Goal: Task Accomplishment & Management: Manage account settings

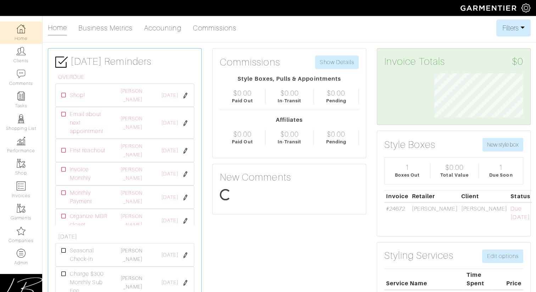
scroll to position [44, 99]
click at [20, 56] on link "Clients" at bounding box center [21, 55] width 42 height 22
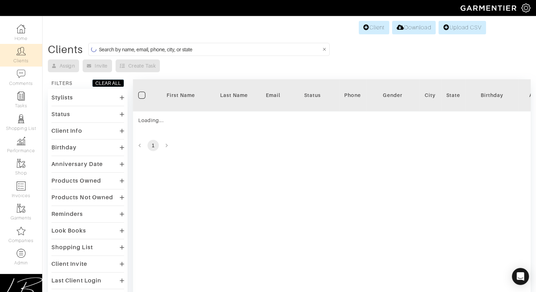
click at [128, 48] on input at bounding box center [210, 49] width 222 height 9
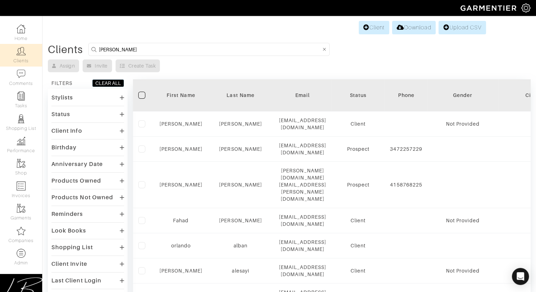
type input "kenisha"
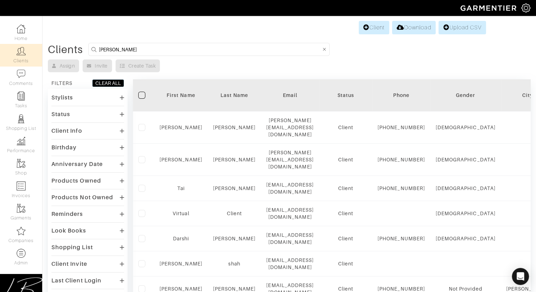
click at [117, 33] on div "Client Download Upload CSV" at bounding box center [288, 27] width 393 height 13
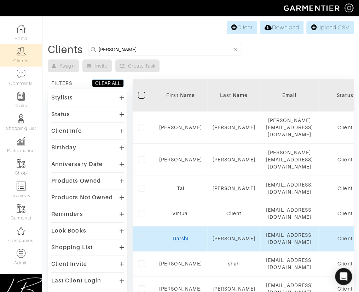
click at [182, 236] on link "Darshi" at bounding box center [181, 239] width 16 height 6
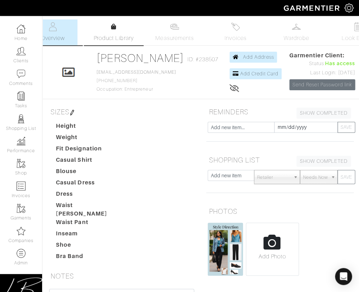
click at [116, 32] on link "Product Library" at bounding box center [114, 33] width 50 height 20
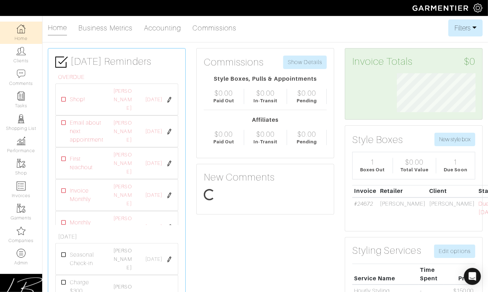
scroll to position [39, 89]
click at [25, 250] on img at bounding box center [21, 252] width 9 height 9
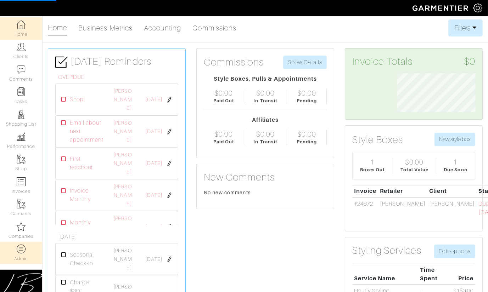
scroll to position [6, 0]
click at [24, 250] on img at bounding box center [21, 247] width 9 height 9
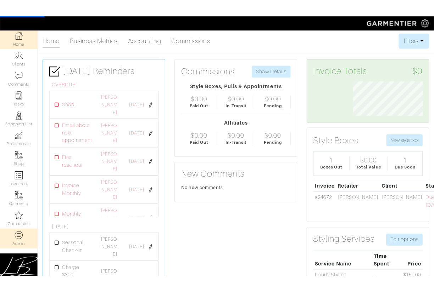
scroll to position [7, 0]
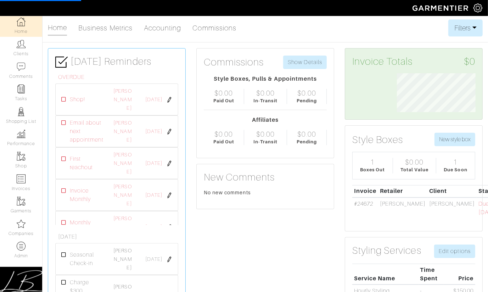
click at [265, 25] on div "Home Business Metrics Accounting Commissions Filters Filter Options Date Range:…" at bounding box center [265, 27] width 435 height 17
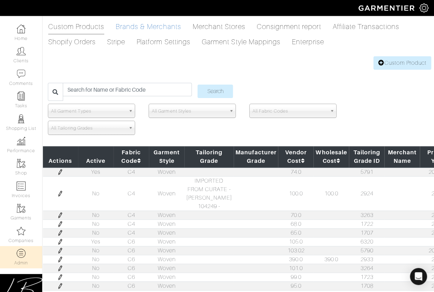
click at [174, 28] on link "Brands & Merchants" at bounding box center [148, 26] width 66 height 14
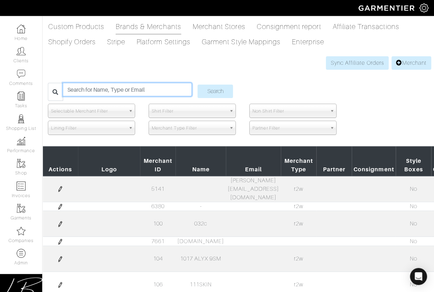
click at [110, 83] on input "search" at bounding box center [127, 89] width 129 height 13
type input "ann taylor"
click at [197, 85] on input "Search" at bounding box center [214, 91] width 35 height 13
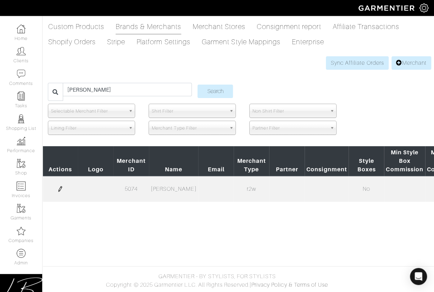
click at [61, 189] on img at bounding box center [60, 189] width 6 height 6
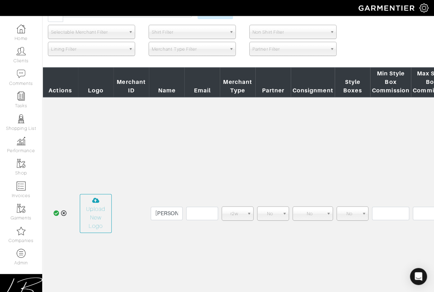
click at [62, 213] on icon at bounding box center [64, 213] width 6 height 6
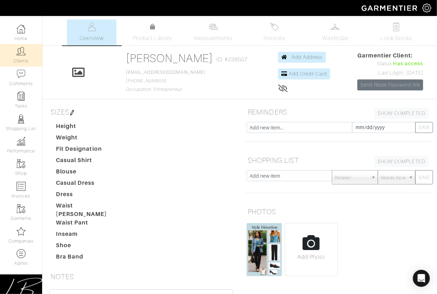
click at [28, 56] on link "Clients" at bounding box center [21, 55] width 42 height 22
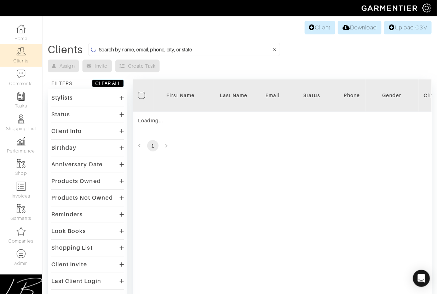
click at [104, 46] on input at bounding box center [185, 49] width 173 height 9
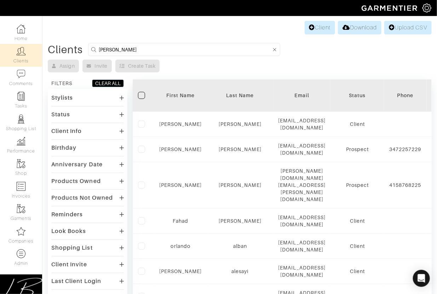
type input "kenisha"
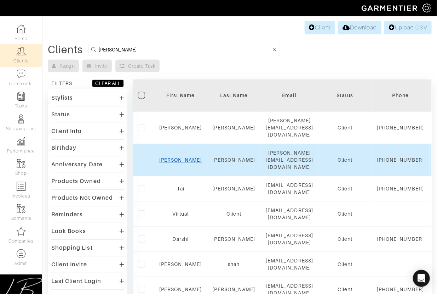
click at [175, 157] on link "Kenisha" at bounding box center [180, 160] width 43 height 6
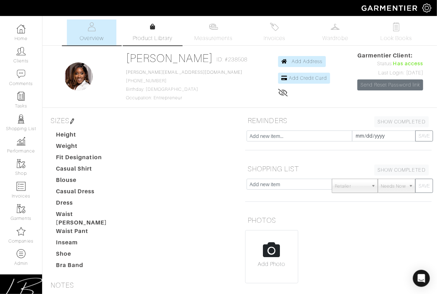
click at [151, 33] on link "Product Library" at bounding box center [153, 33] width 50 height 20
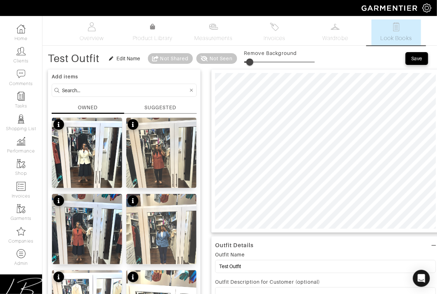
drag, startPoint x: 249, startPoint y: 62, endPoint x: 260, endPoint y: 68, distance: 12.4
click at [251, 62] on span at bounding box center [250, 61] width 7 height 7
drag, startPoint x: 250, startPoint y: 61, endPoint x: 257, endPoint y: 72, distance: 13.9
click at [259, 61] on span at bounding box center [258, 61] width 7 height 7
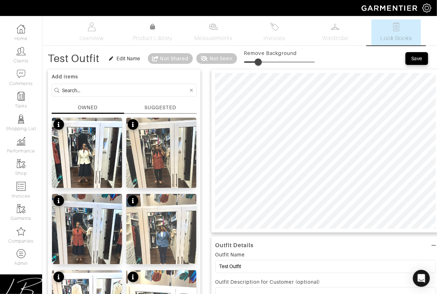
scroll to position [6, 0]
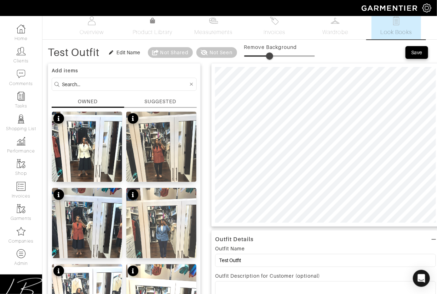
type input "37"
drag, startPoint x: 259, startPoint y: 53, endPoint x: 272, endPoint y: 51, distance: 13.8
click at [272, 52] on span at bounding box center [270, 55] width 7 height 7
type input "30"
drag, startPoint x: 273, startPoint y: 53, endPoint x: 267, endPoint y: 55, distance: 5.5
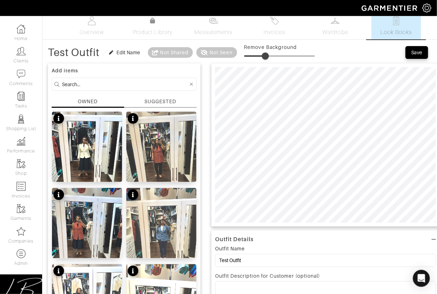
click at [267, 54] on span at bounding box center [265, 55] width 7 height 7
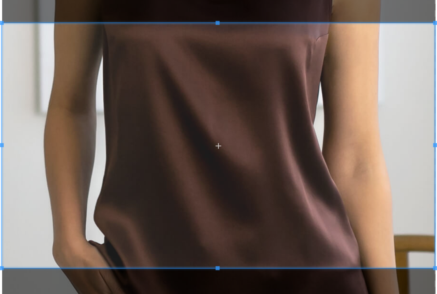
scroll to position [34, 0]
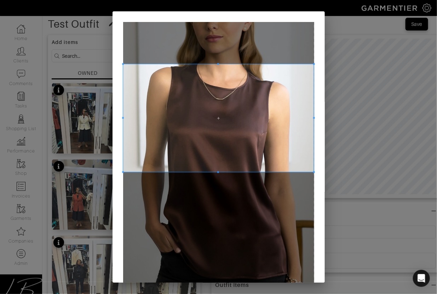
click at [252, 94] on span at bounding box center [218, 118] width 191 height 108
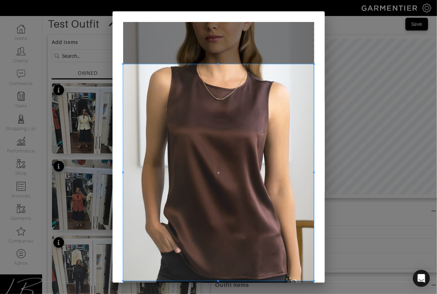
click at [216, 281] on div at bounding box center [218, 172] width 191 height 216
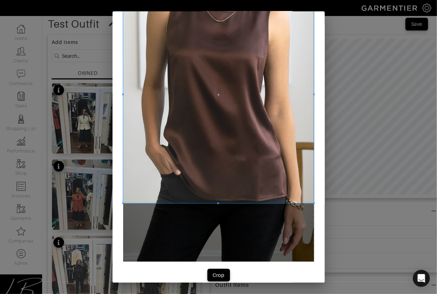
scroll to position [87, 0]
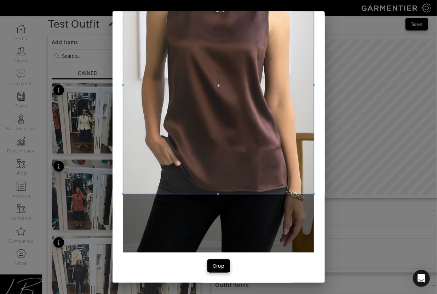
click at [222, 265] on div "Crop" at bounding box center [219, 265] width 12 height 7
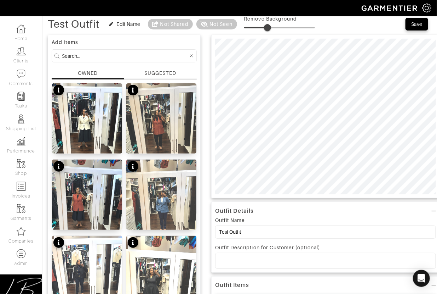
drag, startPoint x: 245, startPoint y: 28, endPoint x: 271, endPoint y: 35, distance: 26.9
click at [269, 24] on span at bounding box center [267, 27] width 7 height 7
type input "33"
click at [287, 262] on p at bounding box center [326, 260] width 210 height 6
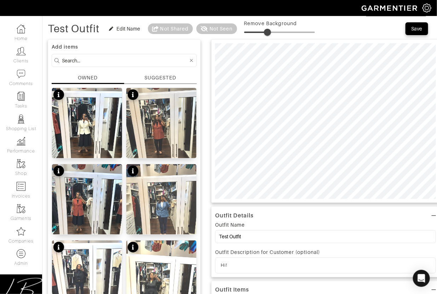
scroll to position [0, 0]
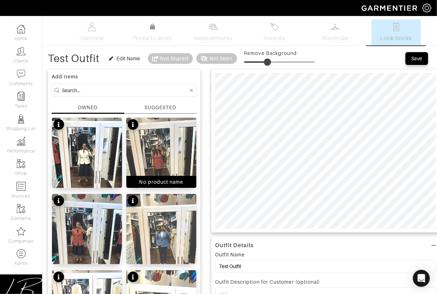
click at [161, 155] on img at bounding box center [161, 165] width 70 height 94
type input "8"
click at [162, 107] on div "SUGGESTED" at bounding box center [161, 107] width 32 height 7
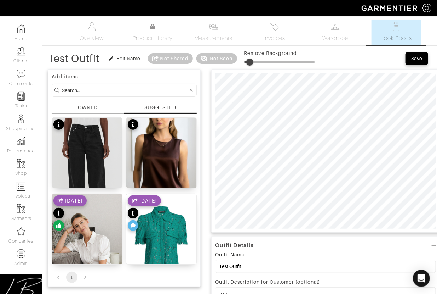
click at [134, 225] on icon at bounding box center [133, 225] width 5 height 4
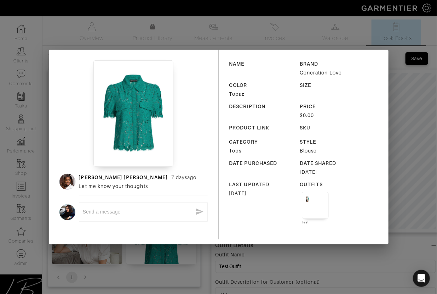
click at [401, 106] on div "Kenisha Smith 7 days ago Let me know your thoughts x NAME BRAND Generation Love…" at bounding box center [218, 147] width 437 height 294
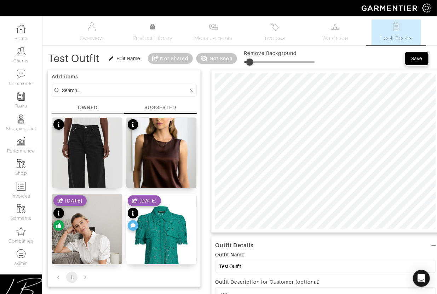
click at [418, 58] on div "Save" at bounding box center [417, 58] width 11 height 7
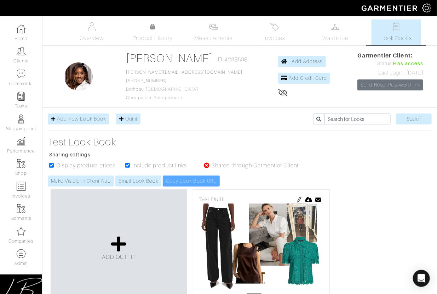
click at [340, 189] on div "ADD OUTFIT Test Outfit [DATE] Send Outfit × Close Email [PERSON_NAME][EMAIL_ADD…" at bounding box center [240, 251] width 384 height 130
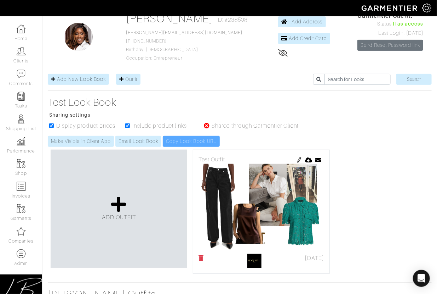
scroll to position [41, 0]
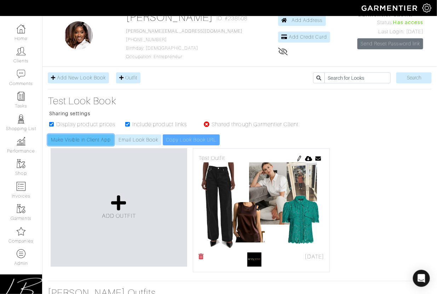
click at [102, 140] on link "Make Visible in Client App" at bounding box center [81, 139] width 66 height 11
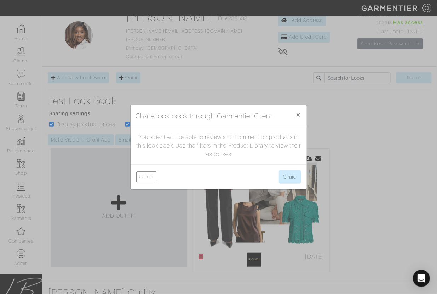
drag, startPoint x: 134, startPoint y: 137, endPoint x: 271, endPoint y: 157, distance: 138.5
click at [271, 157] on div "Your client will be able to review and comment on products in this look book. U…" at bounding box center [219, 145] width 176 height 37
click at [289, 172] on button "Share" at bounding box center [290, 176] width 22 height 13
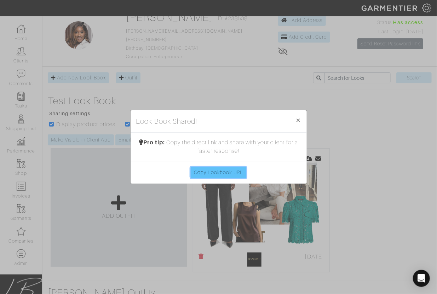
click at [229, 172] on link "Copy Lookbook URL" at bounding box center [219, 172] width 56 height 11
click at [296, 121] on span "×" at bounding box center [298, 120] width 5 height 10
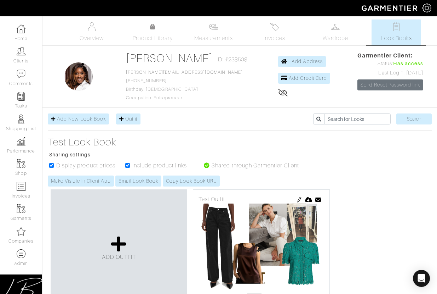
scroll to position [40, 0]
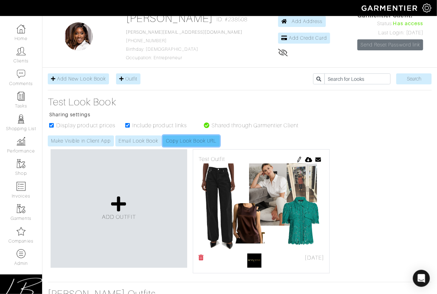
click at [172, 141] on link "Copy Look Book URL" at bounding box center [191, 140] width 57 height 11
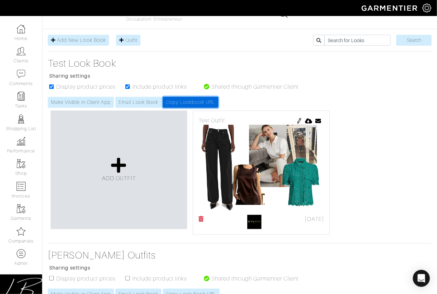
scroll to position [0, 0]
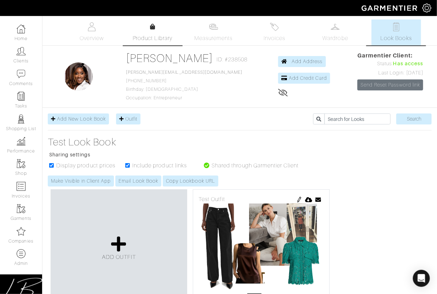
click at [147, 31] on link "Product Library" at bounding box center [153, 33] width 50 height 20
click at [145, 180] on link "Email Look Book" at bounding box center [138, 180] width 46 height 11
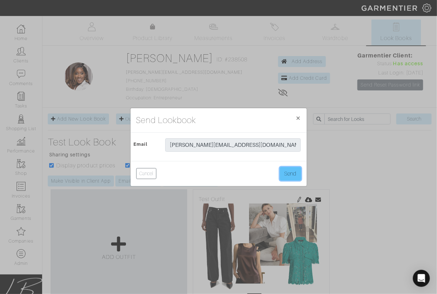
click at [296, 171] on button "Send" at bounding box center [290, 173] width 21 height 13
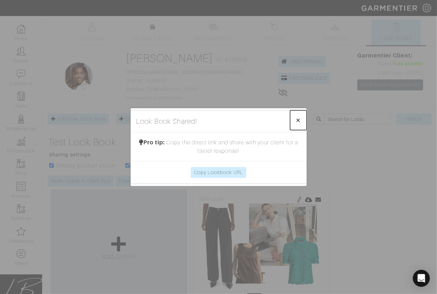
click at [296, 120] on span "×" at bounding box center [298, 120] width 5 height 10
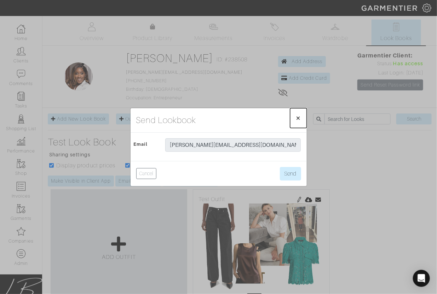
click at [296, 120] on span "×" at bounding box center [298, 118] width 5 height 10
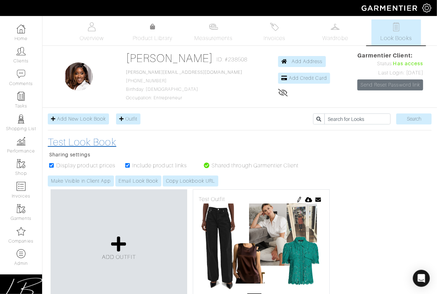
click at [203, 138] on h3 "Test Look Book" at bounding box center [174, 142] width 253 height 12
click at [369, 169] on div "Test Look Book Sharing settings Display product prices Include product links Sh…" at bounding box center [240, 161] width 395 height 50
drag, startPoint x: 312, startPoint y: 165, endPoint x: 212, endPoint y: 166, distance: 100.2
click at [212, 166] on div "Test Look Book Sharing settings Display product prices Include product links Sh…" at bounding box center [240, 161] width 395 height 50
click at [220, 147] on h3 "Test Look Book" at bounding box center [174, 142] width 253 height 12
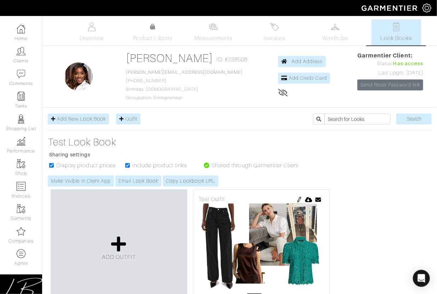
click at [412, 168] on div "Test Look Book Sharing settings Display product prices Include product links Sh…" at bounding box center [240, 161] width 395 height 50
drag, startPoint x: 316, startPoint y: 170, endPoint x: 261, endPoint y: 158, distance: 56.5
click at [213, 167] on div "Test Look Book Sharing settings Display product prices Include product links Sh…" at bounding box center [240, 161] width 395 height 50
click at [345, 155] on div "Test Look Book Sharing settings Display product prices Include product links Sh…" at bounding box center [240, 161] width 395 height 50
click at [425, 9] on img at bounding box center [427, 8] width 9 height 9
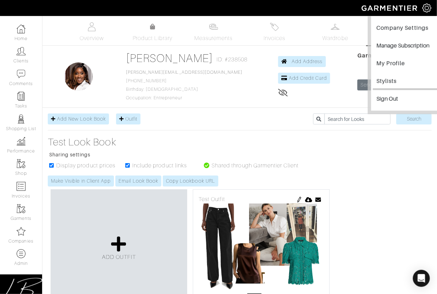
click at [385, 81] on link "Stylists" at bounding box center [407, 82] width 69 height 16
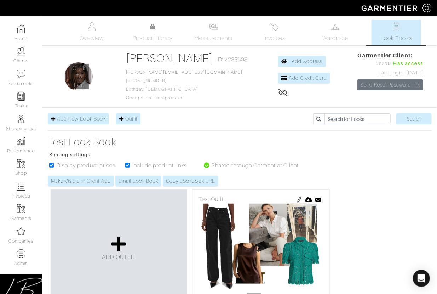
click at [425, 6] on img at bounding box center [427, 8] width 9 height 9
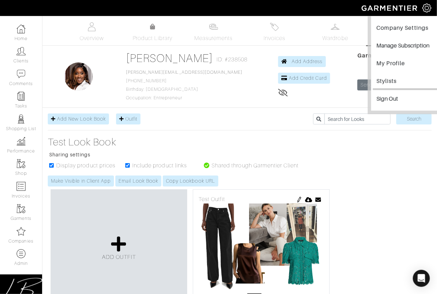
click at [393, 79] on link "Stylists" at bounding box center [407, 82] width 69 height 16
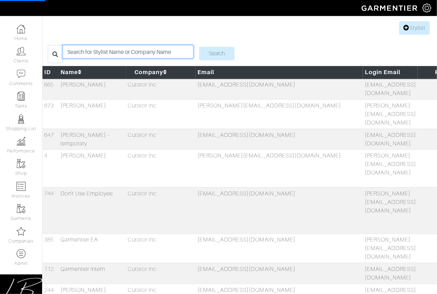
click at [129, 52] on input "search" at bounding box center [128, 51] width 131 height 13
type input "keni"
click at [105, 55] on input "search" at bounding box center [128, 51] width 131 height 13
type input "kenisha"
click at [199, 47] on input "Search" at bounding box center [216, 53] width 35 height 13
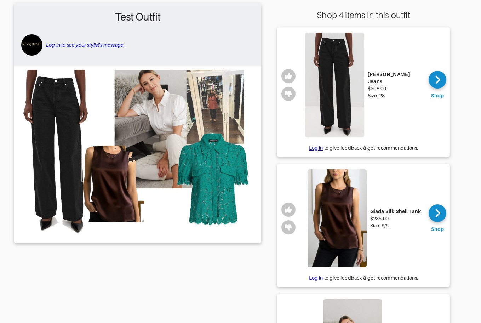
scroll to position [68, 0]
click at [440, 210] on div at bounding box center [438, 213] width 18 height 18
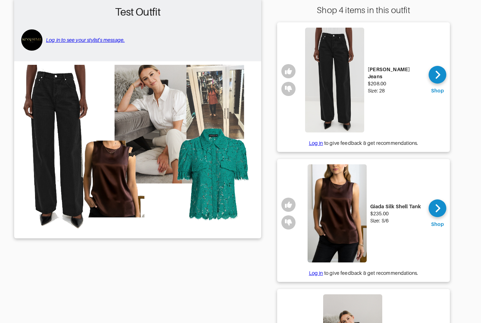
scroll to position [78, 0]
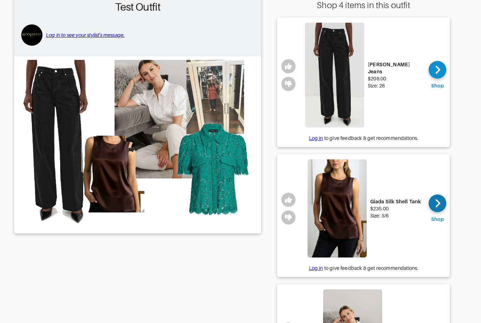
click at [436, 198] on icon at bounding box center [437, 203] width 5 height 11
click at [436, 69] on icon at bounding box center [437, 69] width 5 height 11
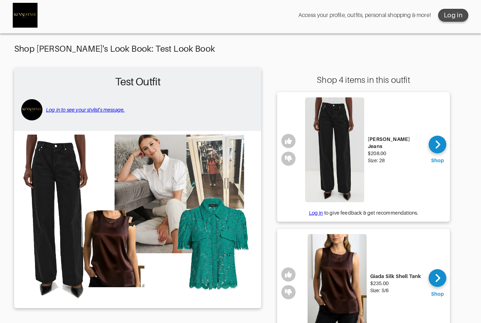
click at [464, 11] on button "Log in" at bounding box center [453, 15] width 30 height 13
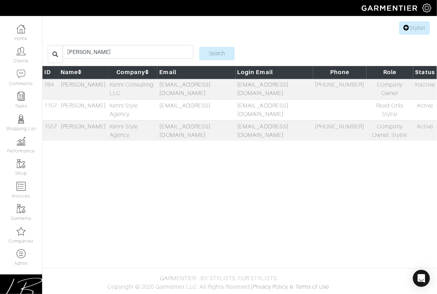
click at [425, 8] on img at bounding box center [427, 8] width 9 height 9
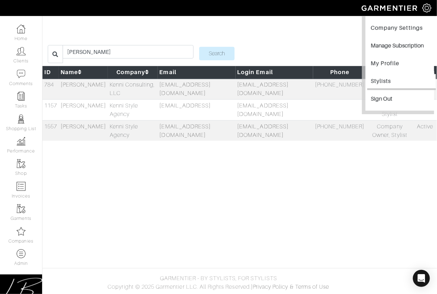
click at [281, 29] on div "Stylist [GEOGRAPHIC_DATA] Search ID Name Company Email Login Email Phone Role S…" at bounding box center [218, 82] width 437 height 127
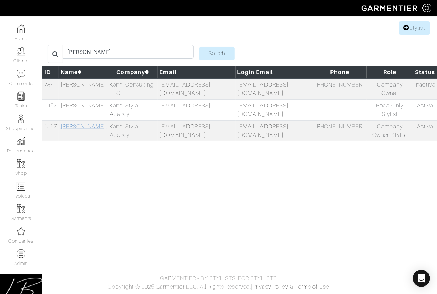
click at [67, 130] on link "[PERSON_NAME]" at bounding box center [84, 126] width 46 height 6
select select
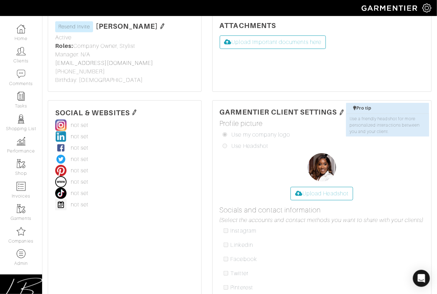
scroll to position [46, 0]
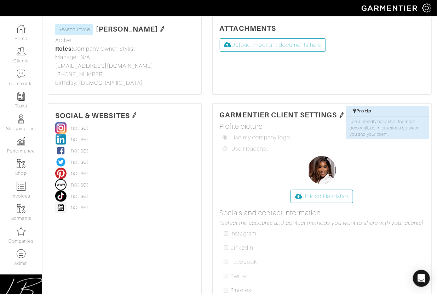
drag, startPoint x: 344, startPoint y: 113, endPoint x: 338, endPoint y: 111, distance: 6.4
click at [344, 113] on img at bounding box center [342, 115] width 6 height 6
click at [225, 149] on input "radio" at bounding box center [225, 148] width 5 height 5
radio input "true"
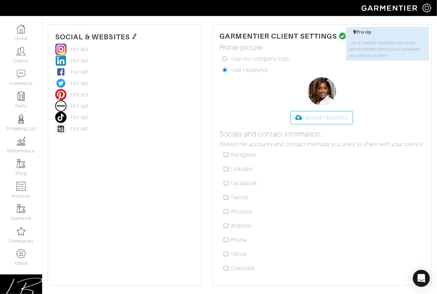
scroll to position [125, 0]
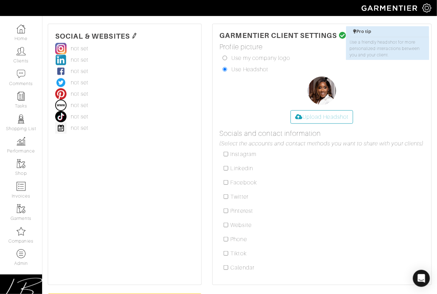
click at [226, 153] on input "checkbox" at bounding box center [226, 154] width 5 height 5
checkbox input "true"
click at [226, 166] on input "checkbox" at bounding box center [226, 168] width 5 height 5
checkbox input "true"
click at [225, 182] on input "checkbox" at bounding box center [226, 182] width 5 height 5
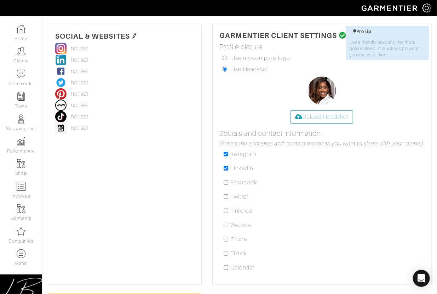
checkbox input "true"
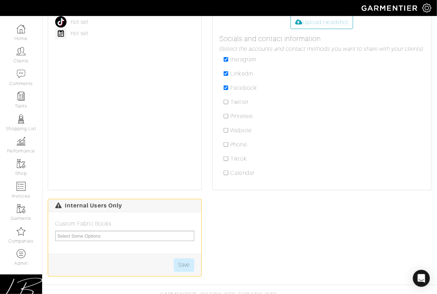
scroll to position [220, 0]
click at [226, 129] on input "checkbox" at bounding box center [226, 129] width 5 height 5
checkbox input "true"
click at [225, 143] on input "checkbox" at bounding box center [226, 143] width 5 height 5
checkbox input "true"
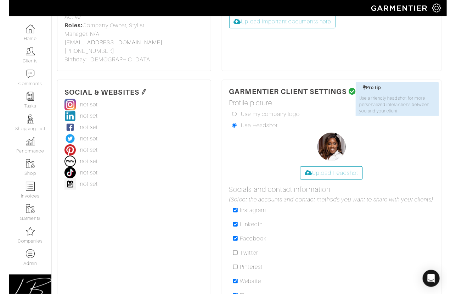
scroll to position [51, 0]
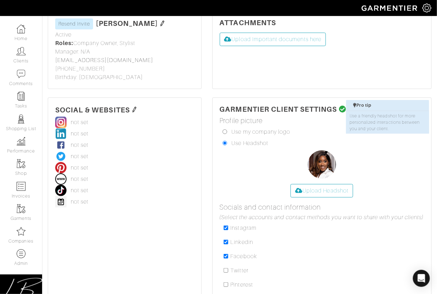
click at [346, 107] on icon at bounding box center [342, 109] width 7 height 7
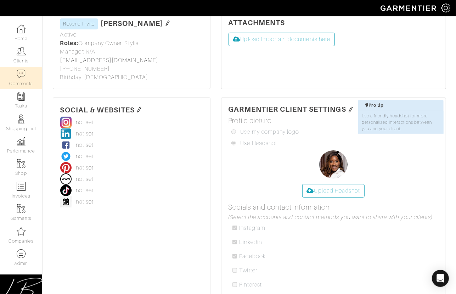
click at [15, 77] on link "Comments" at bounding box center [21, 78] width 42 height 22
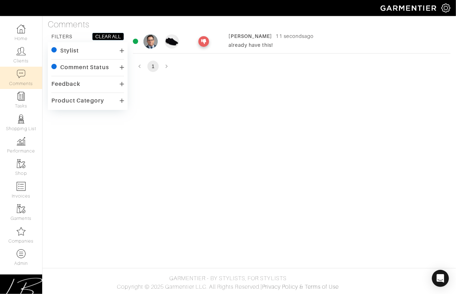
click at [276, 34] on div "11 seconds ago" at bounding box center [295, 36] width 38 height 7
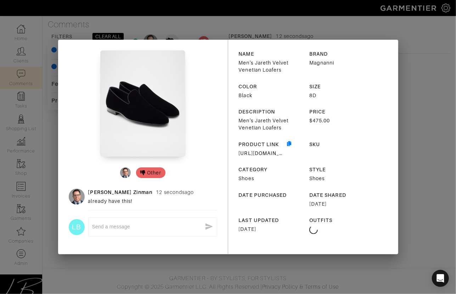
click at [109, 223] on textarea at bounding box center [147, 226] width 110 height 7
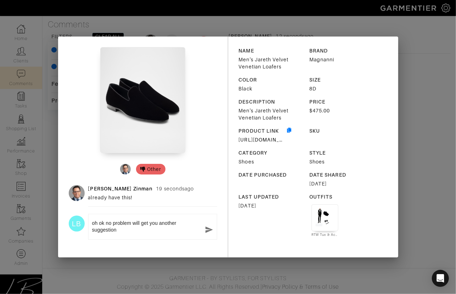
type textarea "oh ok no problem will get you another suggestion!"
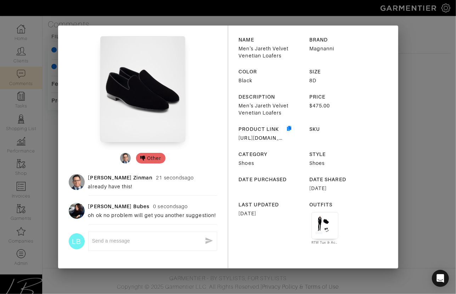
click at [406, 37] on div "Other [PERSON_NAME] 21 seconds ago already have this! [PERSON_NAME] 0 seconds a…" at bounding box center [228, 147] width 456 height 294
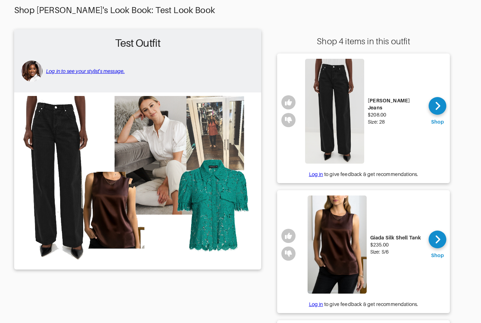
scroll to position [16, 0]
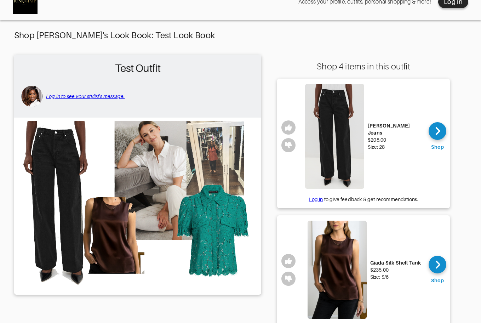
click at [205, 39] on div "Shop [PERSON_NAME]'s Look Book: Test Look Book" at bounding box center [240, 35] width 453 height 10
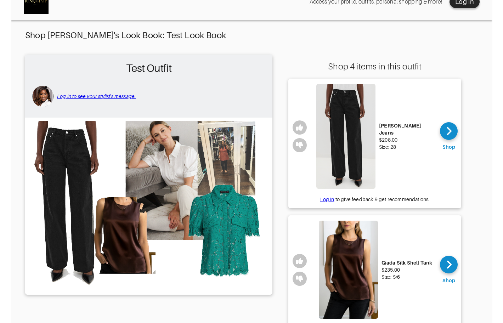
scroll to position [0, 0]
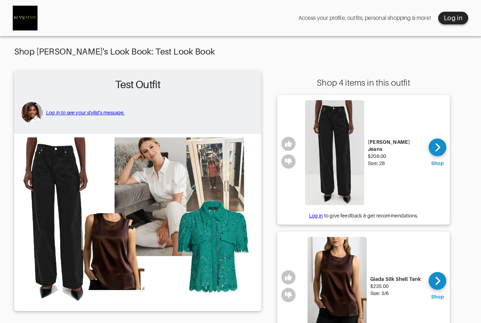
drag, startPoint x: 285, startPoint y: 74, endPoint x: 414, endPoint y: 83, distance: 128.8
click at [414, 83] on div "Shop 4 items in this outfit" at bounding box center [363, 83] width 173 height 10
click at [440, 16] on button "Log in" at bounding box center [453, 18] width 30 height 13
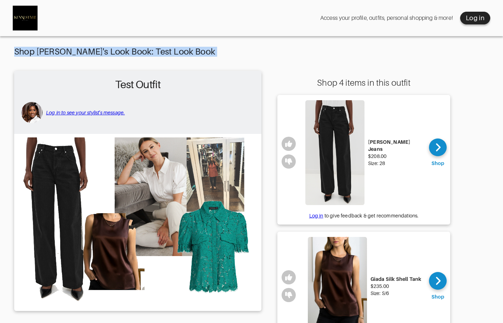
drag, startPoint x: 16, startPoint y: 50, endPoint x: 184, endPoint y: 53, distance: 168.3
click at [190, 53] on div "Shop Kenisha's Look Book: Test Look Book" at bounding box center [251, 52] width 475 height 10
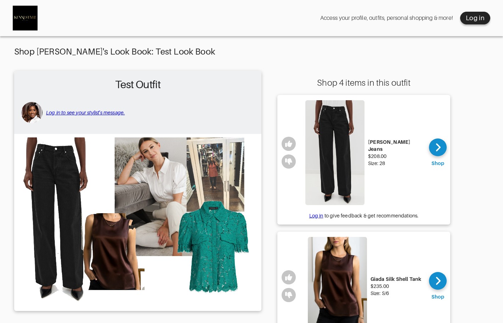
drag, startPoint x: 303, startPoint y: 77, endPoint x: 419, endPoint y: 77, distance: 116.2
click at [437, 152] on icon at bounding box center [437, 147] width 5 height 11
click at [128, 16] on div "Access your profile, outfits, personal shopping & more! Log in" at bounding box center [251, 18] width 503 height 36
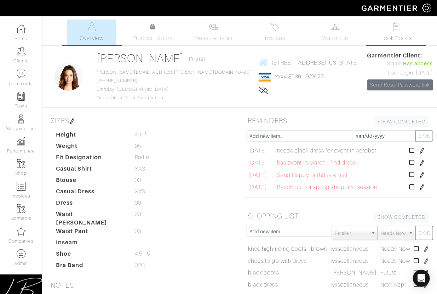
click at [396, 27] on img at bounding box center [396, 26] width 9 height 9
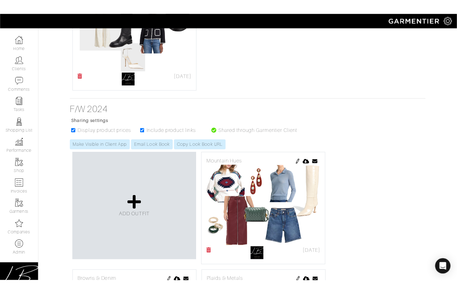
scroll to position [3809, 0]
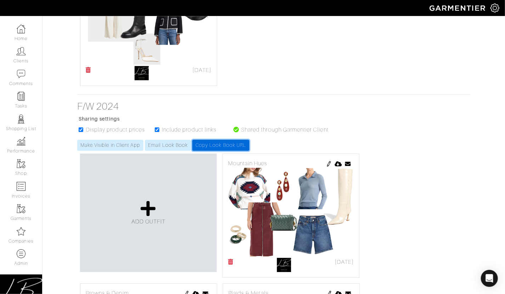
click at [222, 143] on link "Copy Look Book URL" at bounding box center [220, 145] width 57 height 11
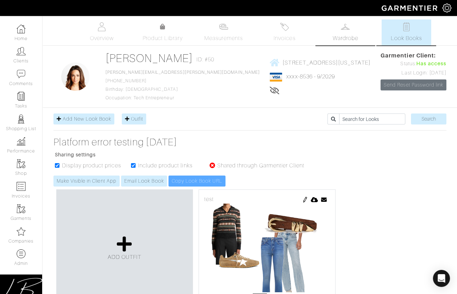
scroll to position [0, 0]
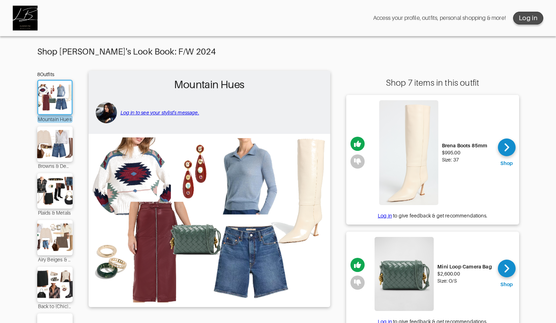
click at [530, 14] on div "Log in" at bounding box center [528, 18] width 19 height 9
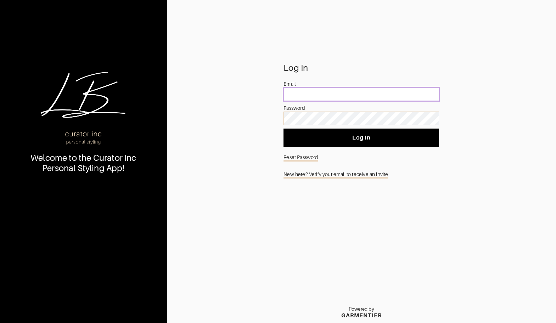
click at [329, 95] on input "email" at bounding box center [360, 93] width 155 height 13
type input "lisa.bubes@gmail.com"
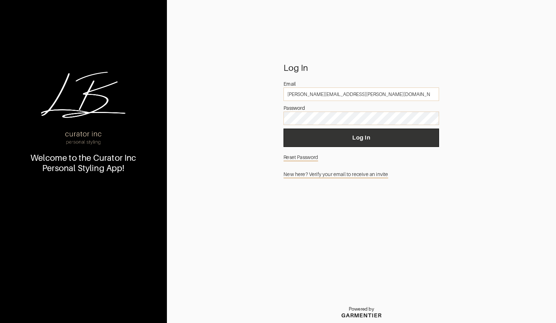
click at [387, 134] on button "Log In" at bounding box center [360, 138] width 155 height 18
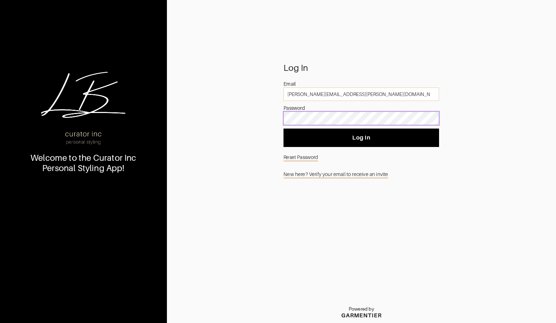
click at [356, 109] on div "Password" at bounding box center [360, 116] width 155 height 24
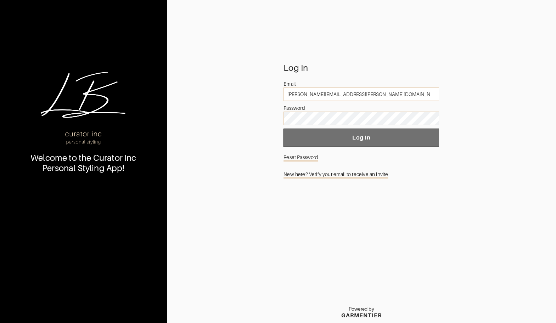
click at [328, 130] on button "Log In" at bounding box center [360, 138] width 155 height 18
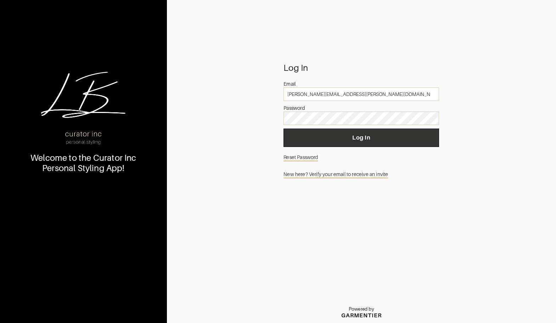
click at [362, 141] on span "Log In" at bounding box center [361, 137] width 144 height 7
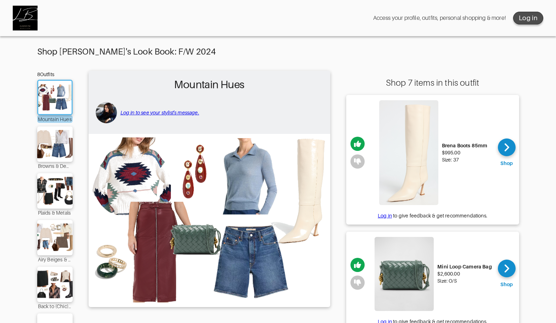
click at [528, 19] on div "Log in" at bounding box center [528, 18] width 19 height 9
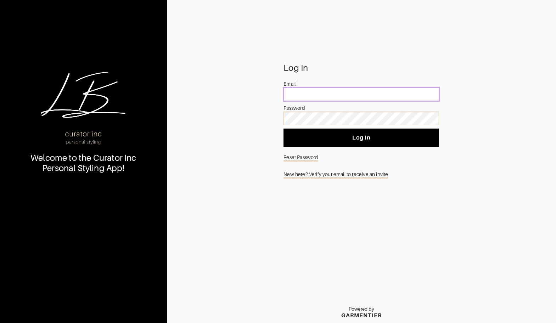
click at [333, 89] on input "email" at bounding box center [360, 93] width 155 height 13
type input "lance.zinman@kattenlaw.com"
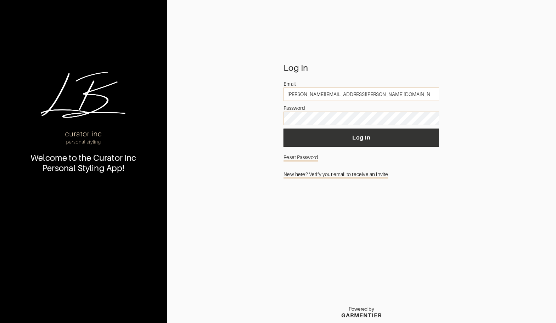
click at [307, 138] on span "Log In" at bounding box center [361, 137] width 144 height 7
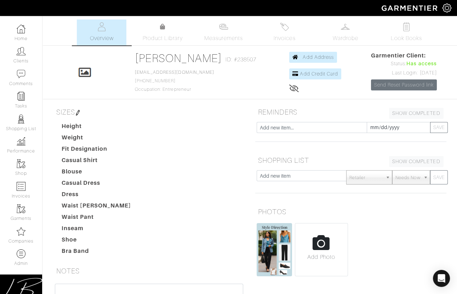
drag, startPoint x: 275, startPoint y: 195, endPoint x: 268, endPoint y: 196, distance: 6.8
click at [275, 195] on div "Retailer - 032c 1017 ALYX 9SM 111SKIN 11 by [PERSON_NAME] 11 [PERSON_NAME] 12 S…" at bounding box center [351, 183] width 202 height 26
drag, startPoint x: 253, startPoint y: 207, endPoint x: 290, endPoint y: 209, distance: 36.9
click at [287, 210] on div "PHOTOS Add Photo" at bounding box center [351, 240] width 202 height 73
click at [292, 208] on h5 "PHOTOS" at bounding box center [350, 211] width 191 height 14
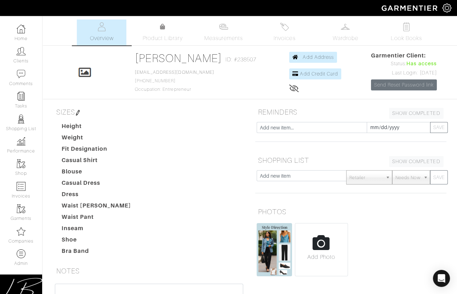
drag, startPoint x: 262, startPoint y: 109, endPoint x: 304, endPoint y: 110, distance: 41.5
click at [304, 110] on h5 "REMINDERS SHOW COMPLETED SHOW INCOMPLETE" at bounding box center [350, 112] width 191 height 14
click at [396, 28] on link "Look Books" at bounding box center [407, 32] width 50 height 26
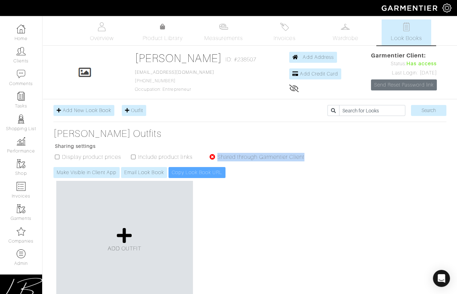
drag, startPoint x: 324, startPoint y: 153, endPoint x: 216, endPoint y: 154, distance: 108.0
click at [217, 154] on div "Darshi Shah's Outfits Sharing settings Display product prices Include product l…" at bounding box center [250, 153] width 404 height 50
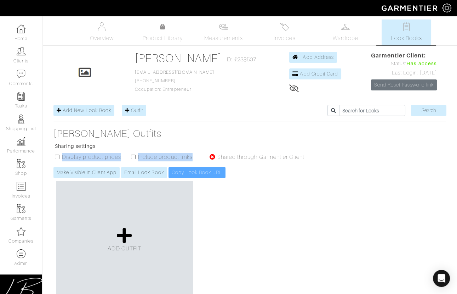
drag, startPoint x: 193, startPoint y: 155, endPoint x: 124, endPoint y: 141, distance: 71.0
click at [61, 154] on ul "Display product prices Include product links Shared through Garmentier Client" at bounding box center [180, 160] width 249 height 14
click at [325, 155] on div "Darshi Shah's Outfits Sharing settings Display product prices Include product l…" at bounding box center [250, 153] width 404 height 50
click at [149, 30] on link "Product Library" at bounding box center [163, 33] width 50 height 20
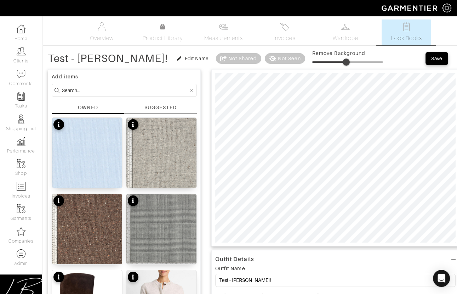
drag, startPoint x: 265, startPoint y: 60, endPoint x: 299, endPoint y: 59, distance: 33.3
click at [343, 58] on span at bounding box center [346, 61] width 7 height 7
drag, startPoint x: 301, startPoint y: 61, endPoint x: 279, endPoint y: 63, distance: 22.1
click at [322, 62] on span at bounding box center [325, 61] width 7 height 7
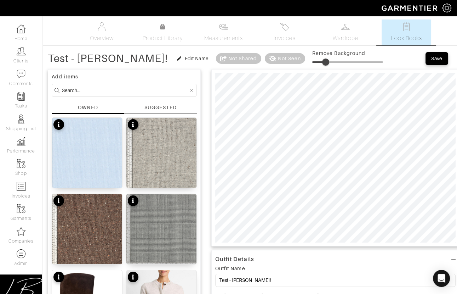
type input "21"
drag, startPoint x: 282, startPoint y: 62, endPoint x: 276, endPoint y: 71, distance: 10.6
click at [324, 62] on span at bounding box center [327, 61] width 7 height 7
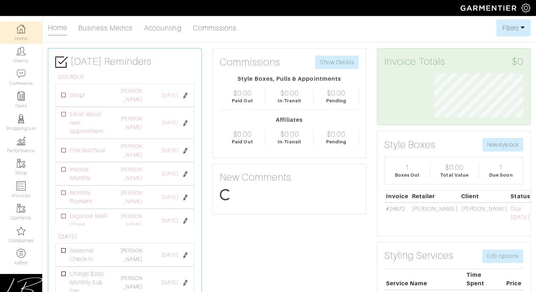
scroll to position [44, 99]
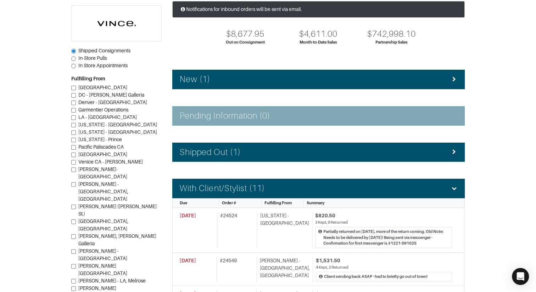
scroll to position [51, 0]
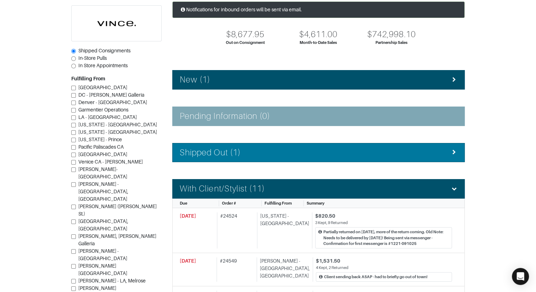
click at [220, 158] on li "Shipped Out (1)" at bounding box center [318, 152] width 292 height 19
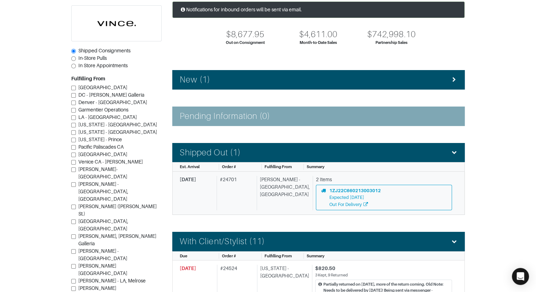
click at [230, 184] on div "# 24701" at bounding box center [234, 193] width 37 height 34
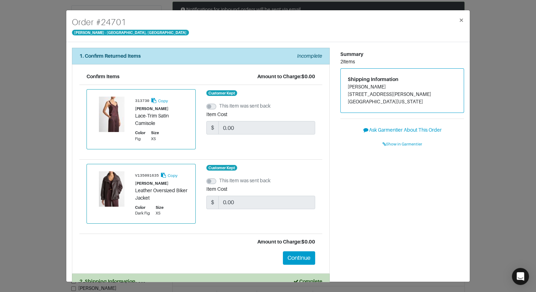
drag, startPoint x: 50, startPoint y: 176, endPoint x: 56, endPoint y: 169, distance: 9.5
click at [50, 176] on div "Order # 24701 Vince - Chicago, Oak Street × 1. Confirm Returned Items Incomplet…" at bounding box center [268, 146] width 536 height 292
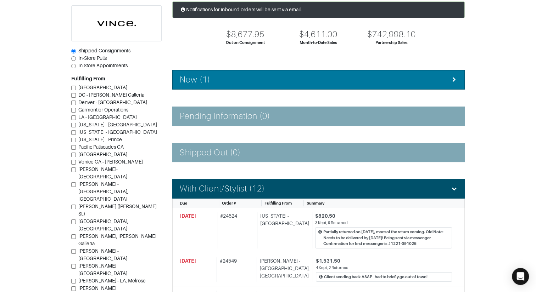
click at [247, 75] on div "New (1)" at bounding box center [318, 80] width 277 height 10
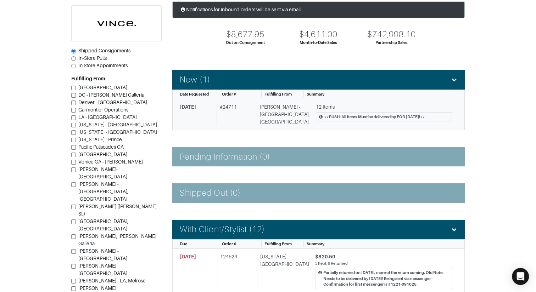
click at [246, 113] on div "# 24711" at bounding box center [234, 114] width 37 height 22
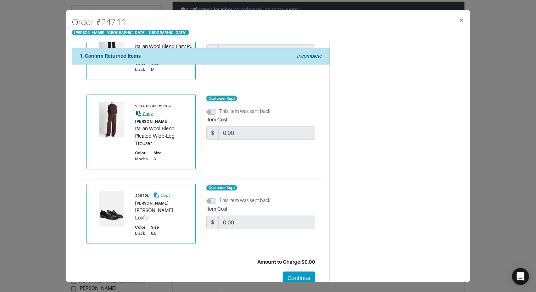
scroll to position [833, 0]
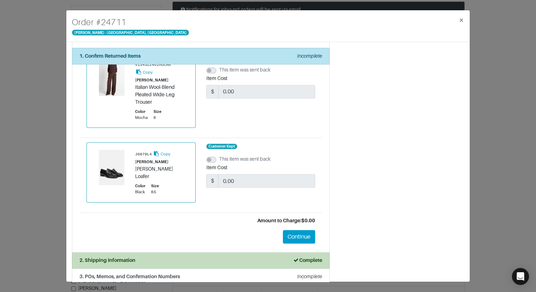
click at [171, 257] on div "2. Shipping Information Complete" at bounding box center [200, 260] width 243 height 7
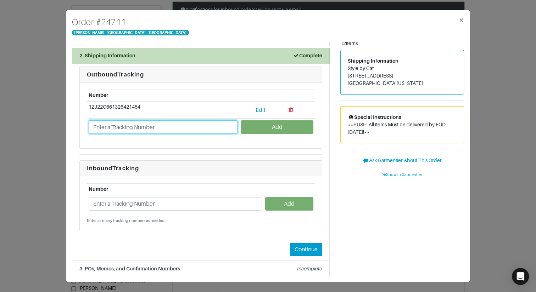
click at [131, 128] on input "text" at bounding box center [163, 126] width 149 height 13
paste input "1ZJ22C501302206467"
type input "1ZJ22C501302206467"
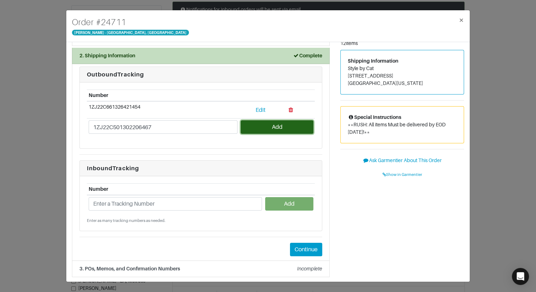
click at [278, 126] on button "Add" at bounding box center [276, 126] width 72 height 13
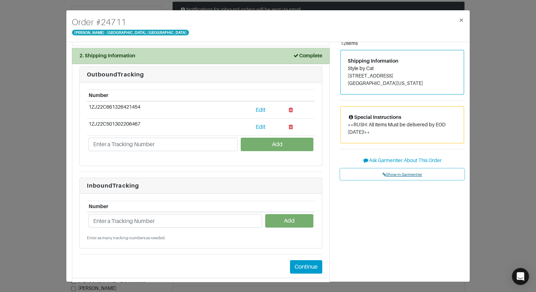
click at [397, 174] on span "Show in Garmentier" at bounding box center [402, 174] width 40 height 4
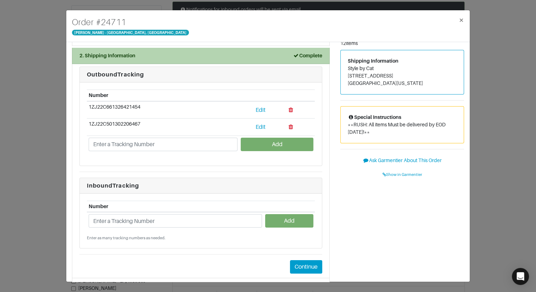
click at [159, 55] on div "2. Shipping Information Complete" at bounding box center [200, 55] width 243 height 7
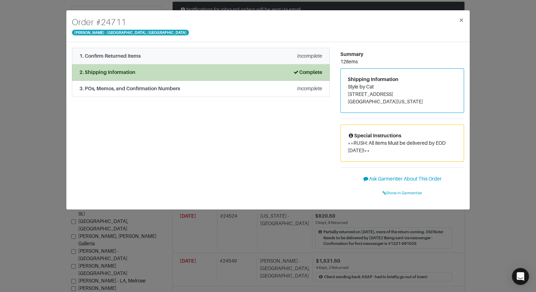
click at [160, 60] on div "1. Confirm Returned Items Incomplete" at bounding box center [200, 55] width 243 height 7
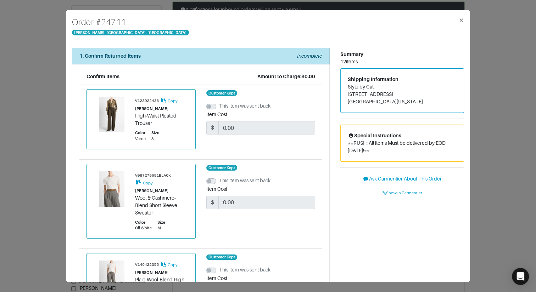
click at [37, 65] on div "Order # 24711 Vince - Chicago, Oak Street × 1. Confirm Returned Items Incomplet…" at bounding box center [268, 146] width 536 height 292
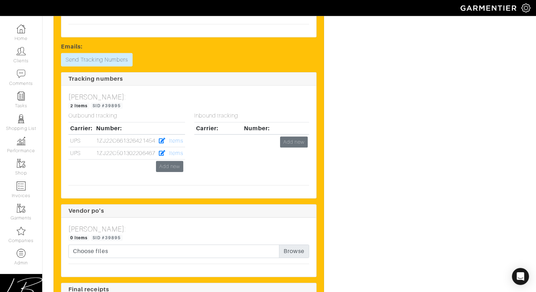
scroll to position [2414, 0]
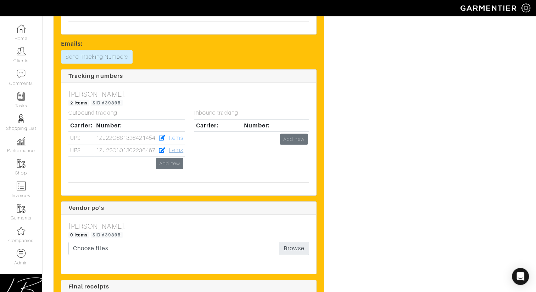
click at [175, 147] on link "Items" at bounding box center [176, 150] width 14 height 6
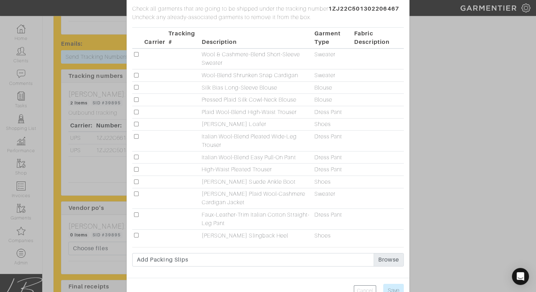
scroll to position [40, 0]
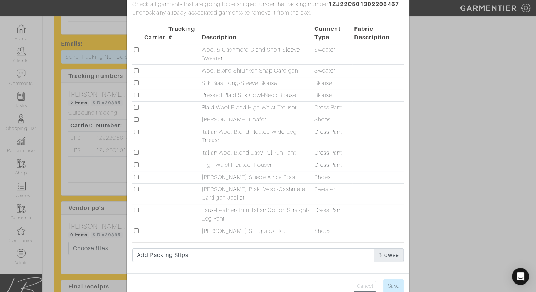
click at [137, 153] on input "checkbox" at bounding box center [136, 152] width 5 height 5
checkbox input "true"
click at [389, 288] on input "Save" at bounding box center [393, 285] width 21 height 13
type input "Save"
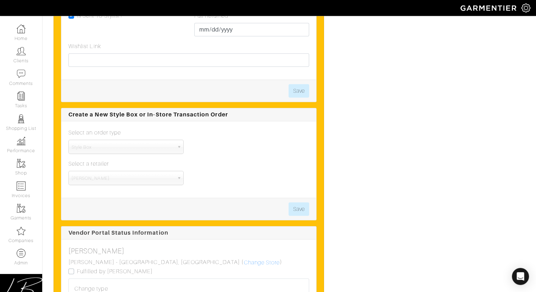
scroll to position [2098, 0]
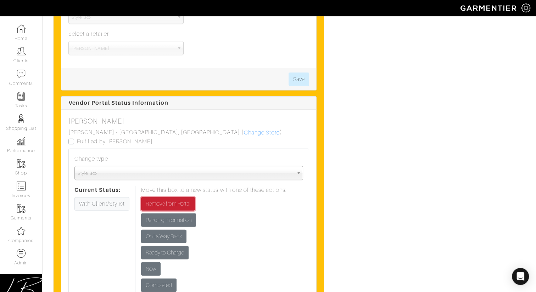
click at [160, 197] on input "Remove from Portal" at bounding box center [168, 203] width 54 height 13
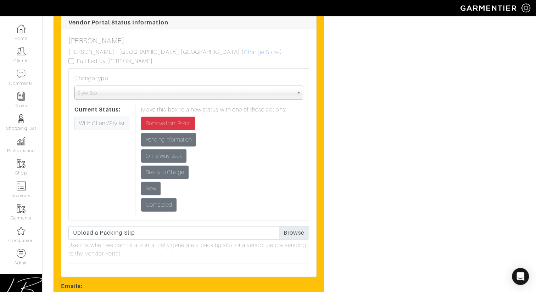
scroll to position [2221, 0]
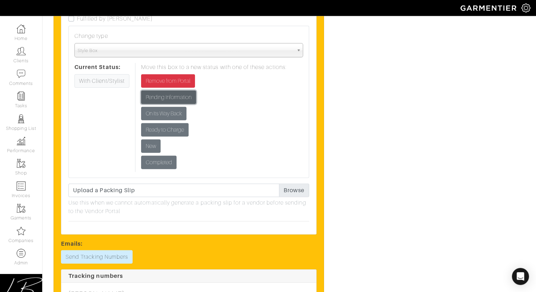
click at [171, 91] on input "Pending Information" at bounding box center [168, 97] width 55 height 13
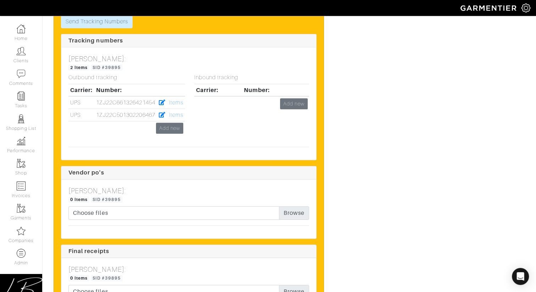
scroll to position [2405, 0]
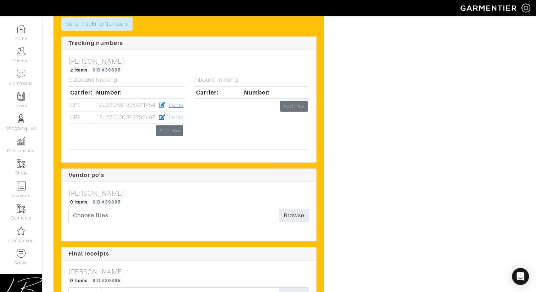
click at [180, 102] on link "Items" at bounding box center [176, 105] width 14 height 6
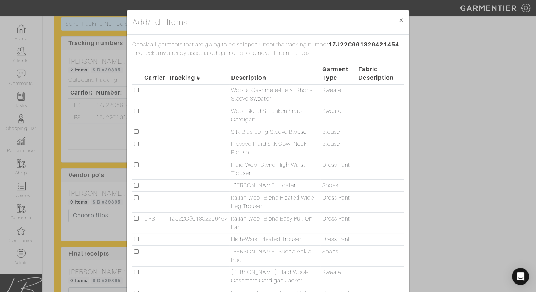
click at [137, 90] on input "checkbox" at bounding box center [136, 90] width 5 height 5
checkbox input "true"
click at [136, 112] on input "checkbox" at bounding box center [136, 111] width 5 height 5
checkbox input "true"
click at [136, 130] on input "checkbox" at bounding box center [136, 131] width 5 height 5
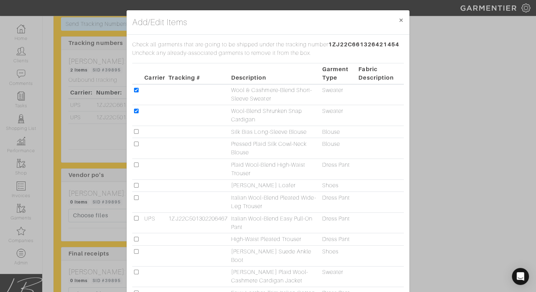
checkbox input "true"
click at [135, 143] on input "checkbox" at bounding box center [136, 144] width 5 height 5
checkbox input "true"
click at [135, 166] on input "checkbox" at bounding box center [136, 165] width 5 height 5
checkbox input "true"
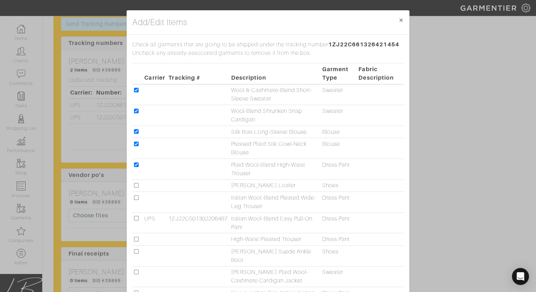
click at [136, 183] on input "checkbox" at bounding box center [136, 185] width 5 height 5
checkbox input "true"
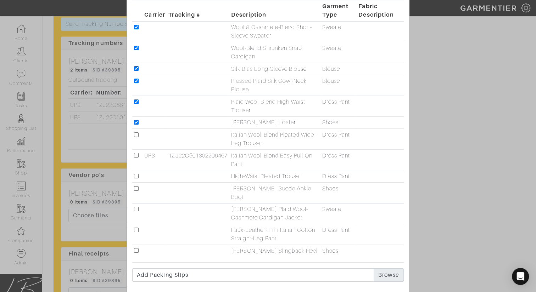
scroll to position [79, 0]
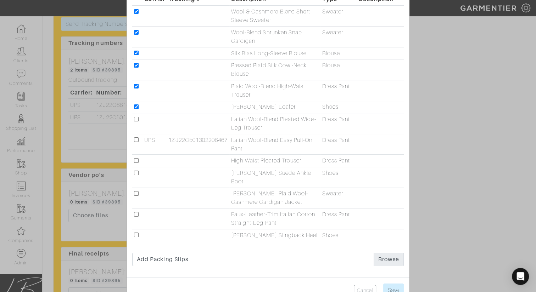
drag, startPoint x: 137, startPoint y: 160, endPoint x: 138, endPoint y: 166, distance: 6.8
click at [137, 160] on input "checkbox" at bounding box center [136, 160] width 5 height 5
checkbox input "true"
click at [137, 172] on input "checkbox" at bounding box center [136, 173] width 5 height 5
checkbox input "true"
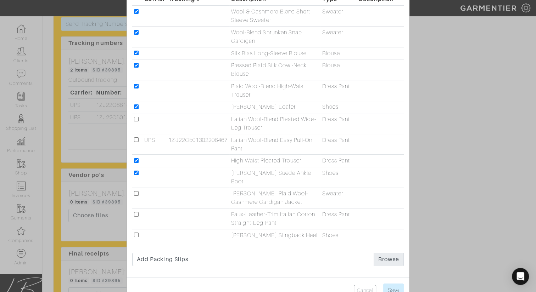
click at [135, 191] on input "checkbox" at bounding box center [136, 193] width 5 height 5
checkbox input "true"
drag, startPoint x: 137, startPoint y: 209, endPoint x: 137, endPoint y: 225, distance: 16.3
click at [137, 214] on input "checkbox" at bounding box center [136, 216] width 5 height 5
checkbox input "true"
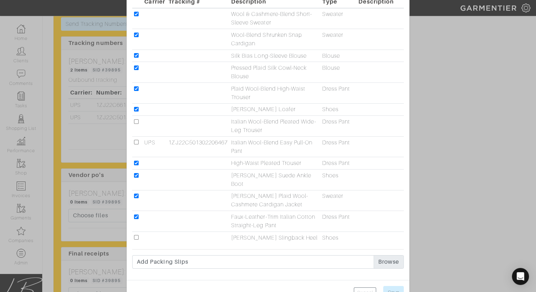
scroll to position [77, 0]
click at [137, 234] on input "checkbox" at bounding box center [136, 236] width 5 height 5
click at [135, 234] on input "checkbox" at bounding box center [136, 236] width 5 height 5
checkbox input "false"
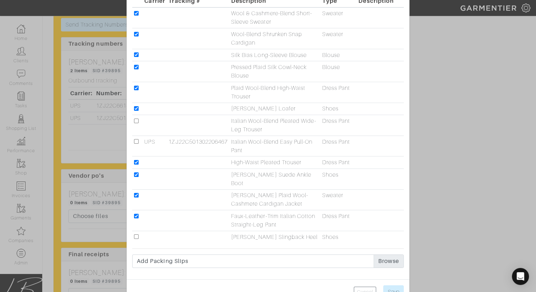
click at [137, 107] on input "checkbox" at bounding box center [136, 108] width 5 height 5
checkbox input "false"
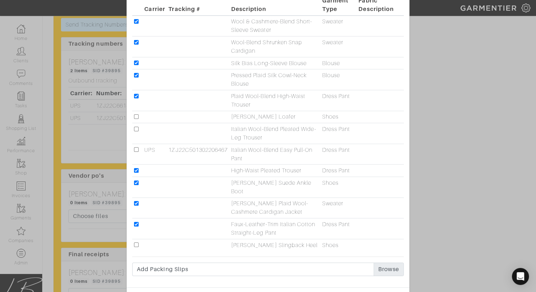
scroll to position [90, 0]
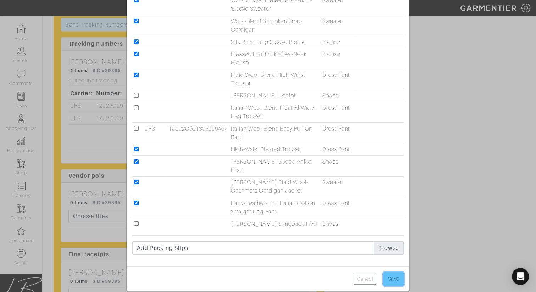
click at [392, 272] on input "Save" at bounding box center [393, 278] width 21 height 13
type input "Save"
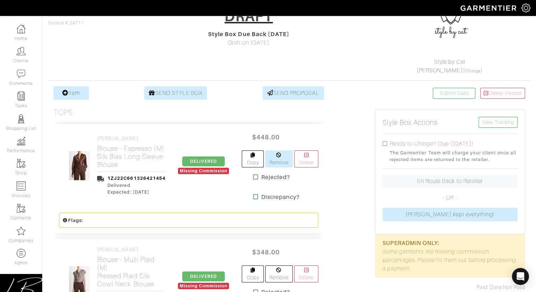
scroll to position [0, 0]
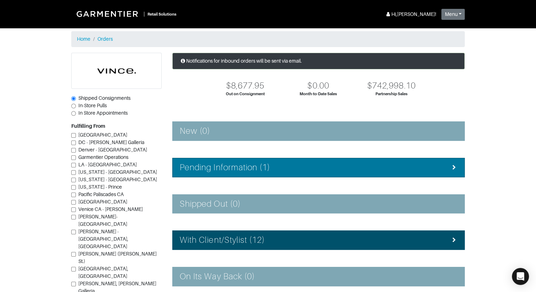
click at [254, 161] on li "Pending Information (1)" at bounding box center [318, 167] width 292 height 19
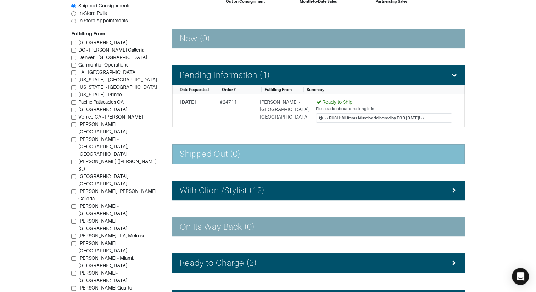
scroll to position [103, 0]
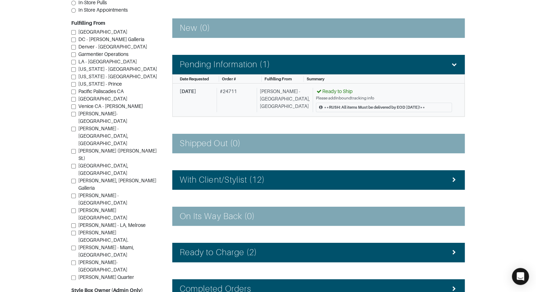
click at [238, 102] on div "# 24711" at bounding box center [234, 100] width 37 height 24
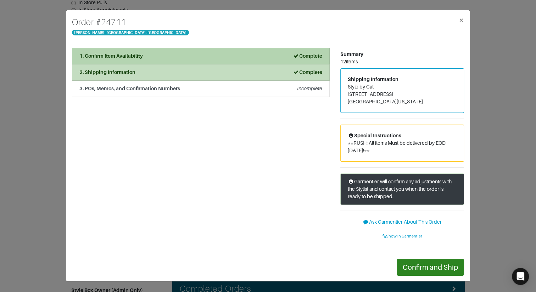
click at [196, 61] on li "1. Confirm Item Availability Complete" at bounding box center [200, 56] width 257 height 17
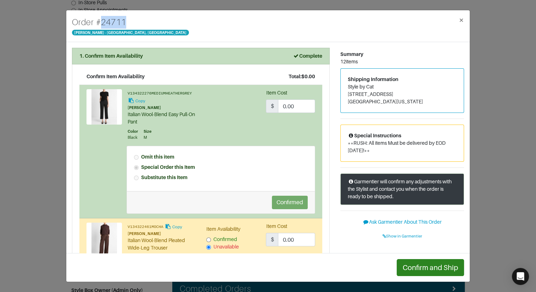
drag, startPoint x: 96, startPoint y: 21, endPoint x: 130, endPoint y: 32, distance: 36.1
click at [131, 22] on div "Order # 24711 [PERSON_NAME] - [GEOGRAPHIC_DATA], [GEOGRAPHIC_DATA] ×" at bounding box center [267, 26] width 403 height 32
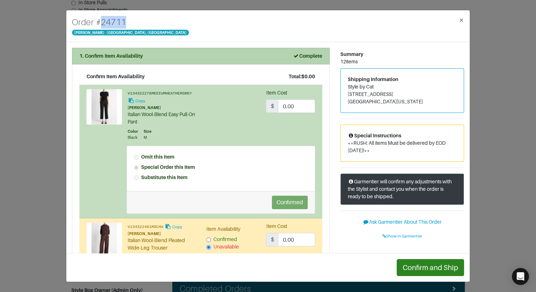
copy h4 "# 24711"
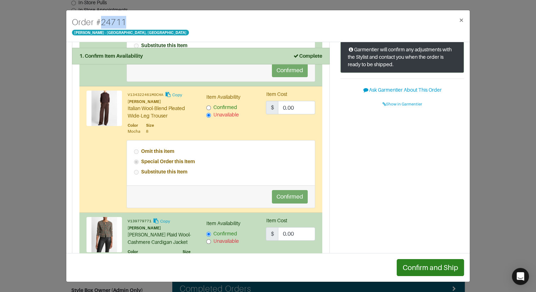
scroll to position [135, 0]
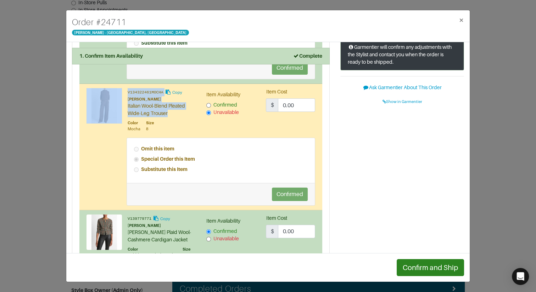
drag, startPoint x: 141, startPoint y: 107, endPoint x: 172, endPoint y: 111, distance: 31.1
click at [172, 111] on div "V134322461MOCHA Copy VINCE Italian Wool-Blend Pleated Wide-Leg Trouser Color Mo…" at bounding box center [140, 110] width 109 height 44
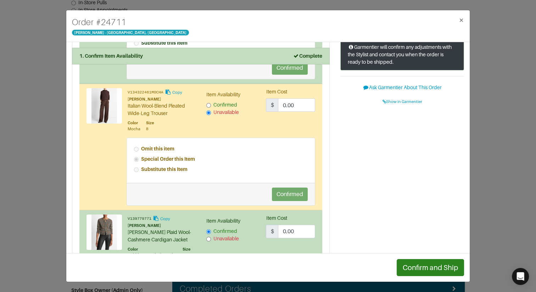
click at [172, 111] on div "Italian Wool-Blend Pleated Wide-Leg Trouser" at bounding box center [162, 109] width 68 height 15
drag, startPoint x: 169, startPoint y: 111, endPoint x: 132, endPoint y: 107, distance: 37.4
click at [132, 107] on div "Italian Wool-Blend Pleated Wide-Leg Trouser" at bounding box center [162, 109] width 68 height 15
copy div "Italian Wool-Blend Pleated Wide-Leg Trouser"
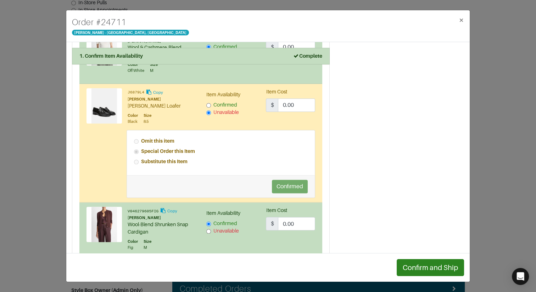
scroll to position [712, 0]
drag, startPoint x: 127, startPoint y: 99, endPoint x: 174, endPoint y: 98, distance: 46.8
click at [174, 103] on div "Nora Leather Loafer" at bounding box center [162, 106] width 68 height 7
copy div "Nora Leather Loafer"
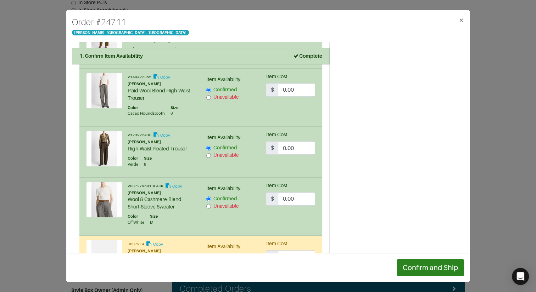
scroll to position [519, 0]
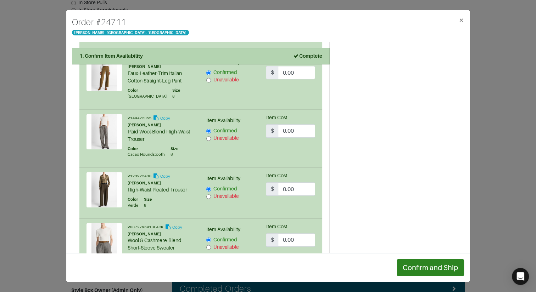
click at [146, 57] on div "1. Confirm Item Availability Complete" at bounding box center [200, 55] width 243 height 7
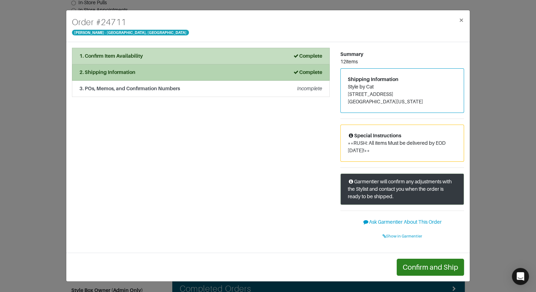
click at [123, 77] on li "2. Shipping Information Complete" at bounding box center [200, 72] width 257 height 16
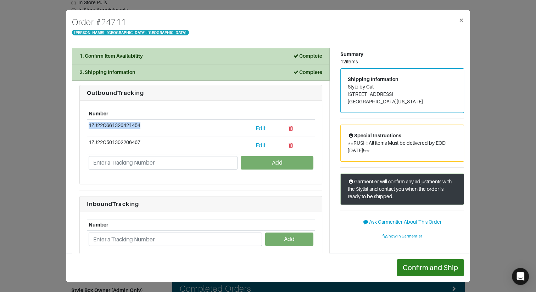
drag, startPoint x: 146, startPoint y: 128, endPoint x: 89, endPoint y: 123, distance: 57.5
click at [88, 126] on td "1ZJ22C661326421454" at bounding box center [163, 128] width 152 height 17
copy td "1ZJ22C661326421454"
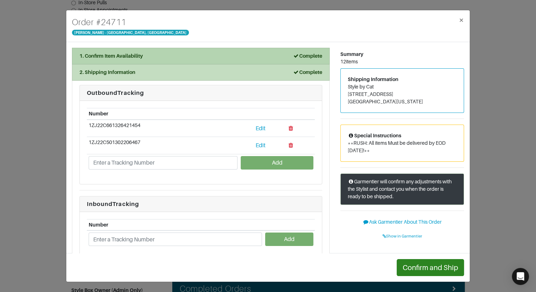
click at [136, 51] on li "1. Confirm Item Availability Complete" at bounding box center [200, 56] width 257 height 17
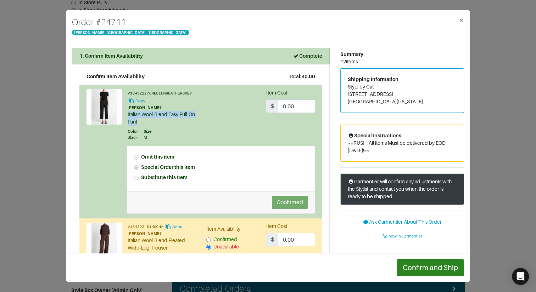
drag, startPoint x: 128, startPoint y: 115, endPoint x: 150, endPoint y: 118, distance: 22.2
click at [150, 118] on div "Italian Wool-Blend Easy Pull-On Pant" at bounding box center [162, 118] width 68 height 15
copy div "Italian Wool-Blend Easy Pull-On Pant"
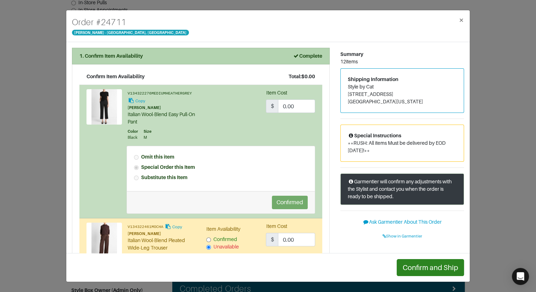
click at [149, 56] on div "1. Confirm Item Availability Complete" at bounding box center [200, 55] width 243 height 7
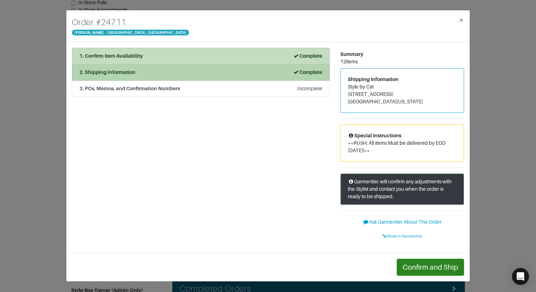
click at [153, 77] on li "2. Shipping Information Complete" at bounding box center [200, 72] width 257 height 16
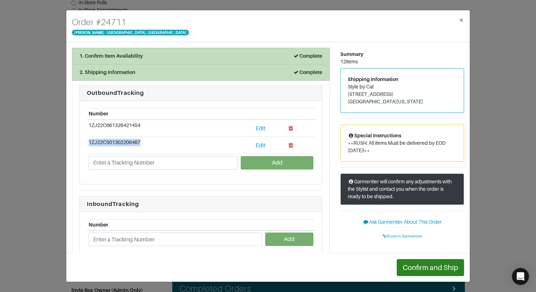
drag, startPoint x: 150, startPoint y: 142, endPoint x: 96, endPoint y: 115, distance: 60.5
click at [89, 141] on td "1ZJ22C501302206467" at bounding box center [163, 145] width 152 height 17
copy td "1ZJ22C501302206467"
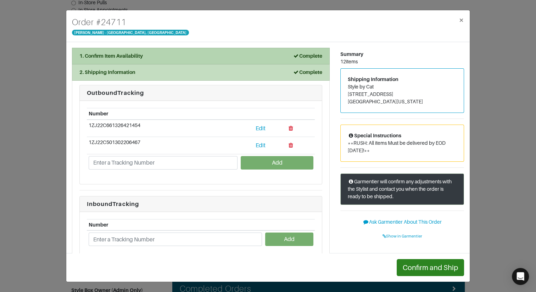
click at [146, 53] on div "1. Confirm Item Availability Complete" at bounding box center [200, 55] width 243 height 7
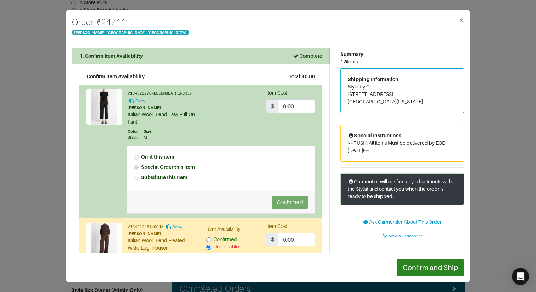
click at [58, 61] on div "Order # 24711 Vince - Chicago, Oak Street × 1. Confirm Item Availability Comple…" at bounding box center [268, 146] width 536 height 292
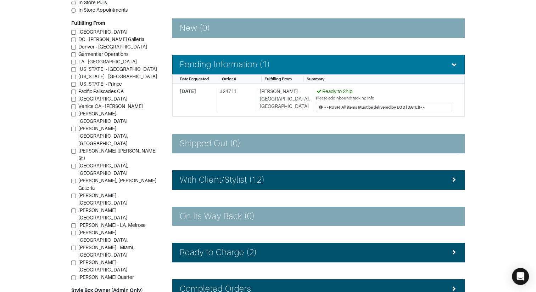
click at [242, 64] on h4 "Pending Information (1)" at bounding box center [225, 65] width 90 height 10
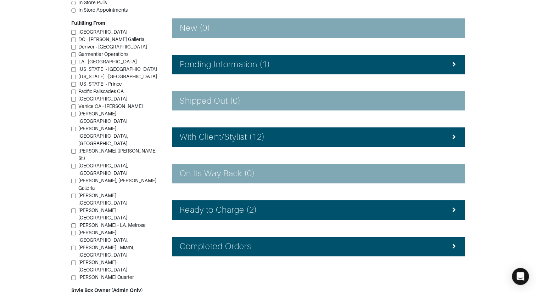
scroll to position [103, 0]
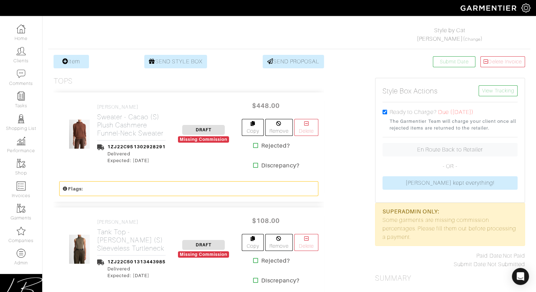
scroll to position [107, 0]
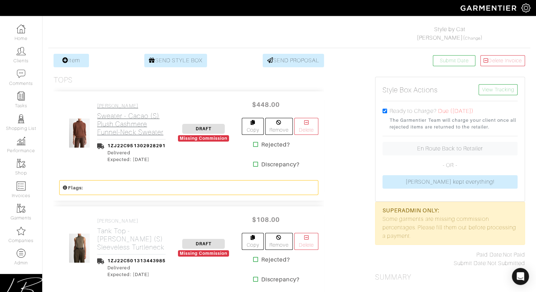
click at [141, 126] on h2 "Sweater - Cacao (S) Plush Cashmere Funnel-Neck Sweater" at bounding box center [131, 124] width 68 height 24
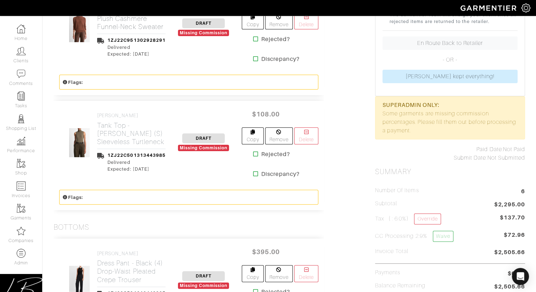
scroll to position [246, 0]
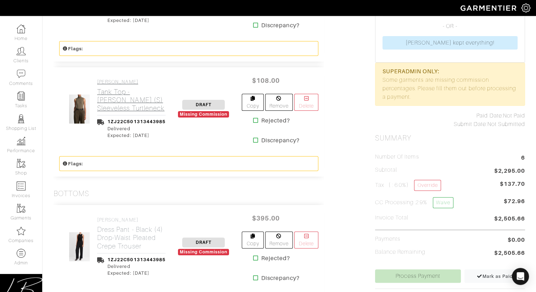
click at [126, 104] on h2 "Tank Top - Heather Cypress (S) Sleeveless Turtleneck" at bounding box center [131, 100] width 68 height 24
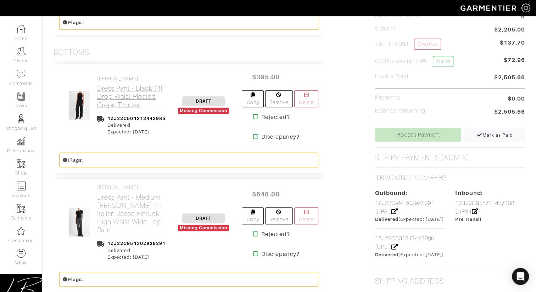
click at [125, 99] on h2 "Dress Pant - Black (4) Drop-Waist Pleated Crepe Trouser" at bounding box center [131, 96] width 68 height 24
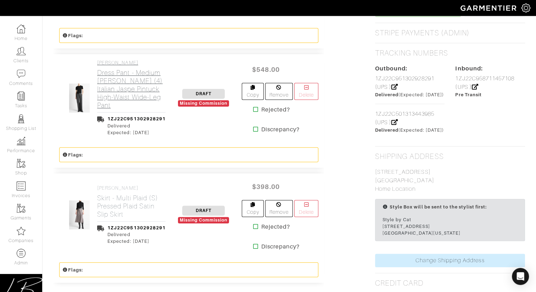
click at [124, 94] on h2 "Dress Pant - Medium Heather Grey (4) Italian Jaspe Pintuck High-Waist Wide-Leg …" at bounding box center [131, 89] width 68 height 41
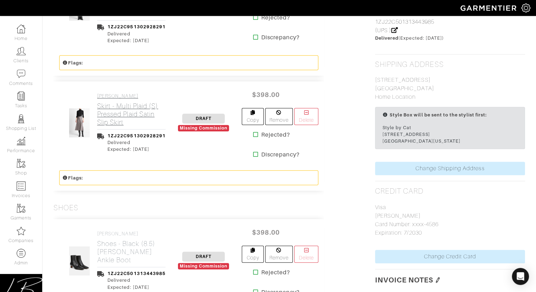
click at [123, 96] on h4 "[PERSON_NAME]" at bounding box center [131, 96] width 68 height 6
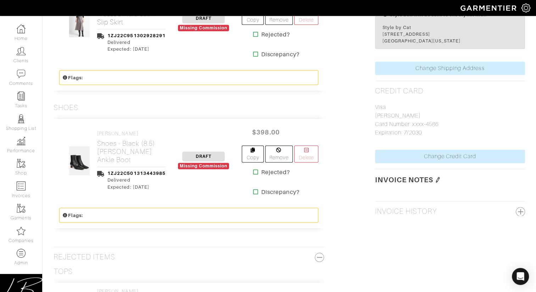
scroll to position [708, 0]
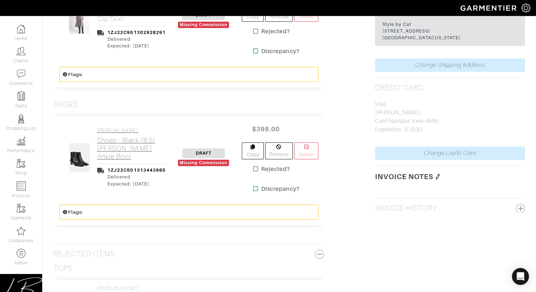
click at [131, 138] on link "VINCE Shoes - Black (8.5) Harlan Ankle Boot" at bounding box center [131, 144] width 68 height 33
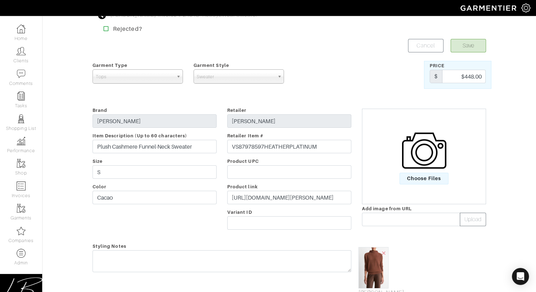
scroll to position [274, 0]
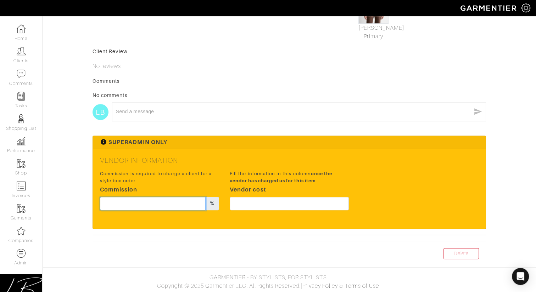
click at [162, 203] on input "text" at bounding box center [153, 203] width 106 height 13
type input "20"
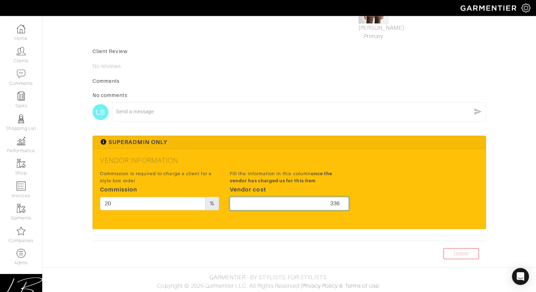
type input "336"
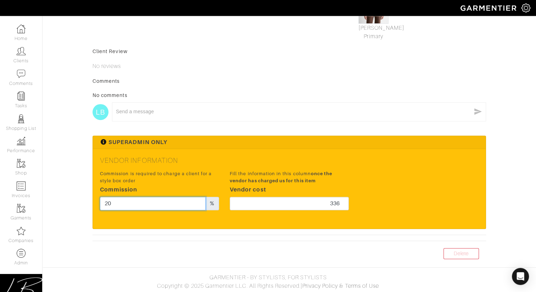
drag, startPoint x: 178, startPoint y: 196, endPoint x: 179, endPoint y: 191, distance: 5.7
click at [179, 191] on div "Commission is required to charge a client for a style box order Commission 20 %" at bounding box center [159, 190] width 119 height 40
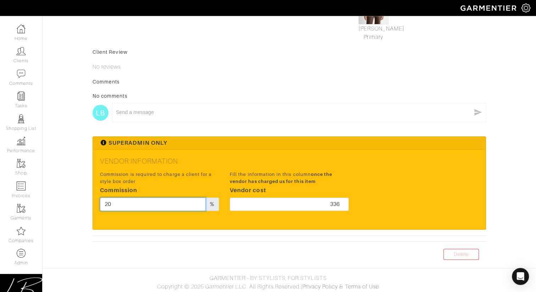
scroll to position [0, 0]
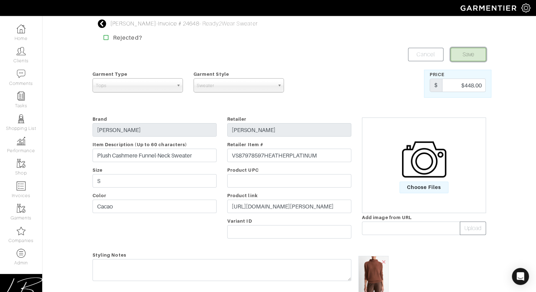
drag, startPoint x: 457, startPoint y: 55, endPoint x: 448, endPoint y: 52, distance: 9.5
click at [457, 55] on button "Save" at bounding box center [467, 54] width 35 height 13
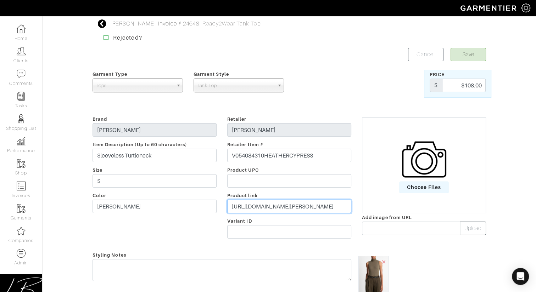
click at [263, 208] on input "[URL][DOMAIN_NAME][PERSON_NAME]" at bounding box center [289, 206] width 124 height 13
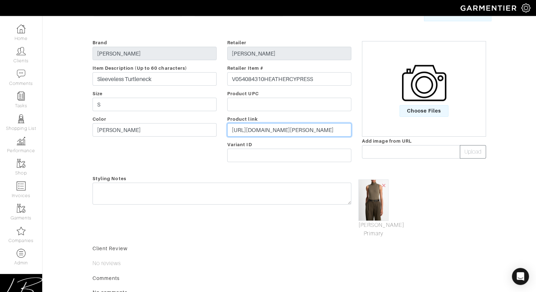
scroll to position [274, 0]
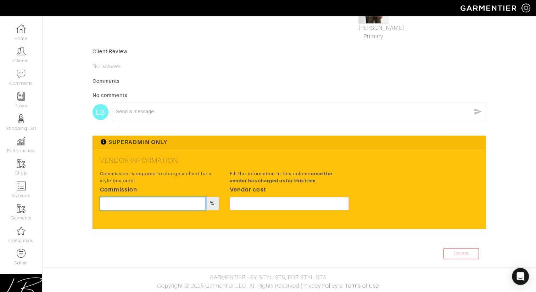
click at [189, 202] on input "text" at bounding box center [153, 203] width 106 height 13
type input "20"
drag, startPoint x: 167, startPoint y: 204, endPoint x: 180, endPoint y: 177, distance: 30.1
click at [171, 186] on div "Commission is required to charge a client for a style box order Commission 20 %" at bounding box center [159, 190] width 119 height 40
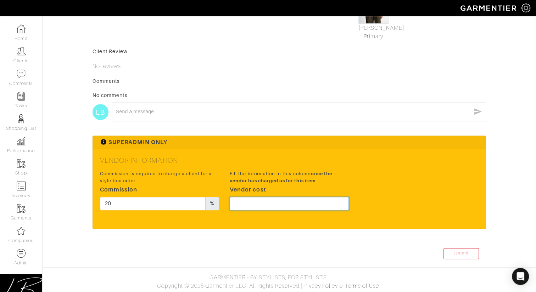
click at [328, 201] on input "text" at bounding box center [289, 203] width 119 height 13
type input "81"
click at [359, 149] on div "Vendor Information Commission is required to charge a client for a style box or…" at bounding box center [289, 188] width 392 height 79
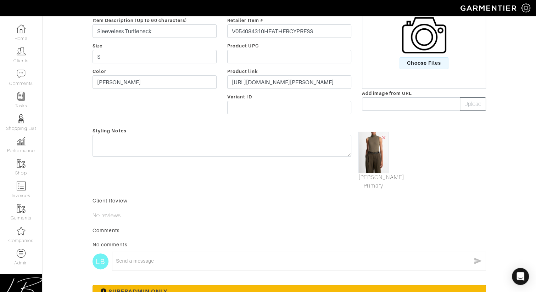
scroll to position [0, 0]
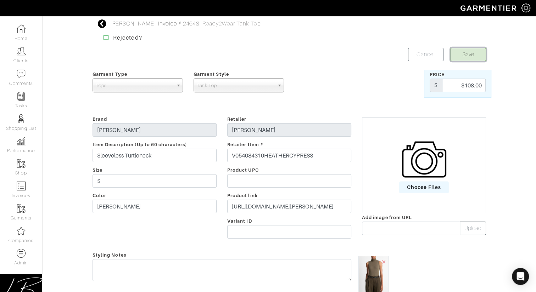
click at [464, 52] on button "Save" at bounding box center [467, 54] width 35 height 13
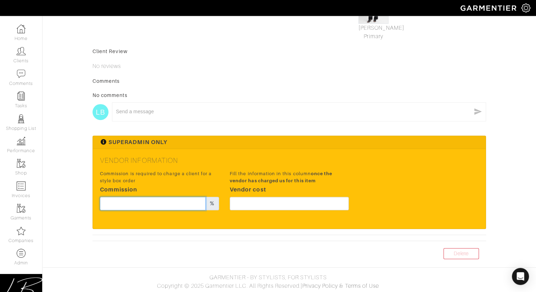
click at [172, 203] on input "text" at bounding box center [153, 203] width 106 height 13
paste input "20"
type input "20"
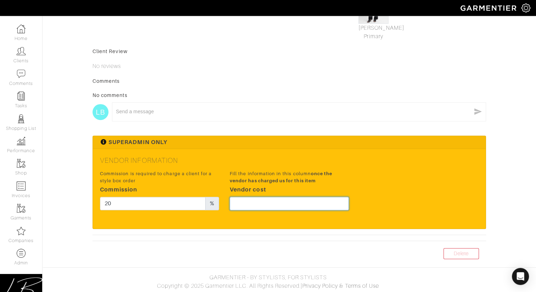
click at [266, 200] on input "text" at bounding box center [289, 203] width 119 height 13
type input "296.25"
click at [364, 162] on h5 "Vendor Information" at bounding box center [289, 160] width 378 height 9
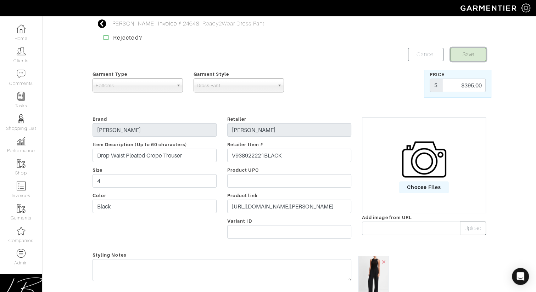
click at [454, 55] on button "Save" at bounding box center [467, 54] width 35 height 13
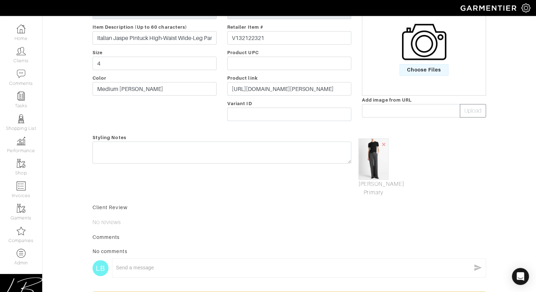
scroll to position [274, 0]
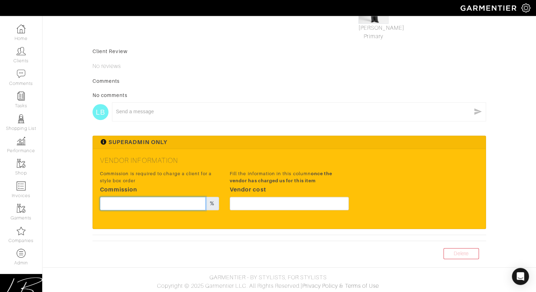
click at [166, 198] on input "text" at bounding box center [153, 203] width 106 height 13
paste input "20"
type input "20"
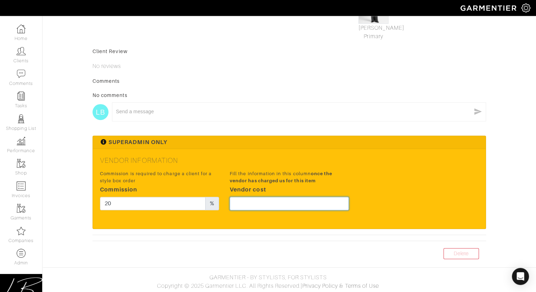
click at [295, 203] on input "text" at bounding box center [289, 203] width 119 height 13
type input "3"
type input "411"
click at [377, 156] on h5 "Vendor Information" at bounding box center [289, 160] width 378 height 9
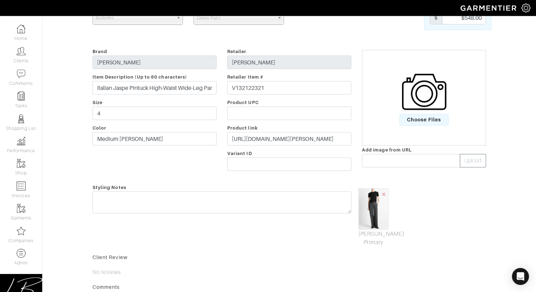
scroll to position [0, 0]
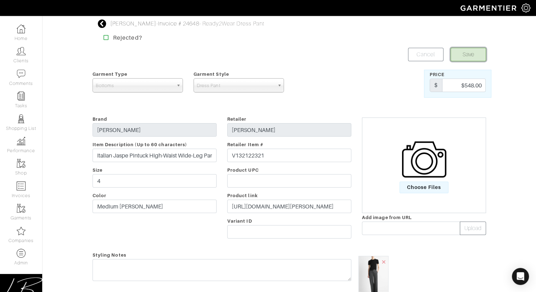
click at [460, 57] on button "Save" at bounding box center [467, 54] width 35 height 13
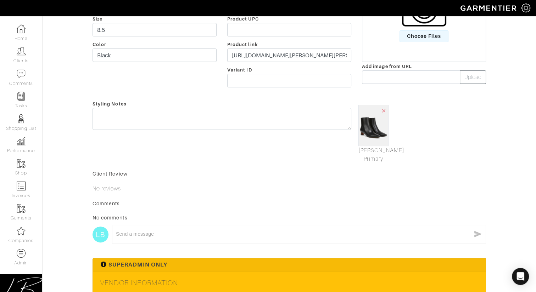
scroll to position [274, 0]
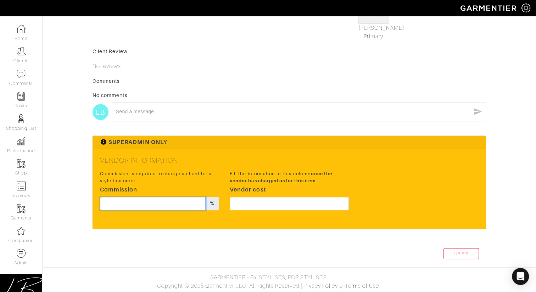
click at [185, 200] on input "text" at bounding box center [153, 203] width 106 height 13
paste input "20"
type input "20"
drag, startPoint x: 292, startPoint y: 194, endPoint x: 293, endPoint y: 200, distance: 5.4
click at [292, 194] on div "Fill the information in this column once the vendor has charged us for this ite…" at bounding box center [289, 192] width 130 height 47
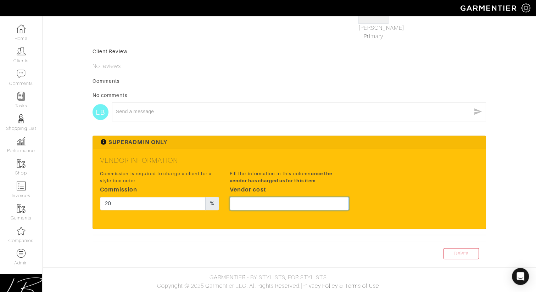
click at [294, 204] on input "text" at bounding box center [289, 203] width 119 height 13
type input "298.5"
click at [402, 157] on h5 "Vendor Information" at bounding box center [289, 160] width 378 height 9
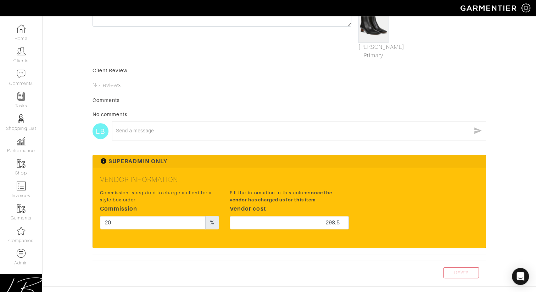
scroll to position [0, 0]
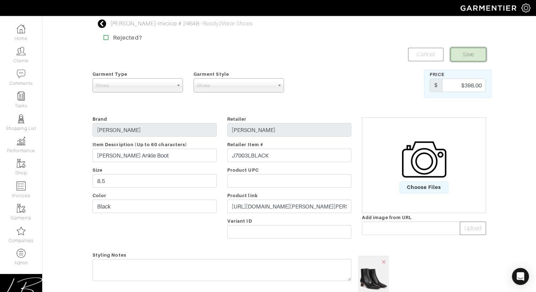
click at [455, 57] on button "Save" at bounding box center [467, 54] width 35 height 13
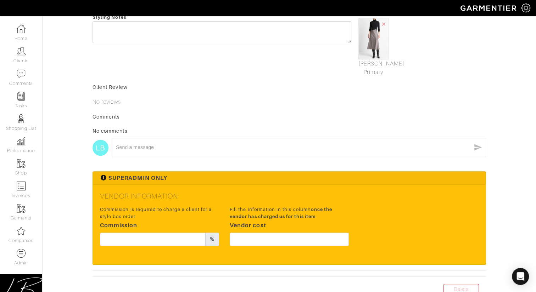
scroll to position [274, 0]
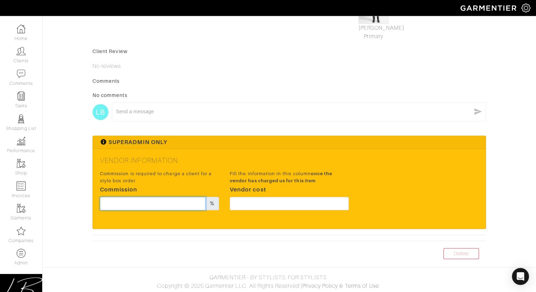
click at [162, 205] on input "text" at bounding box center [153, 203] width 106 height 13
paste input "20"
type input "20"
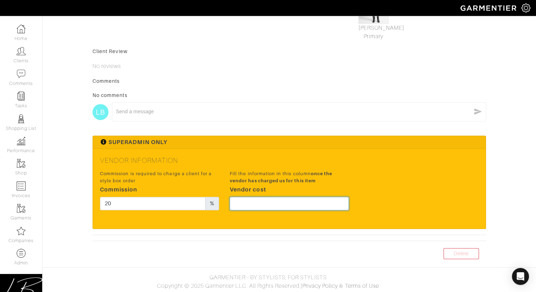
click at [297, 202] on input "text" at bounding box center [289, 203] width 119 height 13
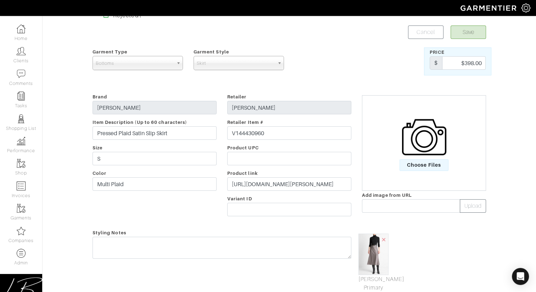
scroll to position [0, 0]
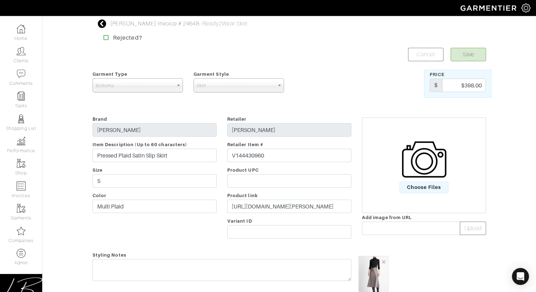
type input "298.5"
drag, startPoint x: 472, startPoint y: 55, endPoint x: 458, endPoint y: 51, distance: 15.1
click at [472, 55] on button "Save" at bounding box center [467, 54] width 35 height 13
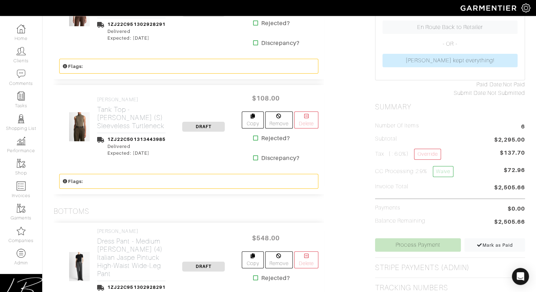
scroll to position [259, 0]
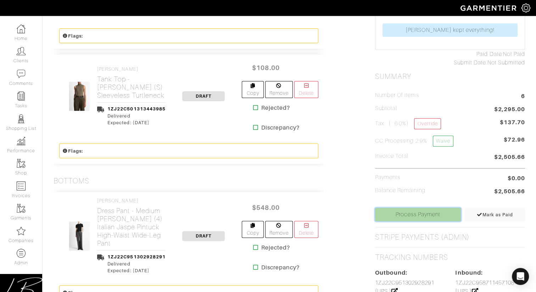
click at [398, 211] on link "Process Payment" at bounding box center [418, 214] width 86 height 13
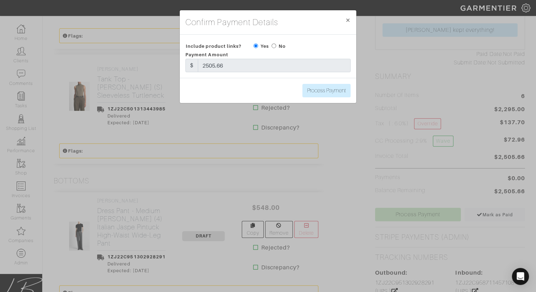
click at [274, 46] on input "radio" at bounding box center [273, 46] width 5 height 5
radio input "true"
click at [326, 94] on input "Process Payment" at bounding box center [326, 90] width 48 height 13
type input "Process Payment"
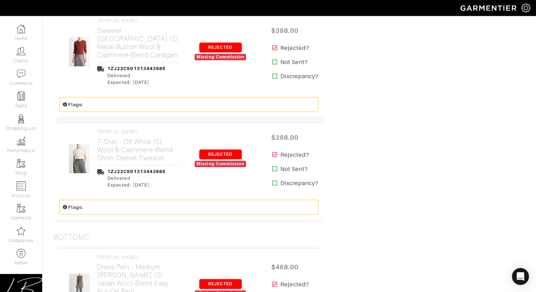
scroll to position [825, 0]
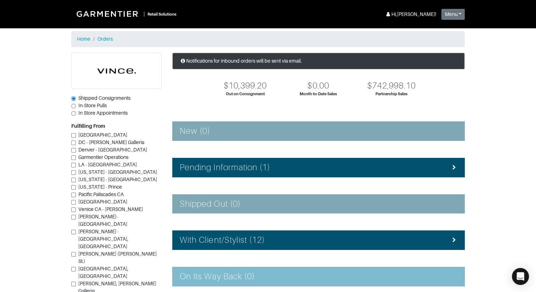
scroll to position [111, 0]
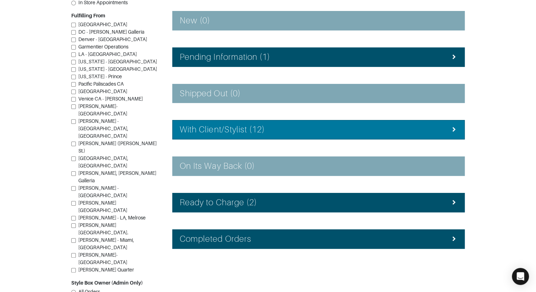
click at [238, 130] on h4 "With Client/Stylist (12)" at bounding box center [222, 130] width 85 height 10
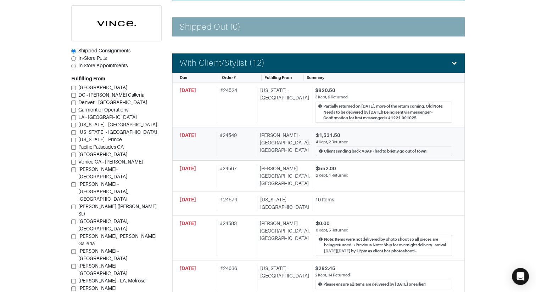
scroll to position [179, 0]
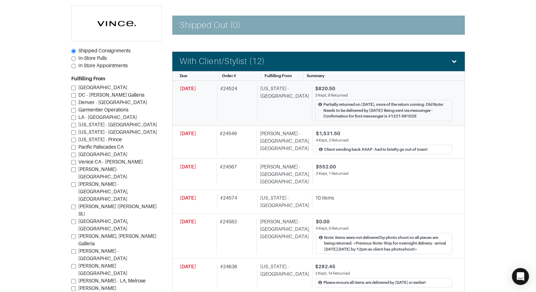
click at [246, 112] on div "# 24524" at bounding box center [236, 103] width 38 height 36
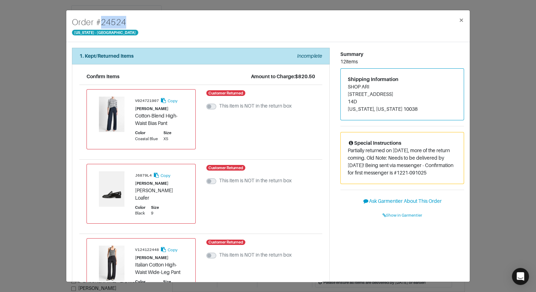
drag, startPoint x: 97, startPoint y: 23, endPoint x: 128, endPoint y: 24, distance: 30.8
click at [128, 24] on div "Order # 24524 New York - 5th Avenue ×" at bounding box center [267, 26] width 403 height 32
copy h4 "# 24524"
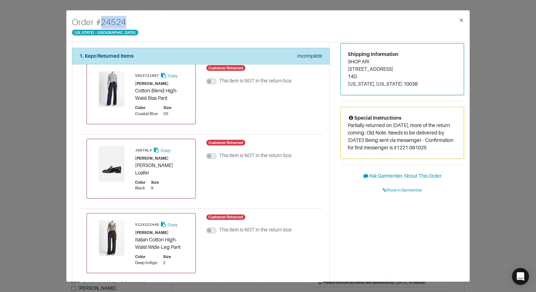
scroll to position [24, 0]
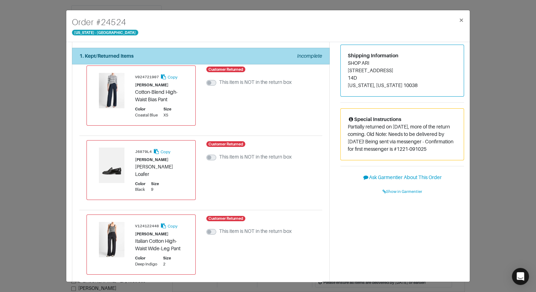
click at [183, 58] on div "1. Kept/Returned Items Incomplete" at bounding box center [200, 55] width 243 height 7
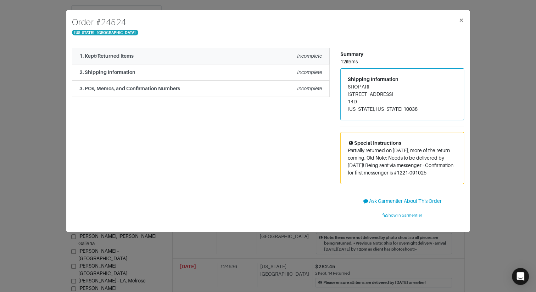
scroll to position [0, 0]
click at [181, 78] on li "2. Shipping Information Incomplete" at bounding box center [200, 72] width 257 height 16
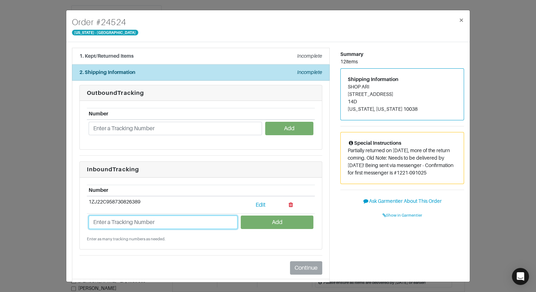
click at [149, 222] on input "text" at bounding box center [163, 222] width 149 height 13
type input "Z"
type input "1ZJ22C958705965151"
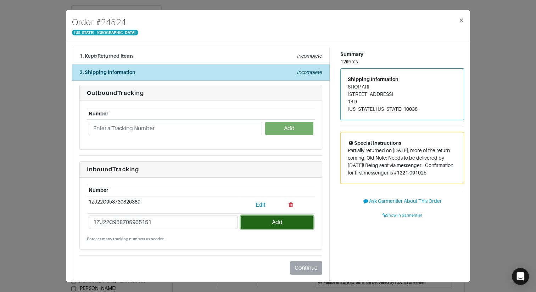
click at [271, 218] on button "Add" at bounding box center [276, 222] width 72 height 13
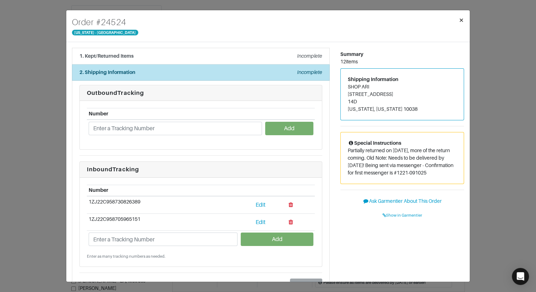
click at [464, 15] on button "×" at bounding box center [461, 20] width 17 height 20
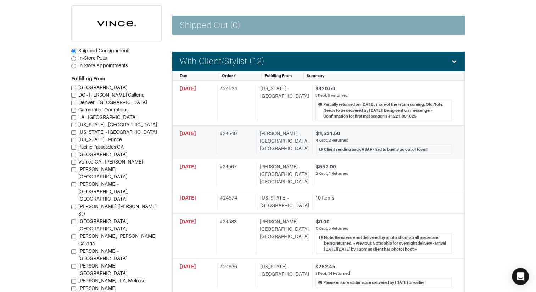
click at [242, 135] on div "# 24549" at bounding box center [234, 142] width 37 height 24
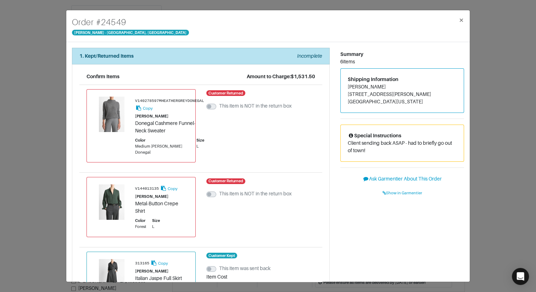
click at [35, 124] on div "Order # 24549 Vince - Chicago, Oak Street × 1. Kept/Returned Items Incomplete C…" at bounding box center [268, 146] width 536 height 292
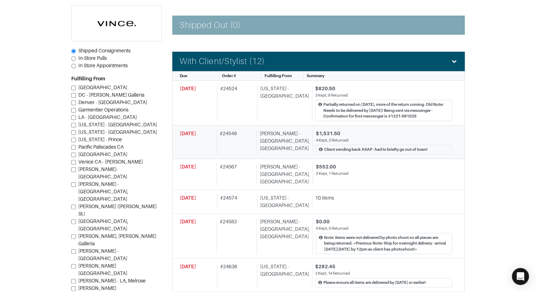
click at [252, 133] on div "# 24549" at bounding box center [234, 142] width 37 height 24
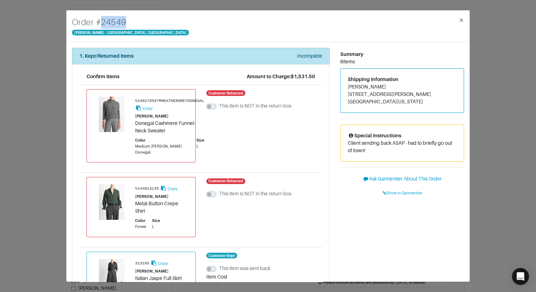
drag, startPoint x: 101, startPoint y: 22, endPoint x: 136, endPoint y: 23, distance: 35.4
click at [137, 23] on div "Order # 24549 Vince - Chicago, Oak Street ×" at bounding box center [267, 26] width 403 height 32
copy h4 "24549"
drag, startPoint x: 95, startPoint y: 22, endPoint x: 121, endPoint y: 23, distance: 26.6
click at [140, 24] on div "Order # 24549 Vince - Chicago, Oak Street ×" at bounding box center [267, 26] width 403 height 32
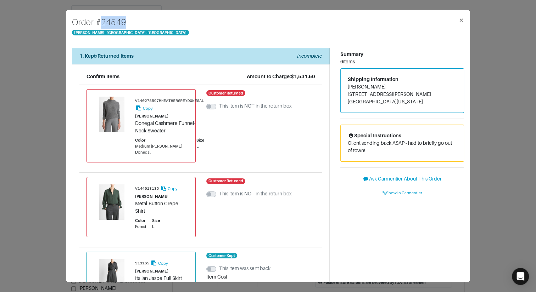
drag, startPoint x: 96, startPoint y: 21, endPoint x: 139, endPoint y: 15, distance: 43.3
click at [138, 22] on div "Order # 24549 Vince - Chicago, Oak Street ×" at bounding box center [267, 26] width 403 height 32
copy h4 "# 24549"
click at [406, 194] on span "Show in Garmentier" at bounding box center [402, 193] width 40 height 4
click at [46, 62] on div "Order # 24549 Vince - Chicago, Oak Street × 1. Kept/Returned Items Incomplete C…" at bounding box center [268, 146] width 536 height 292
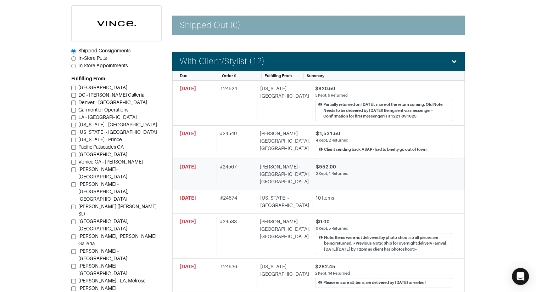
click at [249, 166] on div "# 24567" at bounding box center [234, 174] width 37 height 22
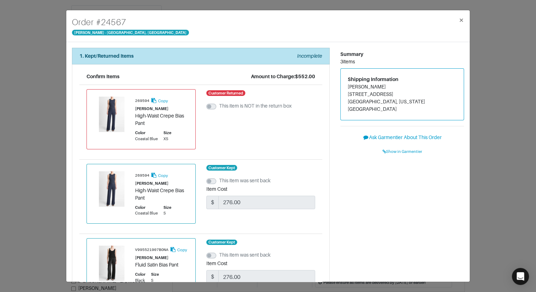
click at [49, 113] on div "Order # 24567 Vince - Chicago, Oak Street × 1. Kept/Returned Items Incomplete C…" at bounding box center [268, 146] width 536 height 292
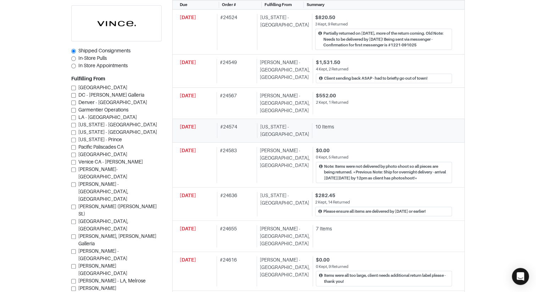
scroll to position [250, 0]
click at [267, 100] on div "[PERSON_NAME] - [GEOGRAPHIC_DATA], [GEOGRAPHIC_DATA]" at bounding box center [282, 103] width 53 height 22
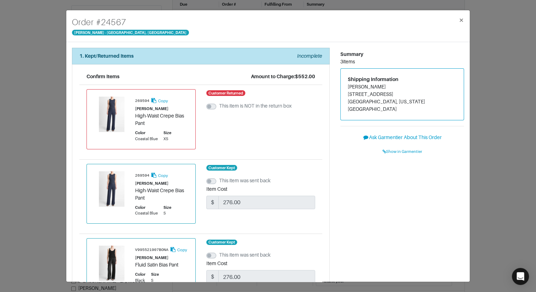
click at [41, 103] on div "Order # 24567 Vince - Chicago, Oak Street × 1. Kept/Returned Items Incomplete C…" at bounding box center [268, 146] width 536 height 292
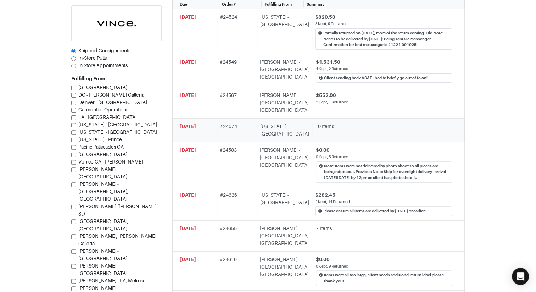
click at [265, 123] on div "[US_STATE] - [GEOGRAPHIC_DATA]" at bounding box center [283, 130] width 52 height 15
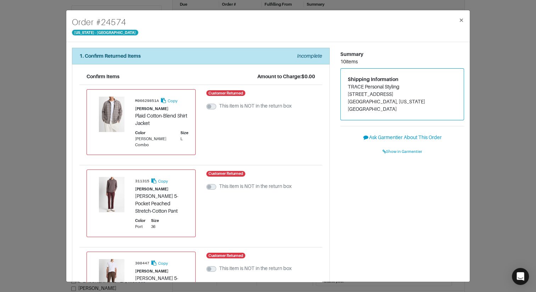
click at [46, 84] on div "Order # 24574 New York - 5th Avenue × 1. Confirm Returned Items Incomplete Conf…" at bounding box center [268, 146] width 536 height 292
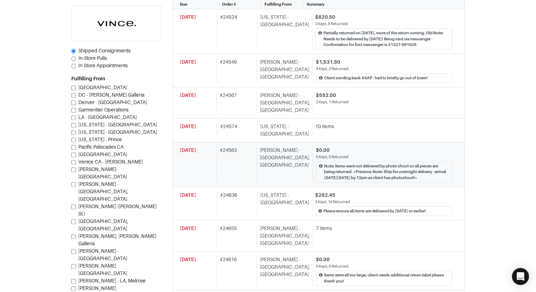
click at [241, 147] on div "# 24583" at bounding box center [234, 165] width 37 height 36
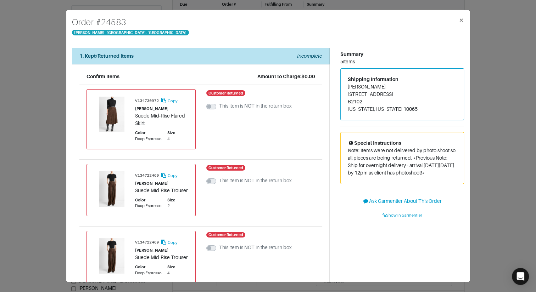
click at [23, 77] on div "Order # [GEOGRAPHIC_DATA][PERSON_NAME] × 1. Kept/Returned Items Incomplete Conf…" at bounding box center [268, 146] width 536 height 292
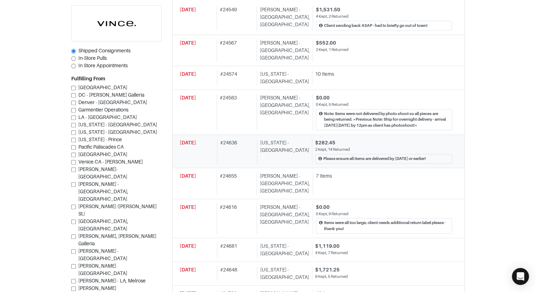
scroll to position [304, 0]
click at [235, 138] on div "# 24636" at bounding box center [236, 150] width 38 height 24
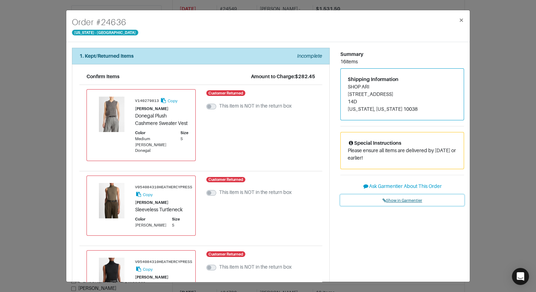
click at [400, 202] on span "Show in Garmentier" at bounding box center [402, 200] width 40 height 4
click at [56, 100] on div "Order # 24636 New York - 5th Avenue × 1. Kept/Returned Items Incomplete Confirm…" at bounding box center [268, 146] width 536 height 292
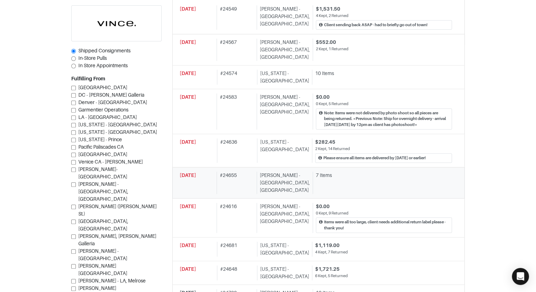
click at [251, 172] on div "# 24655" at bounding box center [234, 183] width 37 height 22
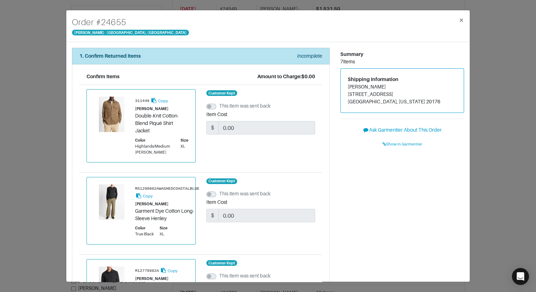
drag, startPoint x: 348, startPoint y: 87, endPoint x: 400, endPoint y: 87, distance: 51.4
click at [400, 87] on address "Peggy Pisciotta 41975 briarberry Pl Leesburg, Virginia 20176" at bounding box center [401, 94] width 109 height 22
copy address "Peggy Pisciotta"
click at [397, 145] on span "Show in Garmentier" at bounding box center [402, 144] width 40 height 4
click at [45, 97] on div "Order # 24655 Vince - Chicago, Oak Street × 1. Confirm Returned Items Incomplet…" at bounding box center [268, 146] width 536 height 292
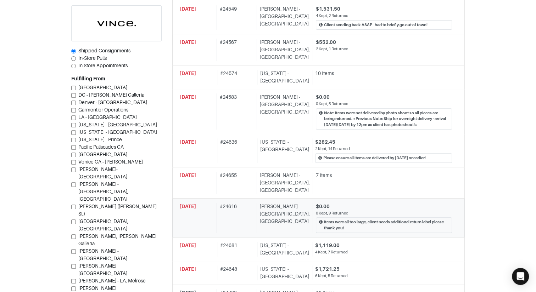
click at [249, 203] on div "# 24616" at bounding box center [234, 218] width 37 height 30
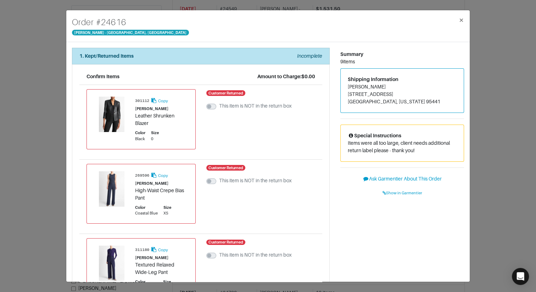
click at [28, 161] on div "Order # 24616 Vince - Chicago, Oak Street × 1. Kept/Returned Items Incomplete C…" at bounding box center [268, 146] width 536 height 292
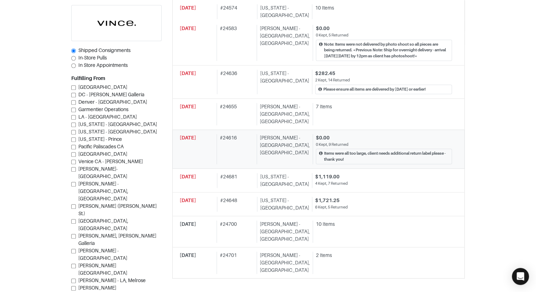
scroll to position [373, 0]
click at [245, 172] on div "# 24681" at bounding box center [236, 179] width 38 height 15
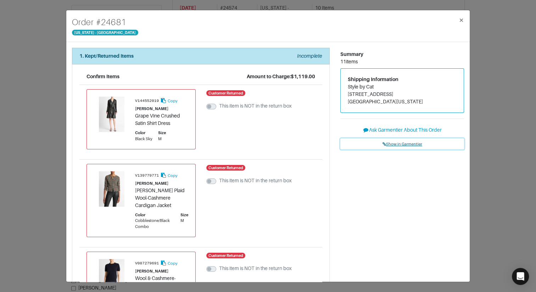
click at [415, 142] on span "Show in Garmentier" at bounding box center [402, 144] width 40 height 4
drag, startPoint x: 101, startPoint y: 24, endPoint x: 133, endPoint y: 26, distance: 32.3
click at [134, 25] on div "Order # 24681 New York - 5th Avenue ×" at bounding box center [267, 26] width 403 height 32
copy h4 "24681"
click at [391, 141] on link "Show in Garmentier" at bounding box center [402, 143] width 124 height 11
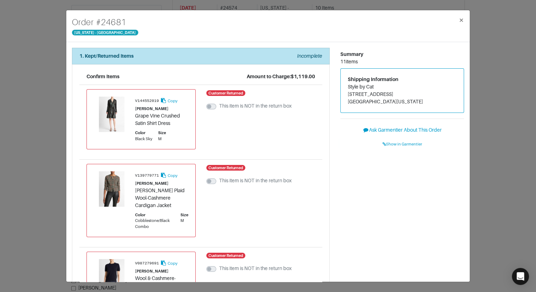
click at [56, 55] on div "Order # 24681 New York - 5th Avenue × 1. Kept/Returned Items Incomplete Confirm…" at bounding box center [268, 146] width 536 height 292
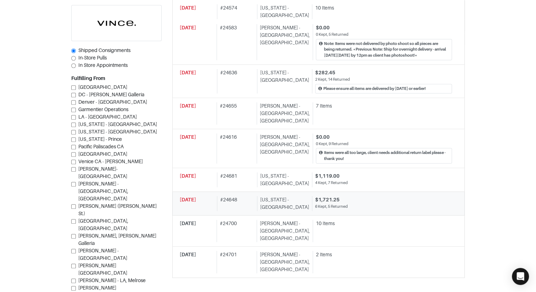
click at [250, 196] on div "# 24648" at bounding box center [236, 203] width 38 height 15
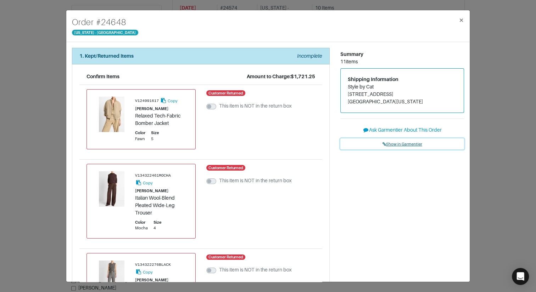
click at [399, 142] on span "Show in Garmentier" at bounding box center [402, 144] width 40 height 4
click at [41, 74] on div "Order # 24648 New York - 5th Avenue × 1. Kept/Returned Items Incomplete Confirm…" at bounding box center [268, 146] width 536 height 292
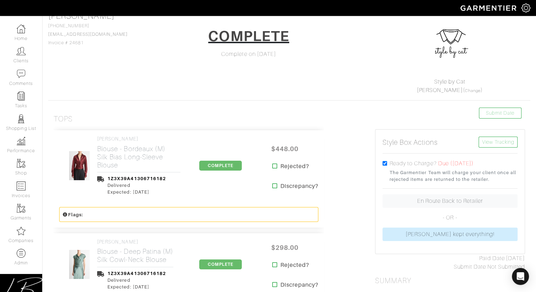
scroll to position [59, 0]
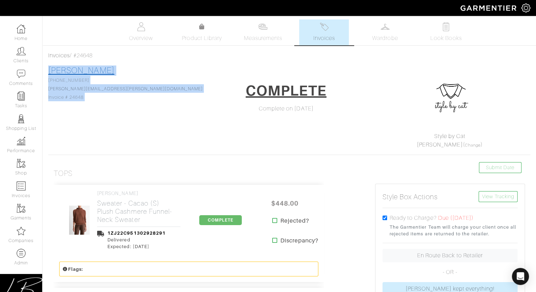
drag, startPoint x: 145, startPoint y: 72, endPoint x: 53, endPoint y: 66, distance: 92.3
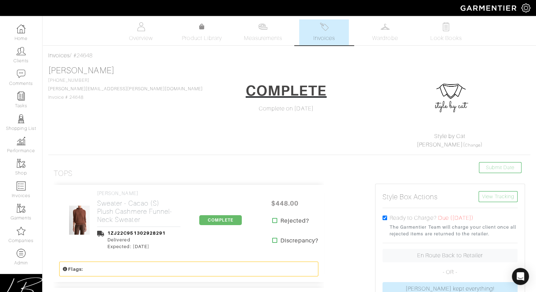
drag, startPoint x: 75, startPoint y: 55, endPoint x: 141, endPoint y: 69, distance: 67.4
copy div "#24648 Samantha Abraham"
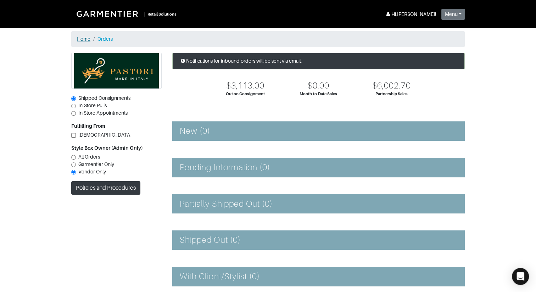
click at [86, 40] on link "Home" at bounding box center [83, 39] width 13 height 6
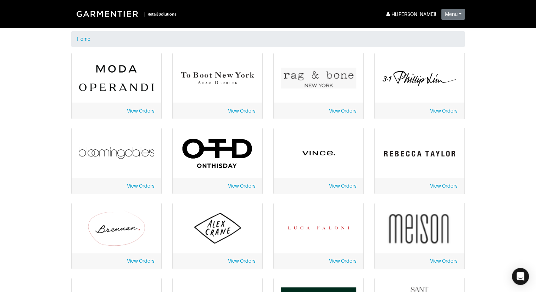
click at [342, 185] on link "View Orders" at bounding box center [342, 186] width 27 height 6
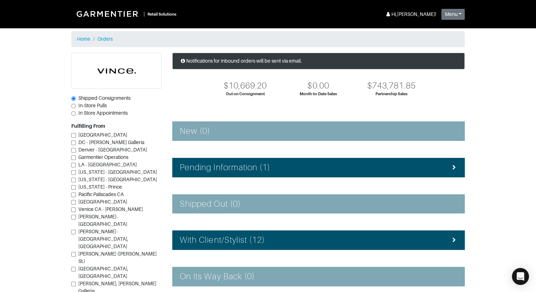
scroll to position [111, 0]
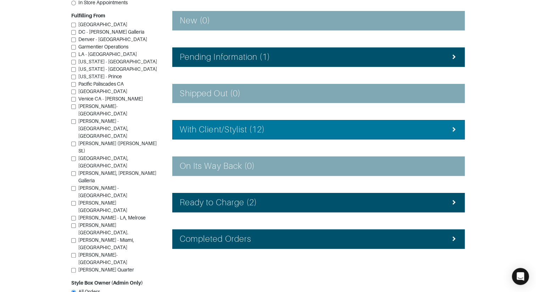
drag, startPoint x: 219, startPoint y: 132, endPoint x: 208, endPoint y: 126, distance: 13.3
click at [220, 132] on h4 "With Client/Stylist (12)" at bounding box center [222, 130] width 85 height 10
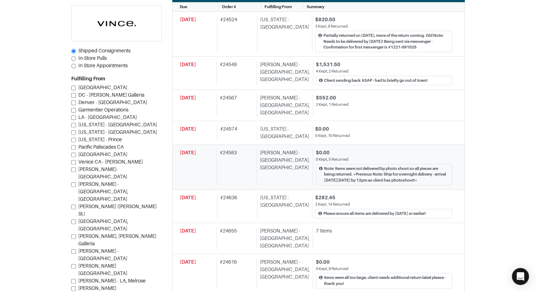
scroll to position [287, 0]
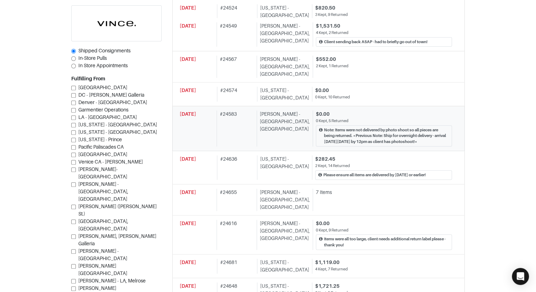
click at [208, 126] on div "09/28/2025" at bounding box center [197, 129] width 34 height 36
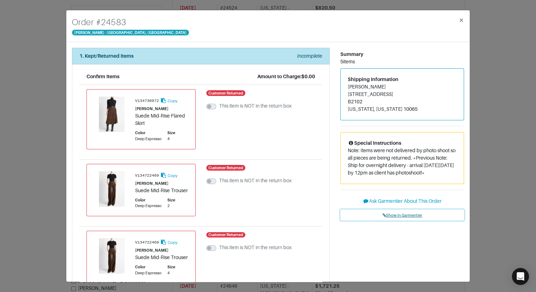
click at [402, 215] on span "Show in Garmentier" at bounding box center [402, 215] width 40 height 4
click at [46, 111] on div "Order # 24583 Vince - Chicago, Oak Street × 1. Kept/Returned Items Incomplete C…" at bounding box center [268, 146] width 536 height 292
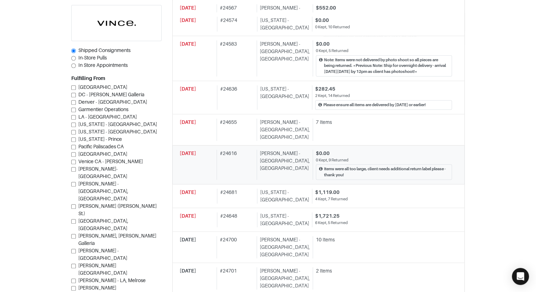
scroll to position [359, 0]
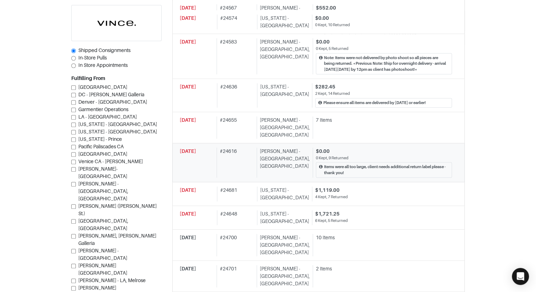
click at [273, 148] on div "[PERSON_NAME] - [GEOGRAPHIC_DATA], [GEOGRAPHIC_DATA]" at bounding box center [282, 163] width 53 height 30
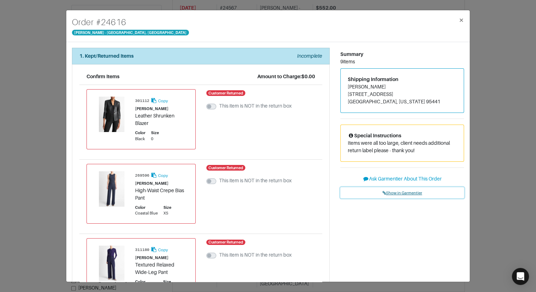
click at [415, 192] on span "Show in Garmentier" at bounding box center [402, 193] width 40 height 4
click at [45, 109] on div "Order # 24616 Vince - Chicago, Oak Street × 1. Kept/Returned Items Incomplete C…" at bounding box center [268, 146] width 536 height 292
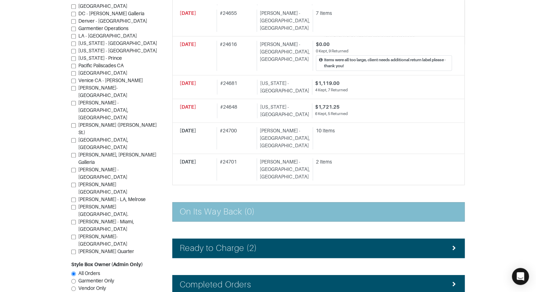
scroll to position [468, 0]
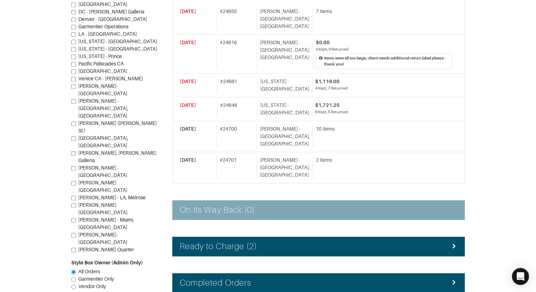
drag, startPoint x: 248, startPoint y: 207, endPoint x: 244, endPoint y: 201, distance: 6.5
click at [248, 237] on li "Ready to Charge (2)" at bounding box center [318, 246] width 292 height 19
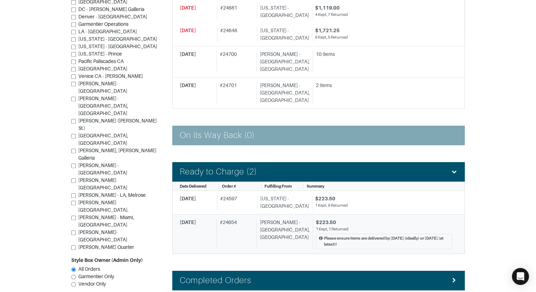
scroll to position [553, 0]
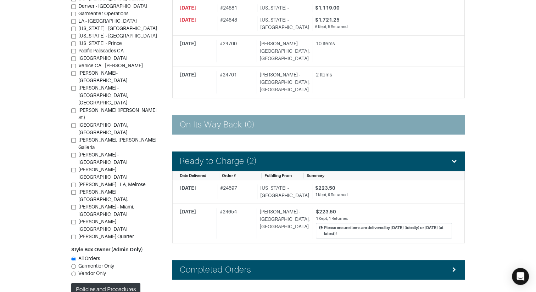
drag, startPoint x: 272, startPoint y: 237, endPoint x: 259, endPoint y: 224, distance: 18.5
click at [272, 265] on div "Completed Orders" at bounding box center [318, 270] width 277 height 10
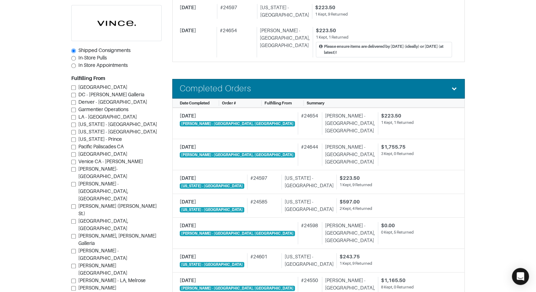
scroll to position [735, 0]
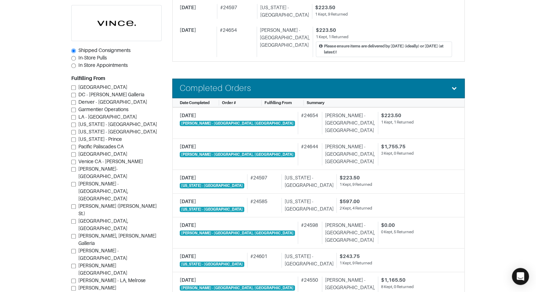
click at [298, 222] on div "# 24598" at bounding box center [308, 233] width 21 height 22
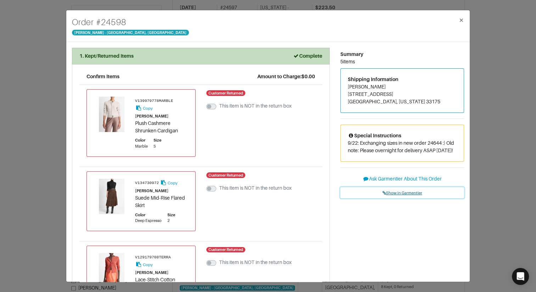
click at [387, 192] on span "Show in Garmentier" at bounding box center [402, 193] width 40 height 4
click at [48, 132] on div "Order # 24598 Vince - Chicago, Oak Street × 1. Kept/Returned Items Complete Con…" at bounding box center [268, 146] width 536 height 292
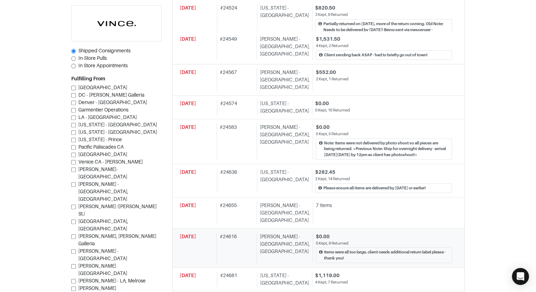
scroll to position [271, 0]
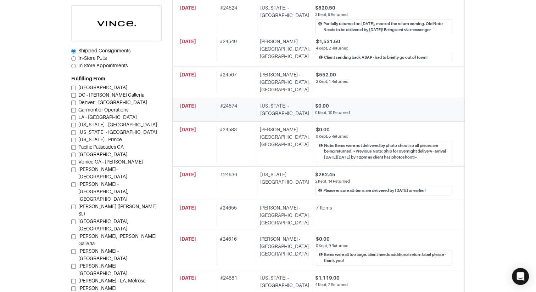
click at [330, 110] on div "0 Kept, 10 Returned" at bounding box center [383, 113] width 137 height 6
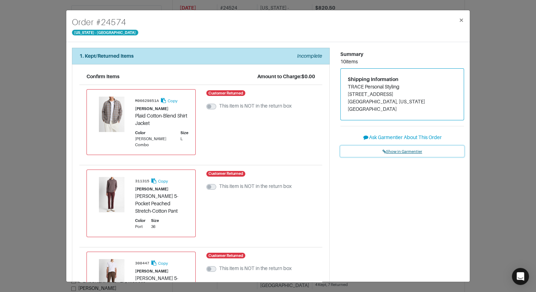
click at [401, 147] on link "Show in Garmentier" at bounding box center [402, 151] width 124 height 11
click at [51, 92] on div "Order # 24574 New York - 5th Avenue × 1. Kept/Returned Items Incomplete Confirm…" at bounding box center [268, 146] width 536 height 292
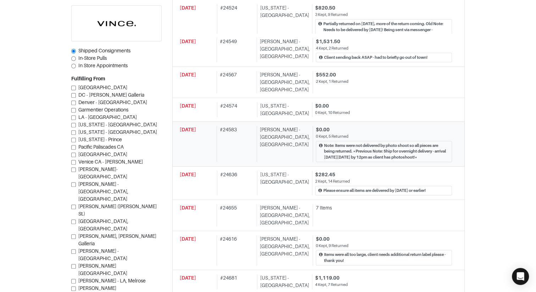
click at [316, 141] on div "Note: Items were not delivered by photo shoot so all pieces are being returned.…" at bounding box center [384, 151] width 136 height 21
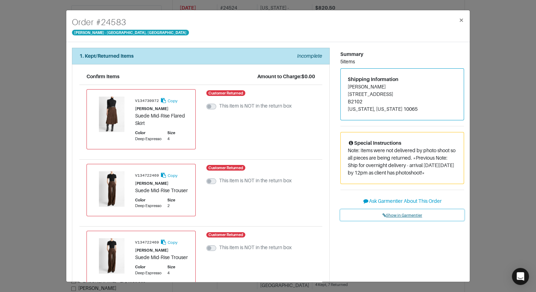
click at [418, 216] on span "Show in Garmentier" at bounding box center [402, 215] width 40 height 4
click at [48, 65] on div "Order # 24583 Vince - Chicago, Oak Street × 1. Kept/Returned Items Incomplete C…" at bounding box center [268, 146] width 536 height 292
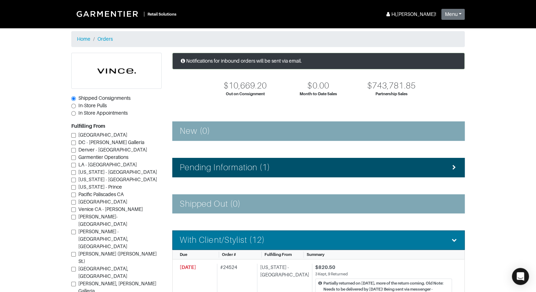
click at [206, 233] on li "With Client/Stylist (12)" at bounding box center [318, 240] width 292 height 19
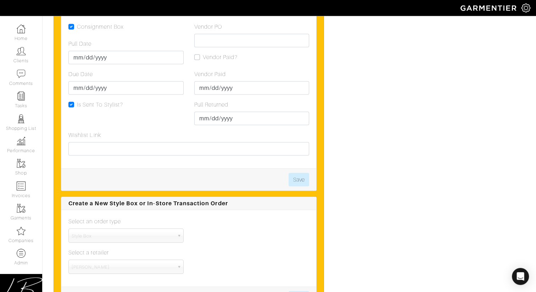
scroll to position [1480, 0]
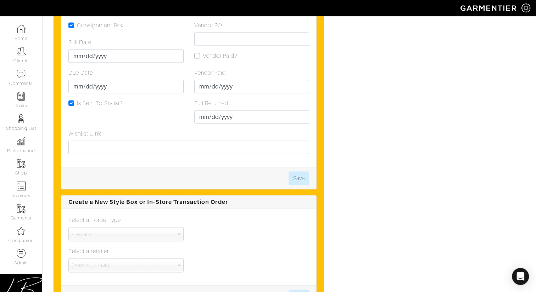
click at [203, 55] on label "Vendor Paid?" at bounding box center [220, 56] width 35 height 9
click at [195, 55] on input "Vendor Paid?" at bounding box center [197, 55] width 6 height 7
checkbox input "true"
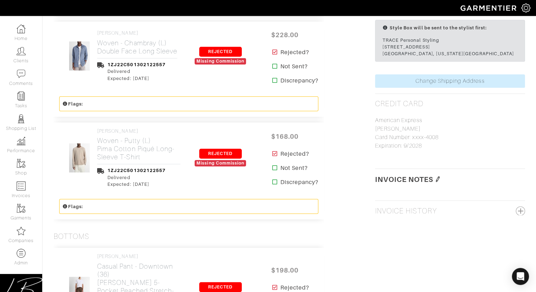
scroll to position [601, 0]
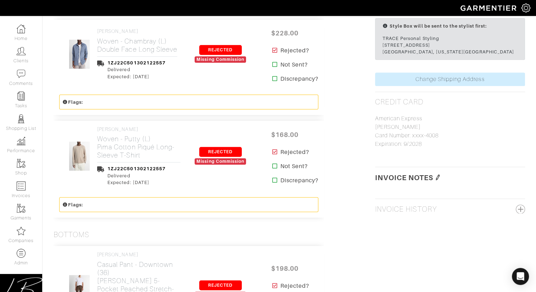
click at [442, 181] on h5 "Invoice Notes" at bounding box center [450, 177] width 150 height 9
click at [438, 180] on img at bounding box center [438, 178] width 6 height 6
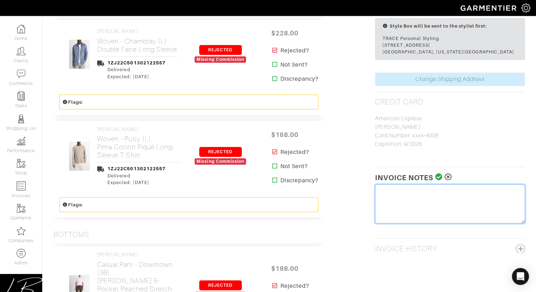
click at [435, 196] on textarea at bounding box center [450, 204] width 150 height 39
type textarea "Restocking Fee: $25"
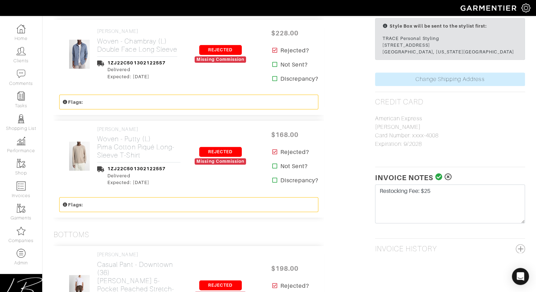
click at [440, 181] on icon at bounding box center [438, 177] width 7 height 7
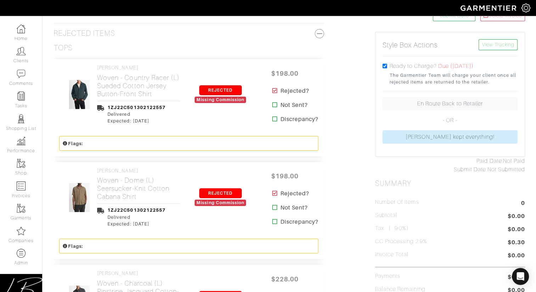
scroll to position [0, 0]
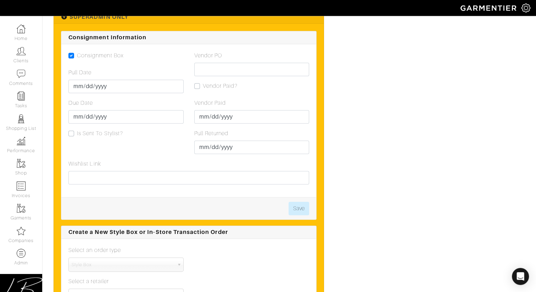
scroll to position [817, 0]
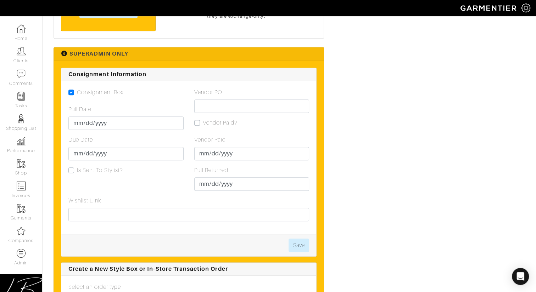
click at [203, 121] on label "Vendor Paid?" at bounding box center [220, 123] width 35 height 9
click at [194, 121] on input "Vendor Paid?" at bounding box center [197, 122] width 6 height 7
checkbox input "true"
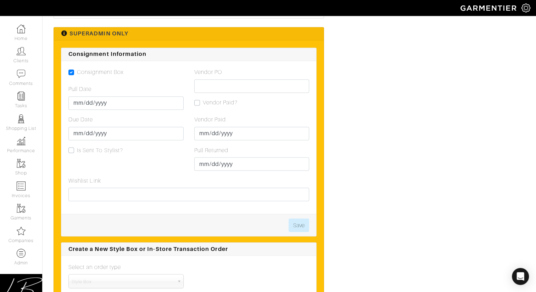
scroll to position [1324, 0]
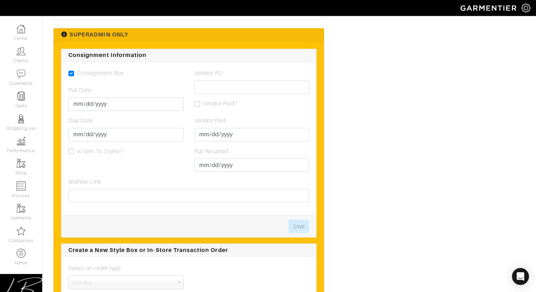
click at [203, 100] on label "Vendor Paid?" at bounding box center [220, 104] width 35 height 9
click at [198, 100] on input "Vendor Paid?" at bounding box center [197, 103] width 6 height 7
checkbox input "true"
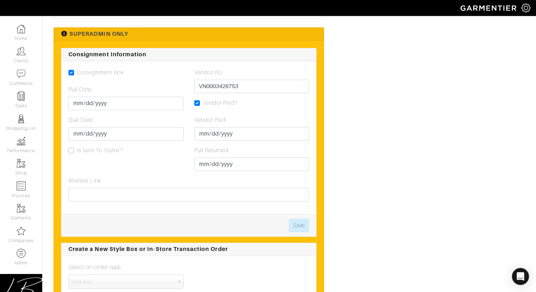
scroll to position [860, 0]
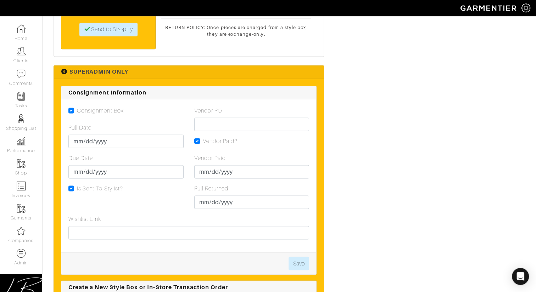
scroll to position [1392, 0]
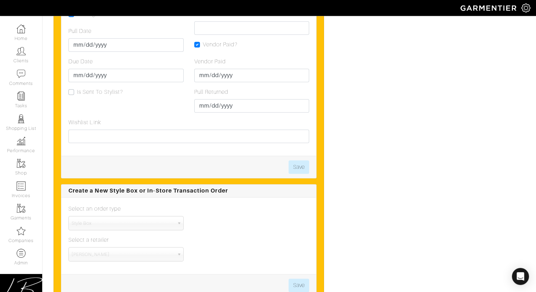
scroll to position [893, 0]
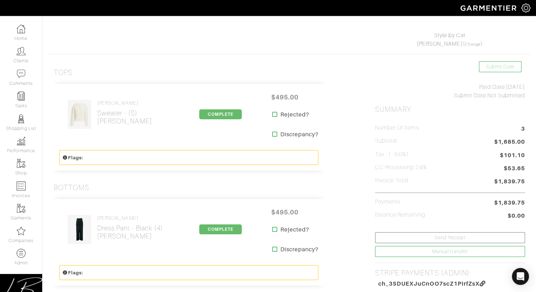
scroll to position [152, 0]
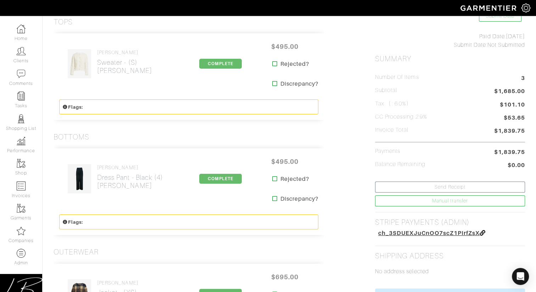
click at [386, 231] on span "ch_3SDUEXJuCnOO7scZ1PIrfZsX" at bounding box center [428, 233] width 101 height 7
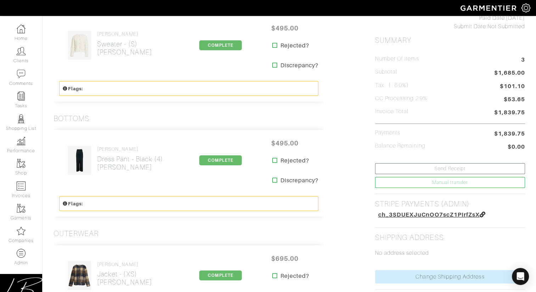
scroll to position [171, 0]
drag, startPoint x: 368, startPoint y: 213, endPoint x: 468, endPoint y: 212, distance: 99.5
drag, startPoint x: 370, startPoint y: 213, endPoint x: 390, endPoint y: 210, distance: 20.0
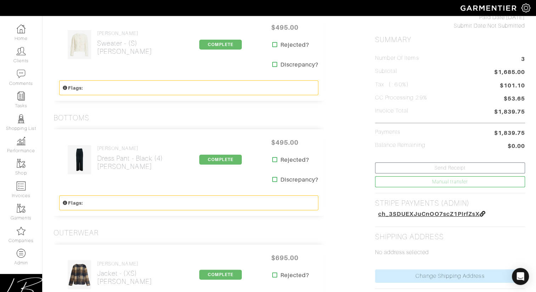
drag, startPoint x: 376, startPoint y: 212, endPoint x: 405, endPoint y: 211, distance: 28.3
click at [111, 154] on link "Tanya Taylor Dress Pant - black (4) Drew Pant" at bounding box center [130, 158] width 66 height 25
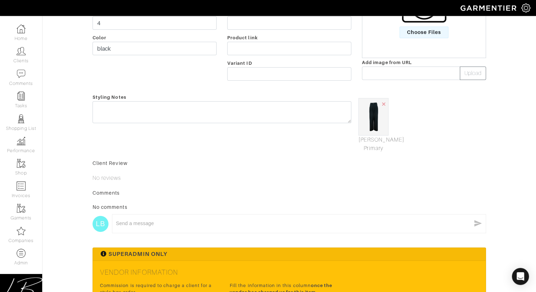
scroll to position [143, 0]
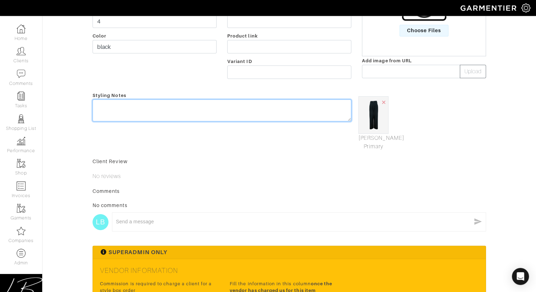
click at [149, 110] on textarea at bounding box center [221, 111] width 259 height 22
type textarea "REFUNDED 10/1/25"
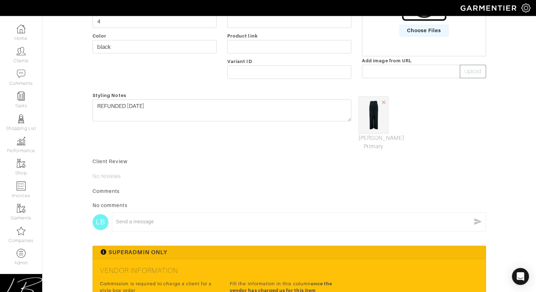
click at [226, 155] on form "Save Cancel Garment Type Tops Bottoms Dresses Jumpsuits Suiting Outerwear Shoes…" at bounding box center [288, 128] width 393 height 474
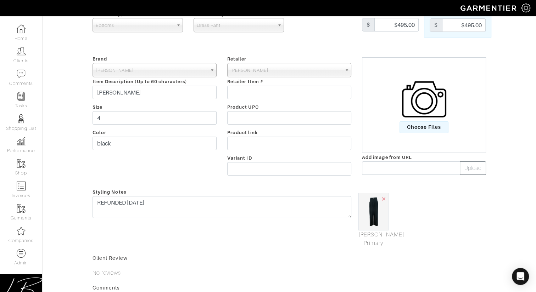
scroll to position [0, 0]
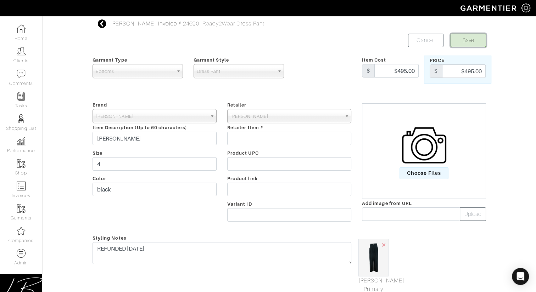
click at [465, 44] on button "Save" at bounding box center [467, 40] width 35 height 13
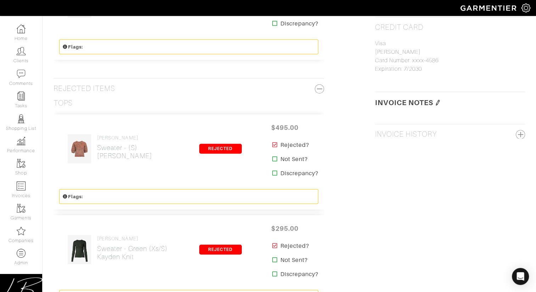
scroll to position [443, 0]
click at [438, 100] on img at bounding box center [438, 103] width 6 height 6
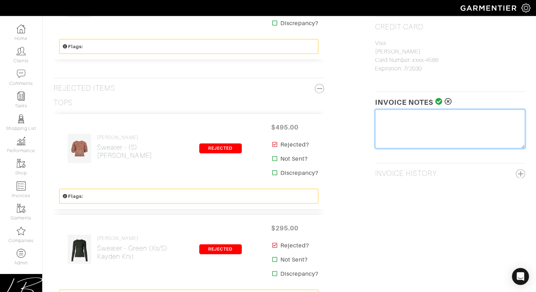
click at [418, 126] on textarea at bounding box center [450, 128] width 150 height 39
paste textarea "$524.70"
type textarea "REFUNDED [DATE]: $524.70 for [PERSON_NAME] [PERSON_NAME], Black, Size 4"
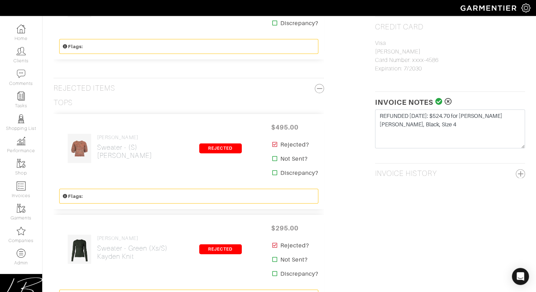
click at [438, 101] on icon at bounding box center [438, 101] width 7 height 7
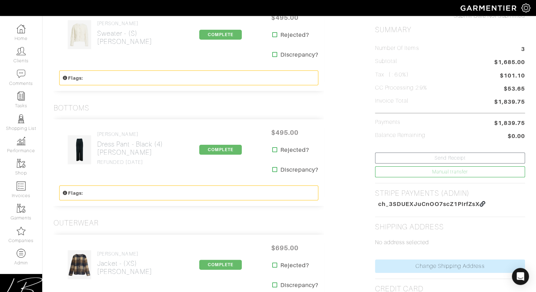
scroll to position [182, 0]
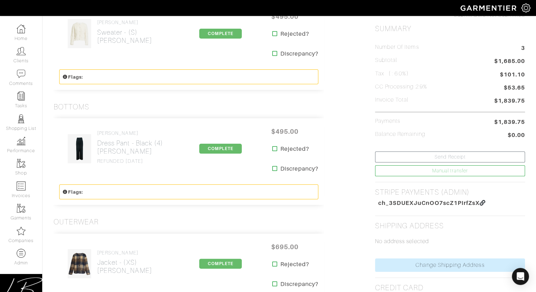
click at [273, 148] on icon at bounding box center [274, 149] width 5 height 6
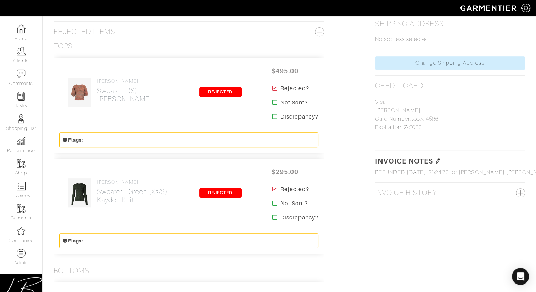
scroll to position [386, 0]
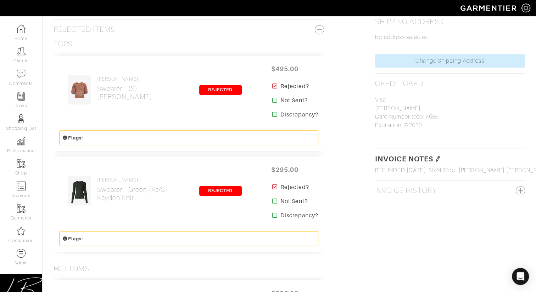
click at [439, 159] on img at bounding box center [438, 159] width 6 height 6
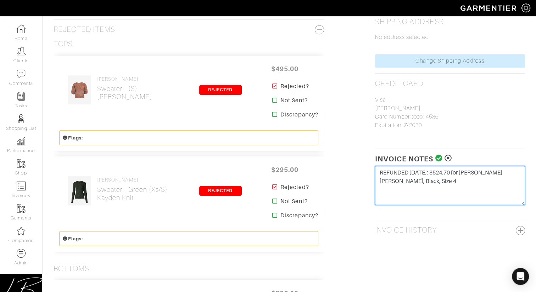
drag, startPoint x: 452, startPoint y: 171, endPoint x: 436, endPoint y: 171, distance: 16.0
click at [436, 171] on textarea "REFUNDED 10/1/25: $524.70 for Tanya Taylor Drew Pant, Black, Size 4" at bounding box center [450, 185] width 150 height 39
paste textarea "39.92"
type textarea "REFUNDED 10/1/25: $539.92 for Tanya Taylor Drew Pant, Black, Size 4"
click at [438, 157] on icon at bounding box center [438, 158] width 7 height 7
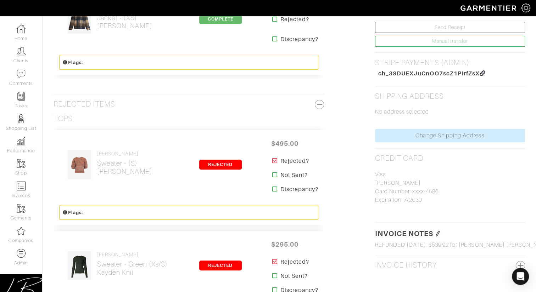
scroll to position [0, 0]
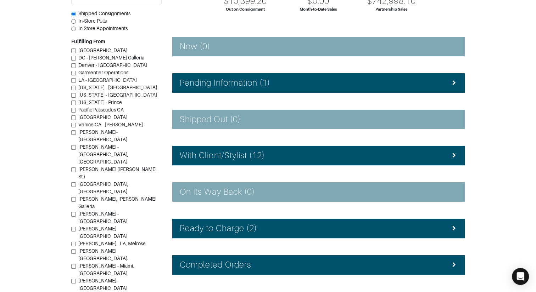
scroll to position [111, 0]
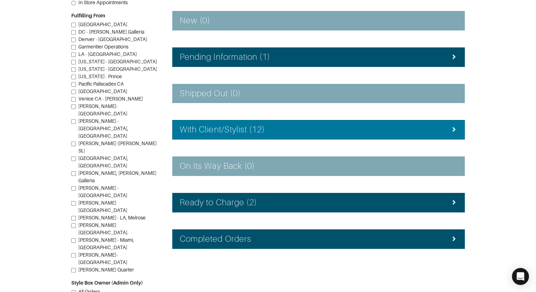
click at [193, 131] on h4 "With Client/Stylist (12)" at bounding box center [222, 130] width 85 height 10
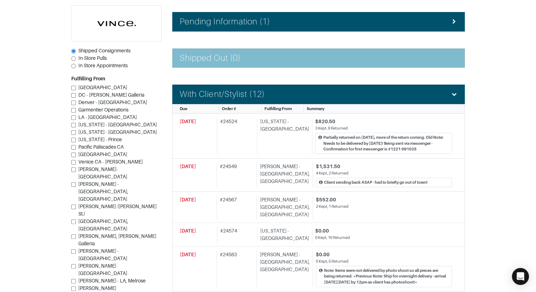
scroll to position [0, 0]
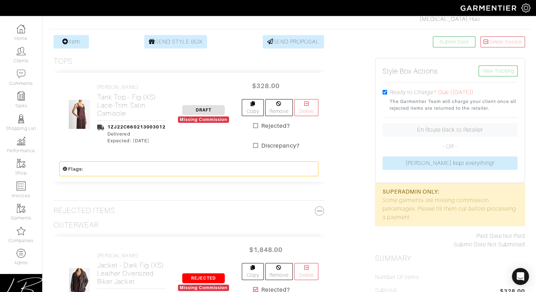
scroll to position [128, 0]
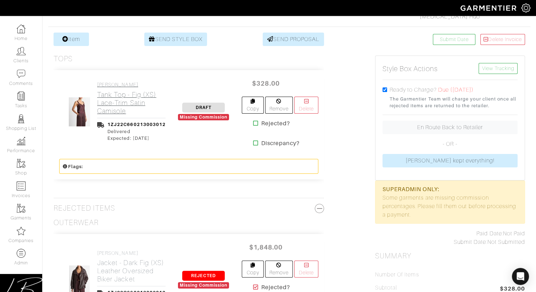
click at [106, 108] on h2 "Tank Top - Fig (XS) Lace-Trim Satin Camisole" at bounding box center [131, 103] width 68 height 24
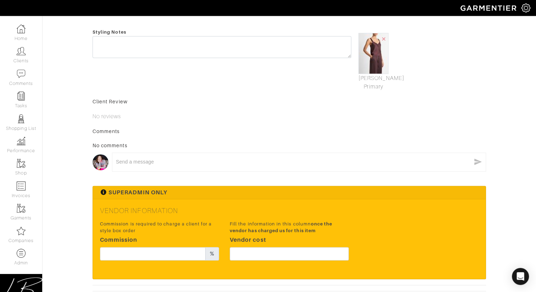
scroll to position [224, 0]
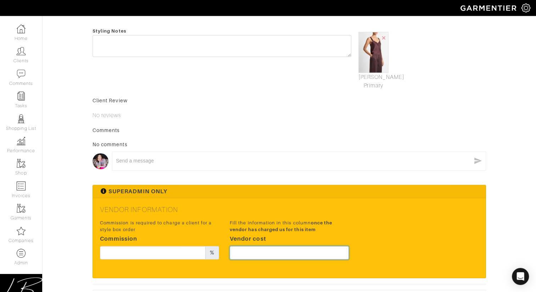
click at [263, 254] on input "text" at bounding box center [289, 252] width 119 height 13
type input "246"
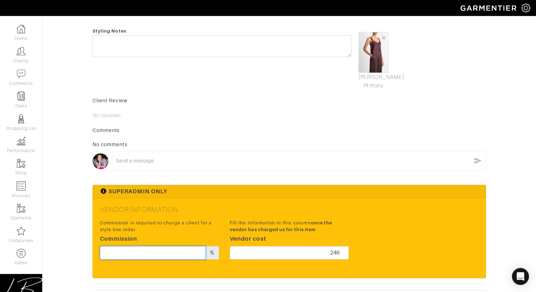
click at [163, 249] on input "text" at bounding box center [153, 252] width 106 height 13
type input "15"
click at [316, 197] on div "Superadmin Only" at bounding box center [289, 191] width 392 height 13
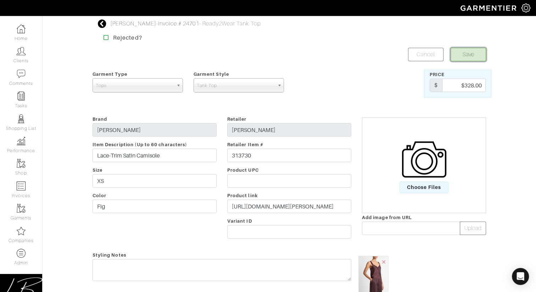
click at [468, 52] on button "Save" at bounding box center [467, 54] width 35 height 13
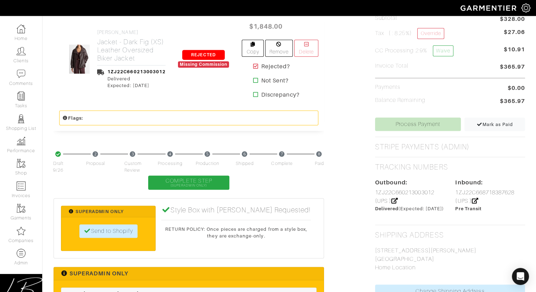
scroll to position [350, 0]
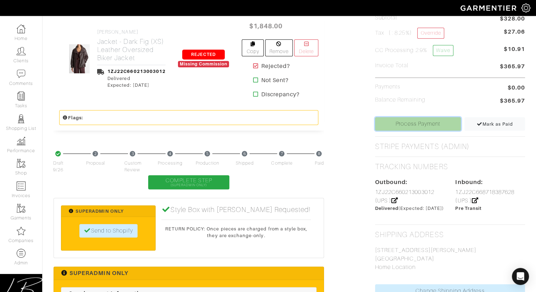
click at [422, 122] on link "Process Payment" at bounding box center [418, 123] width 86 height 13
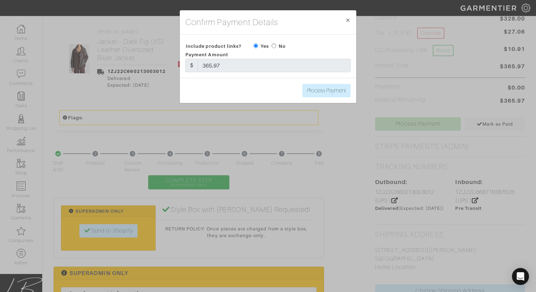
click at [273, 46] on input "radio" at bounding box center [273, 46] width 5 height 5
radio input "true"
click at [314, 89] on input "Process Payment" at bounding box center [326, 90] width 48 height 13
type input "Process Payment"
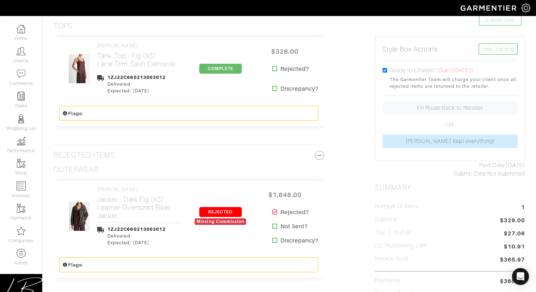
scroll to position [124, 0]
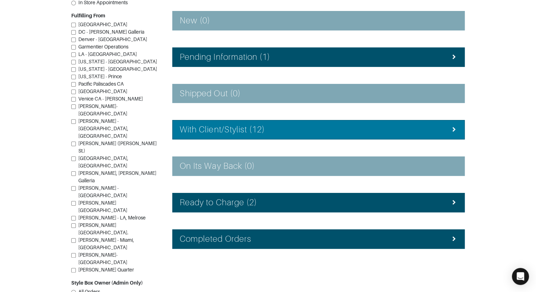
click at [237, 125] on h4 "With Client/Stylist (12)" at bounding box center [222, 130] width 85 height 10
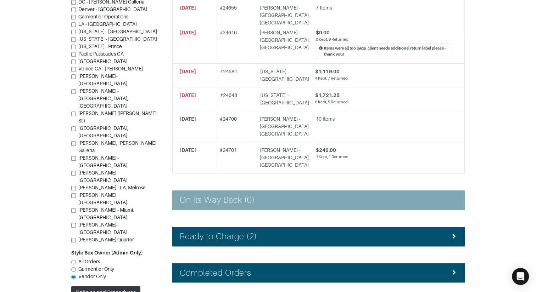
scroll to position [481, 0]
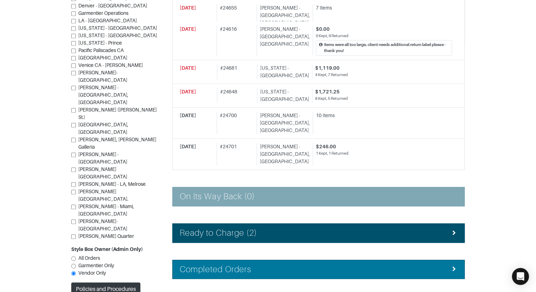
click at [230, 260] on li "Completed Orders" at bounding box center [318, 269] width 292 height 19
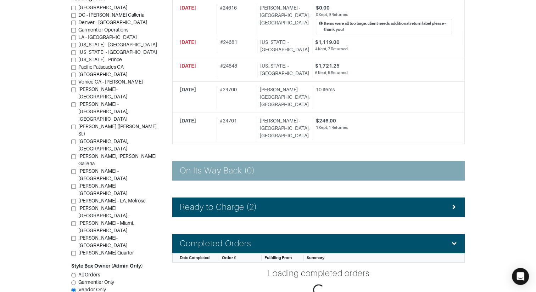
scroll to position [523, 0]
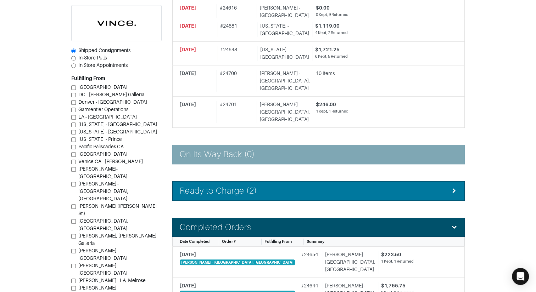
click at [210, 186] on h4 "Ready to Charge (2)" at bounding box center [218, 191] width 77 height 10
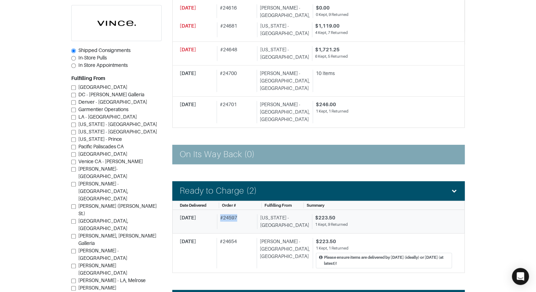
drag, startPoint x: 222, startPoint y: 187, endPoint x: 246, endPoint y: 187, distance: 24.1
click at [246, 214] on div "# 24597" at bounding box center [236, 221] width 38 height 15
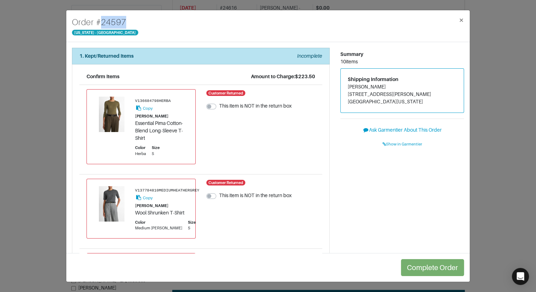
drag, startPoint x: 101, startPoint y: 21, endPoint x: 135, endPoint y: 16, distance: 34.7
click at [134, 21] on div "Order # 24597 New York - 5th Avenue ×" at bounding box center [267, 26] width 403 height 32
copy h4 "24597"
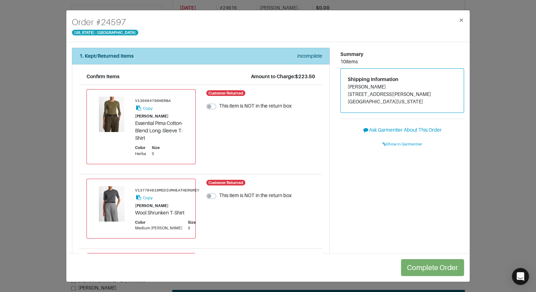
click at [253, 58] on div "1. Kept/Returned Items Incomplete" at bounding box center [200, 55] width 243 height 7
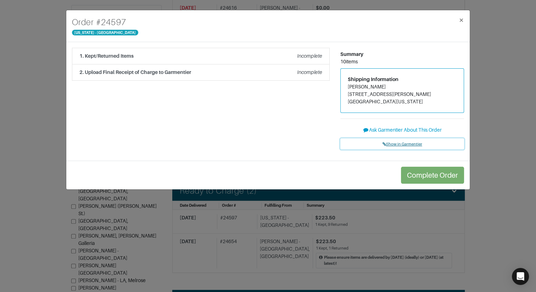
click at [403, 144] on span "Show in Garmentier" at bounding box center [402, 144] width 40 height 4
click at [44, 69] on div "Order # 24597 New York - 5th Avenue × 1. Kept/Returned Items Incomplete Confirm…" at bounding box center [268, 146] width 536 height 292
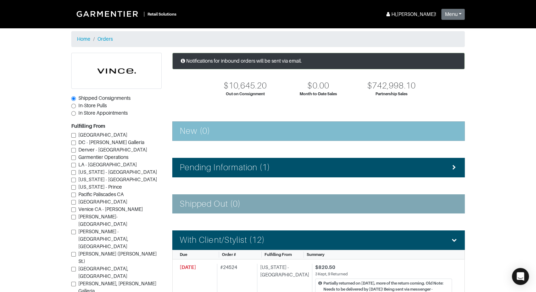
scroll to position [89, 0]
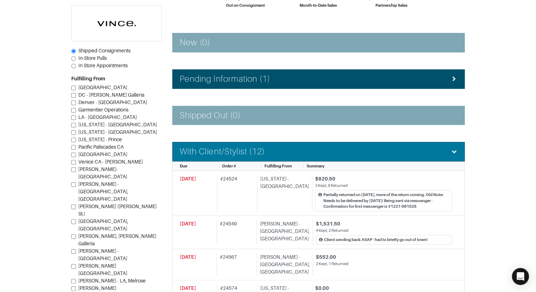
click at [275, 155] on div "With Client/Stylist (12)" at bounding box center [318, 152] width 277 height 10
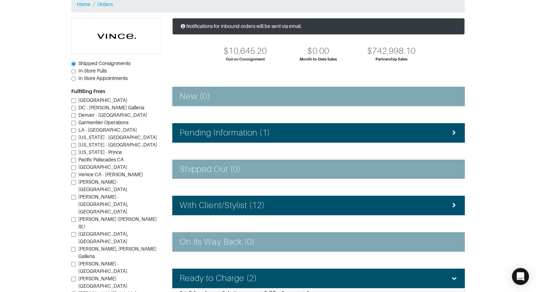
scroll to position [0, 0]
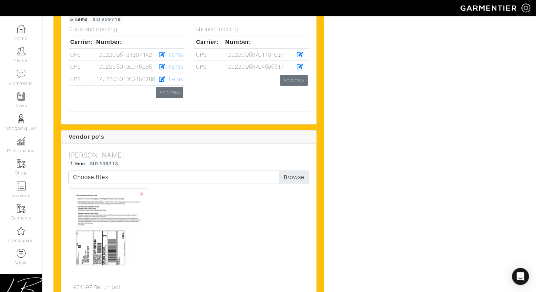
scroll to position [2207, 0]
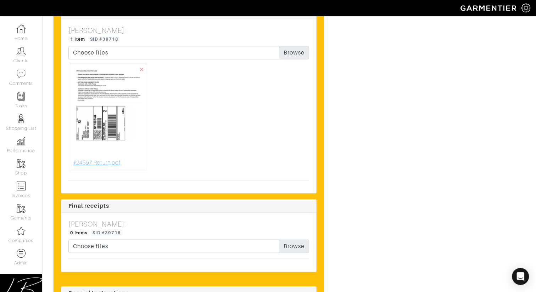
click at [107, 126] on img at bounding box center [108, 113] width 71 height 92
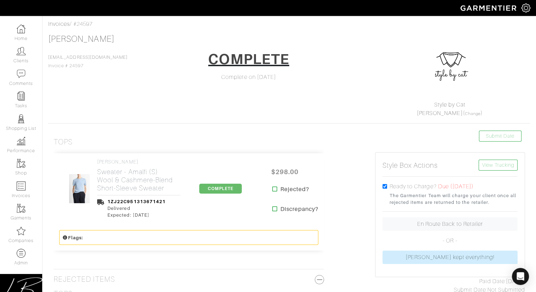
scroll to position [0, 0]
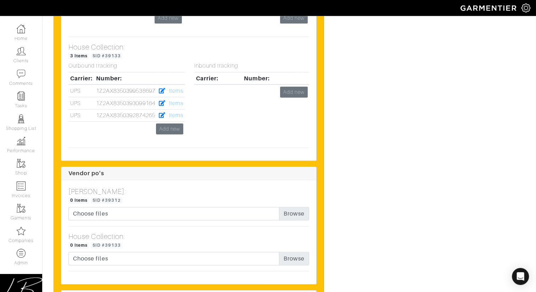
scroll to position [1796, 0]
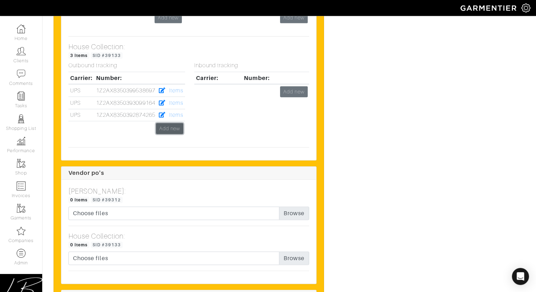
click at [166, 123] on link "Add new" at bounding box center [169, 128] width 27 height 11
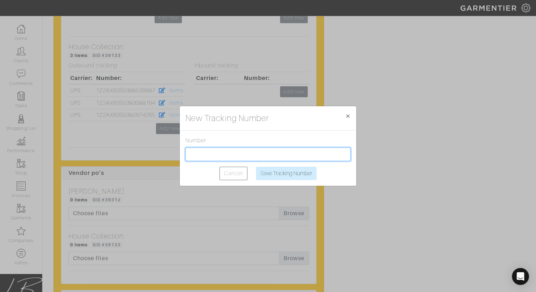
click at [231, 151] on input "text" at bounding box center [267, 154] width 165 height 13
paste input "1Z2AX8350391971232"
type input "1Z2AX8350391971232"
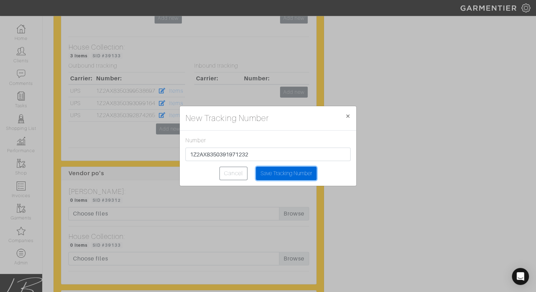
drag, startPoint x: 276, startPoint y: 172, endPoint x: 269, endPoint y: 146, distance: 27.1
click at [276, 171] on input "Save Tracking Number" at bounding box center [286, 173] width 61 height 13
type input "Saving..."
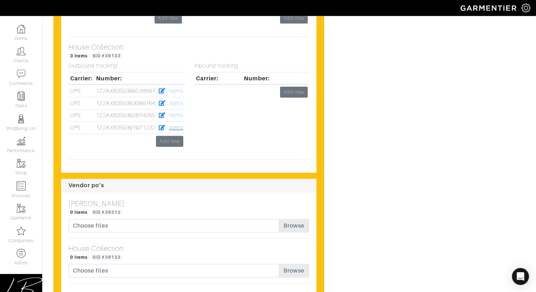
click at [180, 125] on link "Items" at bounding box center [176, 128] width 14 height 6
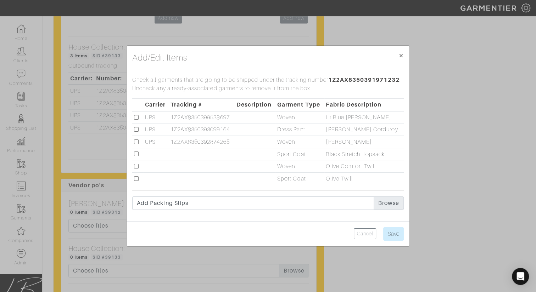
click at [135, 166] on input "checkbox" at bounding box center [136, 166] width 5 height 5
checkbox input "true"
click at [393, 233] on input "Save" at bounding box center [393, 233] width 21 height 13
type input "Save"
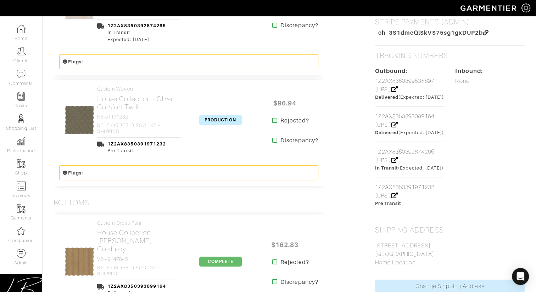
scroll to position [414, 0]
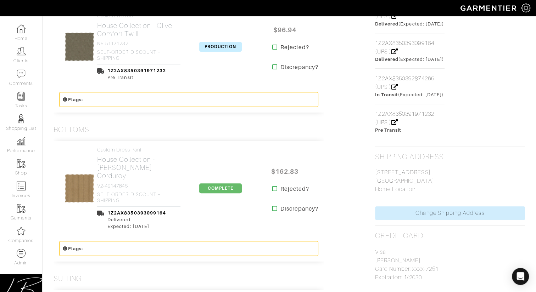
click at [218, 49] on span "PRODUCTION" at bounding box center [220, 47] width 43 height 10
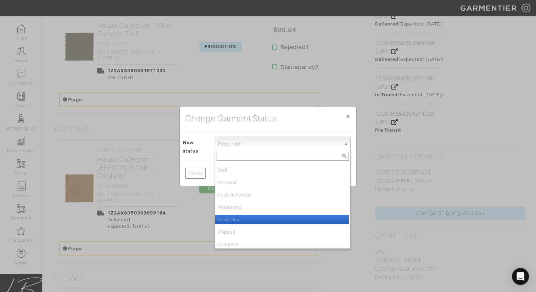
click at [244, 146] on span "Production" at bounding box center [279, 144] width 123 height 14
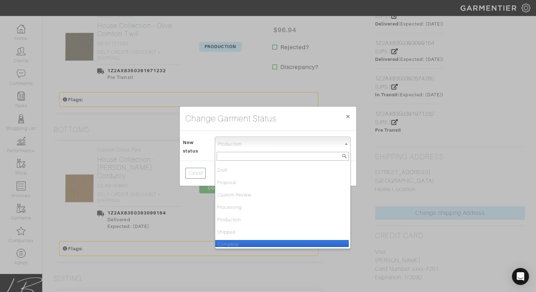
drag, startPoint x: 251, startPoint y: 241, endPoint x: 255, endPoint y: 237, distance: 5.5
click at [251, 241] on li "Complete" at bounding box center [282, 244] width 134 height 9
select select "Complete"
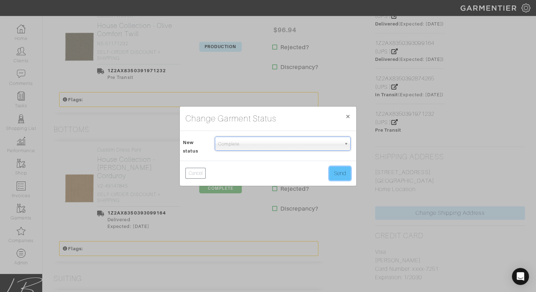
click at [341, 167] on button "Send" at bounding box center [339, 173] width 21 height 13
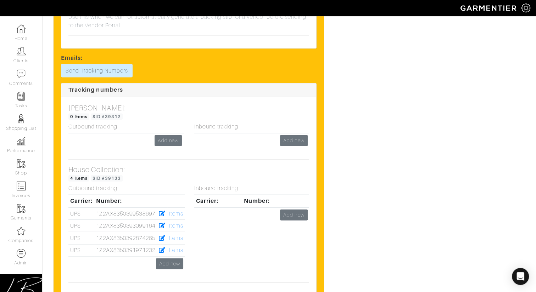
scroll to position [1690, 0]
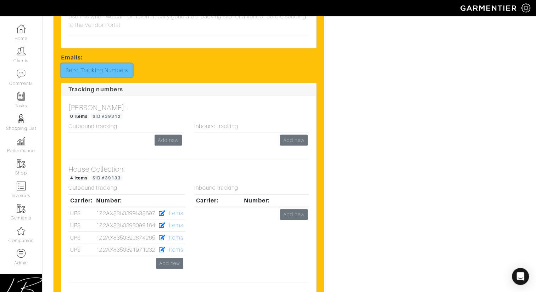
click at [97, 64] on link "Send Tracking Numbers" at bounding box center [97, 70] width 72 height 13
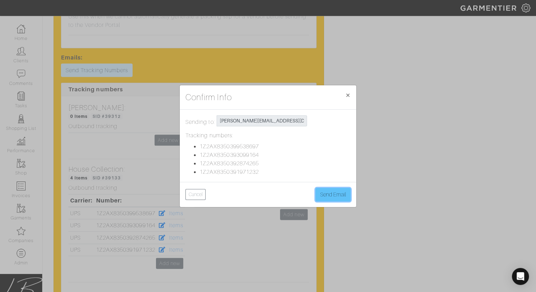
click at [334, 192] on button "Send Email" at bounding box center [332, 194] width 35 height 13
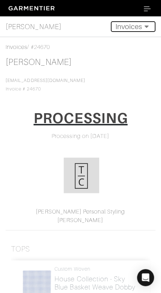
click at [131, 26] on button "Invoices" at bounding box center [133, 26] width 45 height 11
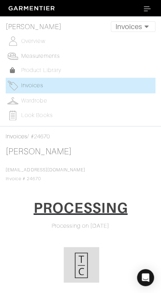
click at [46, 53] on span "Measurements" at bounding box center [40, 56] width 39 height 6
click at [134, 22] on button "Invoices" at bounding box center [133, 26] width 45 height 11
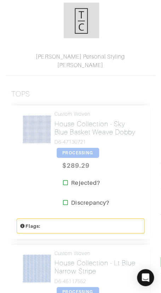
scroll to position [155, 0]
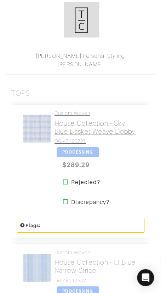
click at [86, 134] on h2 "House Collection - Sky Blue Basket Weave Dobby" at bounding box center [97, 127] width 85 height 16
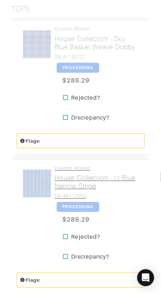
click at [78, 174] on h2 "House Collection - Lt Blue Narrow Stripe" at bounding box center [97, 182] width 85 height 16
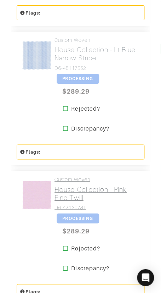
click at [78, 182] on link "Custom Woven House Collection - Pink Fine Twill D6-47130781" at bounding box center [97, 193] width 85 height 34
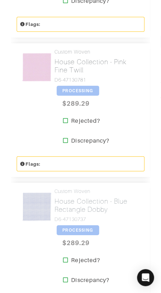
scroll to position [496, 0]
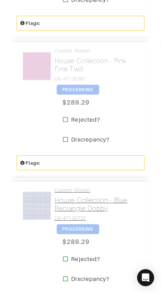
click at [80, 194] on link "Custom Woven House Collection - Blue Rectangle Dobby D6-47130737" at bounding box center [97, 204] width 85 height 34
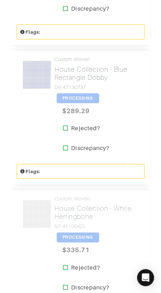
scroll to position [628, 0]
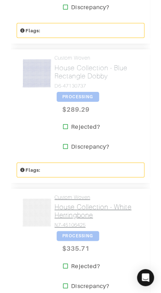
click at [82, 201] on link "Custom Woven House Collection - White Herringbone N7-45106425" at bounding box center [97, 211] width 85 height 34
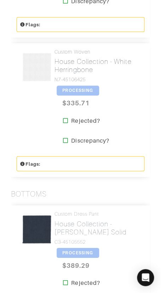
scroll to position [775, 0]
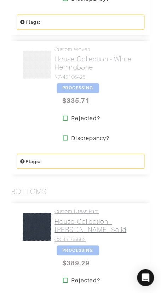
click at [87, 215] on link "Custom Dress Pant House Collection - Dk Teal Solid C3-45105552" at bounding box center [97, 225] width 85 height 34
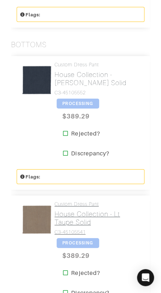
scroll to position [922, 0]
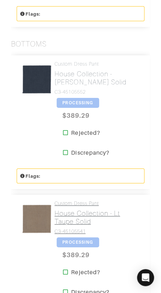
click at [83, 207] on link "Custom Dress Pant House Collection - Lt Taupe Solid C3-45105541" at bounding box center [97, 217] width 85 height 34
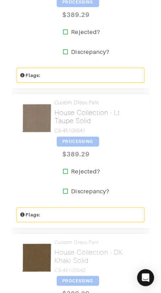
scroll to position [1055, 0]
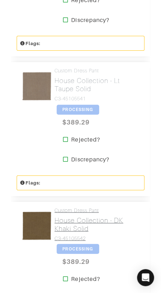
click at [83, 219] on h2 "House Collection - DK Khaki Solid" at bounding box center [97, 224] width 85 height 16
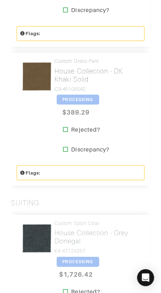
scroll to position [1207, 0]
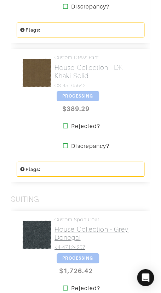
click at [80, 233] on h2 "House Collection - Grey Donegal" at bounding box center [97, 233] width 85 height 16
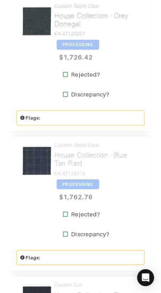
scroll to position [1423, 0]
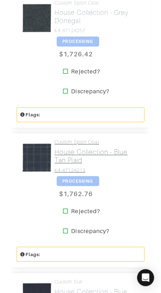
click at [74, 155] on h2 "House Collection - Blue Tan Plaid" at bounding box center [97, 156] width 85 height 16
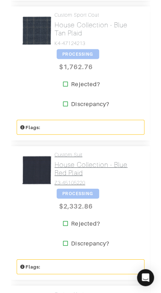
scroll to position [1551, 0]
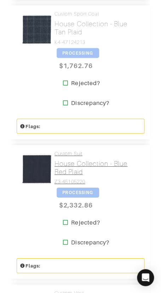
click at [75, 165] on h2 "House Collection - Blue Red Plaid" at bounding box center [97, 167] width 85 height 16
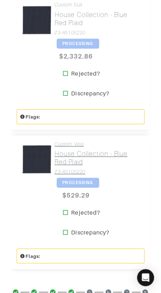
scroll to position [1700, 0]
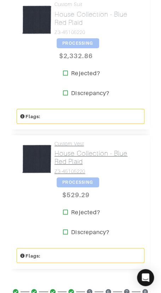
click at [76, 160] on h2 "House Collection - Blue Red Plaid" at bounding box center [97, 157] width 85 height 16
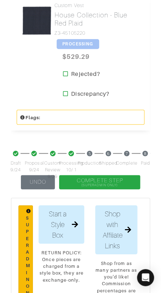
scroll to position [1839, 0]
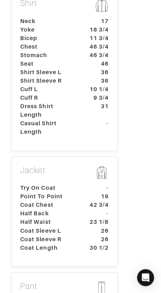
scroll to position [305, 0]
click at [28, 192] on dt "Point To Point" at bounding box center [48, 196] width 66 height 9
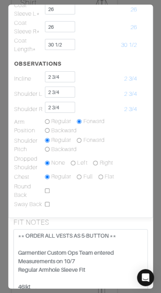
scroll to position [0, 0]
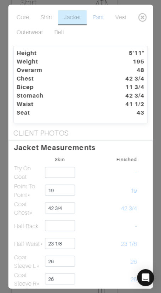
click at [96, 13] on link "Pant" at bounding box center [98, 17] width 23 height 15
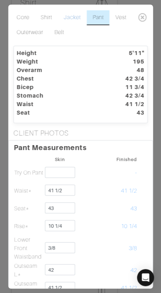
drag, startPoint x: 68, startPoint y: 15, endPoint x: 73, endPoint y: 25, distance: 11.4
click at [68, 15] on link "Jacket" at bounding box center [72, 17] width 29 height 15
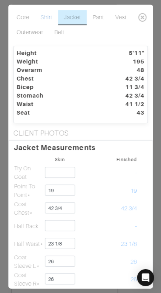
click at [45, 18] on link "Shirt" at bounding box center [46, 17] width 23 height 15
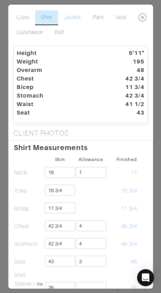
click at [75, 17] on link "Jacket" at bounding box center [72, 17] width 29 height 15
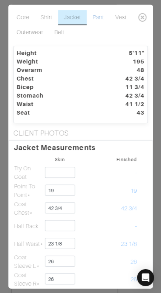
click at [95, 22] on link "Pant" at bounding box center [98, 17] width 23 height 15
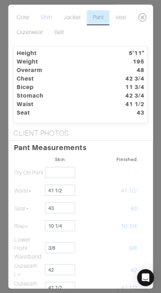
click at [47, 17] on link "Shirt" at bounding box center [46, 17] width 23 height 15
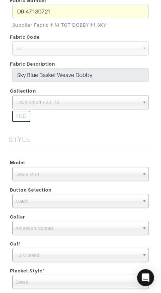
scroll to position [1013, 0]
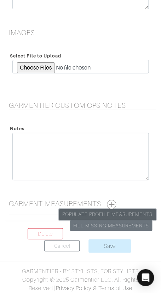
click at [114, 213] on link "Populate Profile Measurements" at bounding box center [107, 214] width 97 height 11
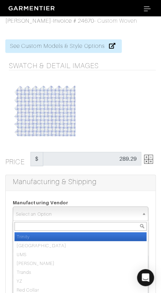
drag, startPoint x: 72, startPoint y: 214, endPoint x: 73, endPoint y: 217, distance: 3.9
click at [72, 216] on span "Select an Option" at bounding box center [77, 213] width 123 height 14
click at [78, 234] on li "Trinity" at bounding box center [81, 236] width 132 height 9
select select "1"
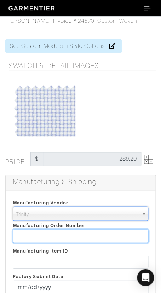
click at [78, 234] on input "text" at bounding box center [81, 235] width 136 height 13
paste input "817359"
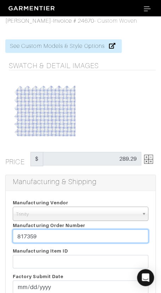
type input "817359"
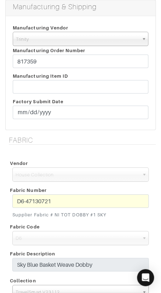
scroll to position [169, 0]
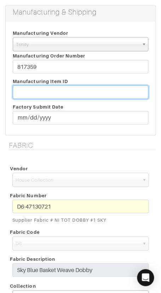
click at [73, 91] on input "text" at bounding box center [81, 91] width 136 height 13
paste input "T2-1790806."
type input "T2-1790806"
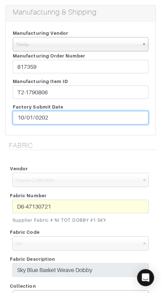
type input "[DATE]"
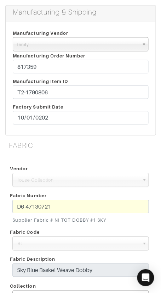
click at [118, 149] on div "Fabric Vendor Scabal [PERSON_NAME] [PERSON_NAME] Dormeuil House Collection [GEO…" at bounding box center [80, 235] width 161 height 189
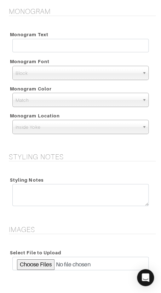
scroll to position [819, 0]
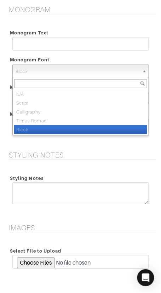
drag, startPoint x: 74, startPoint y: 66, endPoint x: 74, endPoint y: 72, distance: 6.0
click at [74, 66] on span "Block" at bounding box center [78, 71] width 124 height 14
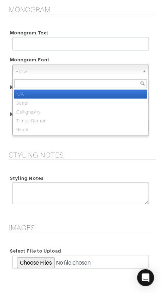
click at [75, 90] on li "N/A" at bounding box center [80, 93] width 133 height 9
select select "N/A"
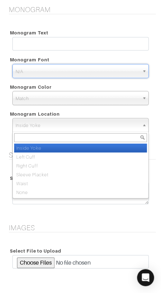
click at [75, 124] on span "Inside Yoke" at bounding box center [78, 125] width 124 height 14
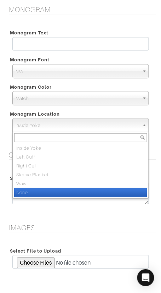
click at [78, 190] on li "None" at bounding box center [80, 191] width 133 height 9
select select "None"
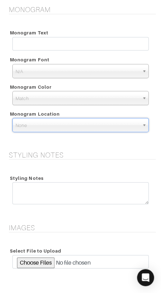
click at [84, 160] on div "Styling Notes Styling Notes" at bounding box center [80, 182] width 161 height 64
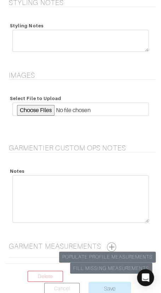
scroll to position [1013, 0]
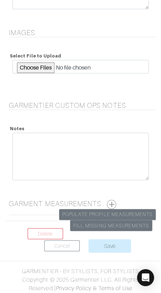
click at [108, 201] on span at bounding box center [111, 203] width 9 height 9
click at [114, 200] on button "button" at bounding box center [111, 203] width 9 height 9
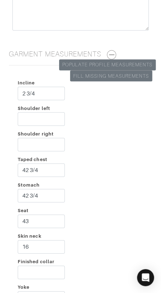
scroll to position [1163, 0]
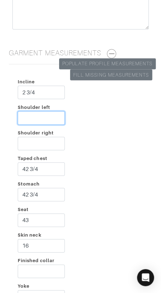
click at [49, 115] on input "Shoulder left" at bounding box center [41, 117] width 47 height 13
type input "2 3/4"
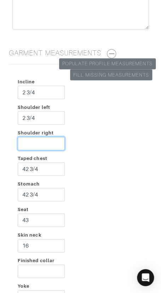
click at [50, 142] on input "Shoulder right" at bounding box center [41, 142] width 47 height 13
type input "2 3/4"
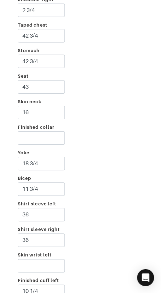
scroll to position [1297, 0]
click at [37, 134] on input "Finished collar" at bounding box center [41, 137] width 47 height 13
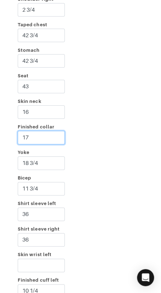
type input "17"
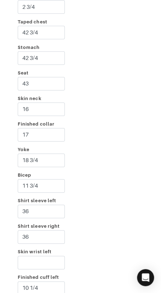
scroll to position [1465, 0]
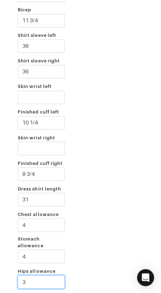
type input "3"
click at [89, 118] on div "Incline 2 3/4 Shoulder left 2 3/4 Shoulder right 2 3/4 Taped chest 42 3/4 Stoma…" at bounding box center [80, 34] width 151 height 530
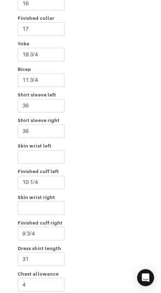
scroll to position [1536, 0]
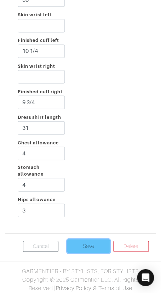
click at [74, 243] on input "Save" at bounding box center [88, 245] width 43 height 13
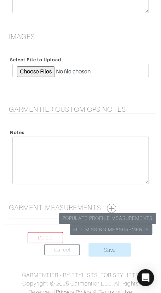
scroll to position [1013, 0]
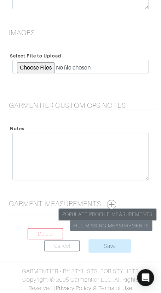
click at [117, 212] on link "Populate Profile Measurements" at bounding box center [107, 214] width 97 height 11
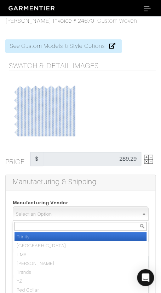
drag, startPoint x: 83, startPoint y: 214, endPoint x: 84, endPoint y: 219, distance: 4.8
click at [83, 215] on span "Select an Option" at bounding box center [77, 213] width 123 height 14
click at [87, 232] on li "Trinity" at bounding box center [81, 236] width 132 height 9
select select "1"
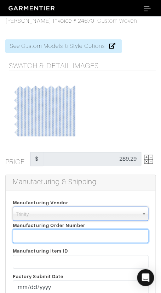
click at [87, 232] on input "text" at bounding box center [81, 235] width 136 height 13
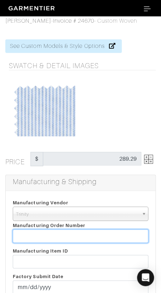
paste input "817359"
type input "817359"
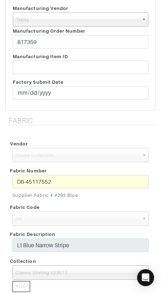
scroll to position [193, 0]
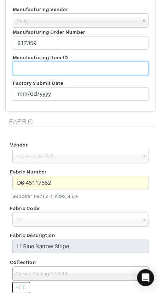
click at [97, 69] on input "text" at bounding box center [81, 68] width 136 height 13
paste input "T2-1790810"
type input "T2-1790810"
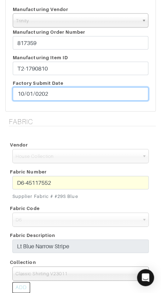
type input "[DATE]"
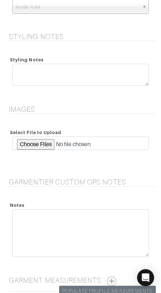
scroll to position [1013, 0]
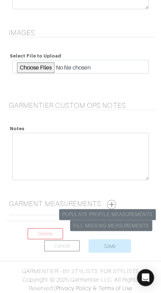
click at [118, 203] on h5 "Garment Measurements Populate Profile Measurements Fill Missing Measurements" at bounding box center [82, 204] width 147 height 10
click at [115, 203] on button "button" at bounding box center [111, 203] width 9 height 9
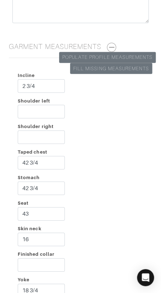
scroll to position [1171, 0]
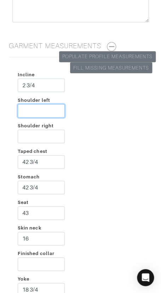
click at [33, 114] on input "Shoulder left" at bounding box center [41, 110] width 47 height 13
type input "2 3/4"
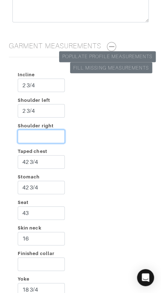
click at [43, 136] on input "Shoulder right" at bounding box center [41, 135] width 47 height 13
type input "2 3/4"
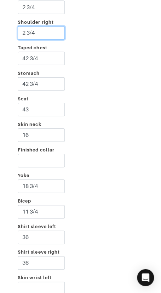
scroll to position [1276, 0]
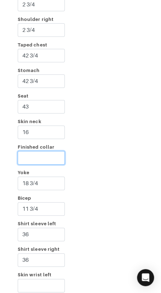
click at [36, 159] on input "Finished collar" at bounding box center [41, 157] width 47 height 13
type input "17"
drag, startPoint x: 91, startPoint y: 145, endPoint x: 83, endPoint y: 180, distance: 35.9
click at [91, 145] on div "Incline 2 3/4 Shoulder left 2 3/4 Shoulder right 2 3/4 Taped chest 42 3/4 Stoma…" at bounding box center [80, 222] width 151 height 530
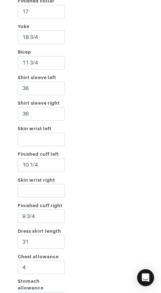
scroll to position [1536, 0]
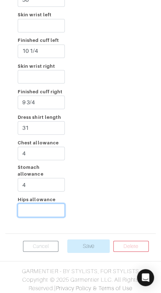
click at [48, 210] on input "Hips allowance" at bounding box center [41, 209] width 47 height 13
type input "3"
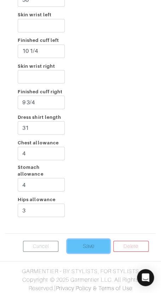
click at [86, 242] on input "Save" at bounding box center [88, 245] width 43 height 13
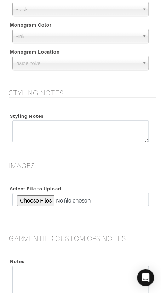
scroll to position [1013, 0]
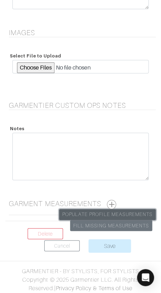
click at [91, 210] on link "Populate Profile Measurements" at bounding box center [107, 214] width 97 height 11
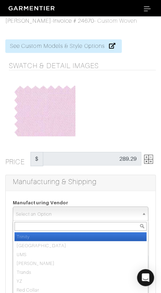
drag, startPoint x: 56, startPoint y: 213, endPoint x: 57, endPoint y: 217, distance: 3.8
click at [56, 214] on span "Select an Option" at bounding box center [77, 213] width 123 height 14
click at [64, 234] on li "Trinity" at bounding box center [81, 236] width 132 height 9
select select "1"
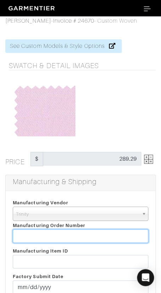
click at [64, 234] on input "text" at bounding box center [81, 235] width 136 height 13
paste input "817359"
type input "817359"
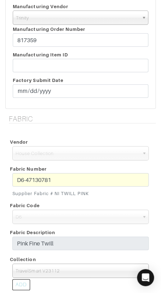
scroll to position [194, 0]
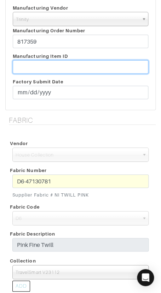
click at [73, 66] on input "text" at bounding box center [81, 66] width 136 height 13
paste input "T2-1790814"
type input "T2-1790814"
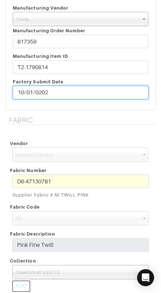
type input "2024-10-01"
type input "2025-10-01"
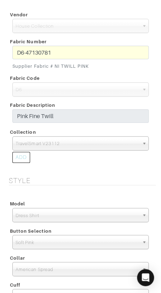
scroll to position [323, 0]
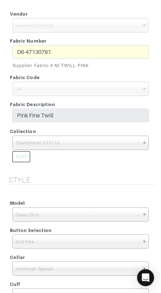
click at [94, 175] on h5 "Style" at bounding box center [82, 179] width 147 height 9
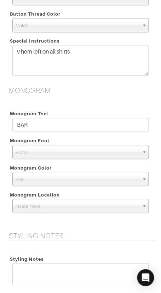
scroll to position [1013, 0]
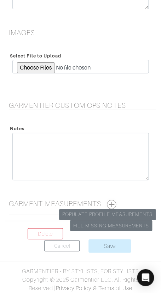
click at [111, 200] on button "button" at bounding box center [111, 203] width 9 height 9
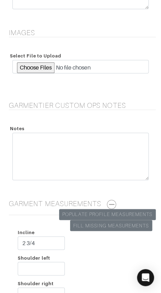
scroll to position [1134, 0]
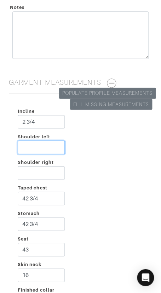
click at [37, 147] on input "Shoulder left" at bounding box center [41, 146] width 47 height 13
type input "2 3/4"
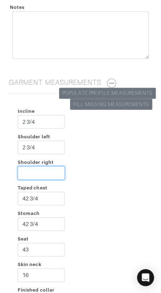
click at [36, 170] on input "Shoulder right" at bounding box center [41, 172] width 47 height 13
type input "2 3/4"
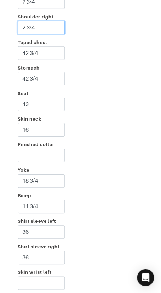
scroll to position [1281, 0]
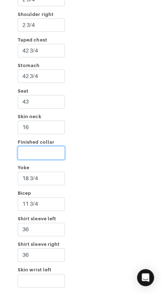
click at [40, 146] on input "Finished collar" at bounding box center [41, 152] width 47 height 13
type input "17"
click at [99, 134] on div "Incline 2 3/4 Shoulder left 2 3/4 Shoulder right 2 3/4 Taped chest 42 3/4 Stoma…" at bounding box center [80, 217] width 151 height 530
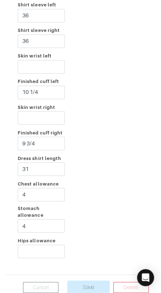
scroll to position [1533, 0]
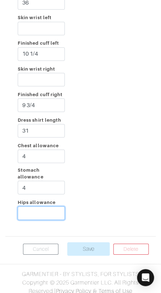
click at [45, 212] on input "Hips allowance" at bounding box center [41, 212] width 47 height 13
type input "3"
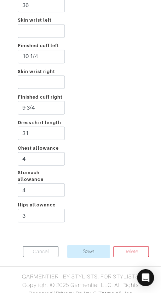
scroll to position [1536, 0]
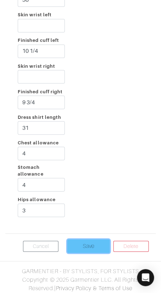
click at [89, 241] on input "Save" at bounding box center [88, 245] width 43 height 13
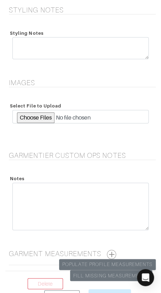
scroll to position [1013, 0]
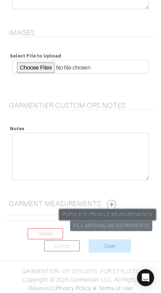
click at [107, 211] on link "Populate Profile Measurements" at bounding box center [107, 214] width 97 height 11
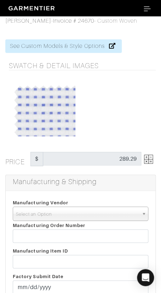
click at [74, 213] on span "Select an Option" at bounding box center [77, 213] width 123 height 14
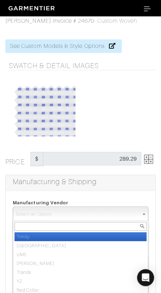
click at [75, 232] on li "Trinity" at bounding box center [81, 236] width 132 height 9
select select "1"
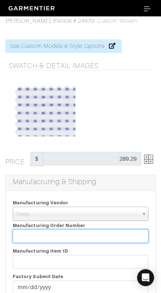
click at [75, 232] on input "text" at bounding box center [81, 235] width 136 height 13
paste input "817359"
type input "817359"
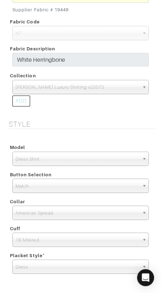
scroll to position [1013, 0]
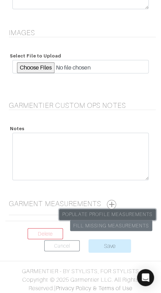
click at [100, 215] on link "Populate Profile Measurements" at bounding box center [107, 214] width 97 height 11
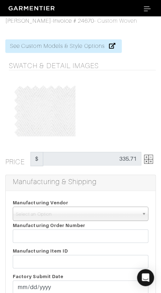
drag, startPoint x: 72, startPoint y: 220, endPoint x: 73, endPoint y: 227, distance: 7.6
click at [72, 220] on div "Manufacturing Vendor [GEOGRAPHIC_DATA] UMS [PERSON_NAME] Trands YZ Red Collar O…" at bounding box center [80, 222] width 146 height 48
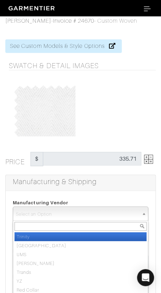
drag, startPoint x: 74, startPoint y: 217, endPoint x: 76, endPoint y: 229, distance: 11.9
click at [74, 217] on span "Select an Option" at bounding box center [77, 213] width 123 height 14
click at [77, 235] on li "Trinity" at bounding box center [81, 236] width 132 height 9
select select "1"
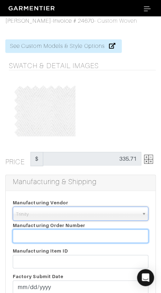
click at [77, 235] on input "text" at bounding box center [81, 235] width 136 height 13
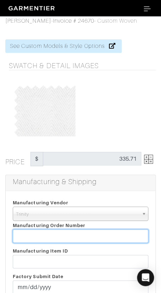
paste input "817359"
type input "817359"
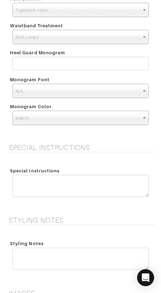
scroll to position [898, 0]
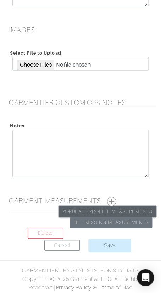
click at [110, 211] on link "Populate Profile Measurements" at bounding box center [107, 211] width 97 height 11
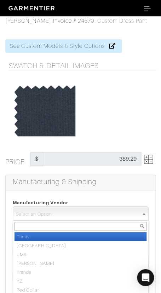
drag, startPoint x: 80, startPoint y: 210, endPoint x: 83, endPoint y: 225, distance: 14.8
click at [80, 211] on span "Select an Option" at bounding box center [77, 213] width 123 height 14
click at [83, 234] on li "Trinity" at bounding box center [81, 236] width 132 height 9
select select "1"
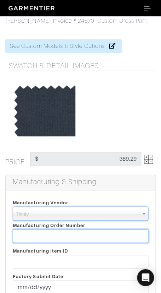
click at [83, 234] on input "text" at bounding box center [81, 235] width 136 height 13
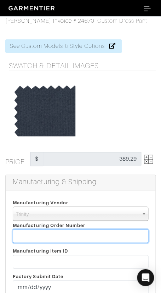
paste input "817359"
type input "817359"
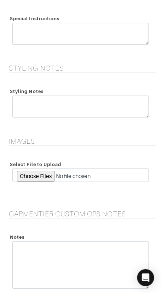
scroll to position [898, 0]
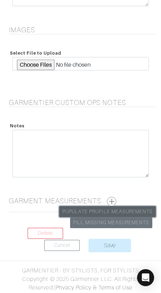
click at [114, 206] on link "Populate Profile Measurements" at bounding box center [107, 211] width 97 height 11
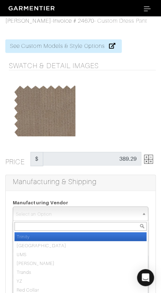
drag, startPoint x: 87, startPoint y: 212, endPoint x: 87, endPoint y: 224, distance: 12.0
click at [87, 213] on span "Select an Option" at bounding box center [77, 213] width 123 height 14
click at [87, 233] on li "Trinity" at bounding box center [81, 236] width 132 height 9
select select "1"
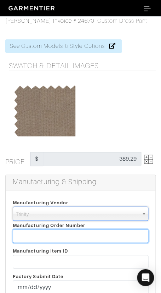
click at [87, 233] on input "text" at bounding box center [81, 235] width 136 height 13
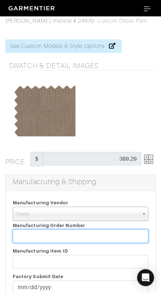
paste input "817359"
type input "817359"
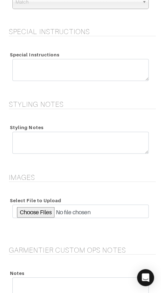
scroll to position [898, 0]
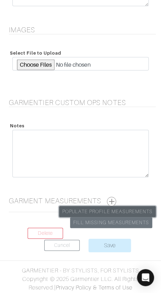
click at [107, 206] on link "Populate Profile Measurements" at bounding box center [107, 211] width 97 height 11
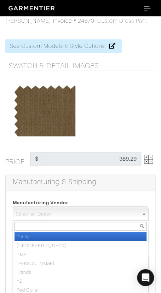
drag, startPoint x: 95, startPoint y: 214, endPoint x: 96, endPoint y: 223, distance: 8.6
click at [95, 217] on span "Select an Option" at bounding box center [77, 213] width 123 height 14
click at [98, 233] on li "Trinity" at bounding box center [81, 236] width 132 height 9
select select "1"
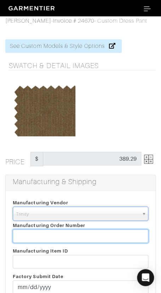
click at [98, 233] on input "text" at bounding box center [81, 235] width 136 height 13
paste input "817359"
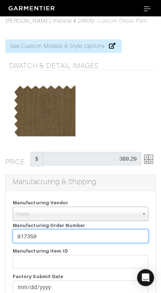
type input "817359"
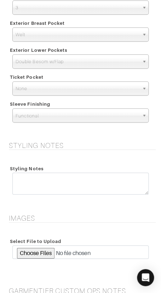
scroll to position [1318, 0]
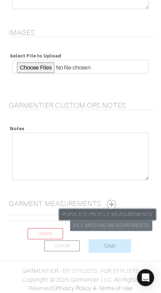
click at [101, 213] on link "Populate Profile Measurements" at bounding box center [107, 214] width 97 height 11
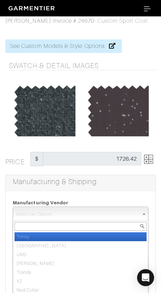
drag, startPoint x: 76, startPoint y: 214, endPoint x: 76, endPoint y: 224, distance: 9.6
click at [76, 215] on span "Select an Option" at bounding box center [77, 213] width 123 height 14
click at [76, 234] on li "Trinity" at bounding box center [81, 236] width 132 height 9
select select "1"
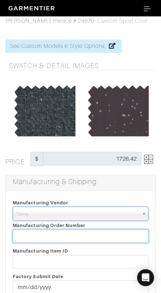
click at [76, 234] on input "text" at bounding box center [81, 235] width 136 height 13
paste input "817359"
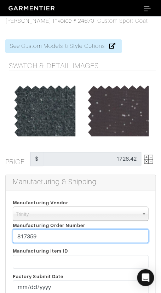
type input "817359"
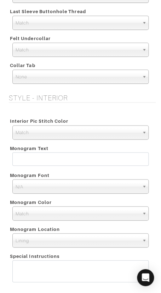
scroll to position [1318, 0]
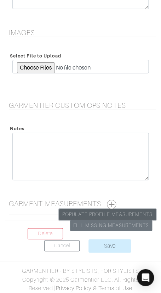
drag, startPoint x: 111, startPoint y: 211, endPoint x: 112, endPoint y: 208, distance: 3.6
click at [111, 211] on link "Populate Profile Measurements" at bounding box center [107, 214] width 97 height 11
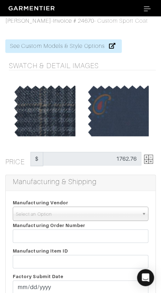
drag, startPoint x: 82, startPoint y: 207, endPoint x: 82, endPoint y: 216, distance: 9.6
click at [82, 207] on span "Select an Option" at bounding box center [77, 213] width 123 height 14
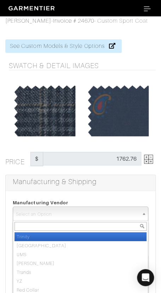
click at [82, 237] on li "Trinity" at bounding box center [81, 236] width 132 height 9
select select "1"
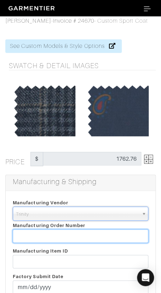
click at [82, 237] on input "text" at bounding box center [81, 235] width 136 height 13
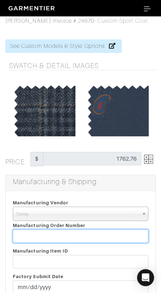
paste input "817359"
type input "817359"
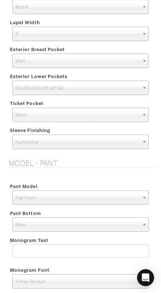
scroll to position [1547, 0]
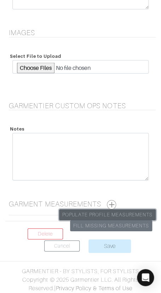
click at [109, 209] on link "Populate Profile Measurements" at bounding box center [107, 214] width 97 height 11
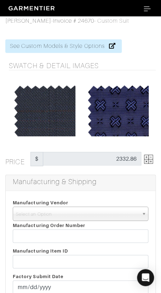
drag, startPoint x: 57, startPoint y: 214, endPoint x: 57, endPoint y: 227, distance: 13.1
click at [57, 215] on span "Select an Option" at bounding box center [77, 213] width 123 height 14
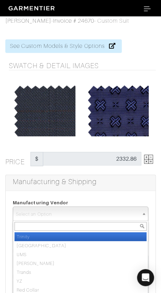
click at [58, 237] on li "Trinity" at bounding box center [81, 236] width 132 height 9
select select "1"
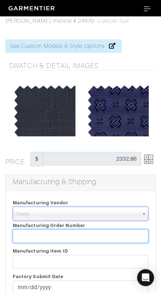
click at [58, 237] on input "text" at bounding box center [81, 235] width 136 height 13
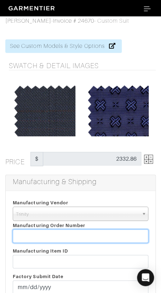
paste input "817359"
type input "817359"
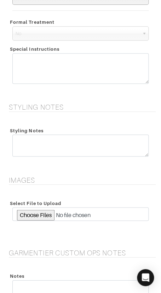
scroll to position [914, 0]
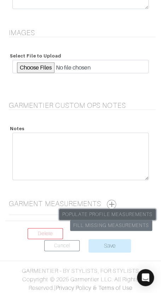
click at [115, 209] on link "Populate Profile Measurements" at bounding box center [107, 214] width 97 height 11
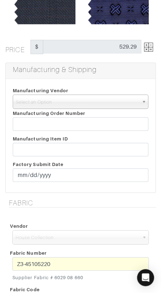
scroll to position [117, 0]
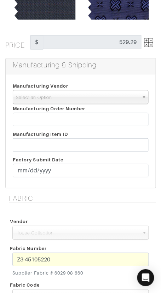
click at [46, 101] on span "Select an Option" at bounding box center [77, 97] width 123 height 14
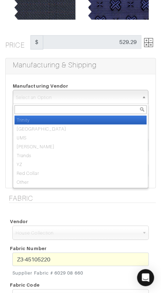
click at [49, 120] on li "Trinity" at bounding box center [81, 119] width 132 height 9
select select "1"
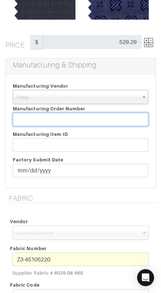
click at [78, 120] on input "text" at bounding box center [81, 118] width 136 height 13
paste input "817359"
type input "817359"
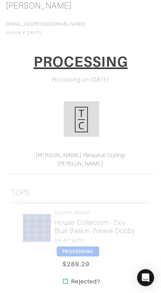
scroll to position [103, 0]
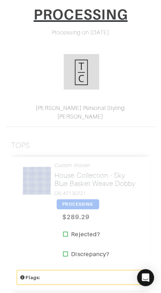
click at [77, 199] on span "PROCESSING" at bounding box center [78, 204] width 43 height 10
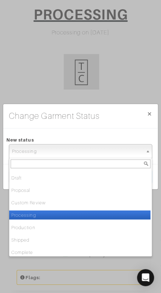
click at [63, 149] on span "Processing" at bounding box center [77, 151] width 131 height 14
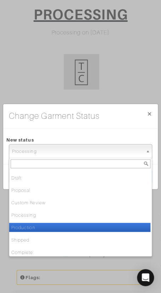
click at [61, 227] on li "Production" at bounding box center [79, 226] width 141 height 9
select select "Production"
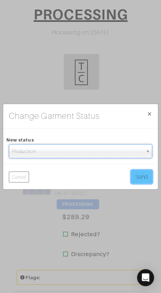
click at [146, 176] on button "Send" at bounding box center [141, 176] width 21 height 13
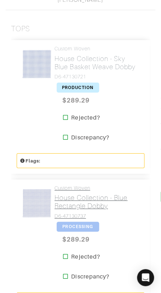
scroll to position [220, 0]
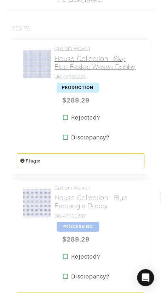
click at [59, 64] on h2 "House Collection - Sky Blue Basket Weave Dobby" at bounding box center [97, 63] width 85 height 16
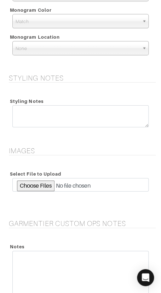
scroll to position [897, 0]
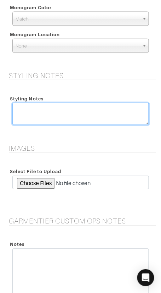
click at [78, 109] on textarea at bounding box center [80, 114] width 136 height 22
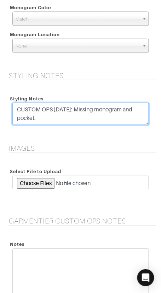
type textarea "CUSTOM OPS [DATE]: Missing monogram and pocket."
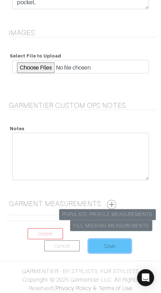
click at [109, 239] on input "Save" at bounding box center [110, 245] width 43 height 13
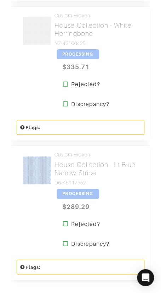
scroll to position [685, 0]
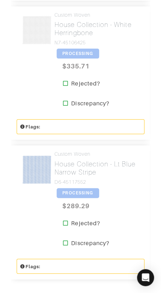
click at [79, 192] on span "PROCESSING" at bounding box center [78, 193] width 43 height 10
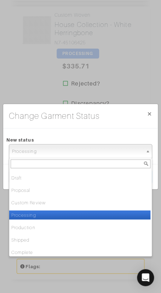
drag, startPoint x: 100, startPoint y: 150, endPoint x: 98, endPoint y: 174, distance: 23.8
click at [100, 151] on span "Processing" at bounding box center [77, 151] width 131 height 14
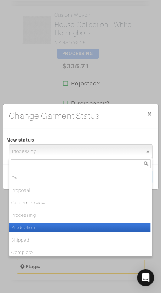
drag, startPoint x: 90, startPoint y: 228, endPoint x: 100, endPoint y: 220, distance: 12.8
click at [91, 228] on li "Production" at bounding box center [79, 226] width 141 height 9
select select "Production"
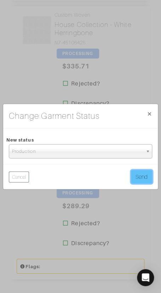
drag, startPoint x: 135, startPoint y: 177, endPoint x: 132, endPoint y: 180, distance: 3.8
click at [135, 177] on button "Send" at bounding box center [141, 176] width 21 height 13
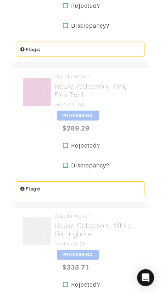
scroll to position [482, 0]
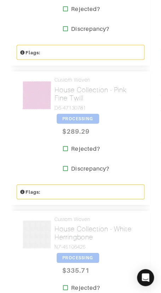
click at [84, 116] on span "PROCESSING" at bounding box center [78, 118] width 43 height 10
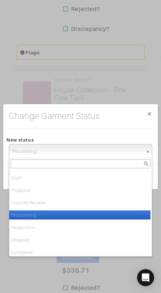
drag, startPoint x: 92, startPoint y: 152, endPoint x: 90, endPoint y: 162, distance: 10.1
click at [92, 152] on span "Processing" at bounding box center [77, 151] width 131 height 14
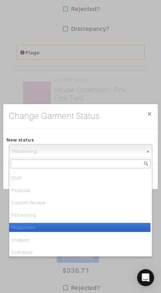
click at [85, 226] on li "Production" at bounding box center [79, 226] width 141 height 9
select select "Production"
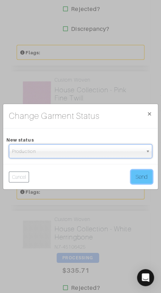
click at [143, 179] on button "Send" at bounding box center [141, 176] width 21 height 13
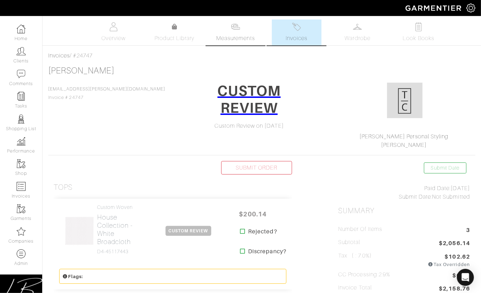
click at [229, 33] on link "Measurements" at bounding box center [235, 32] width 50 height 26
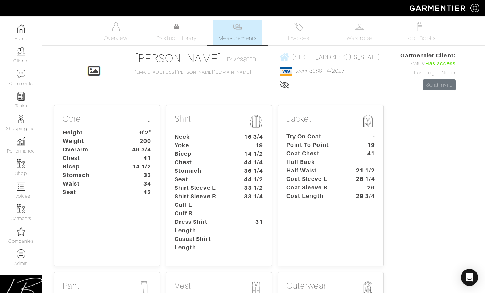
click at [234, 137] on dt "Neck" at bounding box center [202, 136] width 66 height 9
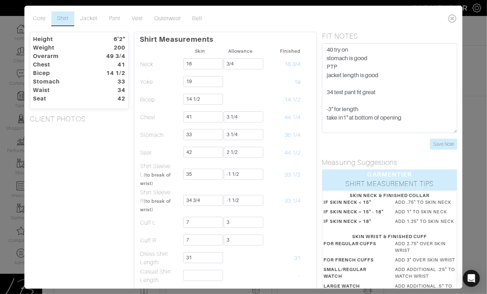
click at [79, 208] on div "Height 6'2" Weight 200 Overarm 49 3/4 Chest 41 Bicep 14 1/2 Stomach 33 Waist 34…" at bounding box center [79, 241] width 110 height 419
click at [114, 21] on link "Pant" at bounding box center [114, 18] width 23 height 15
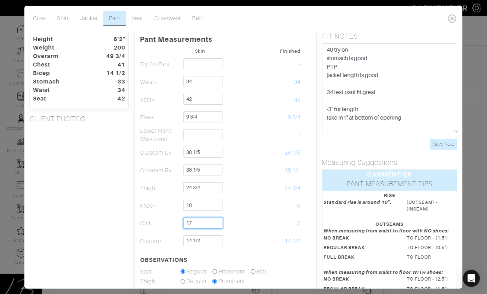
drag, startPoint x: 205, startPoint y: 223, endPoint x: 117, endPoint y: 222, distance: 88.2
click at [172, 224] on tr "Calf 17 17" at bounding box center [225, 224] width 171 height 18
click at [117, 222] on div "Height 6'2" Weight 200 Overarm 49 3/4 Chest 41 Bicep 14 1/2 Stomach 33 Waist 34…" at bounding box center [79, 219] width 110 height 375
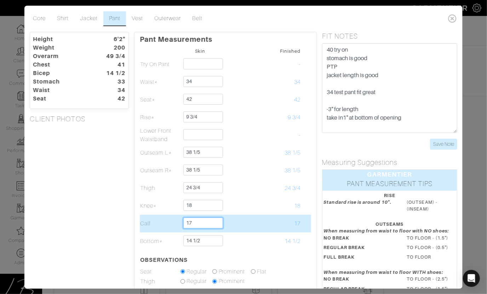
drag, startPoint x: 211, startPoint y: 223, endPoint x: 180, endPoint y: 224, distance: 31.2
click at [181, 224] on td "17" at bounding box center [200, 224] width 40 height 18
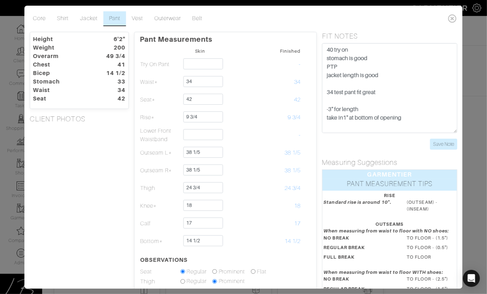
click at [98, 194] on div "Height 6'2" Weight 200 Overarm 49 3/4 Chest 41 Bicep 14 1/2 Stomach 33 Waist 34…" at bounding box center [79, 219] width 110 height 375
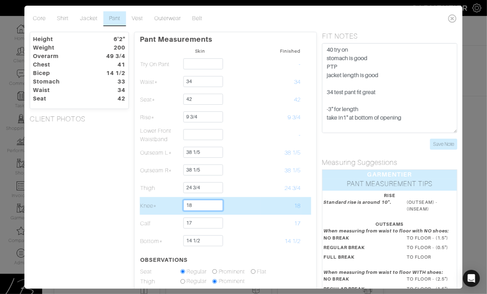
click at [210, 205] on input "18" at bounding box center [203, 205] width 40 height 11
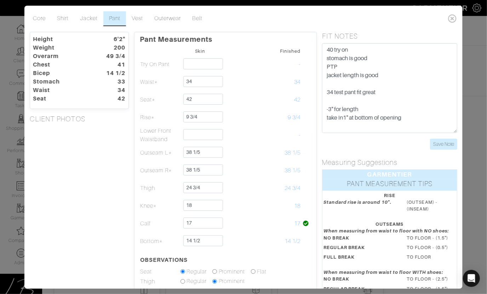
click at [118, 211] on div "Height 6'2" Weight 200 Overarm 49 3/4 Chest 41 Bicep 14 1/2 Stomach 33 Waist 34…" at bounding box center [79, 219] width 110 height 375
drag, startPoint x: 157, startPoint y: 225, endPoint x: 139, endPoint y: 225, distance: 17.7
click at [139, 225] on div "Pant Measurements Skin Finished Try On Pant - Waist* 34 34 Seat* 42 42 9 3/4" at bounding box center [225, 219] width 183 height 375
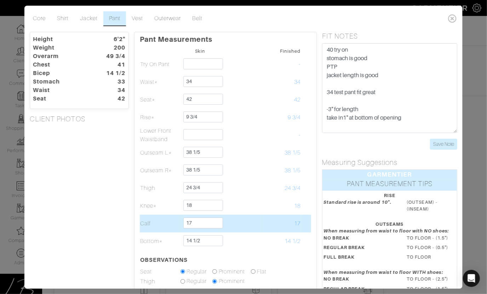
click at [142, 225] on td "Calf" at bounding box center [160, 224] width 40 height 18
drag, startPoint x: 151, startPoint y: 224, endPoint x: 233, endPoint y: 226, distance: 82.2
click at [233, 226] on tr "Calf 17 17" at bounding box center [225, 224] width 171 height 18
drag, startPoint x: 233, startPoint y: 225, endPoint x: 219, endPoint y: 226, distance: 14.2
click at [226, 225] on td at bounding box center [240, 224] width 40 height 18
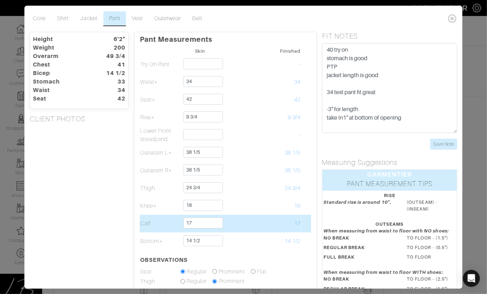
drag, startPoint x: 166, startPoint y: 225, endPoint x: 140, endPoint y: 224, distance: 26.6
click at [140, 224] on td "Calf" at bounding box center [160, 224] width 40 height 18
click at [175, 225] on td "Calf" at bounding box center [160, 224] width 40 height 18
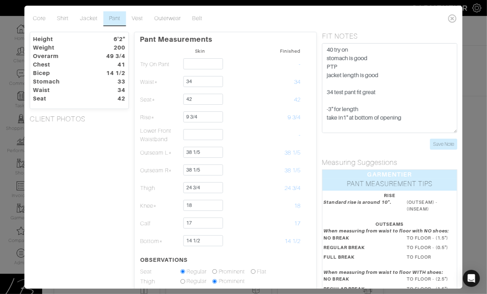
click at [111, 225] on div "Height 6'2" Weight 200 Overarm 49 3/4 Chest 41 Bicep 14 1/2 Stomach 33 Waist 34…" at bounding box center [79, 219] width 110 height 375
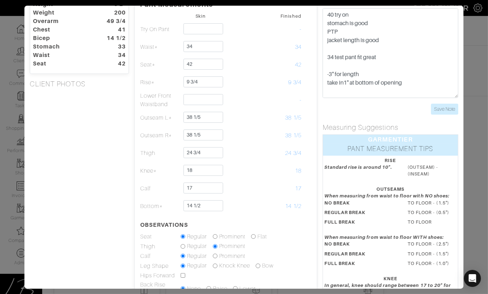
scroll to position [40, 0]
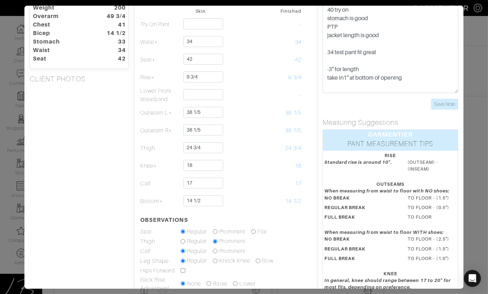
click at [121, 179] on div "Height 6'2" Weight 200 Overarm 49 3/4 Chest 41 Bicep 14 1/2 Stomach 33 Waist 34…" at bounding box center [79, 179] width 110 height 375
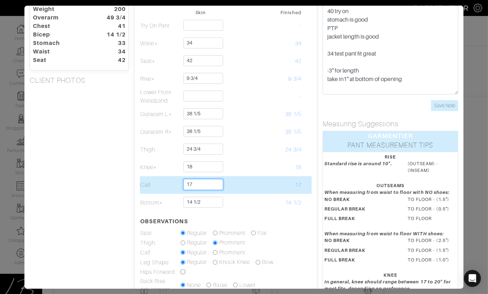
drag, startPoint x: 195, startPoint y: 183, endPoint x: 182, endPoint y: 183, distance: 13.1
click at [182, 183] on td "17" at bounding box center [200, 185] width 40 height 18
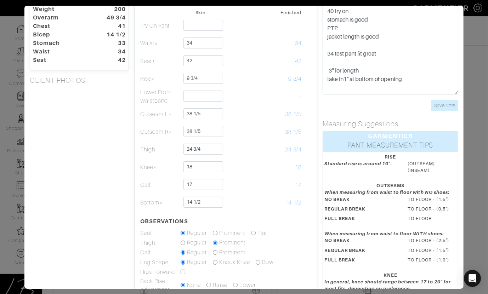
click at [133, 183] on div "Height 6'2" Weight 200 Overarm 49 3/4 Chest 41 Bicep 14 1/2 Stomach 33 Waist 34…" at bounding box center [79, 180] width 110 height 375
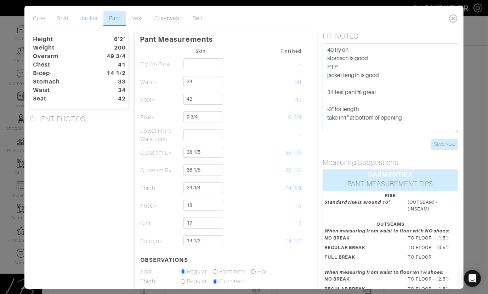
click at [86, 17] on link "Jacket" at bounding box center [88, 18] width 29 height 15
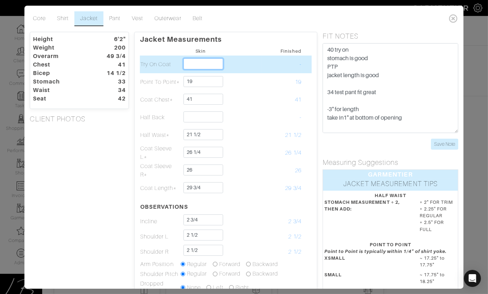
click at [209, 62] on input "text" at bounding box center [203, 63] width 40 height 11
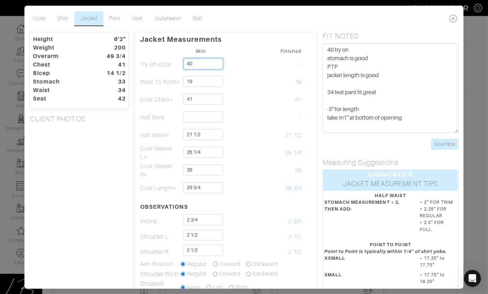
type input "40"
click at [97, 137] on div "Height 6'2" Weight 200 Overarm 49 3/4 Chest 41 Bicep 14 1/2 Stomach 33 Waist 34…" at bounding box center [79, 234] width 110 height 405
click at [283, 19] on ul "Core Shirt Jacket Pant Vest Outerwear Belt" at bounding box center [236, 18] width 419 height 15
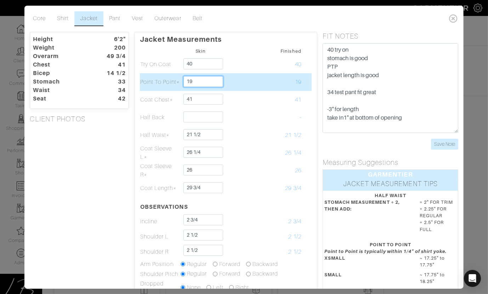
click at [207, 82] on input "19" at bounding box center [203, 81] width 40 height 11
type input "19 1/4"
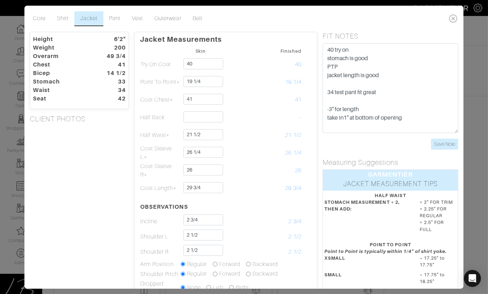
click at [122, 117] on h5 "CLIENT PHOTOS" at bounding box center [79, 119] width 99 height 9
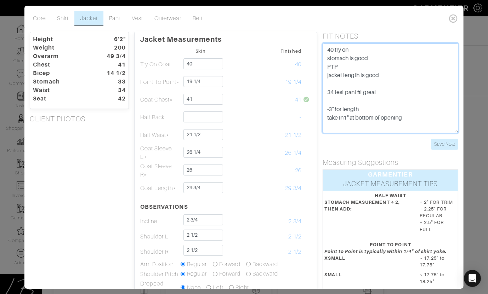
click at [382, 68] on textarea "40 try on stomach is good PTP jacket length is good 34 test pant fit great -3" …" at bounding box center [391, 88] width 136 height 90
type textarea "40 try on stomach is good PTP - ADD 1/2" jacket length is good 34 test pant fit…"
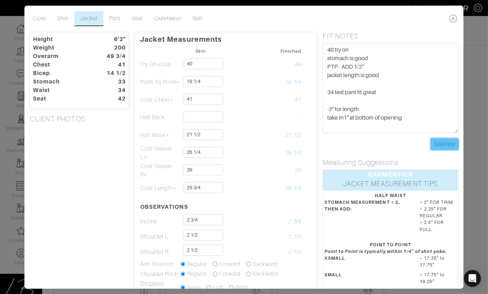
click at [438, 140] on input "Save Note" at bounding box center [444, 144] width 27 height 11
click at [104, 134] on div "Height 6'2" Weight 200 Overarm 49 3/4 Chest 41 Bicep 14 1/2 Stomach 33 Waist 34…" at bounding box center [79, 234] width 110 height 405
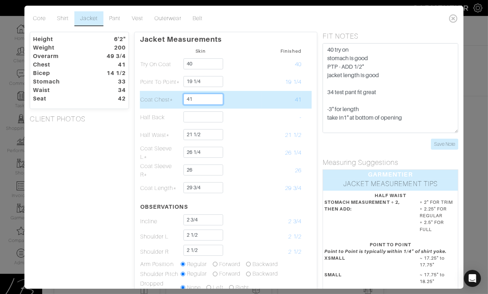
drag, startPoint x: 214, startPoint y: 97, endPoint x: 215, endPoint y: 94, distance: 4.0
click at [215, 94] on input "41" at bounding box center [203, 99] width 40 height 11
type input "40 1/2"
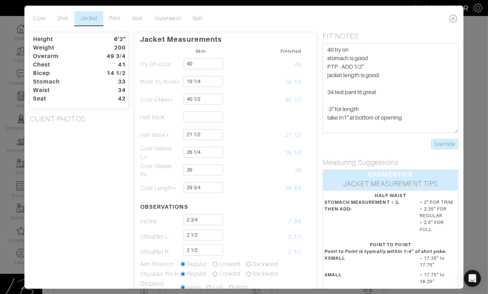
click at [124, 136] on div "Height 6'2" Weight 200 Overarm 49 3/4 Chest 41 Bicep 14 1/2 Stomach 33 Waist 34…" at bounding box center [79, 234] width 110 height 405
click at [134, 155] on div "Jacket Measurements Skin Finished Try On Coat 40 40 Point To Point* 19 1/4 19 1…" at bounding box center [225, 234] width 183 height 405
click at [116, 135] on div "Height 6'2" Weight 200 Overarm 49 3/4 Chest 41 Bicep 14 1/2 Stomach 33 Waist 34…" at bounding box center [79, 234] width 110 height 405
click at [118, 132] on div "Height 6'2" Weight 200 Overarm 49 3/4 Chest 41 Bicep 14 1/2 Stomach 33 Waist 34…" at bounding box center [79, 234] width 110 height 405
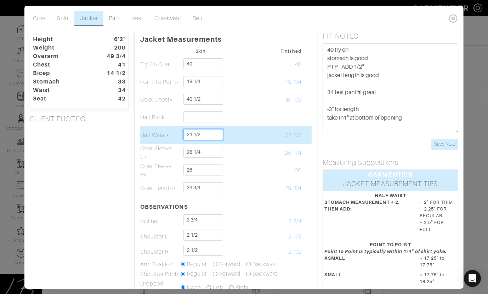
drag, startPoint x: 195, startPoint y: 134, endPoint x: 211, endPoint y: 135, distance: 16.3
click at [211, 135] on input "21 1/2" at bounding box center [203, 134] width 40 height 11
type input "21 3/8"
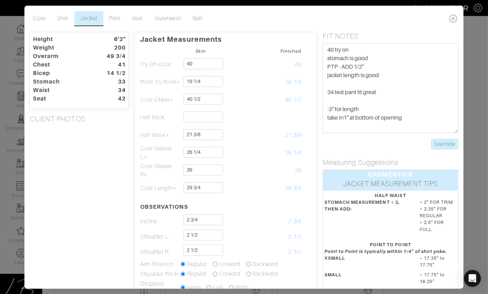
click at [113, 171] on div "Height 6'2" Weight 200 Overarm 49 3/4 Chest 41 Bicep 14 1/2 Stomach 33 Waist 34…" at bounding box center [79, 234] width 110 height 405
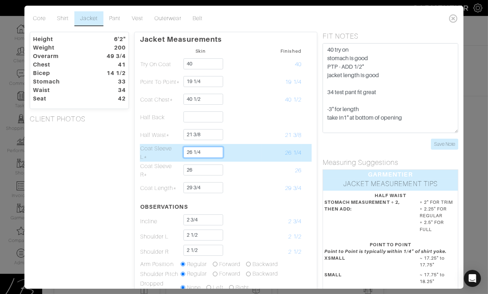
drag, startPoint x: 212, startPoint y: 154, endPoint x: 212, endPoint y: 149, distance: 4.6
click at [212, 149] on input "26 1/4" at bounding box center [203, 152] width 40 height 11
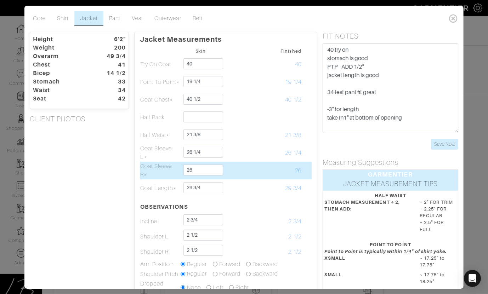
click at [158, 168] on td "Coat Sleeve R*" at bounding box center [160, 171] width 40 height 18
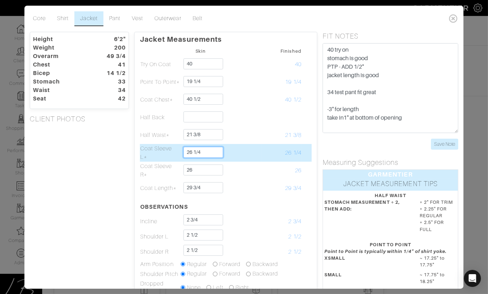
drag, startPoint x: 216, startPoint y: 153, endPoint x: 216, endPoint y: 147, distance: 5.3
click at [216, 147] on input "26 1/4" at bounding box center [203, 152] width 40 height 11
type input "26 3/4"
type input "26 1/2"
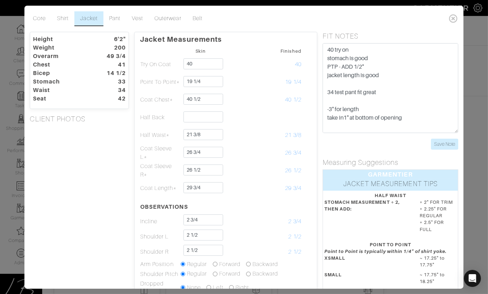
click at [100, 166] on div "Height 6'2" Weight 200 Overarm 49 3/4 Chest 41 Bicep 14 1/2 Stomach 33 Waist 34…" at bounding box center [79, 234] width 110 height 405
click at [119, 21] on link "Pant" at bounding box center [114, 18] width 23 height 15
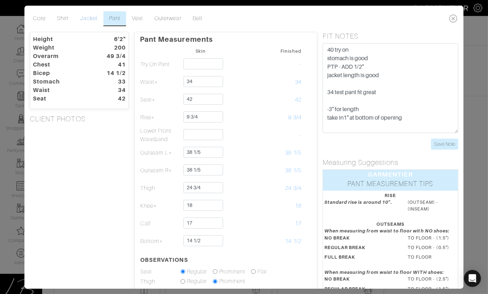
click at [90, 19] on link "Jacket" at bounding box center [88, 18] width 29 height 15
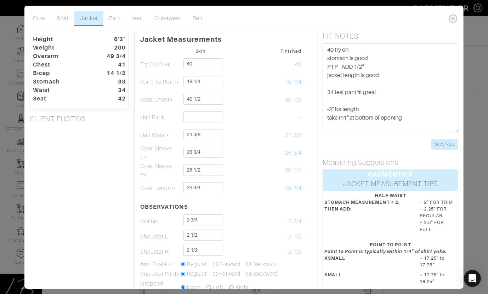
click at [106, 18] on link "Pant" at bounding box center [114, 18] width 23 height 15
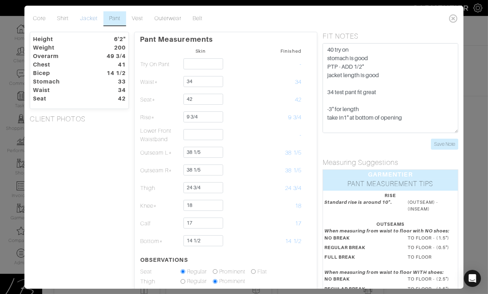
click at [90, 17] on link "Jacket" at bounding box center [88, 18] width 29 height 15
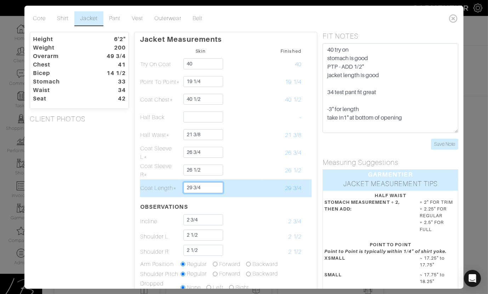
drag, startPoint x: 207, startPoint y: 187, endPoint x: 207, endPoint y: 182, distance: 4.3
click at [207, 182] on input "29 3/4" at bounding box center [203, 187] width 40 height 11
drag, startPoint x: 195, startPoint y: 189, endPoint x: 200, endPoint y: 188, distance: 5.8
click at [203, 189] on input "30 1/2" at bounding box center [203, 187] width 40 height 11
drag, startPoint x: 194, startPoint y: 188, endPoint x: 218, endPoint y: 192, distance: 24.5
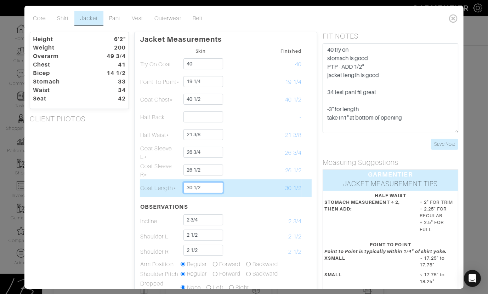
click at [212, 187] on input "30 1/2" at bounding box center [203, 187] width 40 height 11
type input "30 3/8"
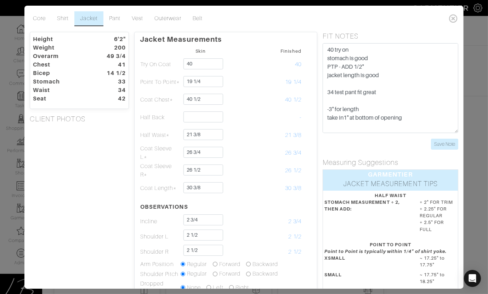
click at [80, 199] on div "Height 6'2" Weight 200 Overarm 49 3/4 Chest 41 Bicep 14 1/2 Stomach 33 Waist 34…" at bounding box center [79, 234] width 110 height 405
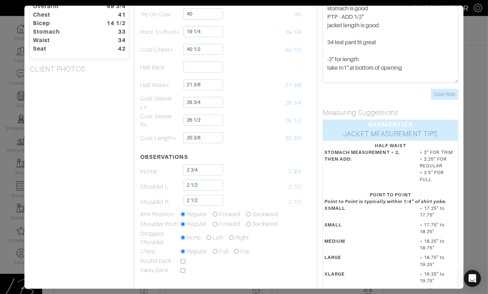
scroll to position [78, 0]
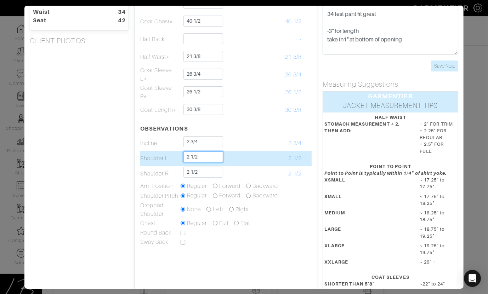
drag, startPoint x: 203, startPoint y: 158, endPoint x: 177, endPoint y: 158, distance: 26.6
click at [177, 158] on tr "Shoulder L 2 1/2 2 1/2" at bounding box center [226, 158] width 172 height 15
type input "2 3/4"
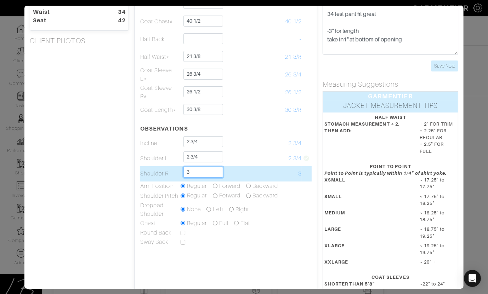
click at [200, 171] on input "3" at bounding box center [203, 172] width 40 height 11
type input "3 1/4"
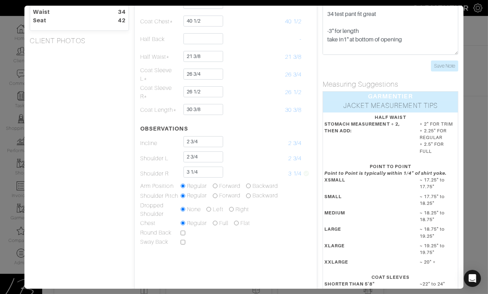
click at [120, 177] on div "Height 6'2" Weight 200 Overarm 49 3/4 Chest 41 Bicep 14 1/2 Stomach 33 Waist 34…" at bounding box center [79, 156] width 110 height 405
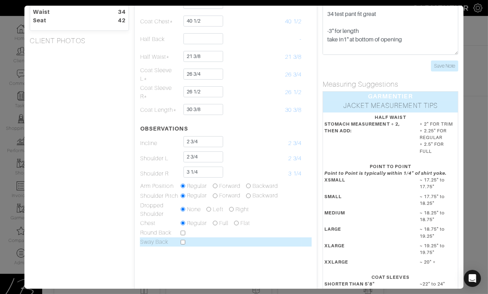
click at [183, 243] on input "checkbox" at bounding box center [183, 242] width 5 height 5
checkbox input "true"
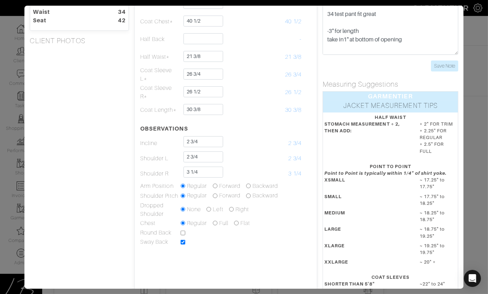
click at [67, 209] on div "Height 6'2" Weight 200 Overarm 49 3/4 Chest 41 Bicep 14 1/2 Stomach 33 Waist 34…" at bounding box center [79, 156] width 110 height 405
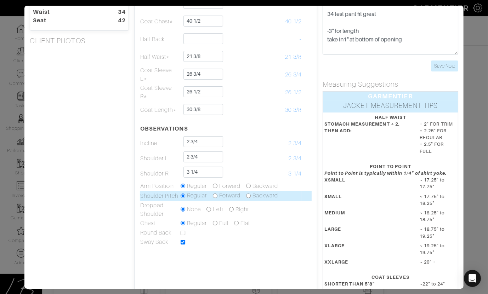
click at [250, 195] on input "radio" at bounding box center [248, 196] width 5 height 5
radio input "true"
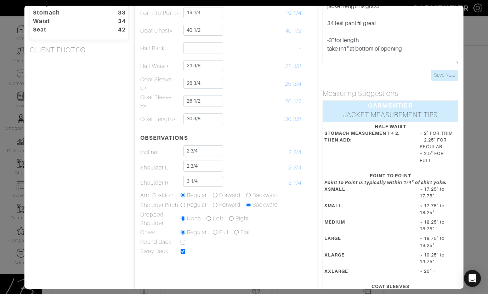
scroll to position [0, 0]
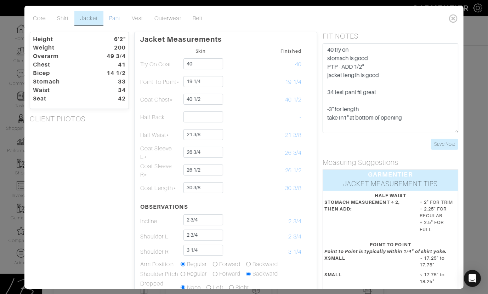
click at [113, 17] on link "Pant" at bounding box center [114, 18] width 23 height 15
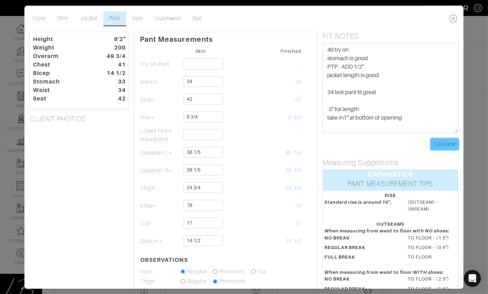
click at [444, 140] on input "Save Note" at bounding box center [444, 144] width 27 height 11
click at [118, 153] on div "Height 6'2" Weight 200 Overarm 49 3/4 Chest 41 Bicep 14 1/2 Stomach 33 Waist 34…" at bounding box center [79, 219] width 110 height 375
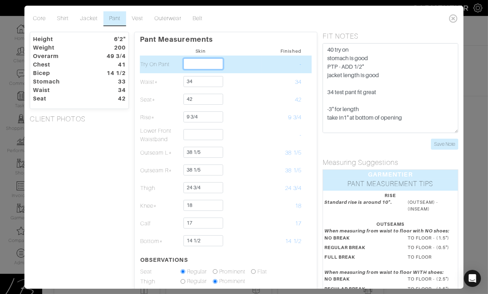
click at [194, 63] on input "text" at bounding box center [203, 63] width 40 height 11
type input "34"
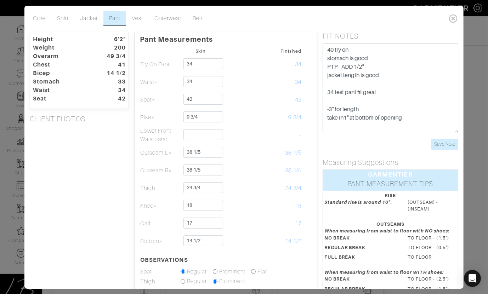
drag, startPoint x: 117, startPoint y: 166, endPoint x: 126, endPoint y: 146, distance: 22.0
click at [117, 166] on div "Height 6'2" Weight 200 Overarm 49 3/4 Chest 41 Bicep 14 1/2 Stomach 33 Waist 34…" at bounding box center [79, 219] width 110 height 375
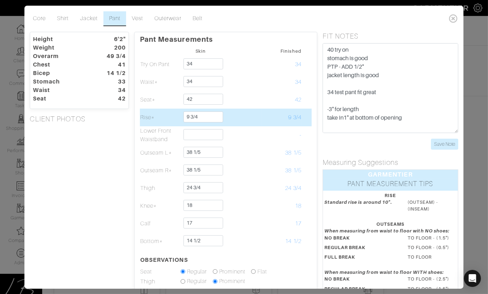
scroll to position [0, 0]
drag, startPoint x: 191, startPoint y: 116, endPoint x: 210, endPoint y: 118, distance: 19.5
click at [210, 118] on input "9 3/4" at bounding box center [203, 116] width 40 height 11
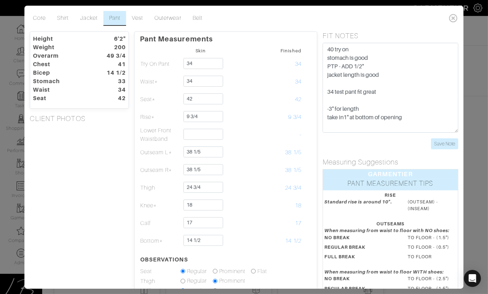
drag, startPoint x: 73, startPoint y: 145, endPoint x: 104, endPoint y: 138, distance: 32.6
click at [74, 143] on div "Height 6'2" Weight 200 Overarm 49 3/4 Chest 41 Bicep 14 1/2 Stomach 33 Waist 34…" at bounding box center [79, 219] width 110 height 375
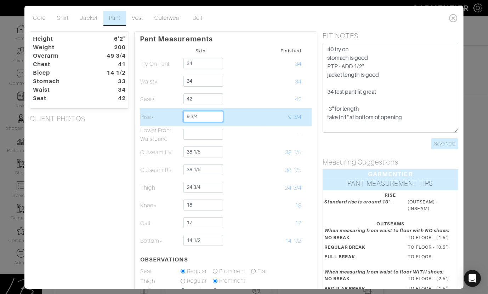
click at [209, 108] on td "9 3/4" at bounding box center [200, 117] width 40 height 18
type input "10"
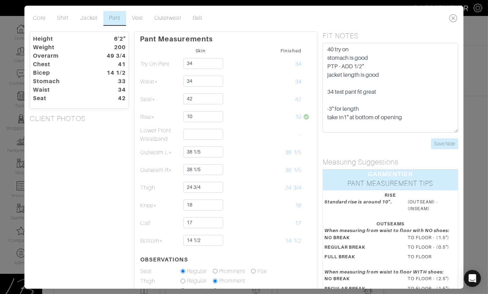
click at [111, 158] on div "Height 6'2" Weight 200 Overarm 49 3/4 Chest 41 Bicep 14 1/2 Stomach 33 Waist 34…" at bounding box center [79, 219] width 110 height 375
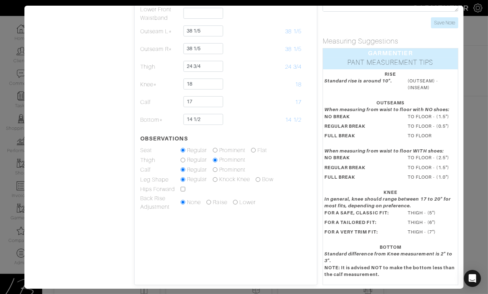
scroll to position [126, 0]
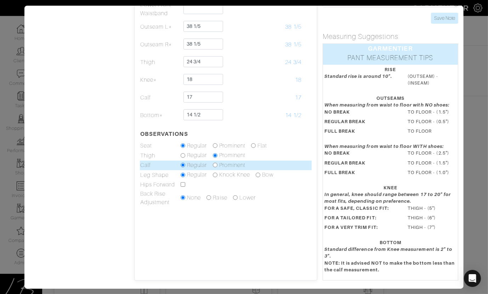
drag, startPoint x: 216, startPoint y: 163, endPoint x: 220, endPoint y: 168, distance: 6.5
click at [216, 163] on input "radio" at bounding box center [215, 165] width 5 height 5
radio input "true"
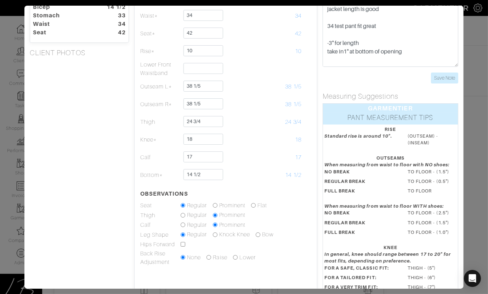
scroll to position [56, 0]
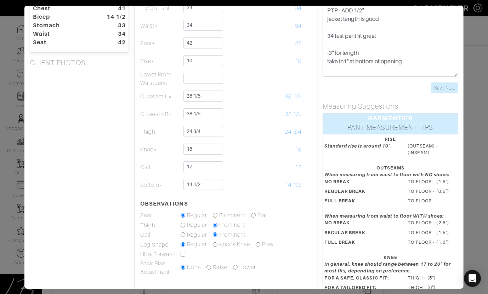
click at [90, 171] on div "Height 6'2" Weight 200 Overarm 49 3/4 Chest 41 Bicep 14 1/2 Stomach 33 Waist 34…" at bounding box center [79, 163] width 110 height 375
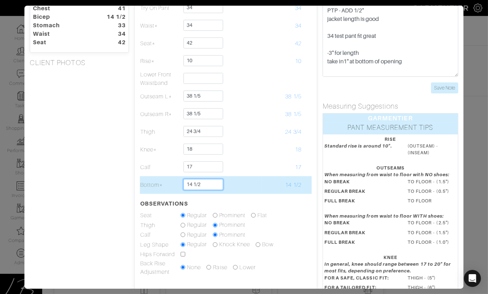
click at [210, 184] on input "14 1/2" at bounding box center [203, 184] width 40 height 11
click at [192, 184] on input "14 1/2" at bounding box center [203, 184] width 40 height 11
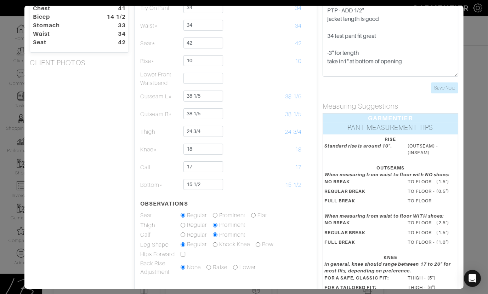
drag, startPoint x: 116, startPoint y: 192, endPoint x: 120, endPoint y: 191, distance: 4.1
click at [116, 192] on div "Height 6'2" Weight 200 Overarm 49 3/4 Chest 41 Bicep 14 1/2 Stomach 33 Waist 34…" at bounding box center [79, 163] width 110 height 375
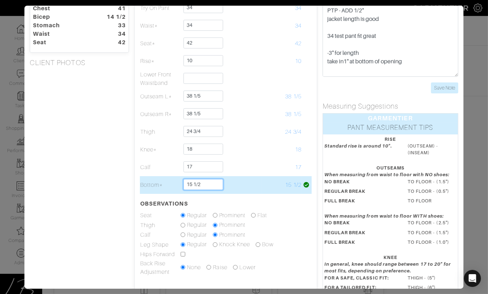
click at [195, 184] on input "15 1/2" at bounding box center [203, 184] width 40 height 11
drag, startPoint x: 194, startPoint y: 184, endPoint x: 207, endPoint y: 183, distance: 12.8
click at [207, 183] on input "15 1/2" at bounding box center [203, 184] width 40 height 11
type input "15 3/4"
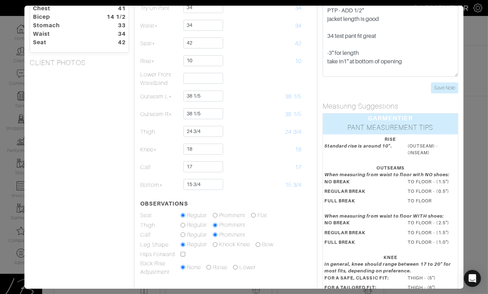
click at [62, 185] on div "Height 6'2" Weight 200 Overarm 49 3/4 Chest 41 Bicep 14 1/2 Stomach 33 Waist 34…" at bounding box center [79, 163] width 110 height 375
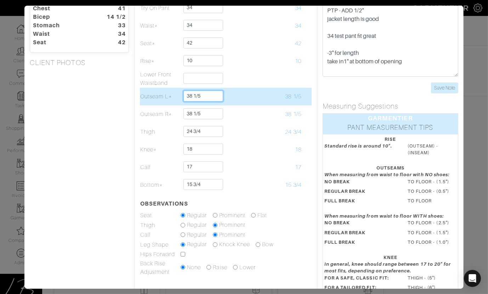
drag, startPoint x: 203, startPoint y: 97, endPoint x: 203, endPoint y: 91, distance: 6.4
click at [203, 91] on input "38 1/5" at bounding box center [203, 96] width 40 height 11
type input "39 1/2"
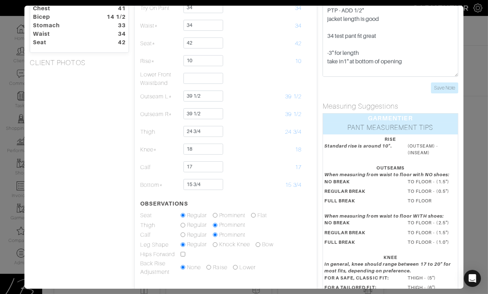
click at [90, 144] on div "Height 6'2" Weight 200 Overarm 49 3/4 Chest 41 Bicep 14 1/2 Stomach 33 Waist 34…" at bounding box center [79, 163] width 110 height 375
click at [90, 121] on div "Height 6'2" Weight 200 Overarm 49 3/4 Chest 41 Bicep 14 1/2 Stomach 33 Waist 34…" at bounding box center [79, 163] width 110 height 375
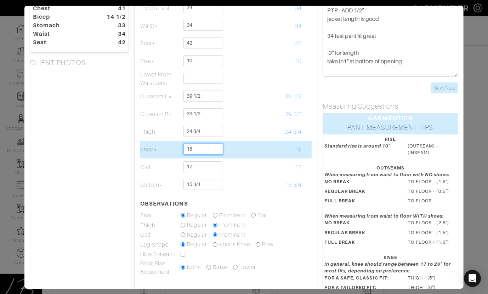
click at [215, 151] on input "18" at bounding box center [203, 149] width 40 height 11
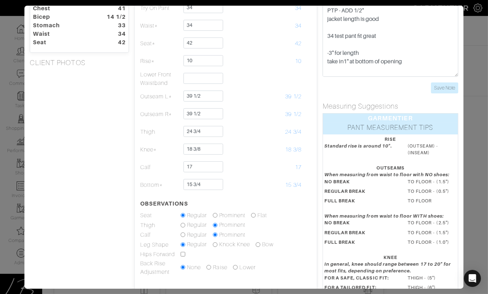
click at [110, 159] on div "Height 6'2" Weight 200 Overarm 49 3/4 Chest 41 Bicep 14 1/2 Stomach 33 Waist 34…" at bounding box center [79, 163] width 110 height 375
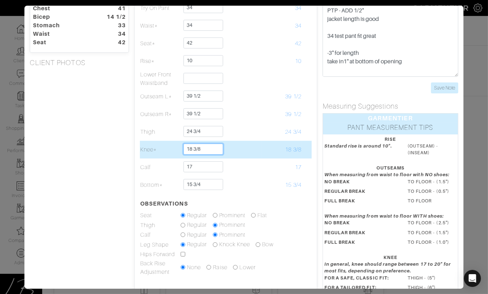
drag, startPoint x: 194, startPoint y: 149, endPoint x: 202, endPoint y: 149, distance: 8.2
click at [202, 149] on input "18 3/8" at bounding box center [203, 149] width 40 height 11
drag, startPoint x: 194, startPoint y: 150, endPoint x: 210, endPoint y: 150, distance: 15.2
click at [210, 150] on input "18 1/4" at bounding box center [203, 149] width 40 height 11
type input "18 3/8"
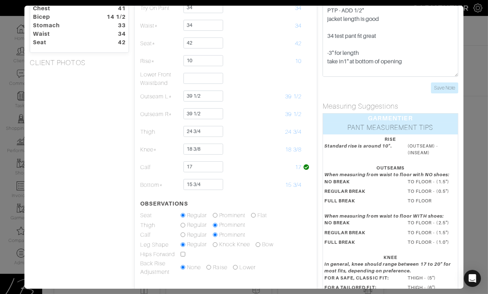
click at [93, 151] on div "Height 6'2" Weight 200 Overarm 49 3/4 Chest 41 Bicep 14 1/2 Stomach 33 Waist 34…" at bounding box center [79, 163] width 110 height 375
click at [94, 149] on div "Height 6'2" Weight 200 Overarm 49 3/4 Chest 41 Bicep 14 1/2 Stomach 33 Waist 34…" at bounding box center [79, 163] width 110 height 375
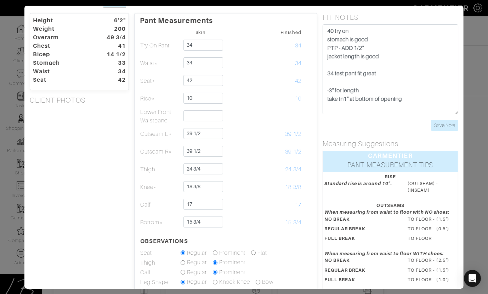
scroll to position [15, 0]
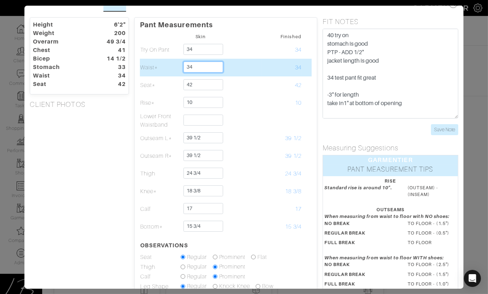
click at [202, 69] on input "34" at bounding box center [203, 67] width 40 height 11
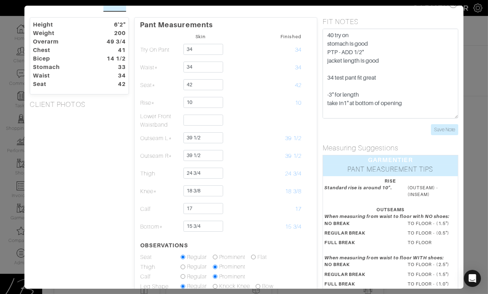
click at [106, 141] on div "Height 6'2" Weight 200 Overarm 49 3/4 Chest 41 Bicep 14 1/2 Stomach 33 Waist 34…" at bounding box center [79, 204] width 110 height 375
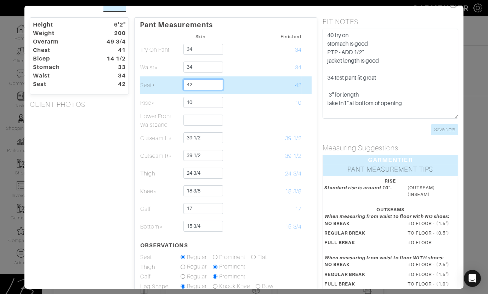
click at [217, 85] on input "42" at bounding box center [203, 84] width 40 height 11
click at [243, 89] on td at bounding box center [241, 86] width 40 height 18
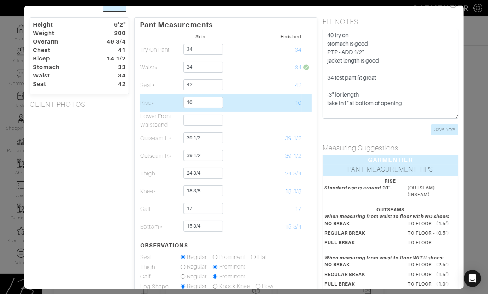
click at [243, 103] on td at bounding box center [241, 103] width 40 height 18
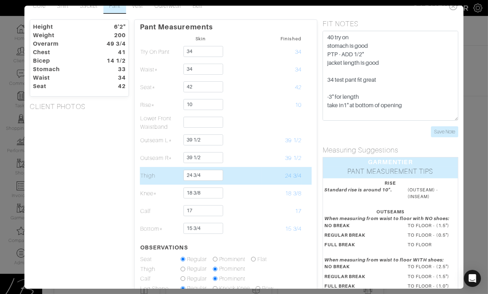
scroll to position [11, 0]
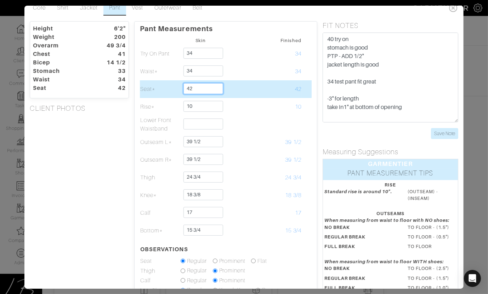
click at [203, 86] on input "42" at bounding box center [203, 88] width 40 height 11
type input "42 1/4"
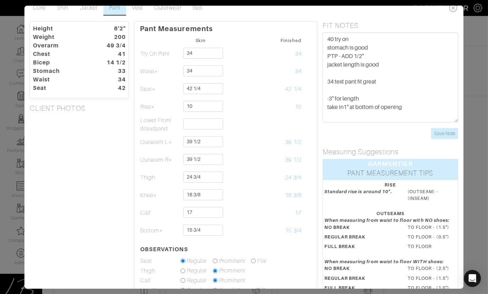
click at [105, 187] on div "Height 6'2" Weight 200 Overarm 49 3/4 Chest 41 Bicep 14 1/2 Stomach 33 Waist 34…" at bounding box center [79, 208] width 110 height 375
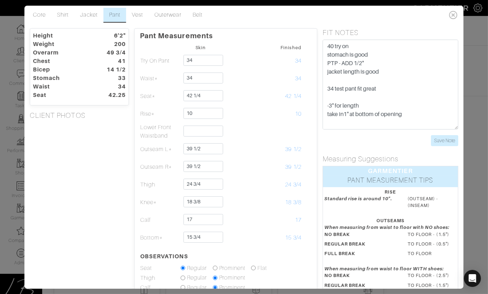
scroll to position [4, 0]
drag, startPoint x: 441, startPoint y: 141, endPoint x: 431, endPoint y: 135, distance: 11.6
click at [441, 141] on input "Save Note" at bounding box center [444, 140] width 27 height 11
click at [60, 12] on link "Shirt" at bounding box center [62, 15] width 23 height 15
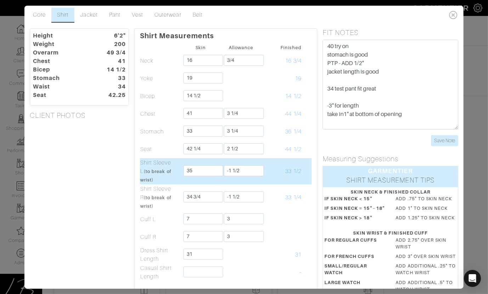
click at [290, 171] on span "33 1/2" at bounding box center [293, 171] width 16 height 6
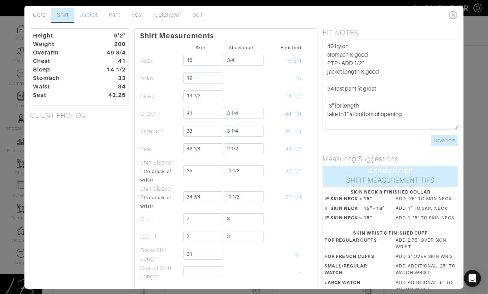
click at [89, 10] on link "Jacket" at bounding box center [88, 15] width 29 height 15
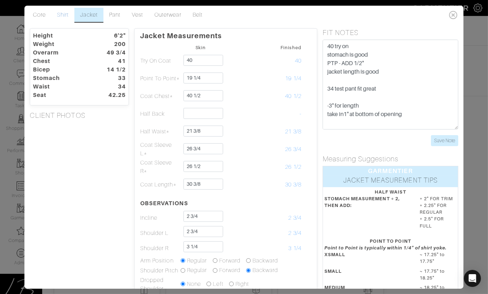
click at [67, 17] on link "Shirt" at bounding box center [62, 15] width 23 height 15
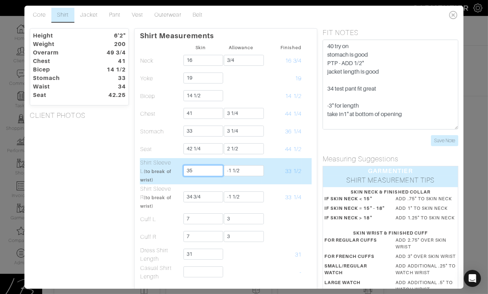
drag, startPoint x: 212, startPoint y: 171, endPoint x: 173, endPoint y: 170, distance: 38.6
click at [173, 170] on tr "Shirt Sleeve L (to break of wrist) 35 -1 1/2 33 1/2" at bounding box center [226, 171] width 172 height 26
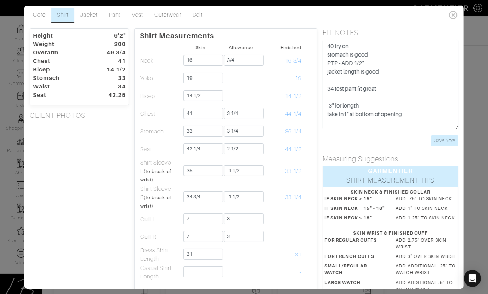
click at [109, 169] on div "Height 6'2" Weight 200 Overarm 49 3/4 Chest 41 Bicep 14 1/2 Stomach 33 Waist 34…" at bounding box center [79, 237] width 110 height 419
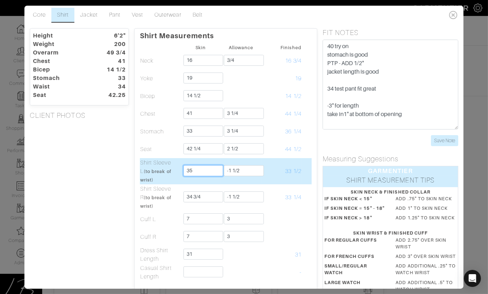
drag, startPoint x: 185, startPoint y: 174, endPoint x: 164, endPoint y: 171, distance: 21.1
click at [177, 172] on tr "Shirt Sleeve L (to break of wrist) 35 -1 1/2 33 1/2" at bounding box center [226, 171] width 172 height 26
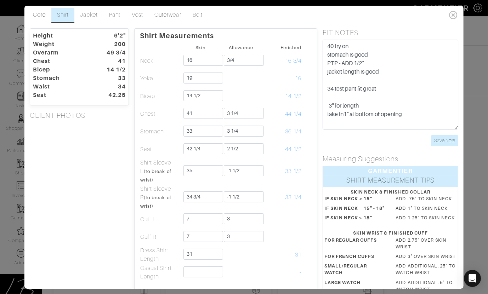
click at [109, 169] on div "Height 6'2" Weight 200 Overarm 49 3/4 Chest 41 Bicep 14 1/2 Stomach 33 Waist 34…" at bounding box center [79, 237] width 110 height 419
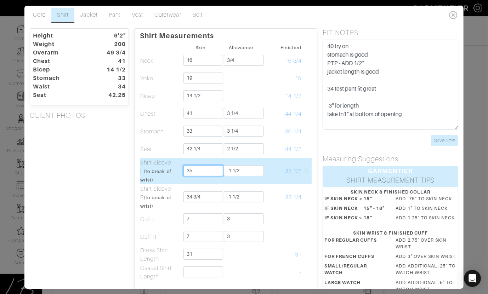
drag, startPoint x: 206, startPoint y: 171, endPoint x: 166, endPoint y: 168, distance: 39.7
click at [183, 170] on input "35" at bounding box center [203, 170] width 40 height 11
drag, startPoint x: 123, startPoint y: 165, endPoint x: 201, endPoint y: 163, distance: 78.3
click at [125, 164] on div "Height 6'2" Weight 200 Overarm 49 3/4 Chest 41 Bicep 14 1/2 Stomach 33 Waist 34…" at bounding box center [79, 237] width 110 height 419
drag, startPoint x: 248, startPoint y: 169, endPoint x: 248, endPoint y: 165, distance: 3.9
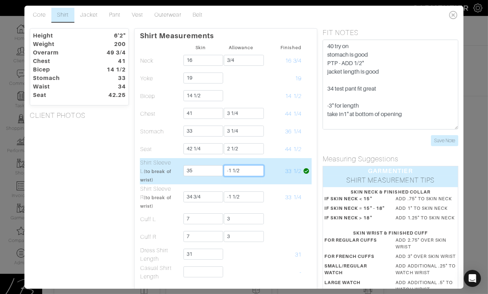
click at [248, 165] on input "-1 1/2" at bounding box center [244, 170] width 40 height 11
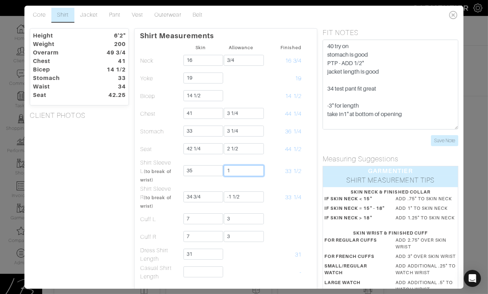
type input "1"
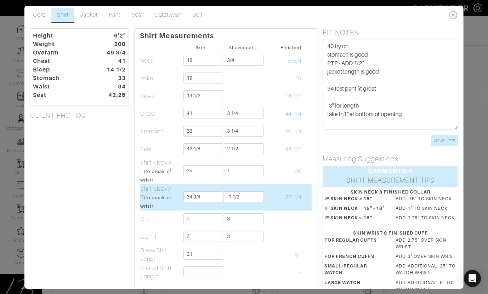
drag, startPoint x: 117, startPoint y: 185, endPoint x: 158, endPoint y: 186, distance: 41.5
click at [118, 184] on div "Height 6'2" Weight 200 Overarm 49 3/4 Chest 41 Bicep 14 1/2 Stomach 33 Waist 34…" at bounding box center [79, 237] width 110 height 419
drag, startPoint x: 251, startPoint y: 198, endPoint x: 252, endPoint y: 190, distance: 8.2
click at [252, 190] on td "-1 1/2" at bounding box center [241, 198] width 40 height 26
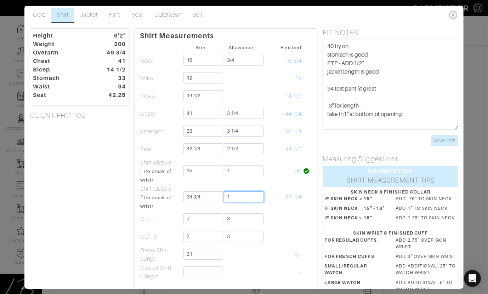
type input "1"
click at [67, 179] on div "Height 6'2" Weight 200 Overarm 49 3/4 Chest 41 Bicep 14 1/2 Stomach 33 Waist 34…" at bounding box center [79, 237] width 110 height 419
click at [93, 16] on link "Jacket" at bounding box center [88, 15] width 29 height 15
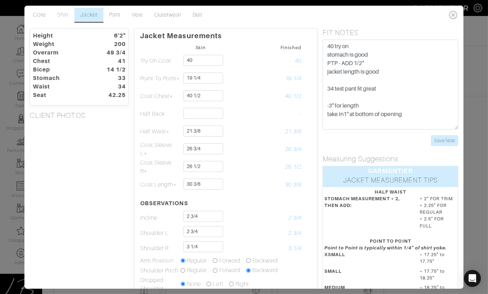
click at [63, 16] on link "Shirt" at bounding box center [62, 15] width 23 height 15
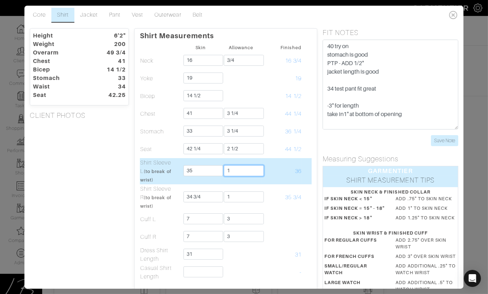
click at [238, 174] on input "1" at bounding box center [244, 170] width 40 height 11
type input "1 1/4"
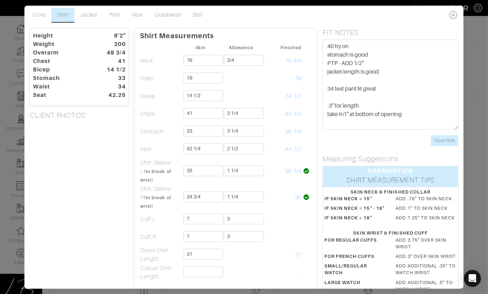
click at [114, 176] on div "Height 6'2" Weight 200 Overarm 49 3/4 Chest 41 Bicep 14 1/2 Stomach 33 Waist 34…" at bounding box center [79, 237] width 110 height 419
click at [87, 14] on link "Jacket" at bounding box center [88, 15] width 29 height 15
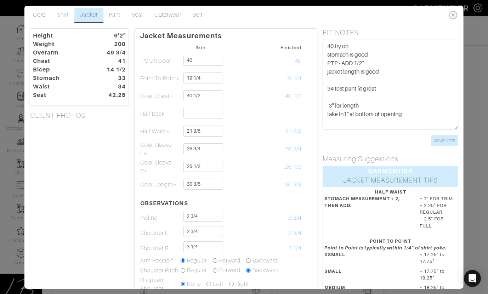
click at [67, 14] on link "Shirt" at bounding box center [62, 15] width 23 height 15
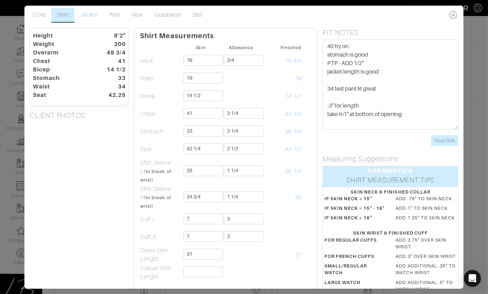
click at [90, 15] on link "Jacket" at bounding box center [88, 15] width 29 height 15
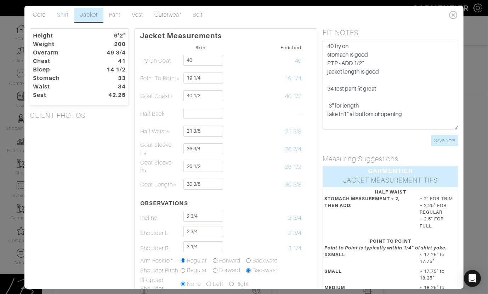
click at [58, 16] on link "Shirt" at bounding box center [62, 15] width 23 height 15
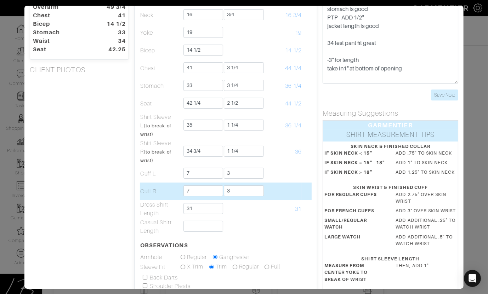
scroll to position [56, 0]
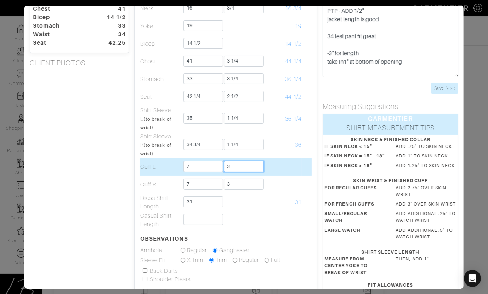
click at [243, 171] on input "3" at bounding box center [244, 166] width 40 height 11
click at [284, 166] on td at bounding box center [281, 167] width 40 height 18
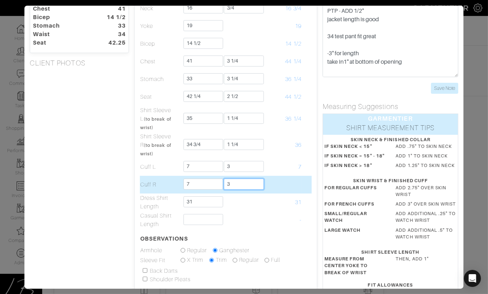
drag, startPoint x: 244, startPoint y: 183, endPoint x: 263, endPoint y: 180, distance: 19.7
click at [244, 183] on input "3" at bounding box center [244, 184] width 40 height 11
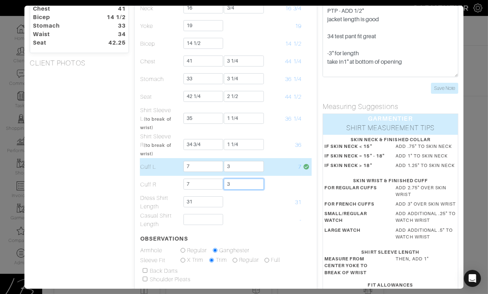
type input "3"
click at [247, 169] on input "3" at bounding box center [244, 166] width 40 height 11
type input "3"
click at [273, 163] on td "10" at bounding box center [281, 167] width 40 height 18
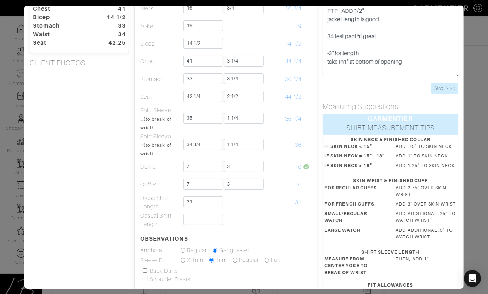
click at [126, 174] on div "Height 6'2" Weight 200 Overarm 49 3/4 Chest 41 Bicep 14 1/2 Stomach 33 Waist 34…" at bounding box center [79, 185] width 110 height 419
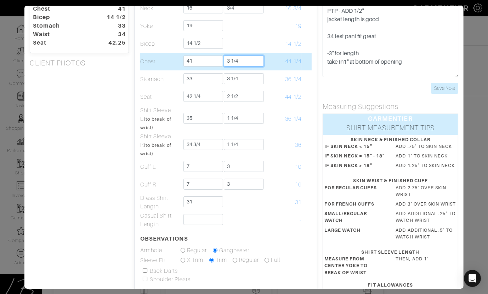
click at [255, 61] on input "3 1/4" at bounding box center [244, 61] width 40 height 11
type input "3 1/2"
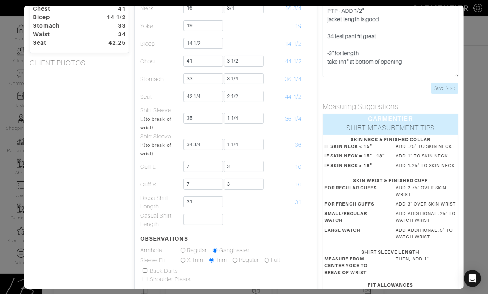
click at [103, 91] on div "Height 6'2" Weight 200 Overarm 49 3/4 Chest 41 Bicep 14 1/2 Stomach 33 Waist 34…" at bounding box center [79, 185] width 110 height 419
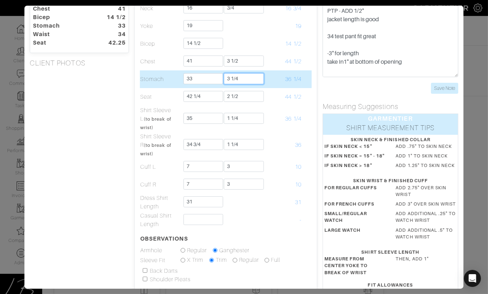
click at [249, 81] on input "3 1/4" at bounding box center [244, 78] width 40 height 11
type input "3"
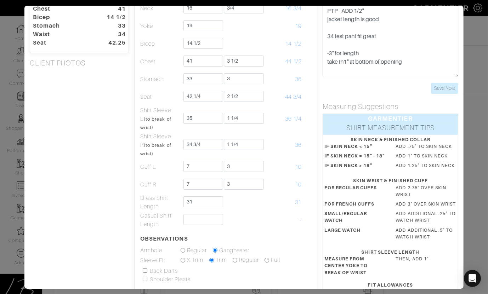
click at [94, 119] on div "Height 6'2" Weight 200 Overarm 49 3/4 Chest 41 Bicep 14 1/2 Stomach 33 Waist 34…" at bounding box center [79, 185] width 110 height 419
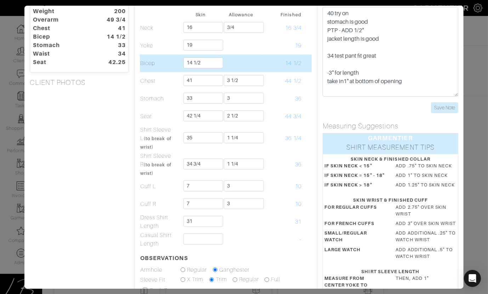
scroll to position [28, 0]
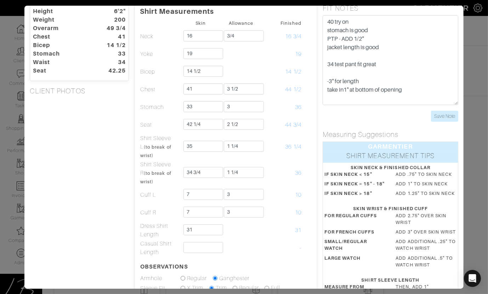
drag, startPoint x: 104, startPoint y: 46, endPoint x: 130, endPoint y: 46, distance: 25.9
click at [130, 46] on dt "14 1/2" at bounding box center [114, 45] width 34 height 9
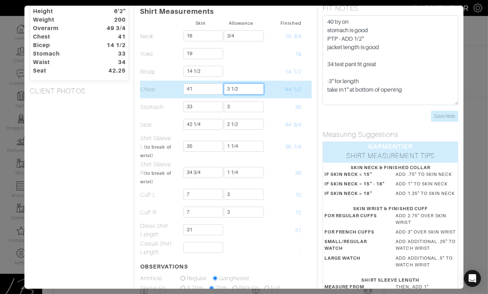
drag, startPoint x: 247, startPoint y: 90, endPoint x: 247, endPoint y: 84, distance: 5.7
click at [247, 84] on input "3 1/2" at bounding box center [244, 89] width 40 height 11
type input "4"
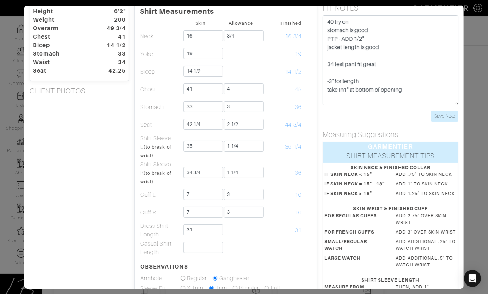
click at [68, 160] on div "Height 6'2" Weight 200 Overarm 49 3/4 Chest 41 Bicep 14 1/2 Stomach 33 Waist 34…" at bounding box center [79, 213] width 110 height 419
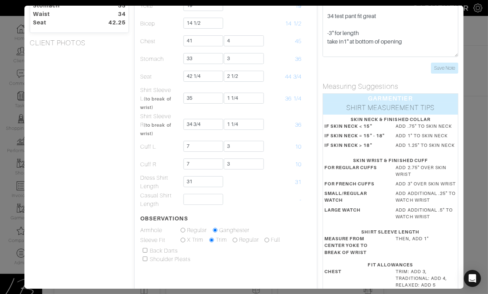
scroll to position [77, 0]
drag, startPoint x: 146, startPoint y: 250, endPoint x: 140, endPoint y: 249, distance: 5.5
click at [146, 250] on input "checkbox" at bounding box center [145, 250] width 5 height 5
checkbox input "true"
click at [76, 231] on div "Height 6'2" Weight 200 Overarm 49 3/4 Chest 41 Bicep 14 1/2 Stomach 33 Waist 34…" at bounding box center [79, 164] width 110 height 419
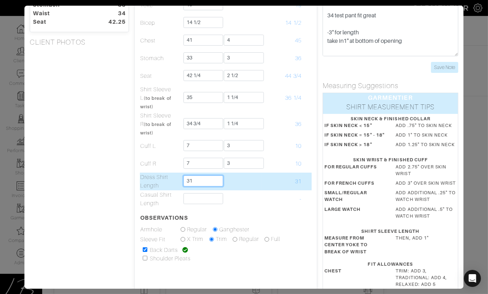
click at [213, 179] on input "31" at bounding box center [203, 181] width 40 height 11
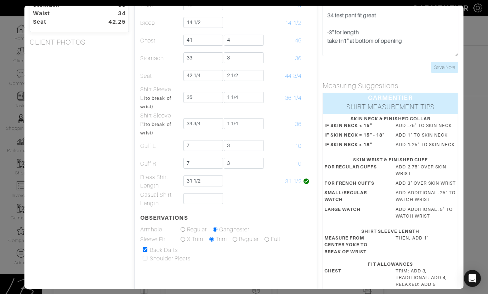
click at [97, 175] on div "Height 6'2" Weight 200 Overarm 49 3/4 Chest 41 Bicep 14 1/2 Stomach 33 Waist 34…" at bounding box center [79, 164] width 110 height 419
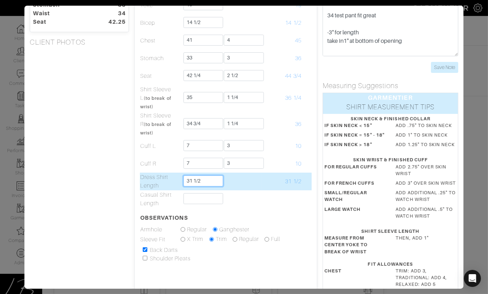
click at [203, 186] on td "31 1/2" at bounding box center [200, 182] width 40 height 18
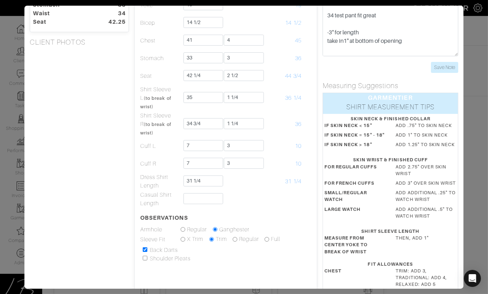
click at [104, 174] on div "Height 6'2" Weight 200 Overarm 49 3/4 Chest 41 Bicep 14 1/2 Stomach 33 Waist 34…" at bounding box center [79, 164] width 110 height 419
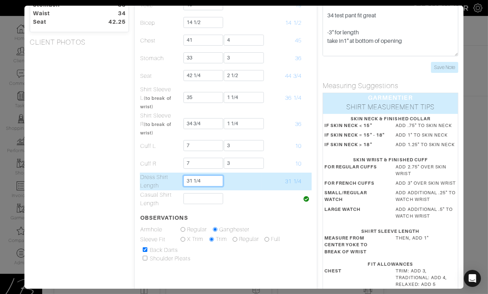
drag, startPoint x: 195, startPoint y: 180, endPoint x: 208, endPoint y: 180, distance: 13.1
click at [208, 180] on input "31 1/4" at bounding box center [203, 181] width 40 height 11
type input "31 3/8"
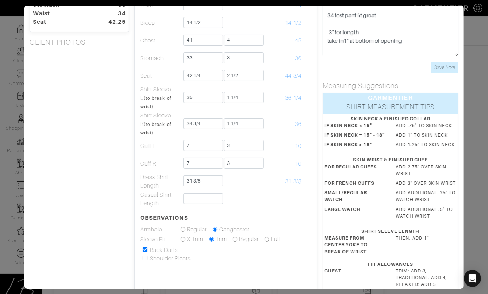
drag, startPoint x: 65, startPoint y: 179, endPoint x: 71, endPoint y: 183, distance: 7.6
click at [65, 179] on div "Height 6'2" Weight 200 Overarm 49 3/4 Chest 41 Bicep 14 1/2 Stomach 33 Waist 34…" at bounding box center [79, 164] width 110 height 419
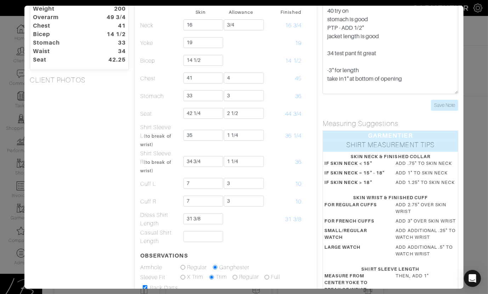
scroll to position [0, 0]
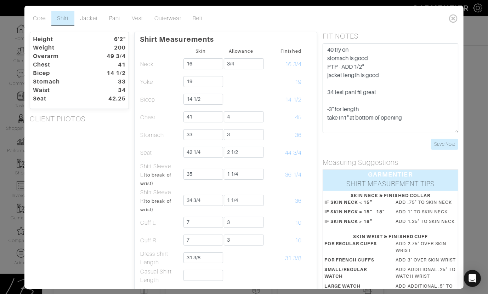
click at [108, 204] on div "Height 6'2" Weight 200 Overarm 49 3/4 Chest 41 Bicep 14 1/2 Stomach 33 Waist 34…" at bounding box center [79, 241] width 110 height 419
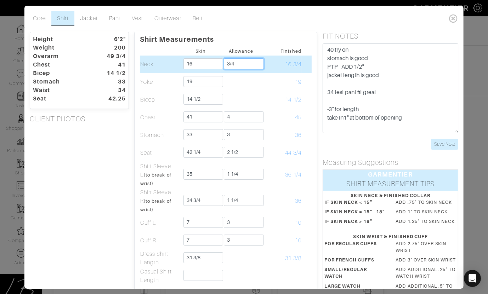
drag, startPoint x: 237, startPoint y: 64, endPoint x: 237, endPoint y: 59, distance: 4.6
click at [237, 59] on input "3/4" at bounding box center [244, 63] width 40 height 11
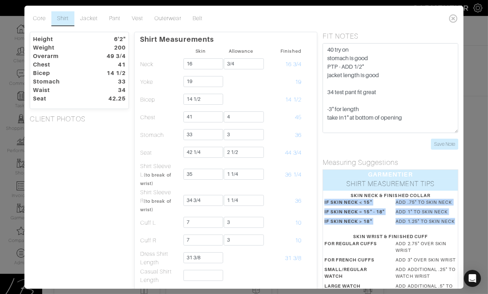
drag, startPoint x: 324, startPoint y: 203, endPoint x: 458, endPoint y: 224, distance: 135.2
click at [455, 224] on dl "IF SKIN NECK < 15" ADD .75" TO SKIN NECK IF SKIN NECK = 15" - 18" ADD 1" TO SKI…" at bounding box center [390, 213] width 143 height 29
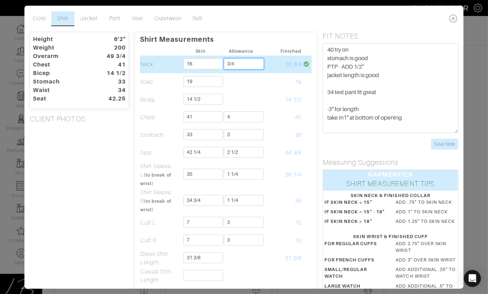
drag, startPoint x: 240, startPoint y: 66, endPoint x: 216, endPoint y: 65, distance: 23.4
click at [216, 65] on tr "Neck 16 3/4 16 3/4" at bounding box center [226, 65] width 172 height 18
type input "1"
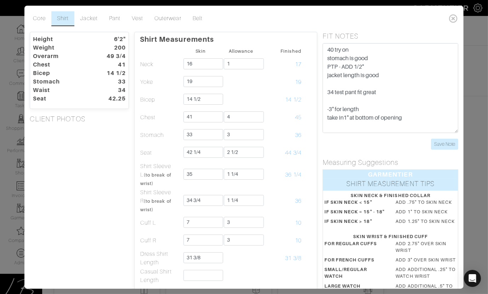
click at [107, 192] on div "Height 6'2" Weight 200 Overarm 49 3/4 Chest 41 Bicep 14 1/2 Stomach 33 Waist 34…" at bounding box center [79, 241] width 110 height 419
click at [77, 204] on div "Height 6'2" Weight 200 Overarm 49 3/4 Chest 41 Bicep 14 1/2 Stomach 33 Waist 34…" at bounding box center [79, 241] width 110 height 419
click at [115, 18] on link "Pant" at bounding box center [114, 18] width 23 height 15
click at [131, 17] on link "Vest" at bounding box center [137, 18] width 23 height 15
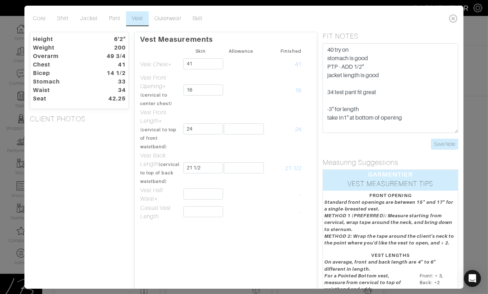
click at [256, 18] on ul "Core Shirt Jacket Pant Vest Outerwear Belt" at bounding box center [236, 18] width 419 height 15
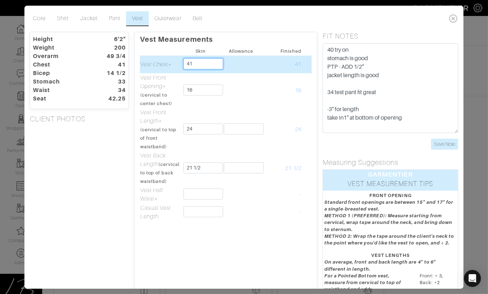
drag, startPoint x: 194, startPoint y: 64, endPoint x: 194, endPoint y: 57, distance: 7.1
click at [194, 57] on td "41" at bounding box center [200, 65] width 40 height 18
type input "40 1/2"
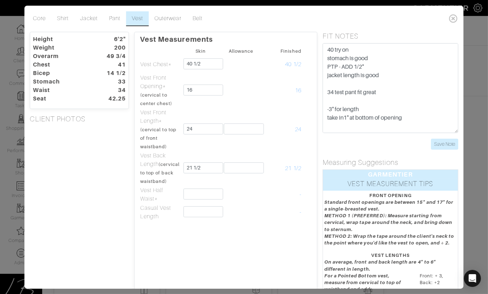
click at [117, 155] on div "Height 6'2" Weight 200 Overarm 49 3/4 Chest 41 Bicep 14 1/2 Stomach 33 Waist 34…" at bounding box center [79, 206] width 110 height 348
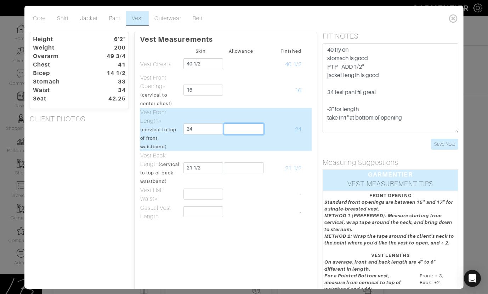
click at [245, 130] on input "text" at bounding box center [244, 129] width 40 height 11
click at [202, 131] on input "24" at bounding box center [203, 129] width 40 height 11
type input "28"
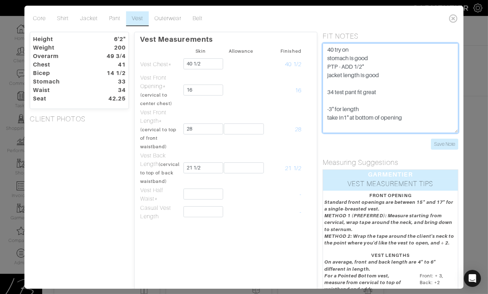
click at [389, 75] on textarea "40 try on stomach is good PTP jacket length is good 34 test pant fit great -3" …" at bounding box center [391, 88] width 136 height 90
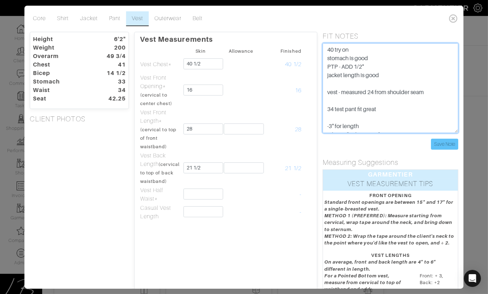
type textarea "40 try on stomach is good PTP - ADD 1/2" jacket length is good vest - measured …"
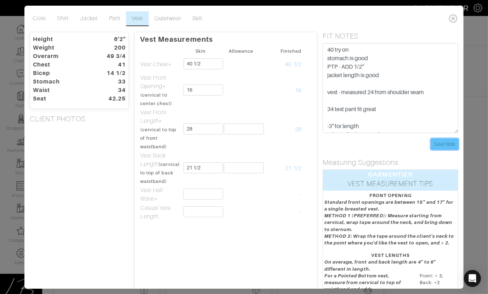
click at [437, 140] on input "Save Note" at bounding box center [444, 144] width 27 height 11
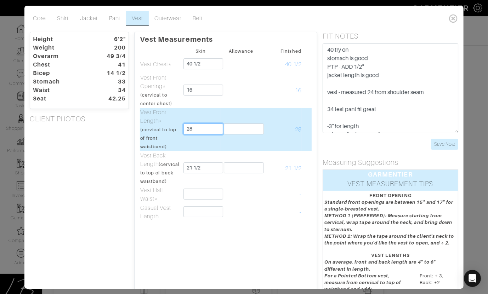
drag, startPoint x: 200, startPoint y: 128, endPoint x: 201, endPoint y: 123, distance: 5.0
click at [200, 122] on td "28" at bounding box center [200, 129] width 40 height 43
type input "24 from shoulder seam"
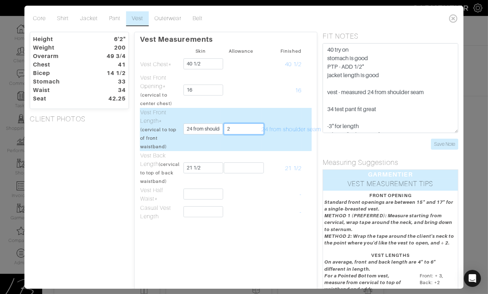
type input "2"
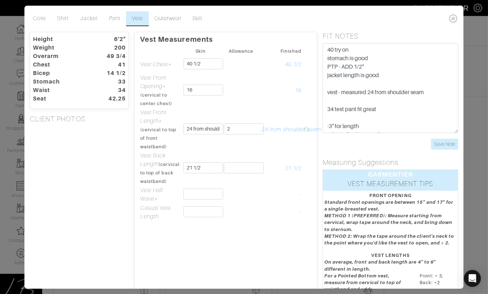
click at [94, 146] on div "Height 6'2" Weight 200 Overarm 49 3/4 Chest 41 Bicep 14 1/2 Stomach 33 Waist 34…" at bounding box center [79, 206] width 110 height 348
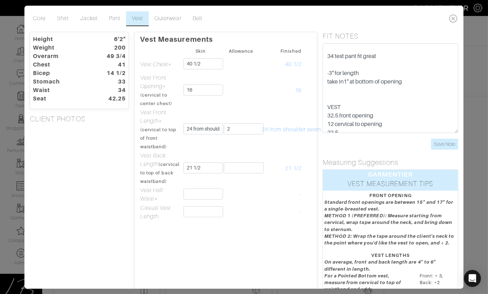
scroll to position [60, 0]
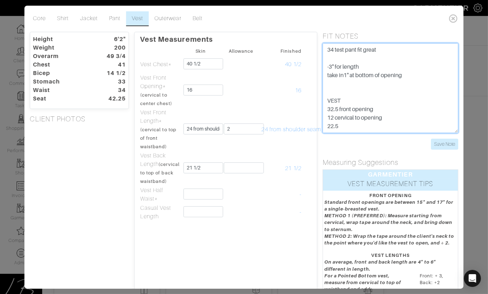
drag, startPoint x: 337, startPoint y: 108, endPoint x: 323, endPoint y: 109, distance: 14.2
click at [323, 109] on textarea "40 try on stomach is good PTP jacket length is good 34 test pant fit great -3" …" at bounding box center [391, 88] width 136 height 90
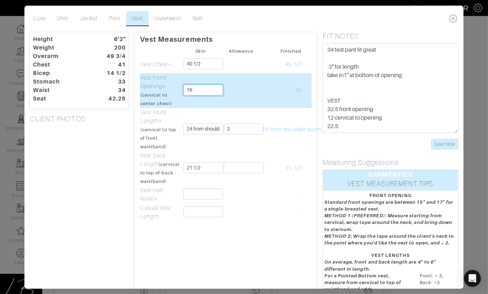
click at [208, 91] on input "16" at bounding box center [203, 90] width 40 height 11
type input "16 1/4"
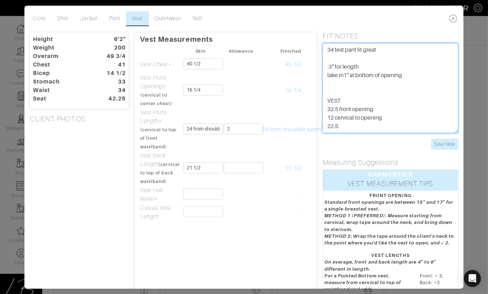
click at [430, 95] on textarea "40 try on stomach is good PTP jacket length is good 34 test pant fit great -3" …" at bounding box center [391, 88] width 136 height 90
drag, startPoint x: 389, startPoint y: 125, endPoint x: 326, endPoint y: 125, distance: 63.0
click at [326, 125] on textarea "40 try on stomach is good PTP jacket length is good 34 test pant fit great -3" …" at bounding box center [391, 88] width 136 height 90
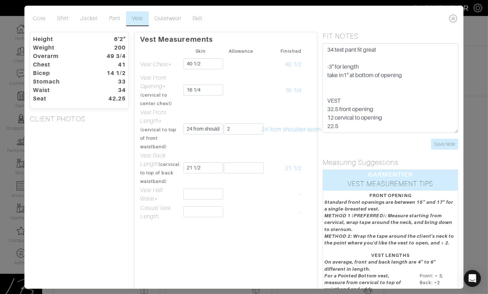
click at [96, 166] on div "Height 6'2" Weight 200 Overarm 49 3/4 Chest 41 Bicep 14 1/2 Stomach 33 Waist 34…" at bounding box center [79, 206] width 110 height 348
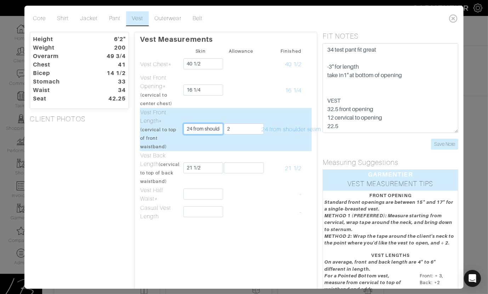
click at [191, 128] on input "24 from shoulder seam" at bounding box center [203, 129] width 40 height 11
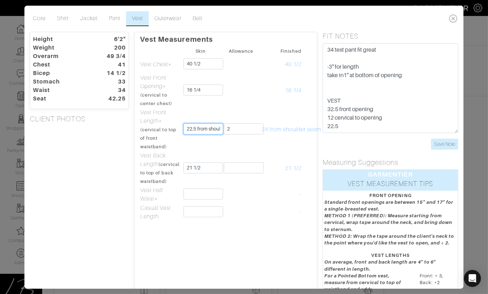
type input "22.5 from shoulder seam"
click at [130, 148] on div "Height 6'2" Weight 200 Overarm 49 3/4 Chest 41 Bicep 14 1/2 Stomach 33 Waist 34…" at bounding box center [79, 206] width 110 height 348
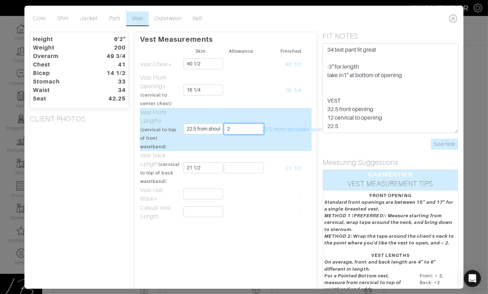
drag, startPoint x: 239, startPoint y: 128, endPoint x: 217, endPoint y: 125, distance: 22.1
click at [217, 125] on tr "Vest Front Length* (cervical to top of front waistband) 22.5 from shoulder seam…" at bounding box center [226, 129] width 172 height 43
type input "3"
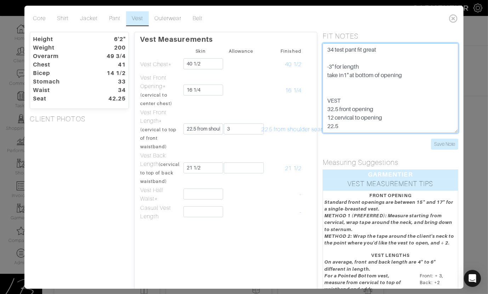
click at [350, 124] on textarea "40 try on stomach is good PTP jacket length is good 34 test pant fit great -3" …" at bounding box center [391, 88] width 136 height 90
type textarea "40 try on stomach is good PTP - ADD 1/2" jacket length is good vest - measured …"
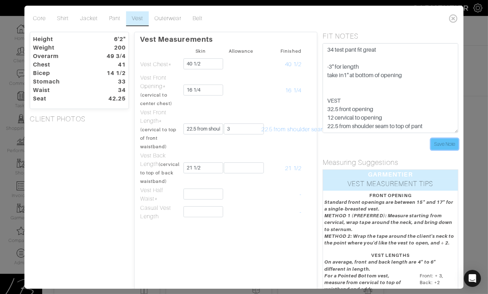
click at [440, 143] on input "Save Note" at bounding box center [444, 144] width 27 height 11
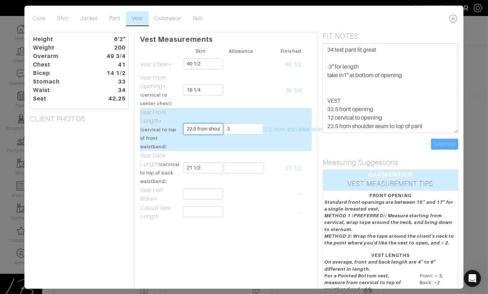
click at [208, 128] on input "22.5 from shoulder seam" at bounding box center [203, 129] width 40 height 11
type input "26 1/2"
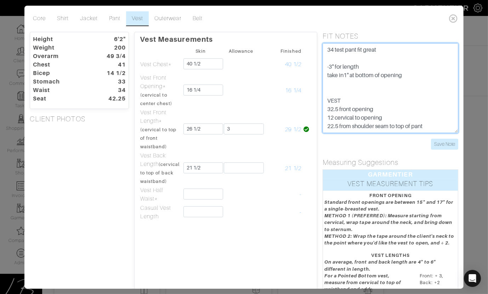
click at [430, 124] on textarea "40 try on stomach is good PTP jacket length is good 34 test pant fit great -3" …" at bounding box center [391, 88] width 136 height 90
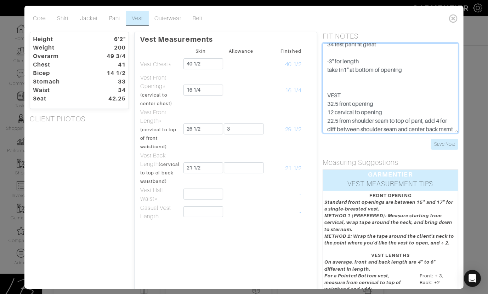
scroll to position [73, 0]
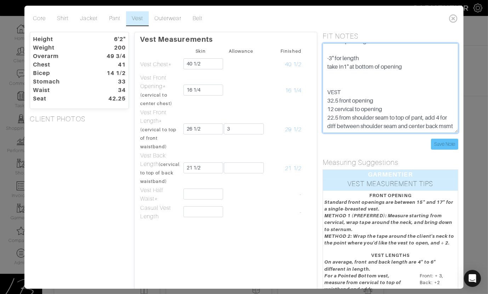
type textarea "40 try on stomach is good PTP - ADD 1/2" jacket length is good vest - measured …"
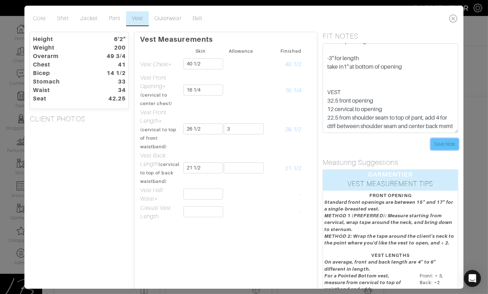
drag, startPoint x: 447, startPoint y: 146, endPoint x: 416, endPoint y: 144, distance: 30.9
click at [447, 145] on input "Save Note" at bounding box center [444, 144] width 27 height 11
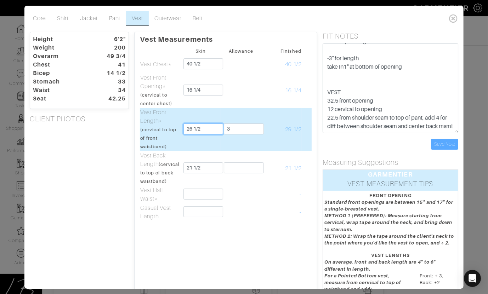
click at [213, 128] on input "26 1/2" at bounding box center [203, 129] width 40 height 11
click at [245, 125] on input "3" at bounding box center [244, 129] width 40 height 11
click at [277, 124] on td "29 1/2" at bounding box center [281, 129] width 40 height 43
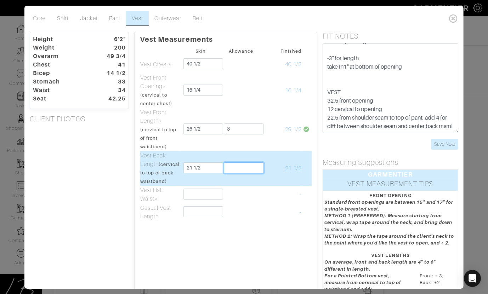
click at [239, 169] on input "text" at bounding box center [244, 168] width 40 height 11
type input "2"
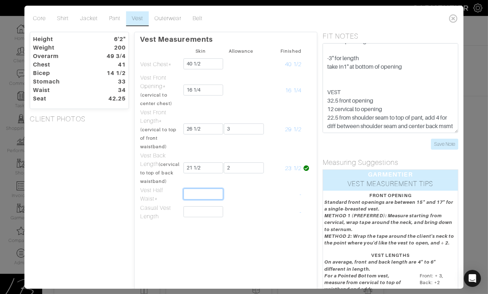
scroll to position [77, 0]
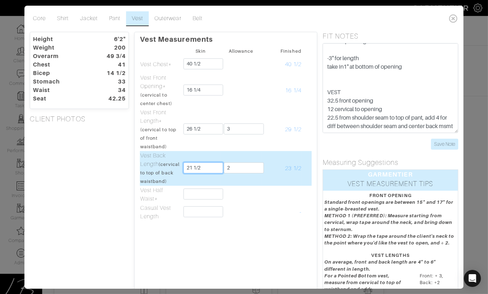
drag, startPoint x: 204, startPoint y: 173, endPoint x: 184, endPoint y: 171, distance: 20.6
click at [184, 171] on input "21 1/2" at bounding box center [203, 168] width 40 height 11
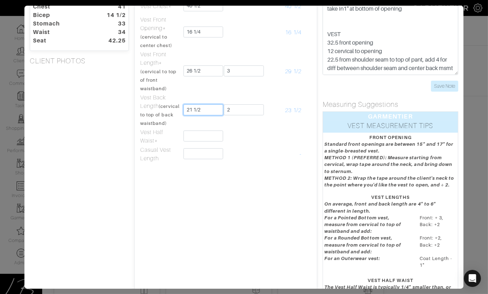
scroll to position [66, 0]
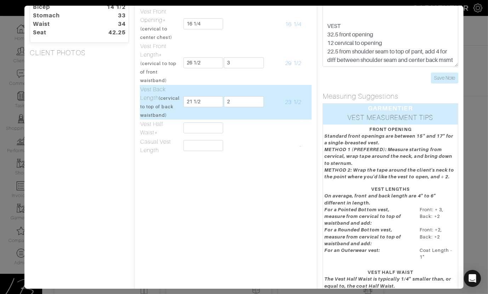
click at [245, 120] on td "2" at bounding box center [241, 102] width 40 height 35
drag, startPoint x: 141, startPoint y: 107, endPoint x: 169, endPoint y: 124, distance: 32.9
click at [169, 120] on td "Vest Back Length (cervical to top of back waistband)" at bounding box center [160, 102] width 40 height 35
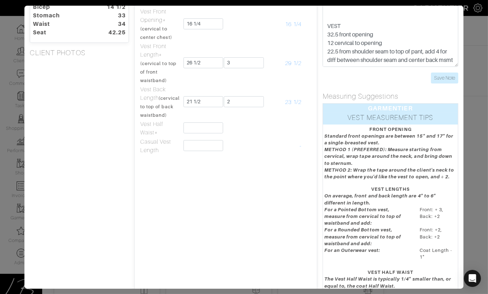
click at [112, 124] on div "Height 6'2" Weight 200 Overarm 49 3/4 Chest 41 Bicep 14 1/2 Stomach 33 Waist 34…" at bounding box center [79, 140] width 110 height 348
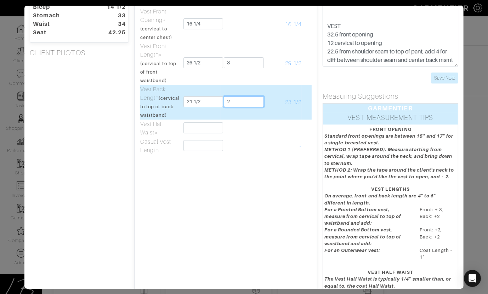
click at [249, 107] on input "2" at bounding box center [244, 101] width 40 height 11
type input "1 1/2"
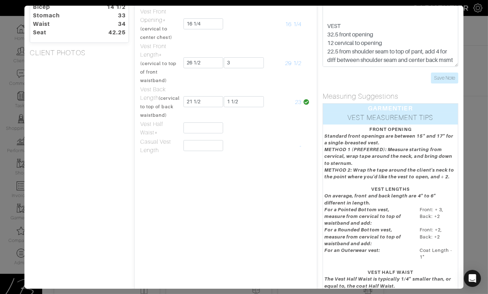
click at [116, 97] on div "Height 6'2" Weight 200 Overarm 49 3/4 Chest 41 Bicep 14 1/2 Stomach 33 Waist 34…" at bounding box center [79, 140] width 110 height 348
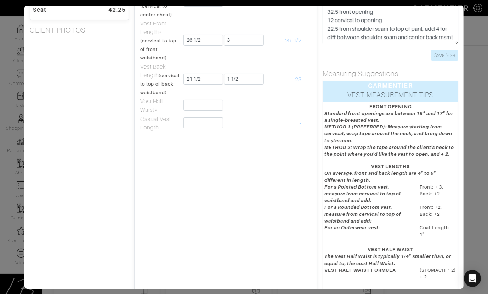
scroll to position [90, 0]
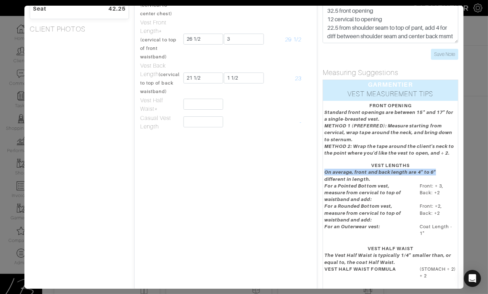
drag, startPoint x: 443, startPoint y: 171, endPoint x: 323, endPoint y: 174, distance: 120.1
click at [324, 174] on dt "On average, front and back length are 4" to 6" different in length." at bounding box center [390, 175] width 143 height 13
click at [339, 171] on em "On average, front and back length are 4" to 6" different in length." at bounding box center [380, 176] width 112 height 12
click at [97, 158] on div "Height 6'2" Weight 200 Overarm 49 3/4 Chest 41 Bicep 14 1/2 Stomach 33 Waist 34…" at bounding box center [79, 116] width 110 height 348
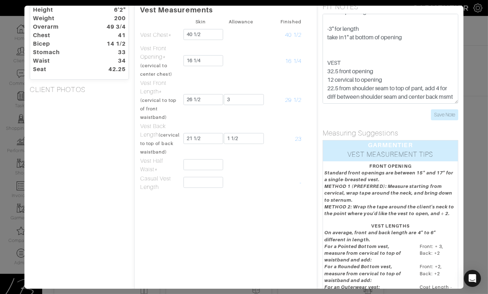
scroll to position [29, 0]
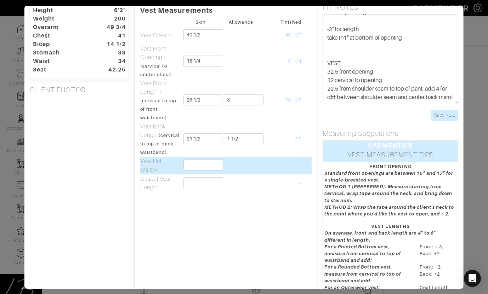
click at [225, 174] on td at bounding box center [241, 166] width 40 height 18
click at [212, 171] on input "text" at bounding box center [203, 165] width 40 height 11
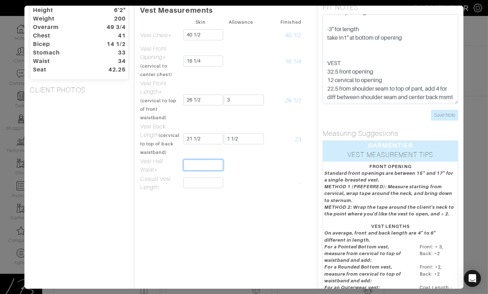
scroll to position [0, 0]
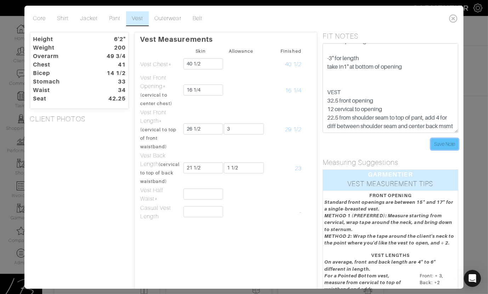
click at [442, 143] on input "Save Note" at bounding box center [444, 144] width 27 height 11
click at [88, 19] on link "Jacket" at bounding box center [88, 18] width 29 height 15
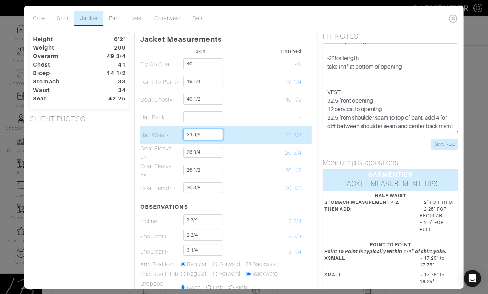
drag, startPoint x: 206, startPoint y: 133, endPoint x: 181, endPoint y: 132, distance: 25.5
click at [181, 132] on td "21 3/8" at bounding box center [200, 135] width 40 height 18
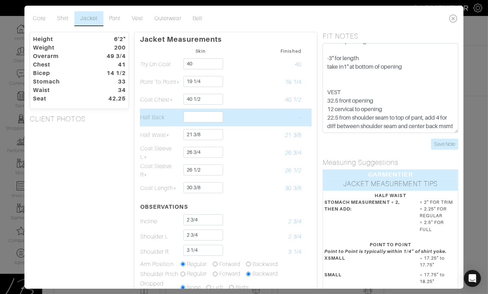
click at [276, 121] on td "-" at bounding box center [281, 118] width 40 height 18
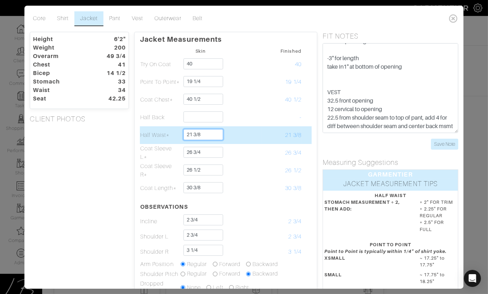
drag, startPoint x: 208, startPoint y: 134, endPoint x: 181, endPoint y: 133, distance: 26.9
click at [181, 133] on td "21 3/8" at bounding box center [200, 135] width 40 height 18
click at [259, 129] on td at bounding box center [241, 135] width 40 height 18
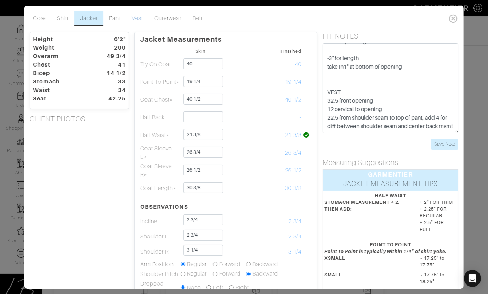
click at [140, 19] on link "Vest" at bounding box center [137, 18] width 23 height 15
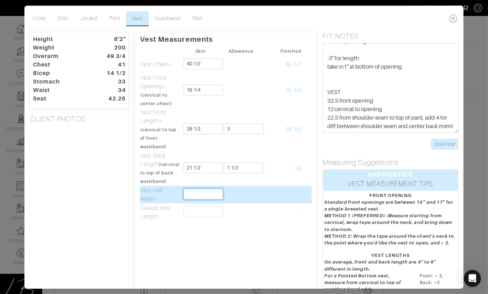
click at [196, 199] on input "text" at bounding box center [203, 194] width 40 height 11
type input "21 1/4"
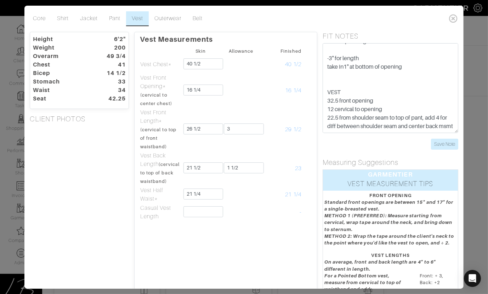
click at [92, 168] on div "Height 6'2" Weight 200 Overarm 49 3/4 Chest 41 Bicep 14 1/2 Stomach 33 Waist 34…" at bounding box center [79, 206] width 110 height 348
click at [440, 143] on input "Save Note" at bounding box center [444, 144] width 27 height 11
click at [365, 146] on div "Save Note" at bounding box center [391, 144] width 136 height 11
click at [62, 136] on div "Height 6'2" Weight 200 Overarm 49 3/4 Chest 41 Bicep 14 1/2 Stomach 33 Waist 34…" at bounding box center [79, 206] width 110 height 348
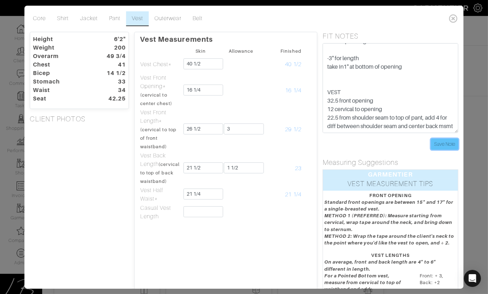
click at [448, 140] on input "Save Note" at bounding box center [444, 144] width 27 height 11
click at [317, 12] on ul "Core Shirt Jacket Pant Vest Outerwear Belt" at bounding box center [236, 18] width 419 height 15
click at [452, 144] on input "Save Note" at bounding box center [444, 144] width 27 height 11
click at [455, 20] on icon at bounding box center [453, 18] width 15 height 14
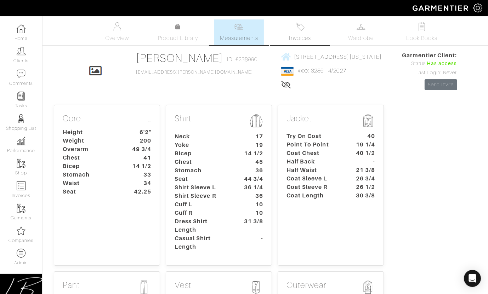
click at [301, 31] on link "Invoices" at bounding box center [300, 32] width 50 height 26
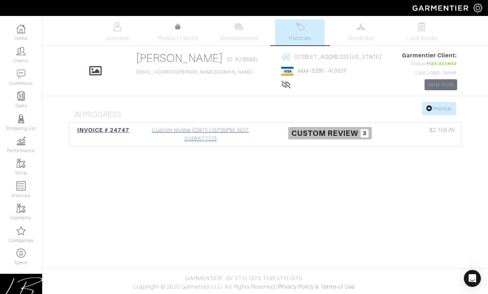
click at [220, 127] on div "Custom review 10/01/25 07:09PM, NOT SUBMITTED" at bounding box center [201, 134] width 130 height 17
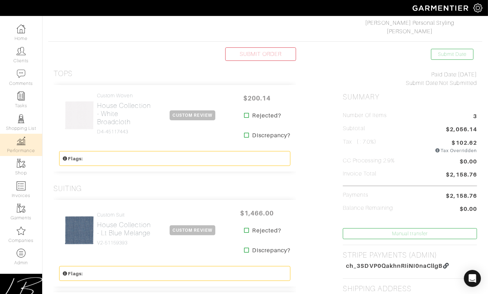
scroll to position [132, 0]
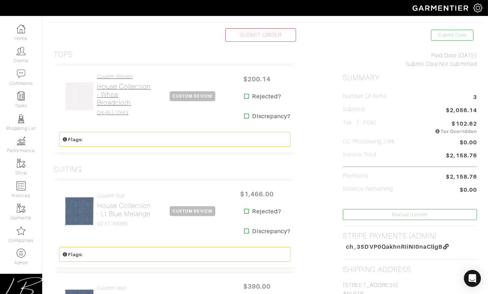
click at [100, 101] on h2 "House Collection - White Broadcloth" at bounding box center [124, 95] width 55 height 24
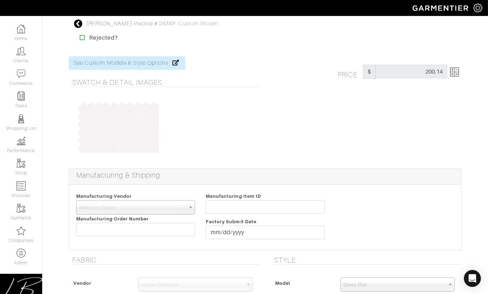
click at [367, 129] on div "Price $ 200.14" at bounding box center [366, 108] width 202 height 104
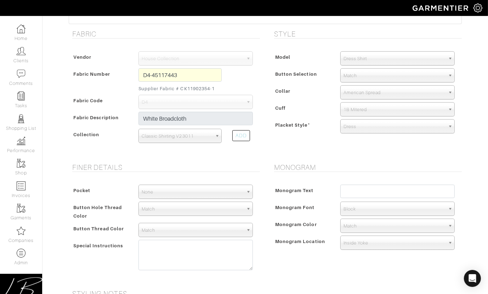
scroll to position [233, 0]
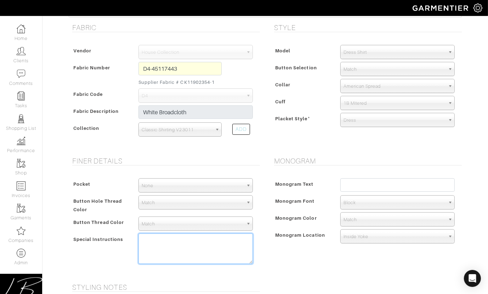
click at [230, 244] on textarea at bounding box center [195, 249] width 114 height 30
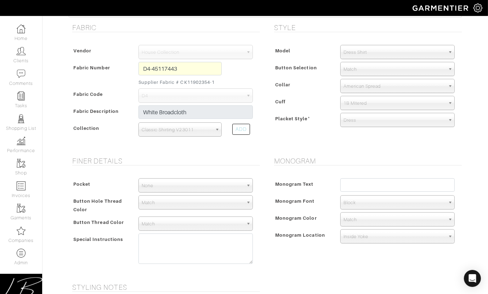
click at [317, 80] on div "Collar" at bounding box center [303, 86] width 63 height 13
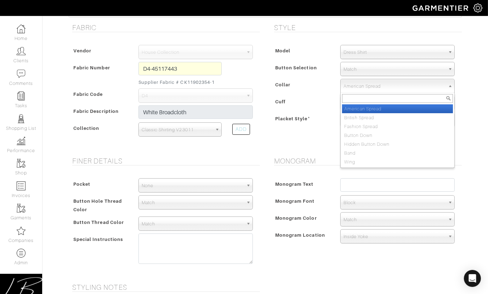
click at [355, 86] on span "American Spread" at bounding box center [395, 86] width 102 height 14
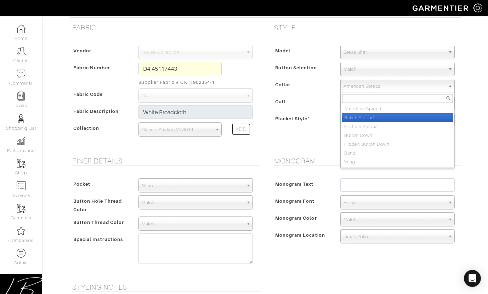
click at [357, 114] on li "British Spread" at bounding box center [397, 117] width 111 height 9
select select "British Spread"
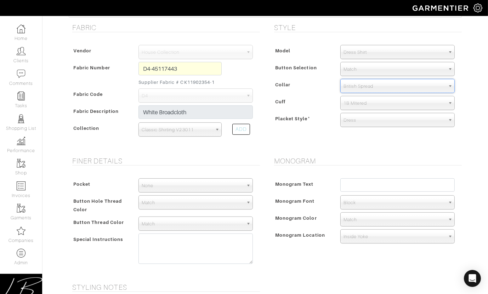
click at [301, 130] on div "Model Dress Shirt Casual Shirt Short Sleeve Tuxedo - Plain Front Tuxedo - Pleat…" at bounding box center [366, 87] width 191 height 99
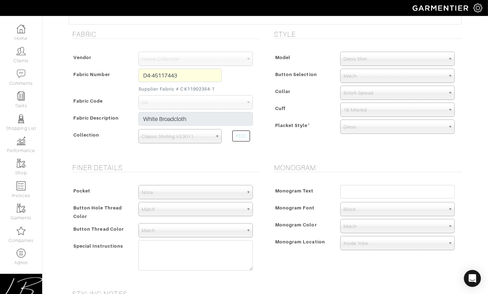
scroll to position [215, 0]
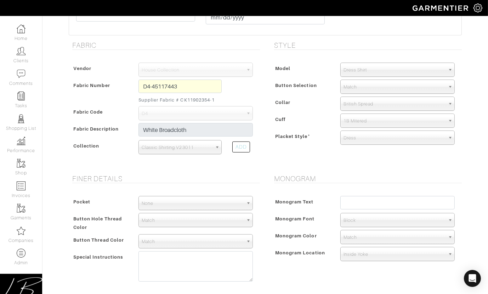
click at [307, 125] on div "Cuff" at bounding box center [303, 121] width 63 height 13
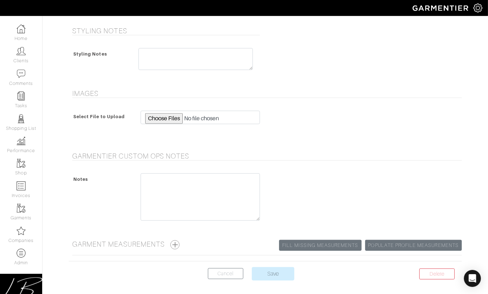
scroll to position [490, 0]
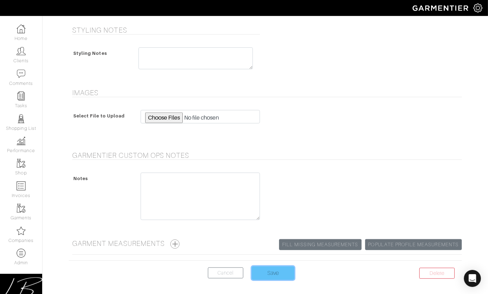
click at [282, 273] on input "Save" at bounding box center [273, 273] width 43 height 13
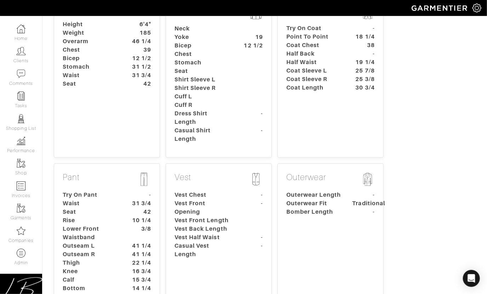
scroll to position [145, 0]
click at [131, 208] on dt "42" at bounding box center [140, 212] width 33 height 9
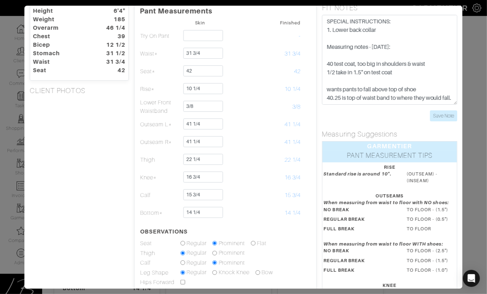
scroll to position [36, 0]
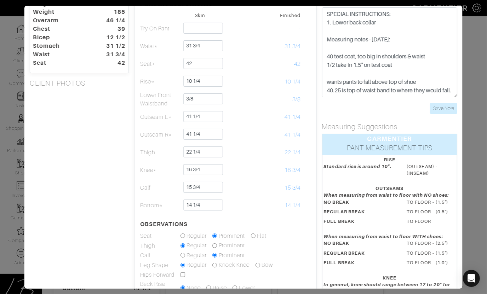
click at [116, 183] on div "Height 6'4" Weight 185 Overarm 46 1/4 Chest 39 Bicep 12 1/2 Stomach 31 1/2 Wais…" at bounding box center [79, 183] width 110 height 375
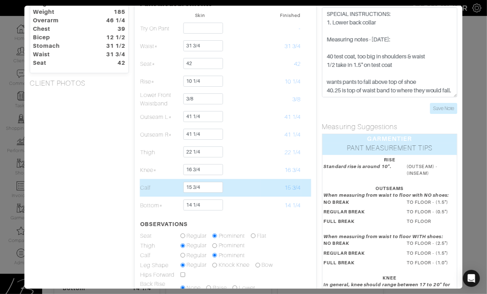
drag, startPoint x: 141, startPoint y: 188, endPoint x: 154, endPoint y: 189, distance: 13.1
click at [154, 189] on td "Calf" at bounding box center [160, 188] width 40 height 18
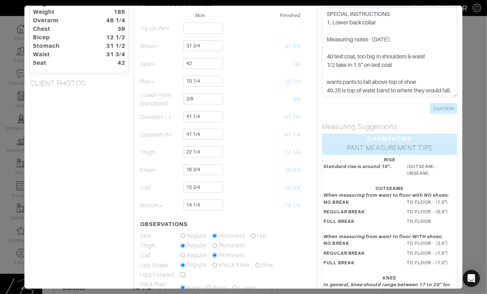
click at [116, 188] on div "Height 6'4" Weight 185 Overarm 46 1/4 Chest 39 Bicep 12 1/2 Stomach 31 1/2 Wais…" at bounding box center [79, 183] width 110 height 375
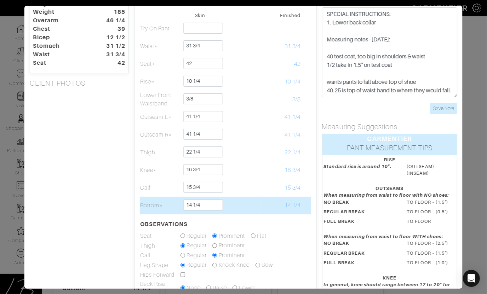
click at [244, 202] on td at bounding box center [240, 206] width 40 height 18
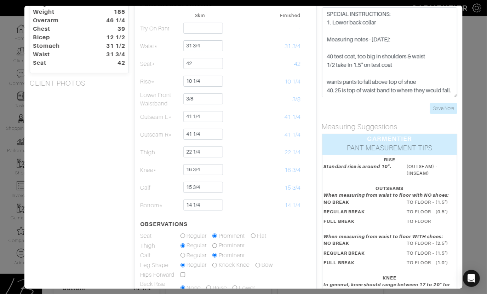
drag, startPoint x: 158, startPoint y: 206, endPoint x: 138, endPoint y: 205, distance: 19.5
click at [140, 205] on td "Bottom*" at bounding box center [160, 206] width 40 height 18
click at [118, 204] on div "Height 6'4" Weight 185 Overarm 46 1/4 Chest 39 Bicep 12 1/2 Stomach 31 1/2 Wais…" at bounding box center [79, 183] width 110 height 375
click at [112, 202] on div "Height 6'4" Weight 185 Overarm 46 1/4 Chest 39 Bicep 12 1/2 Stomach 31 1/2 Wais…" at bounding box center [79, 183] width 110 height 375
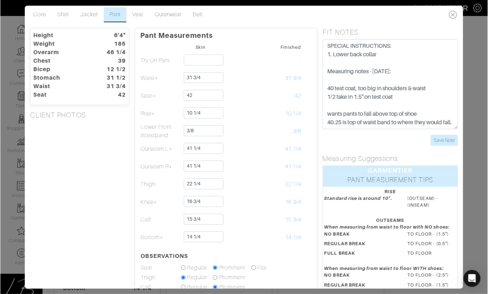
scroll to position [0, 0]
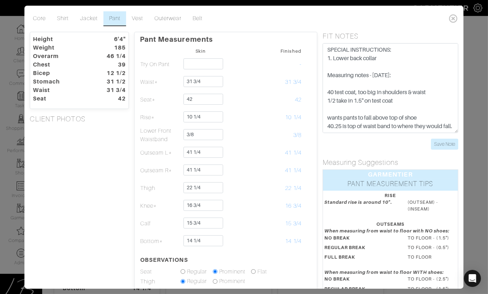
click at [91, 178] on div "Height 6'4" Weight 185 Overarm 46 1/4 Chest 39 Bicep 12 1/2 Stomach 31 1/2 Wais…" at bounding box center [79, 219] width 110 height 375
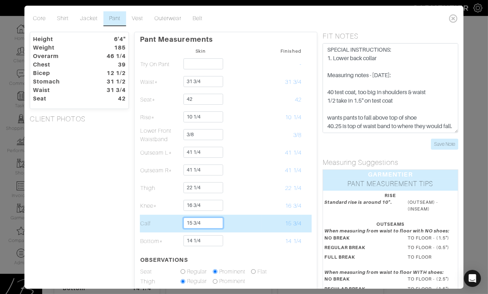
drag, startPoint x: 204, startPoint y: 223, endPoint x: 183, endPoint y: 224, distance: 21.6
click at [183, 224] on input "15 3/4" at bounding box center [203, 223] width 40 height 11
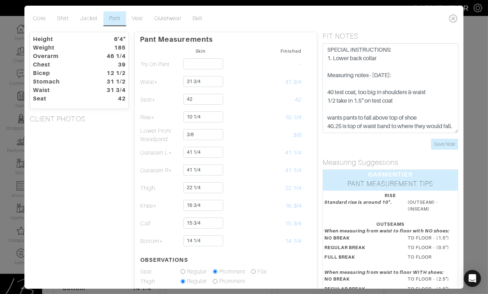
click at [124, 212] on div "Height 6'4" Weight 185 Overarm 46 1/4 Chest 39 Bicep 12 1/2 Stomach 31 1/2 Wais…" at bounding box center [79, 219] width 110 height 375
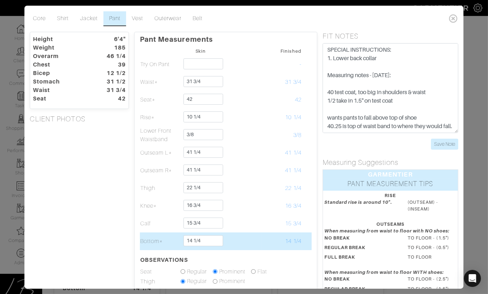
drag, startPoint x: 140, startPoint y: 221, endPoint x: 166, endPoint y: 235, distance: 30.3
click at [166, 235] on tbody "Skin Finished Try On Pant - Waist* 31 3/4 31 3/4 Seat* 42 42" at bounding box center [226, 189] width 172 height 287
drag, startPoint x: 168, startPoint y: 238, endPoint x: 168, endPoint y: 243, distance: 4.3
click at [168, 238] on td "Bottom*" at bounding box center [160, 242] width 40 height 18
drag, startPoint x: 214, startPoint y: 240, endPoint x: 165, endPoint y: 238, distance: 49.3
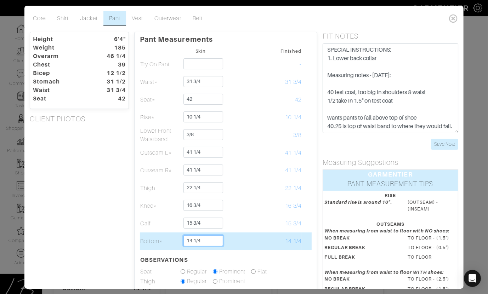
click at [183, 240] on input "14 1/4" at bounding box center [203, 241] width 40 height 11
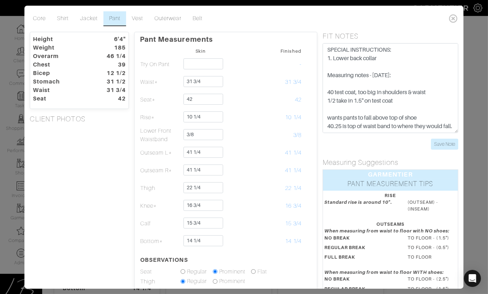
click at [125, 233] on div "Height 6'4" Weight 185 Overarm 46 1/4 Chest 39 Bicep 12 1/2 Stomach 31 1/2 Wais…" at bounding box center [79, 219] width 110 height 375
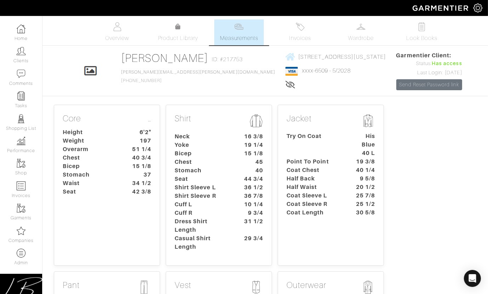
click at [297, 152] on dt "Try On Coat" at bounding box center [314, 145] width 66 height 26
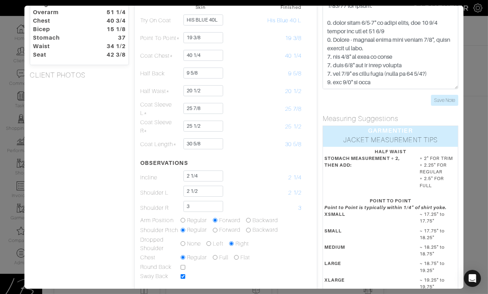
scroll to position [50, 0]
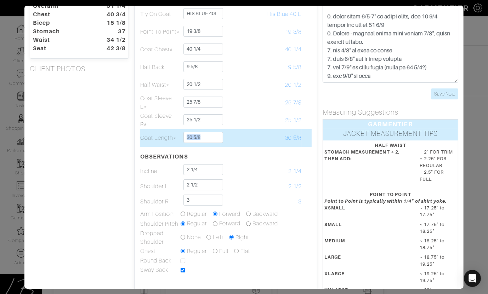
drag, startPoint x: 221, startPoint y: 137, endPoint x: 182, endPoint y: 136, distance: 39.0
click at [182, 136] on tr "Coat Length* 30 5/8 30 5/8" at bounding box center [226, 138] width 172 height 18
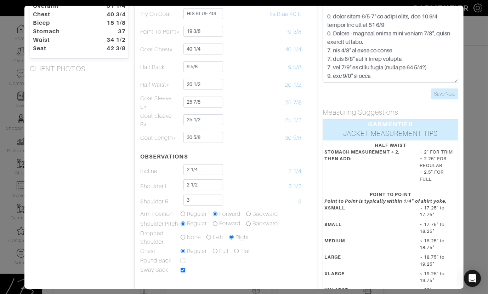
click at [98, 132] on div "Height 6'2" Weight 197 Overarm 51 1/4 Chest 40 3/4 Bicep 15 1/8 Stomach 37 Wais…" at bounding box center [79, 184] width 110 height 405
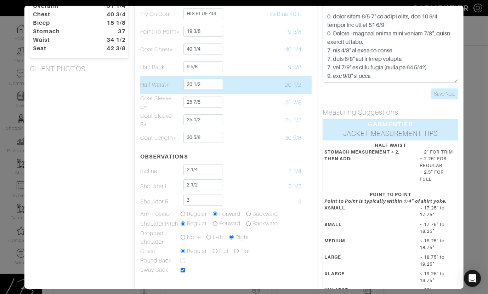
scroll to position [0, 0]
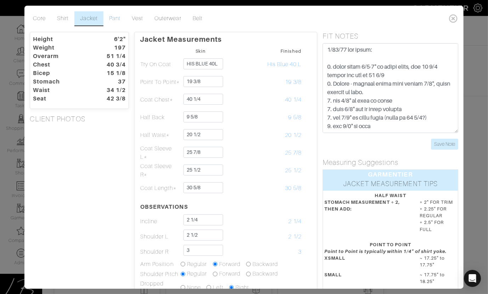
click at [113, 19] on link "Pant" at bounding box center [114, 18] width 23 height 15
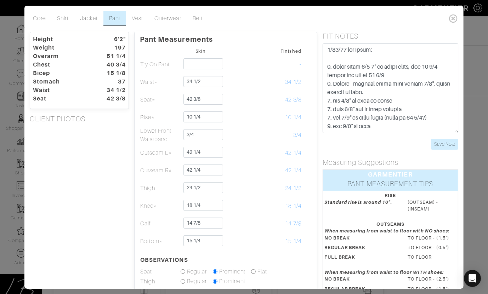
click at [96, 223] on div "Height 6'2" Weight 197 Overarm 51 1/4 Chest 40 3/4 Bicep 15 1/8 Stomach 37 Wais…" at bounding box center [79, 219] width 110 height 375
click at [66, 22] on link "Shirt" at bounding box center [62, 18] width 23 height 15
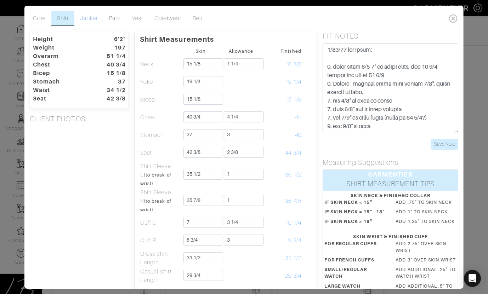
click at [88, 20] on link "Jacket" at bounding box center [88, 18] width 29 height 15
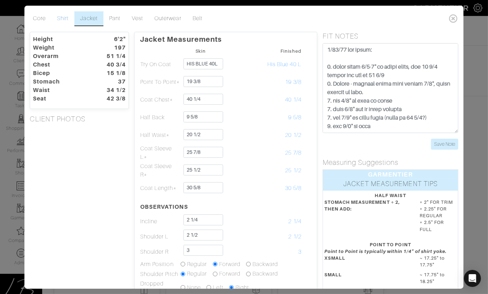
click at [62, 20] on link "Shirt" at bounding box center [62, 18] width 23 height 15
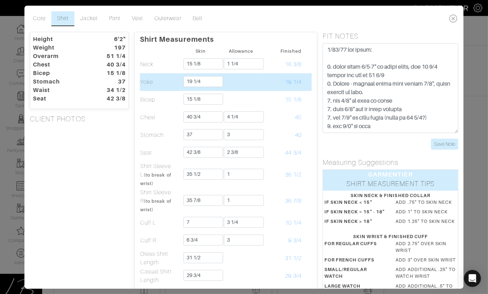
click at [236, 84] on td at bounding box center [241, 82] width 40 height 18
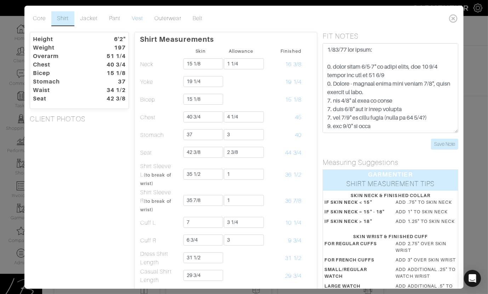
click at [137, 18] on link "Vest" at bounding box center [137, 18] width 23 height 15
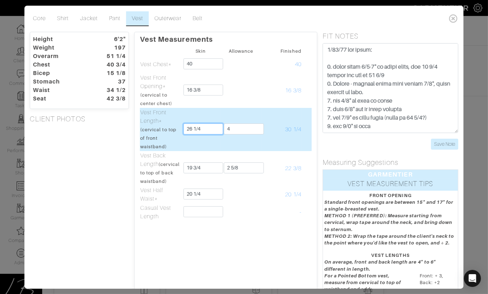
drag, startPoint x: 216, startPoint y: 130, endPoint x: 224, endPoint y: 113, distance: 18.4
click at [219, 119] on td "26 1/4" at bounding box center [200, 129] width 40 height 43
click at [228, 108] on td "4" at bounding box center [241, 129] width 40 height 43
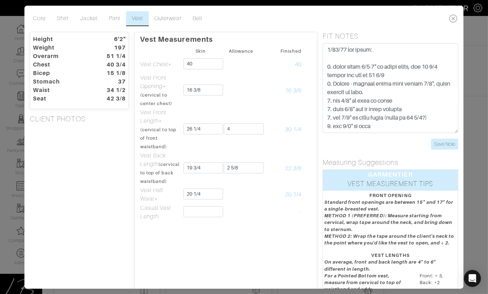
click at [71, 129] on div "Height 6'2" Weight 197 Overarm 51 1/4 Chest 40 3/4 Bicep 15 1/8 Stomach 37 Wais…" at bounding box center [79, 206] width 110 height 348
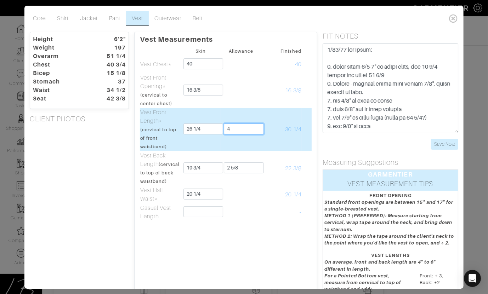
click at [235, 129] on input "4" at bounding box center [244, 129] width 40 height 11
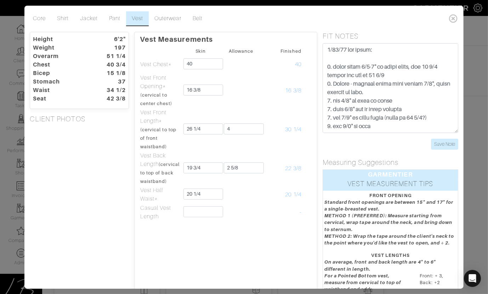
drag, startPoint x: 117, startPoint y: 150, endPoint x: 120, endPoint y: 149, distance: 4.0
click at [117, 150] on div "Height 6'2" Weight 197 Overarm 51 1/4 Chest 40 3/4 Bicep 15 1/8 Stomach 37 Wais…" at bounding box center [79, 206] width 110 height 348
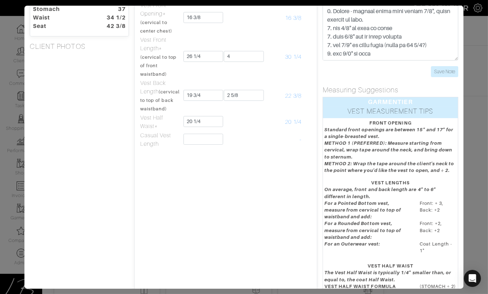
scroll to position [74, 0]
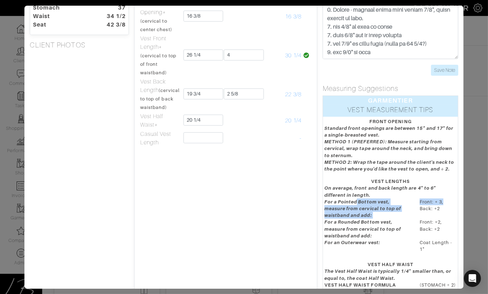
drag, startPoint x: 357, startPoint y: 204, endPoint x: 443, endPoint y: 200, distance: 86.9
click at [443, 200] on dl "On average, front and back length are 4" to 6" different in length. For a Point…" at bounding box center [390, 220] width 143 height 71
click at [443, 200] on dd "Front: + 3, Back: +2" at bounding box center [437, 208] width 47 height 18
drag, startPoint x: 453, startPoint y: 200, endPoint x: 324, endPoint y: 200, distance: 128.9
click at [324, 200] on dl "On average, front and back length are 4" to 6" different in length. For a Point…" at bounding box center [390, 220] width 143 height 71
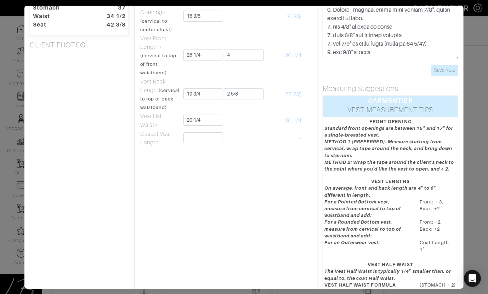
click at [324, 199] on em "For a Pointed Bottom vest, measure from cervical to top of waistband and add:" at bounding box center [362, 208] width 77 height 19
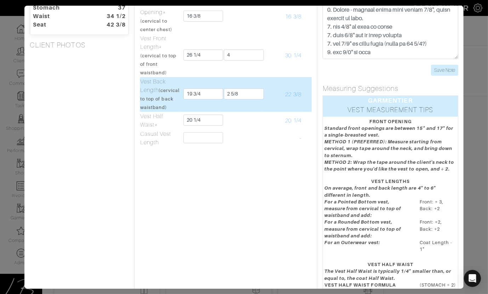
click at [306, 99] on tr "Vest Back Length (cervical to top of back waistband) 19 3/4 2 5/8 22 3/8" at bounding box center [226, 94] width 172 height 35
drag, startPoint x: 308, startPoint y: 98, endPoint x: 305, endPoint y: 98, distance: 3.9
click at [305, 98] on td at bounding box center [307, 94] width 10 height 35
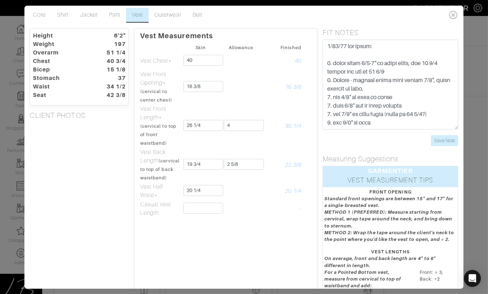
scroll to position [0, 0]
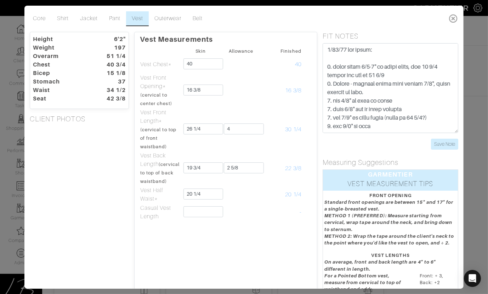
click at [455, 19] on icon at bounding box center [453, 18] width 15 height 14
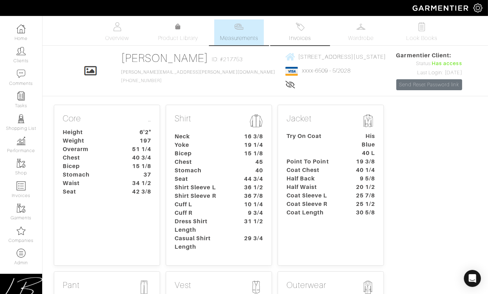
click at [305, 33] on link "Invoices" at bounding box center [300, 32] width 50 height 26
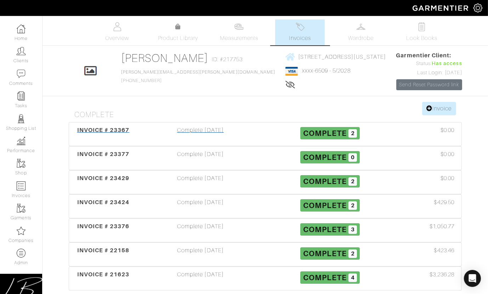
drag, startPoint x: 138, startPoint y: 114, endPoint x: 143, endPoint y: 128, distance: 14.6
click at [138, 114] on h4 "Complete" at bounding box center [267, 115] width 387 height 9
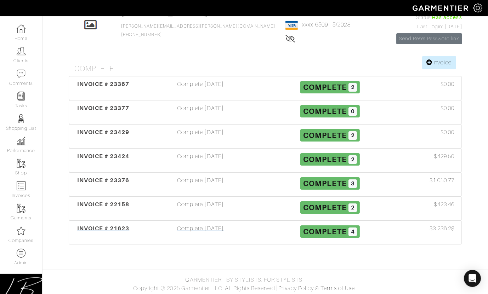
click at [132, 226] on div "INVOICE # 21623" at bounding box center [103, 233] width 65 height 16
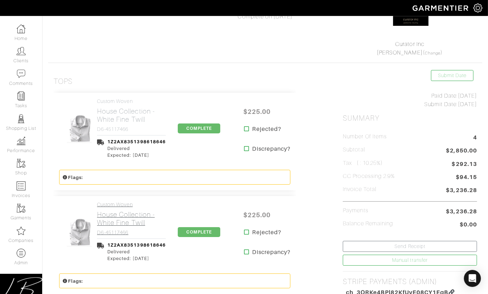
scroll to position [93, 0]
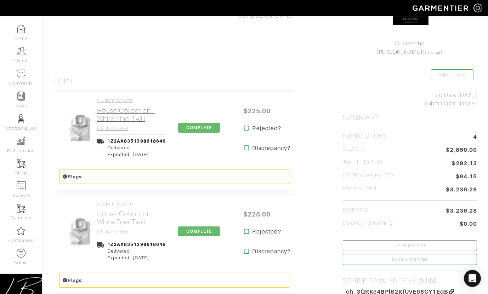
click at [109, 123] on link "Custom Woven House Collection - White Fine Twill D6-45117466" at bounding box center [131, 115] width 69 height 34
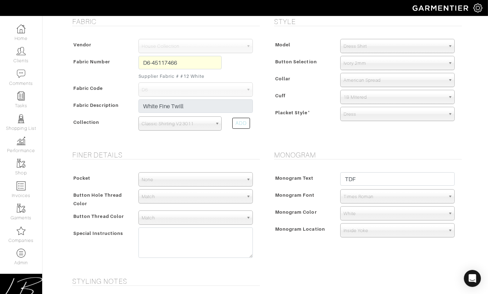
scroll to position [223, 0]
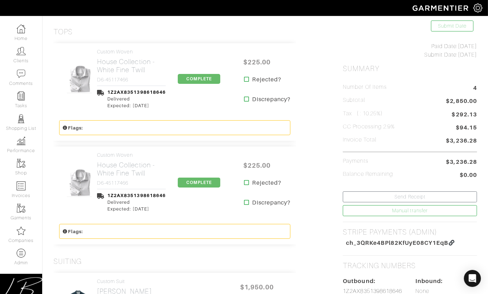
scroll to position [182, 0]
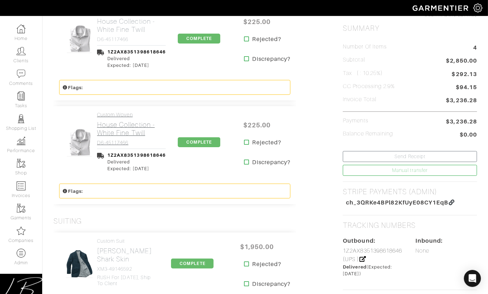
click at [111, 132] on h2 "House Collection - White Fine Twill" at bounding box center [131, 129] width 69 height 16
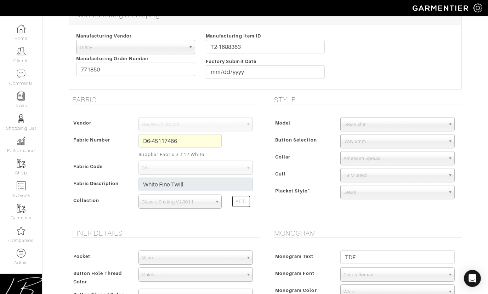
scroll to position [149, 0]
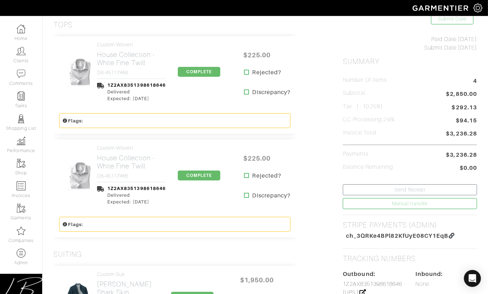
scroll to position [182, 0]
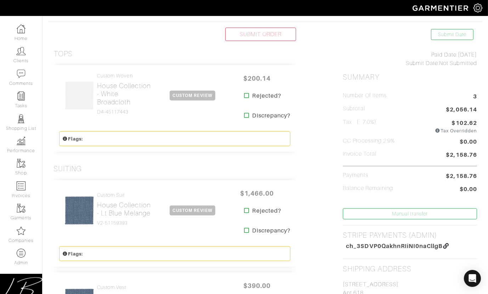
scroll to position [136, 0]
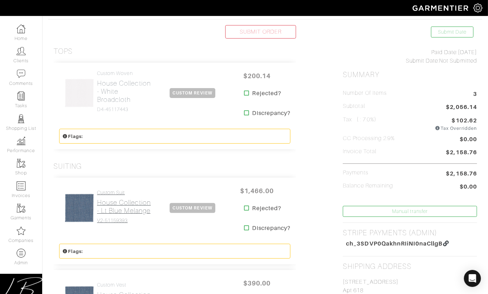
click at [119, 197] on link "Custom Suit House Collection - Lt Blue Melange V2-51159393" at bounding box center [124, 207] width 55 height 34
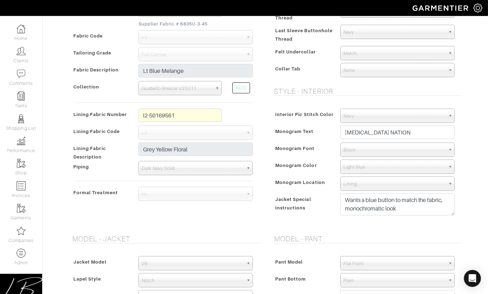
scroll to position [292, 0]
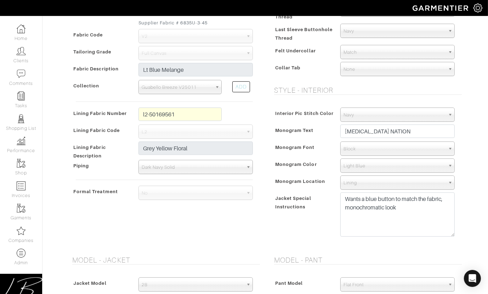
drag, startPoint x: 453, startPoint y: 211, endPoint x: 451, endPoint y: 232, distance: 20.7
click at [452, 234] on textarea "Wants a blue button to match the fabric, monochromatic look" at bounding box center [397, 215] width 114 height 44
click at [426, 208] on textarea "Wants a blue button to match the fabric, monochromatic look" at bounding box center [397, 215] width 114 height 45
type textarea "Wants a blue button to match the fabric, monochromatic look RUSH FOR 10/21"
click at [370, 251] on form "See Custom Models & Style Options Swatch & Detail Images Price $ 1466.00 Manufa…" at bounding box center [265, 221] width 393 height 931
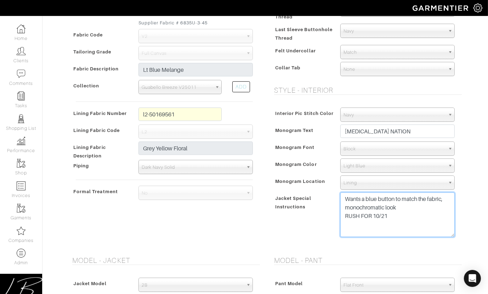
drag, startPoint x: 406, startPoint y: 218, endPoint x: 333, endPoint y: 217, distance: 72.6
click at [335, 217] on div "Wants a blue button to match the fabric, monochromatic look" at bounding box center [397, 217] width 125 height 48
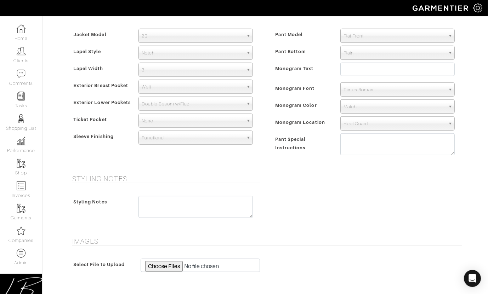
scroll to position [543, 0]
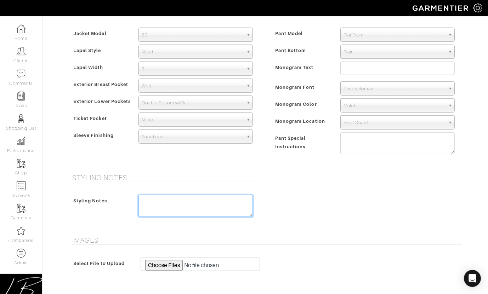
click at [191, 210] on textarea at bounding box center [195, 206] width 114 height 22
paste textarea "RUSH FOR 10/21"
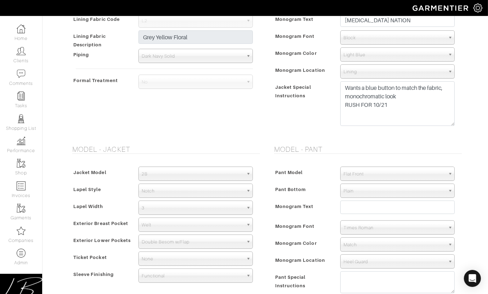
scroll to position [404, 0]
type textarea "RUSH FOR 10/21"
click at [277, 215] on div "Monogram Text" at bounding box center [303, 210] width 63 height 16
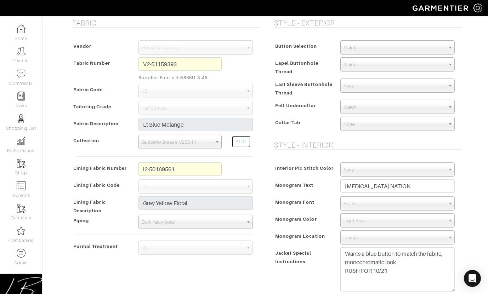
scroll to position [232, 0]
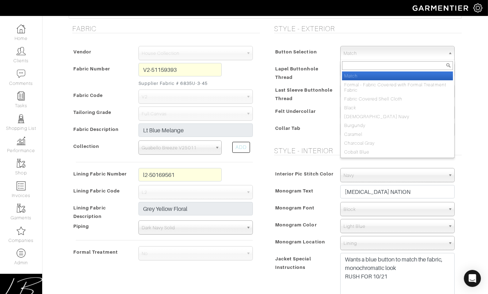
click at [357, 57] on span "Match" at bounding box center [395, 53] width 102 height 14
type input "BLUE M"
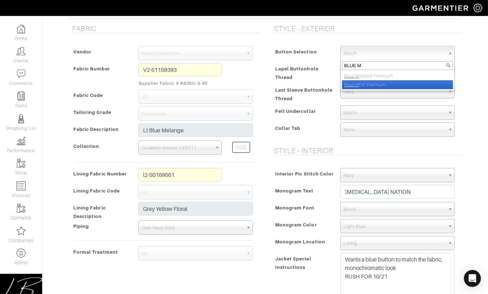
select select "157"
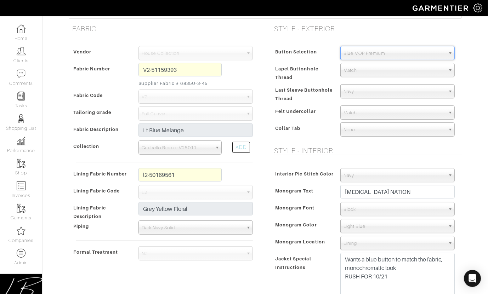
scroll to position [296, 0]
click at [346, 94] on span "Navy" at bounding box center [395, 92] width 102 height 14
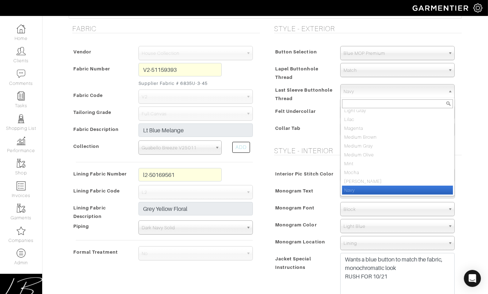
click at [321, 95] on div "Last Sleeve Buttonhole Thread" at bounding box center [303, 94] width 63 height 17
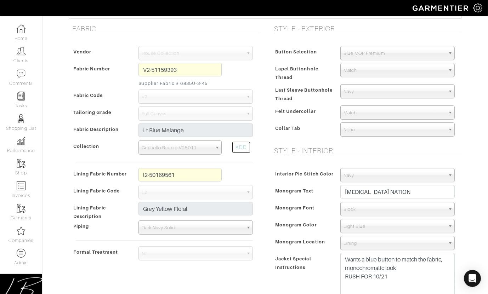
click at [354, 110] on span "Match" at bounding box center [395, 113] width 102 height 14
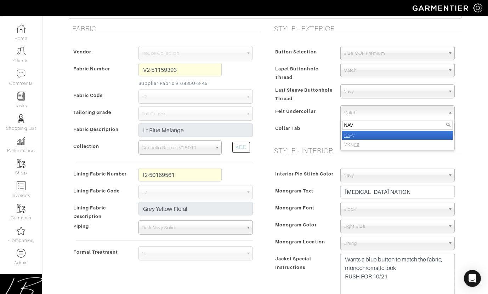
type input "NAVY"
select select "8"
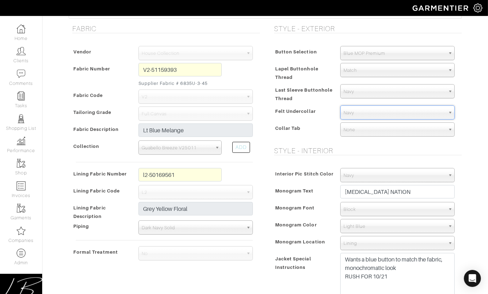
click at [324, 116] on div "Felt Undercollar" at bounding box center [303, 113] width 63 height 13
drag, startPoint x: 319, startPoint y: 95, endPoint x: 275, endPoint y: 90, distance: 44.5
click at [275, 90] on div "Last Sleeve Buttonhole Thread" at bounding box center [303, 94] width 63 height 17
click at [275, 90] on span "Last Sleeve Buttonhole Thread" at bounding box center [303, 94] width 57 height 19
drag, startPoint x: 275, startPoint y: 90, endPoint x: 306, endPoint y: 96, distance: 31.0
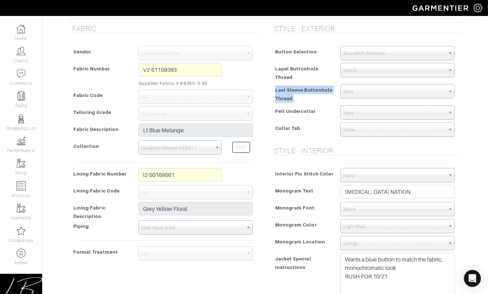
click at [306, 96] on div "Last Sleeve Buttonhole Thread" at bounding box center [303, 94] width 63 height 17
click at [314, 91] on span "Last Sleeve Buttonhole Thread" at bounding box center [303, 94] width 57 height 19
click at [316, 100] on div "Last Sleeve Buttonhole Thread" at bounding box center [303, 94] width 63 height 17
click at [315, 113] on span "Felt Undercollar" at bounding box center [295, 111] width 41 height 10
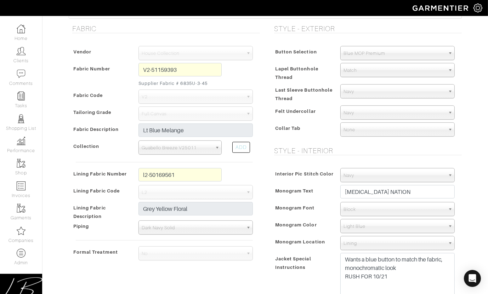
click at [328, 86] on span "Last Sleeve Buttonhole Thread" at bounding box center [303, 94] width 57 height 19
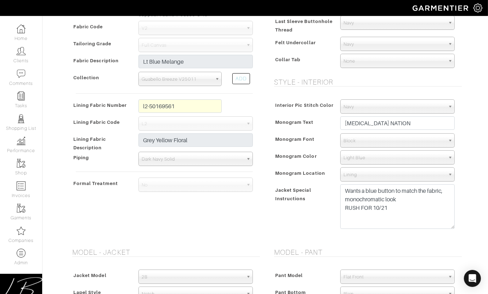
scroll to position [305, 0]
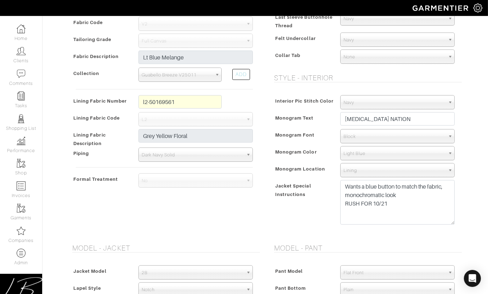
click at [283, 119] on span "Monogram Text" at bounding box center [294, 118] width 39 height 10
click at [298, 148] on span "Monogram Color" at bounding box center [296, 152] width 42 height 10
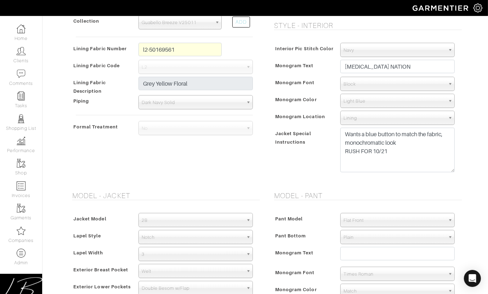
scroll to position [355, 0]
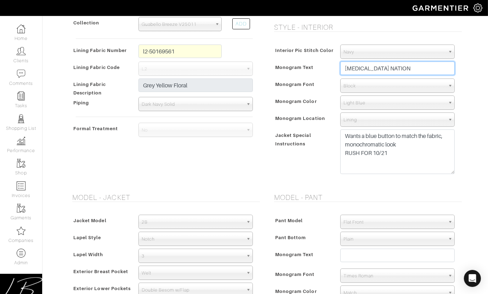
drag, startPoint x: 415, startPoint y: 67, endPoint x: 414, endPoint y: 61, distance: 6.5
click at [414, 62] on div "[MEDICAL_DATA] NATION" at bounding box center [397, 70] width 125 height 17
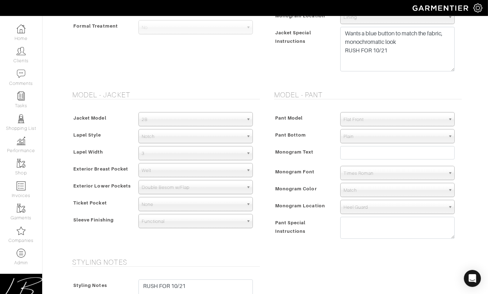
scroll to position [475, 0]
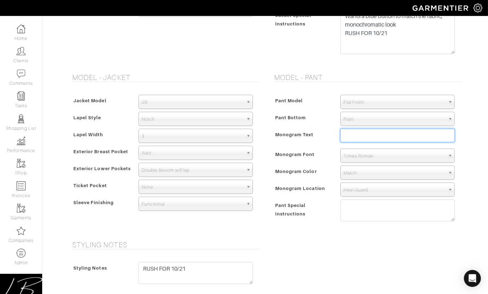
click at [395, 135] on input "text" at bounding box center [397, 135] width 114 height 13
paste input "[MEDICAL_DATA] NATION"
type input "LIGHT SKIN NATION"
drag, startPoint x: 324, startPoint y: 131, endPoint x: 331, endPoint y: 149, distance: 19.9
click at [324, 131] on div "Monogram Text" at bounding box center [303, 138] width 63 height 16
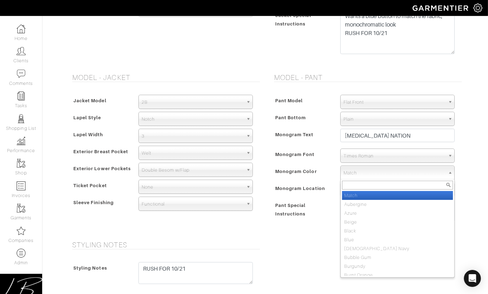
click at [358, 172] on span "Match" at bounding box center [395, 173] width 102 height 14
type input "NAVY"
select select "9"
type input "NAVY"
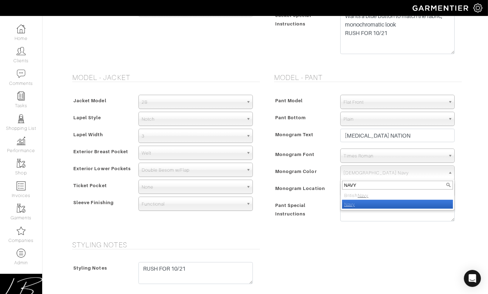
select select "8"
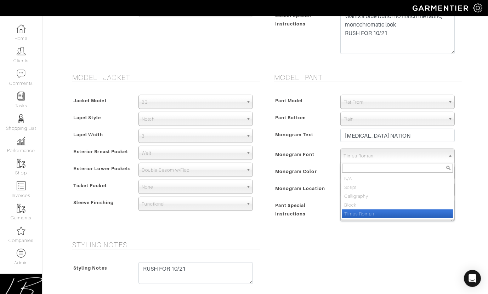
drag, startPoint x: 389, startPoint y: 159, endPoint x: 386, endPoint y: 162, distance: 4.0
click at [389, 159] on span "Times Roman" at bounding box center [395, 156] width 102 height 14
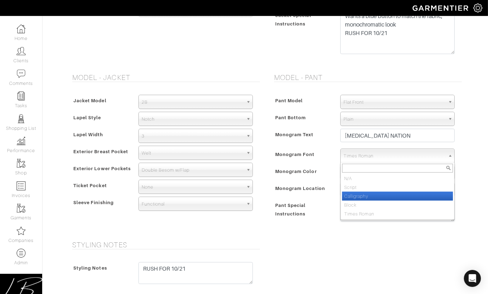
click at [372, 199] on li "Calligraphy" at bounding box center [397, 196] width 111 height 9
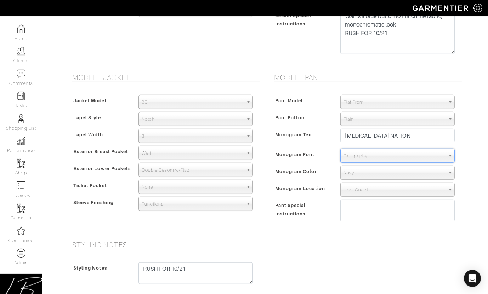
click at [372, 158] on span "Calligraphy" at bounding box center [395, 156] width 102 height 14
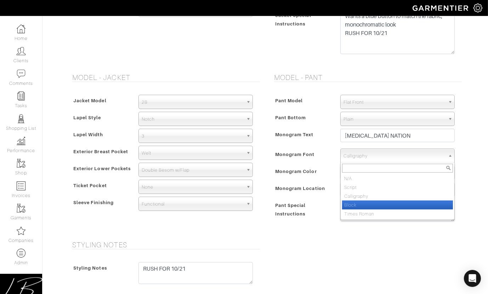
click at [366, 202] on li "Block" at bounding box center [397, 205] width 111 height 9
select select "Block"
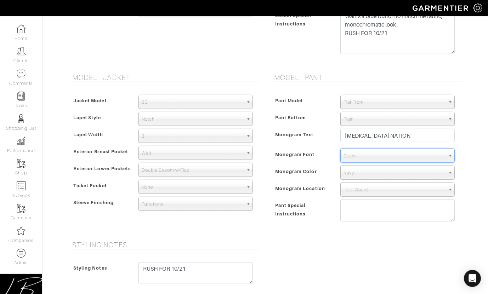
click at [305, 147] on div "Pant Model Flat Front Single Pleat Chino Tuxedo 5-Pocket (Jean) Flat Front Pant…" at bounding box center [366, 160] width 191 height 145
click at [276, 100] on span "Pant Model" at bounding box center [289, 101] width 28 height 10
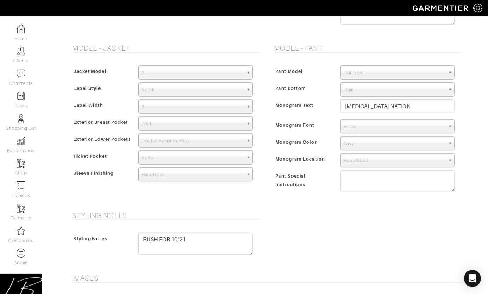
scroll to position [717, 0]
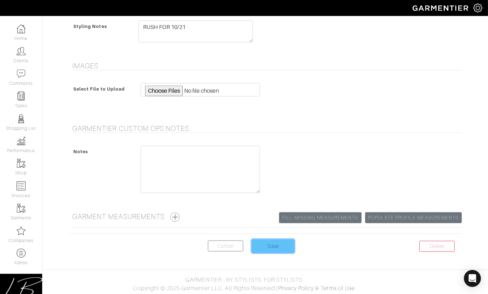
click at [274, 240] on input "Save" at bounding box center [273, 246] width 43 height 13
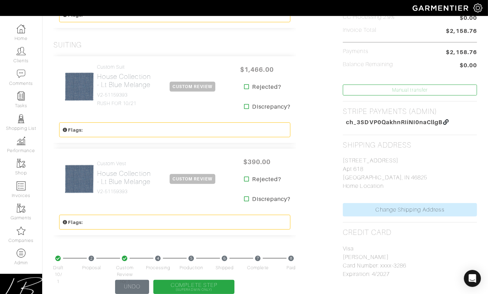
scroll to position [259, 0]
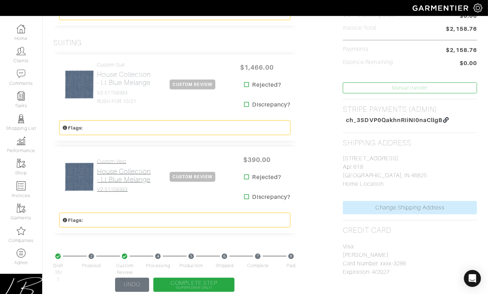
click at [127, 168] on h2 "House Collection - Lt Blue Melange" at bounding box center [124, 176] width 55 height 16
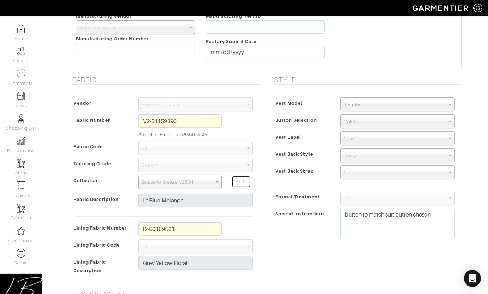
scroll to position [180, 0]
click at [363, 171] on span "No" at bounding box center [395, 173] width 102 height 14
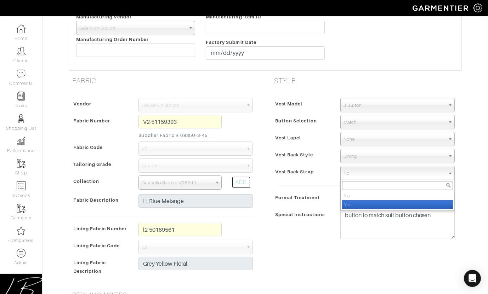
drag, startPoint x: 357, startPoint y: 200, endPoint x: 351, endPoint y: 196, distance: 7.7
click at [357, 200] on li "Yes" at bounding box center [397, 204] width 111 height 9
select select "Yes"
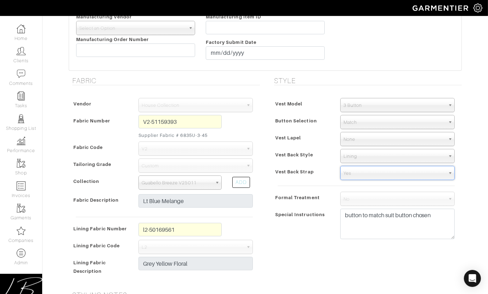
click at [326, 175] on div "Vest Back Strap" at bounding box center [303, 174] width 63 height 13
click at [381, 102] on span "3 Button" at bounding box center [395, 105] width 102 height 14
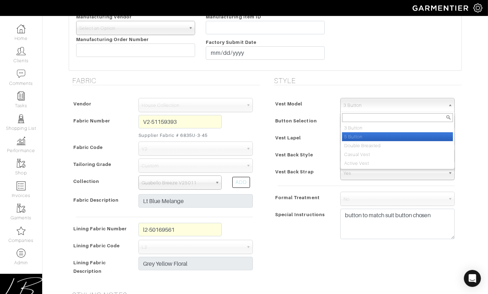
click at [364, 133] on li "5 Button" at bounding box center [397, 136] width 111 height 9
select select "35"
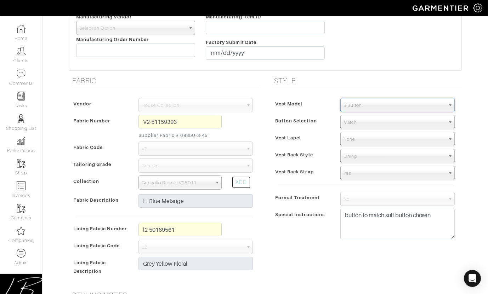
drag, startPoint x: 305, startPoint y: 115, endPoint x: 325, endPoint y: 118, distance: 20.5
click at [306, 115] on div "Button Selection Match Formal - Fabric Covered with Formal Treatment Fabric Fab…" at bounding box center [366, 122] width 188 height 14
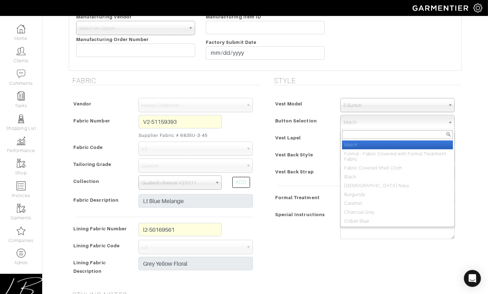
click at [355, 122] on span "Match" at bounding box center [395, 122] width 102 height 14
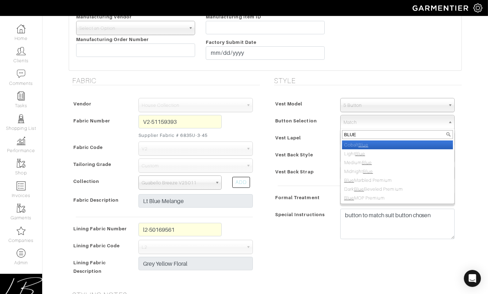
type input "BLUE M"
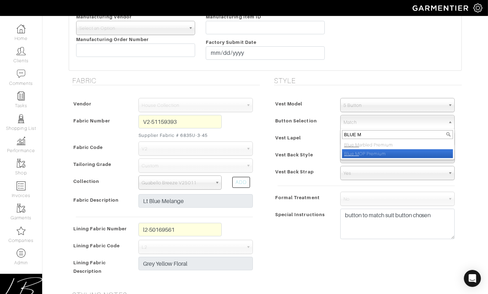
select select "157"
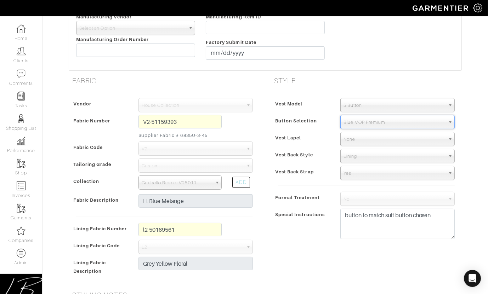
click at [266, 126] on div "Style Vest Model 3 Button 5 Button Double Breasted Casual Vest Active Vest 5 Bu…" at bounding box center [366, 180] width 202 height 206
click at [282, 96] on div "Vest Model 3 Button 5 Button Double Breasted Casual Vest Active Vest 5 Button 3…" at bounding box center [366, 170] width 191 height 159
click at [299, 128] on div "Button Selection" at bounding box center [303, 123] width 63 height 13
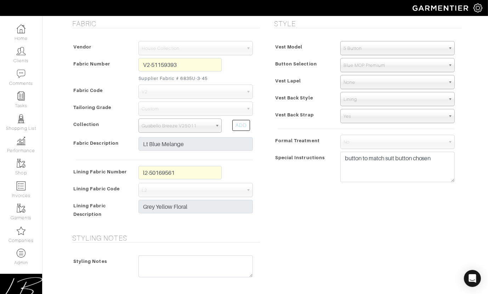
scroll to position [234, 0]
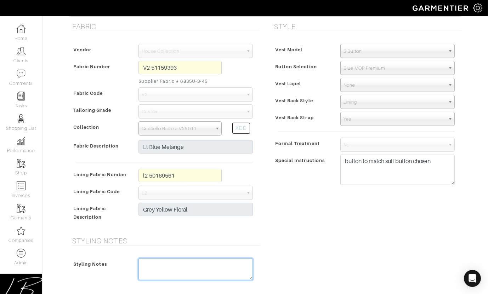
click at [212, 263] on textarea at bounding box center [195, 270] width 114 height 22
type textarea "RUSH FOR 10/21"
click at [331, 202] on div "Style Vest Model 3 Button 5 Button Double Breasted Casual Vest Active Vest 5 Bu…" at bounding box center [366, 125] width 202 height 206
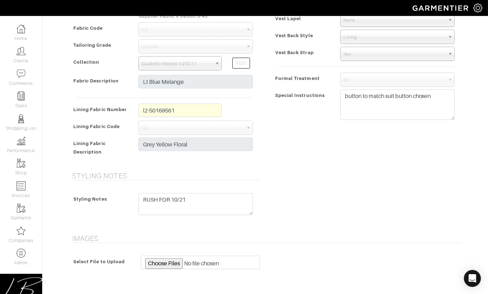
scroll to position [472, 0]
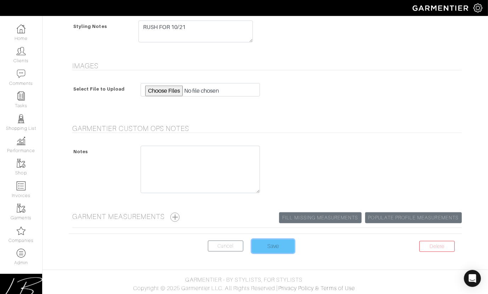
click at [281, 242] on input "Save" at bounding box center [273, 246] width 43 height 13
